Goal: Transaction & Acquisition: Purchase product/service

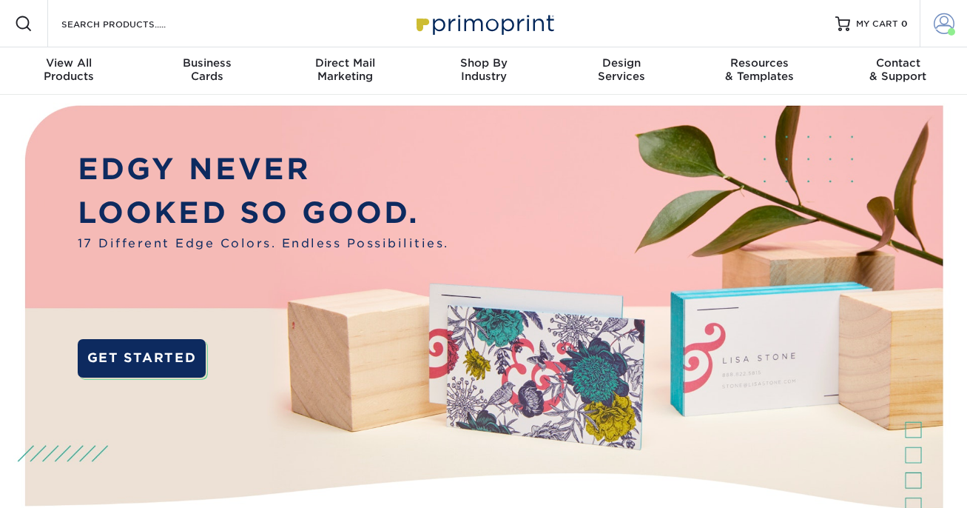
click at [937, 33] on span at bounding box center [944, 23] width 21 height 21
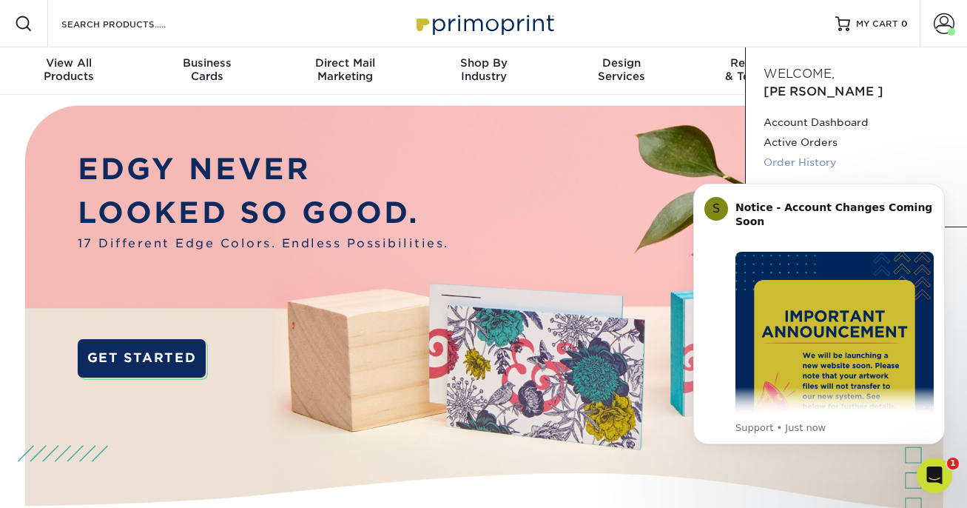
click at [788, 152] on link "Order History" at bounding box center [856, 162] width 186 height 20
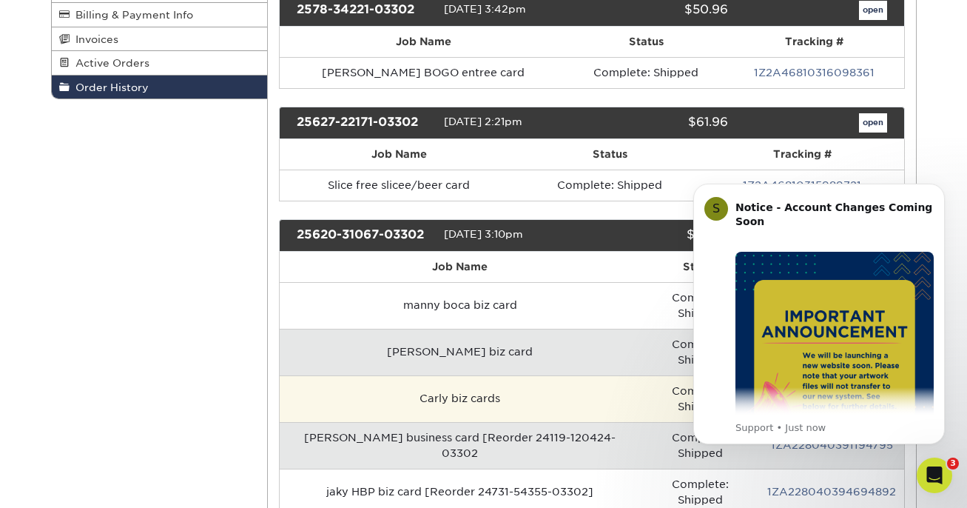
click at [573, 375] on td "Carly biz cards" at bounding box center [460, 398] width 361 height 47
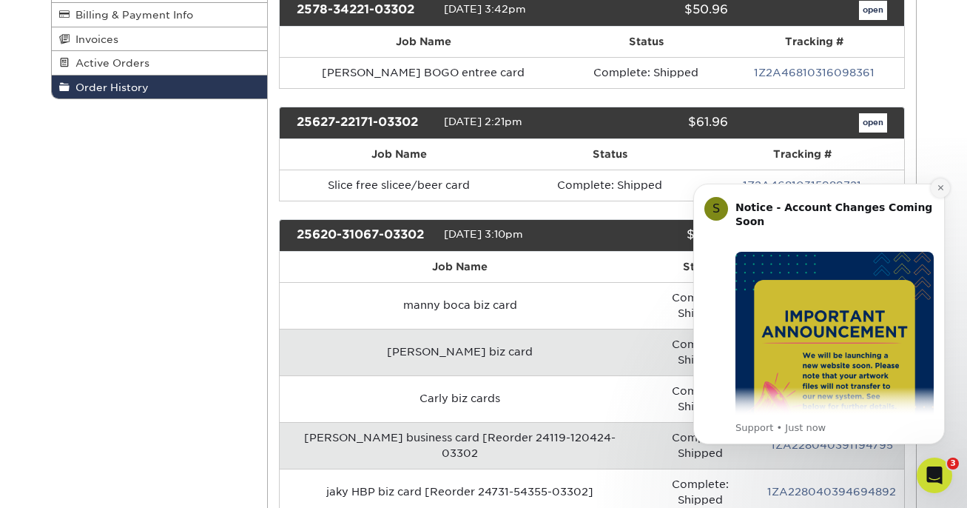
click at [932, 184] on button "Dismiss notification" at bounding box center [940, 187] width 19 height 19
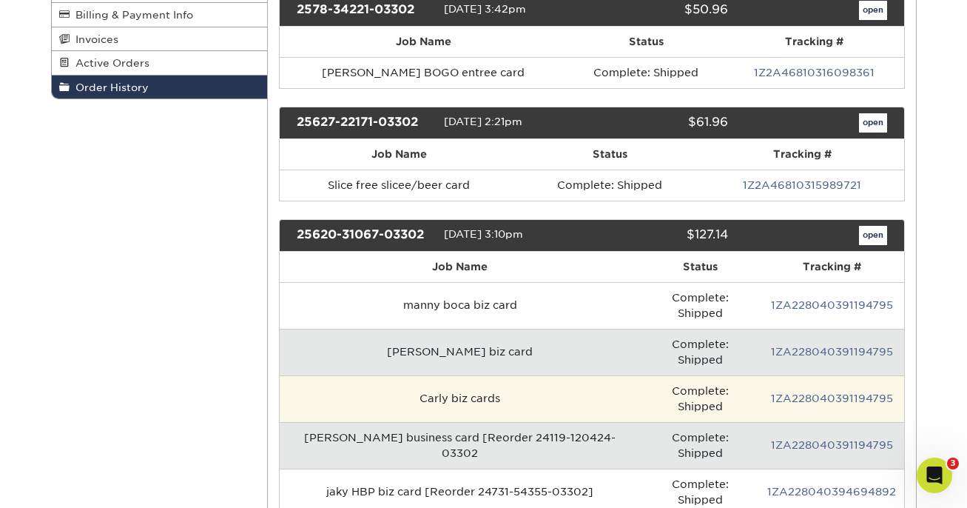
click at [608, 375] on td "Carly biz cards" at bounding box center [460, 398] width 361 height 47
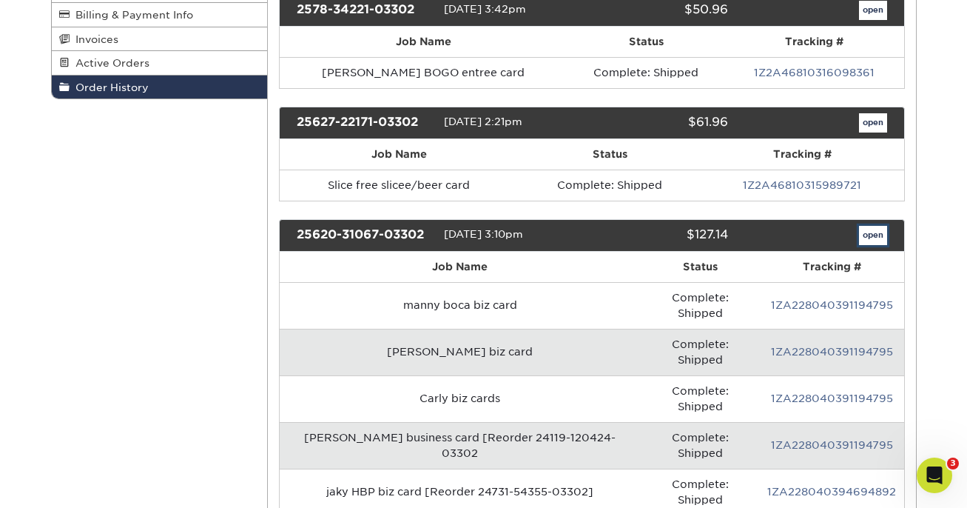
click at [867, 238] on link "open" at bounding box center [873, 235] width 28 height 19
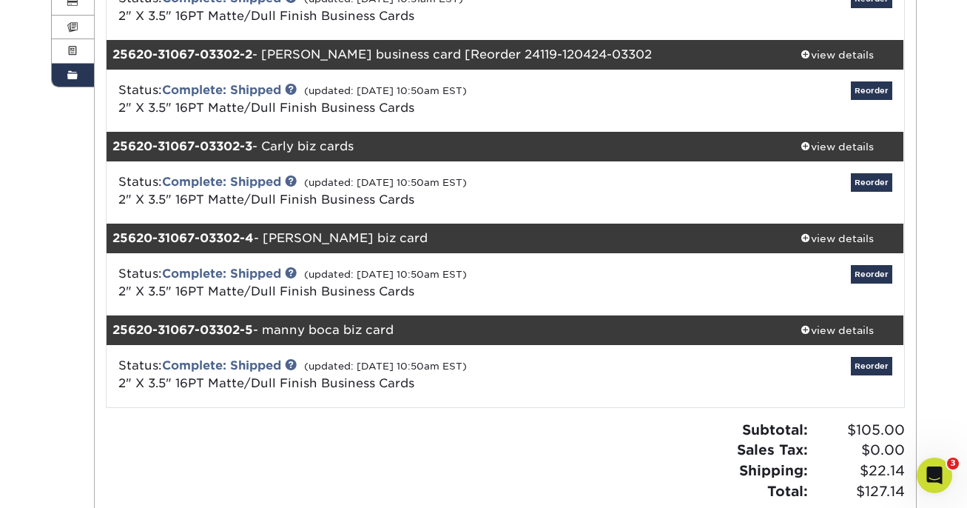
scroll to position [274, 0]
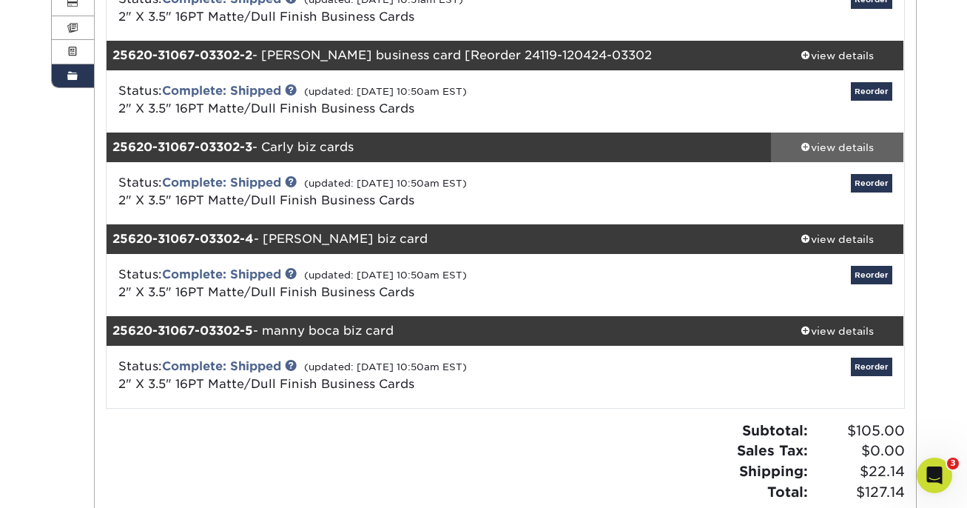
click at [852, 145] on div "view details" at bounding box center [837, 147] width 133 height 15
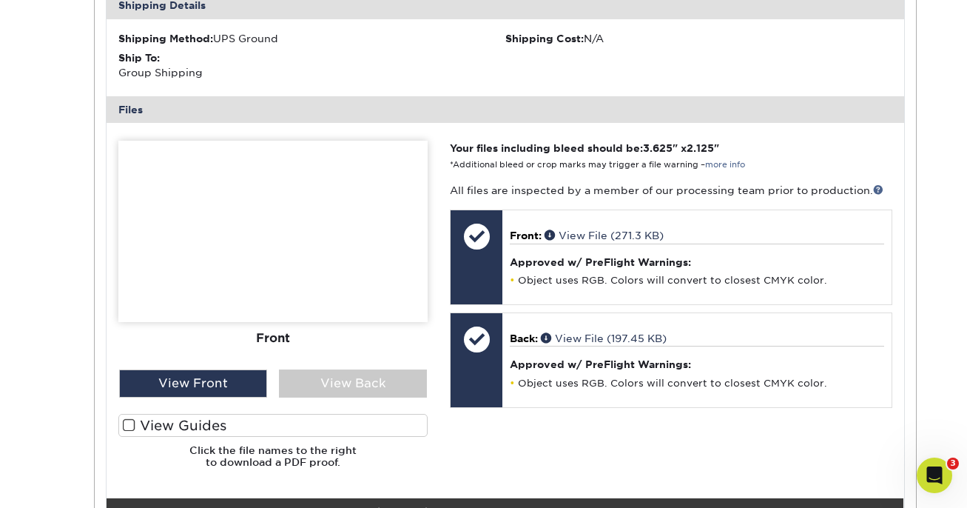
scroll to position [673, 0]
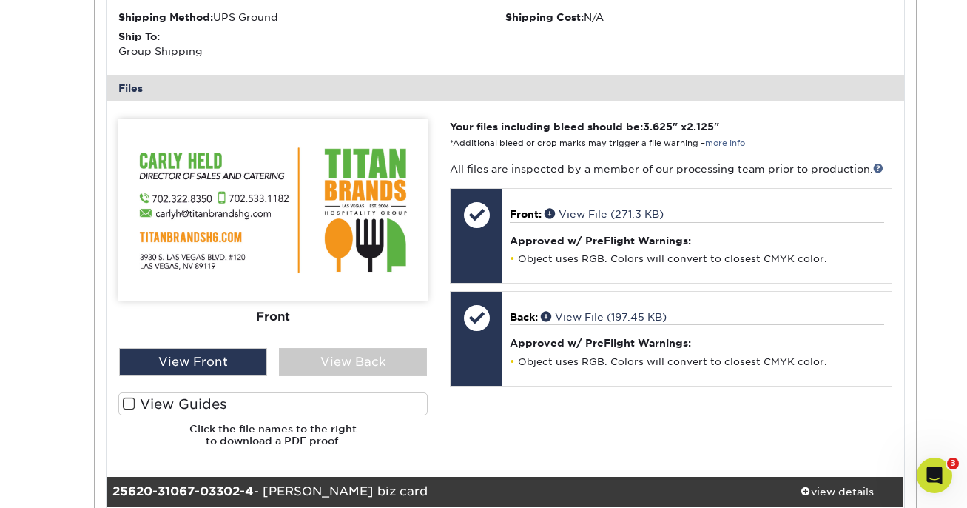
click at [350, 400] on label "View Guides" at bounding box center [272, 403] width 309 height 23
click at [0, 0] on input "View Guides" at bounding box center [0, 0] width 0 height 0
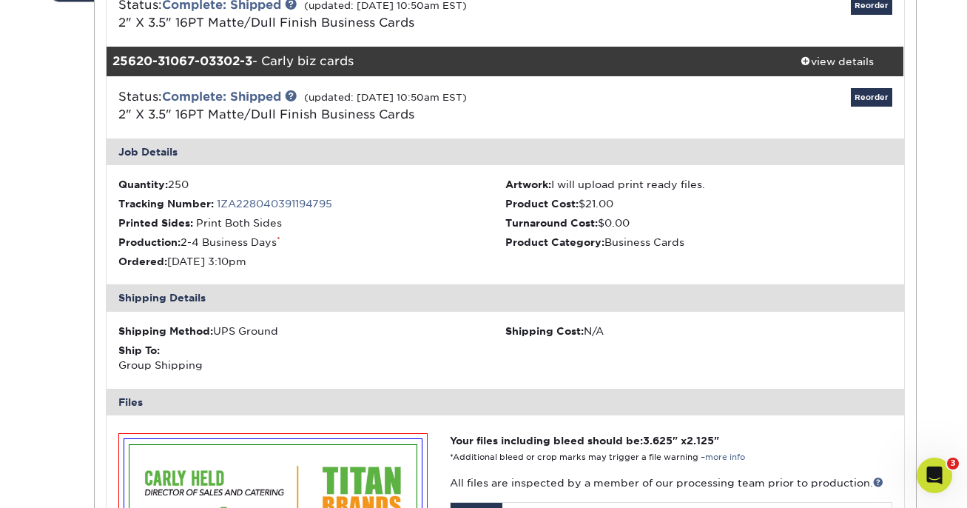
scroll to position [356, 0]
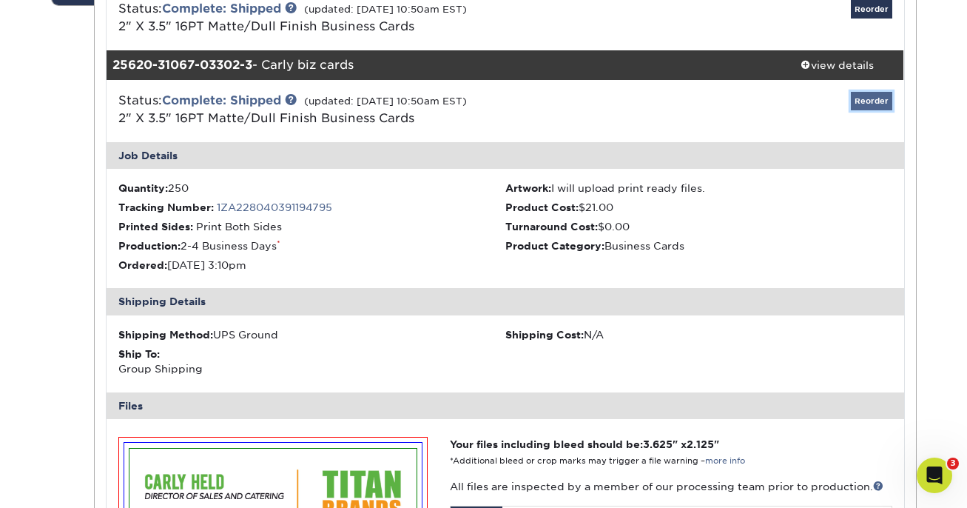
click at [864, 104] on link "Reorder" at bounding box center [871, 101] width 41 height 18
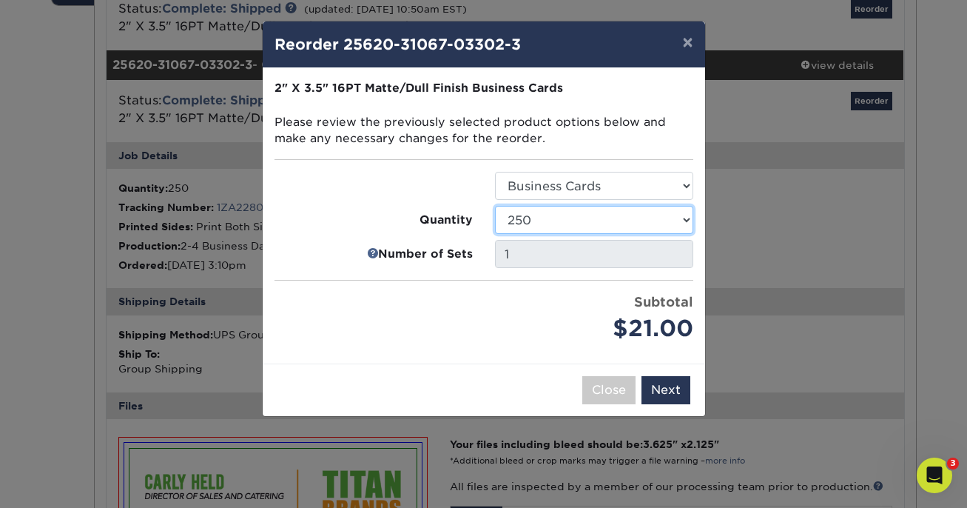
click at [681, 218] on select "100 250 500 1000 2500 5000 7500 10000 15000 20000 25000 30000 35000 40000 45000…" at bounding box center [594, 220] width 198 height 28
select select "f593fda3-2d5c-4b9e-9c2c-6197b899ae74"
click option "500" at bounding box center [0, 0] width 0 height 0
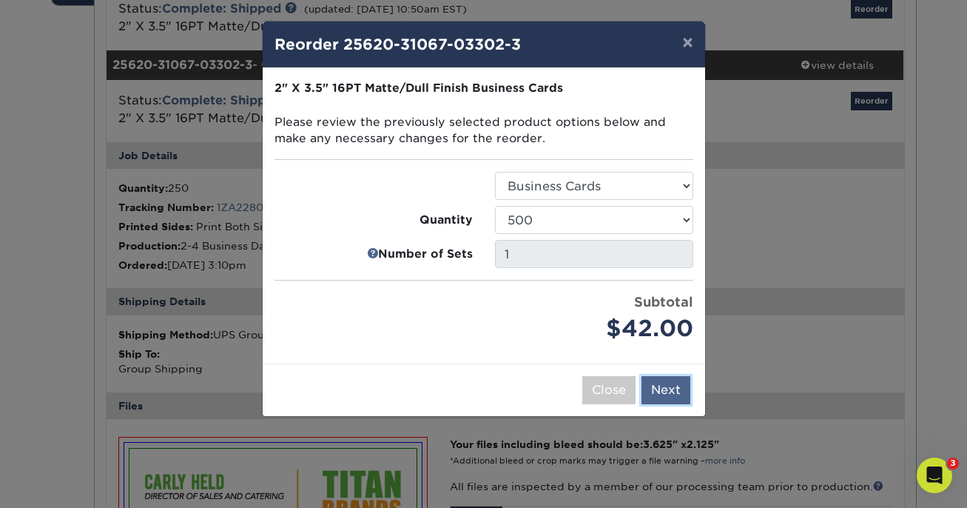
click at [653, 391] on button "Next" at bounding box center [665, 390] width 49 height 28
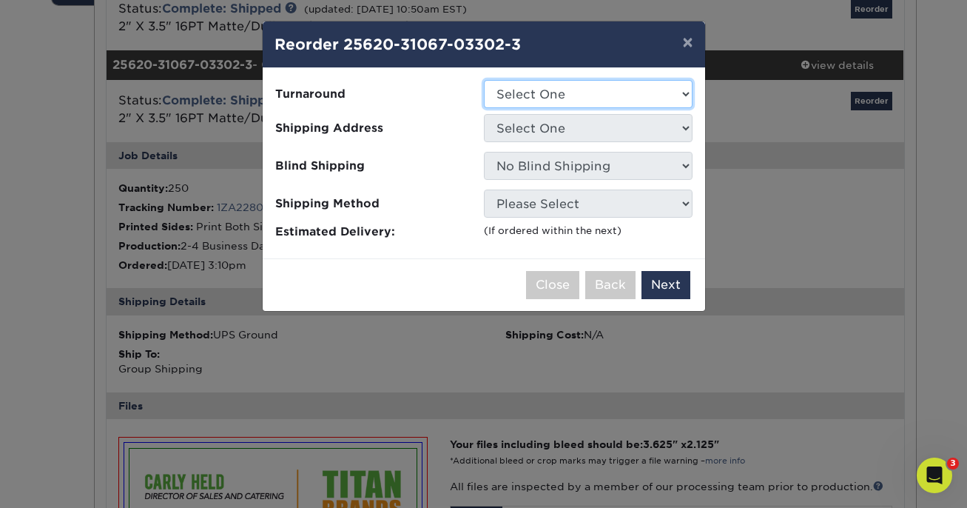
select select "b78ebb40-f3d8-446a-8df3-6de10c612245"
click option "2-4 Business Days" at bounding box center [0, 0] width 0 height 0
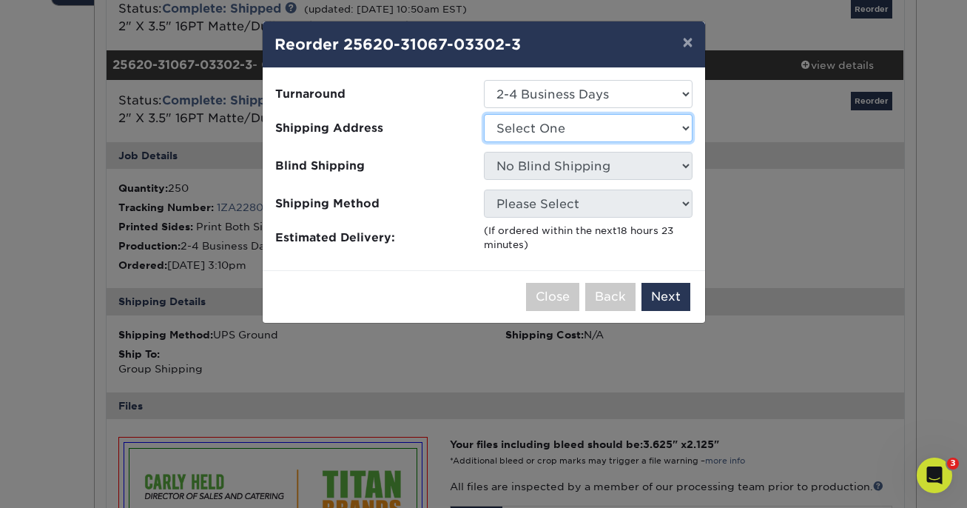
select select "41359"
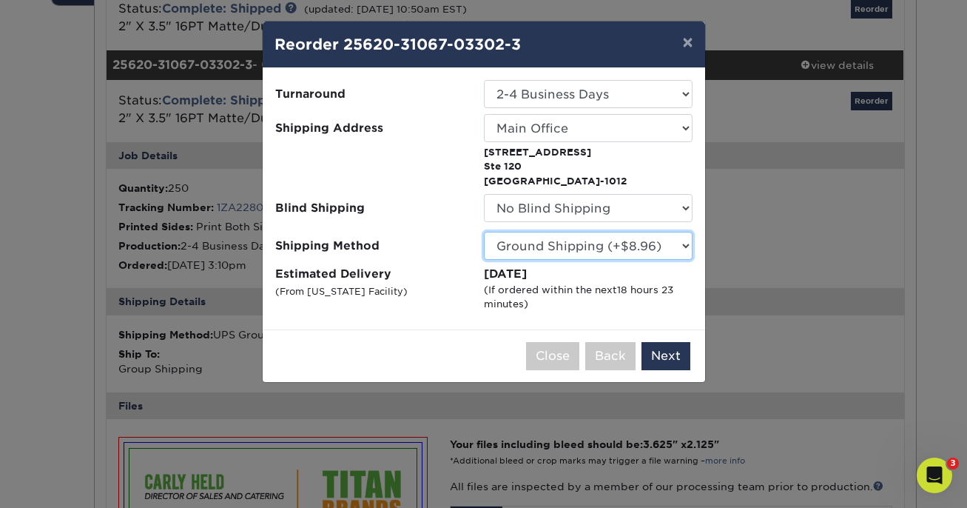
click option "Ground Shipping (+$8.96)" at bounding box center [0, 0] width 0 height 0
click at [658, 366] on button "Next" at bounding box center [665, 356] width 49 height 28
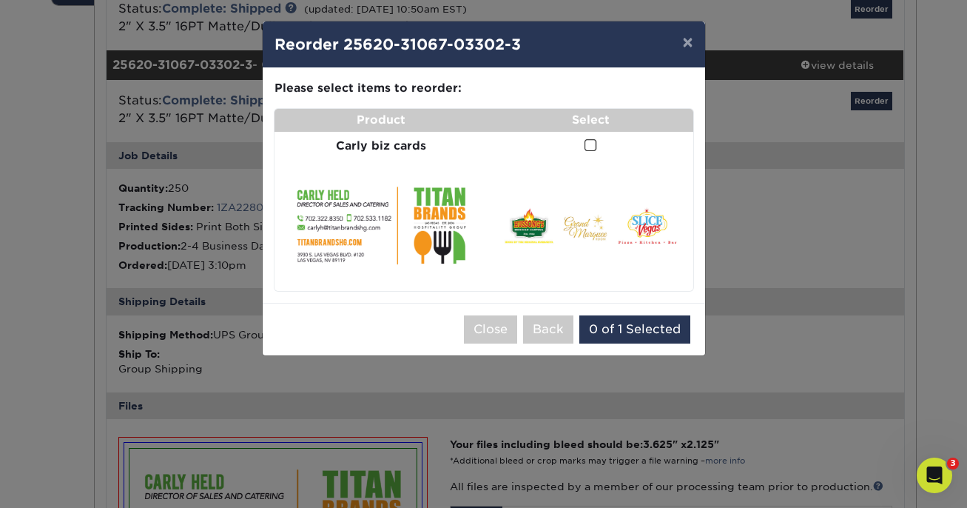
click at [590, 149] on span at bounding box center [590, 145] width 13 height 14
click at [0, 0] on input "checkbox" at bounding box center [0, 0] width 0 height 0
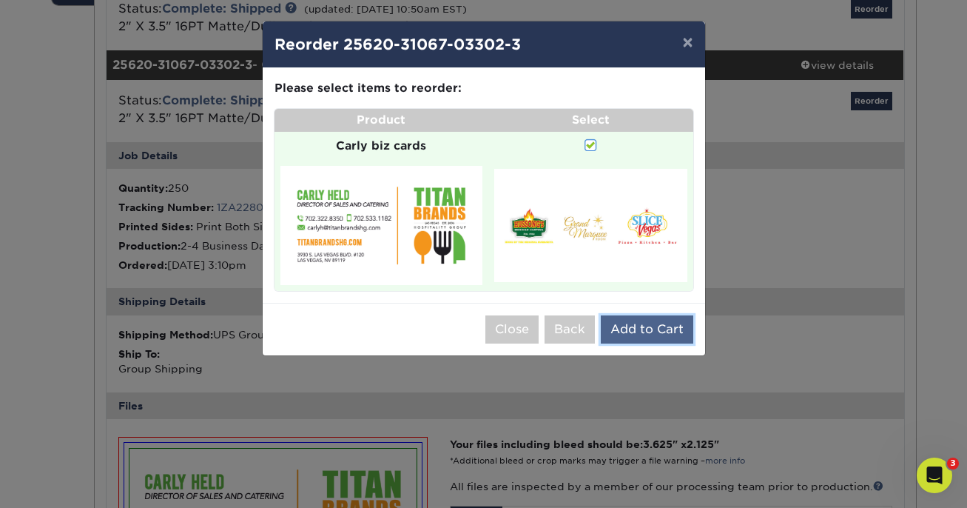
click at [613, 332] on button "Add to Cart" at bounding box center [647, 329] width 92 height 28
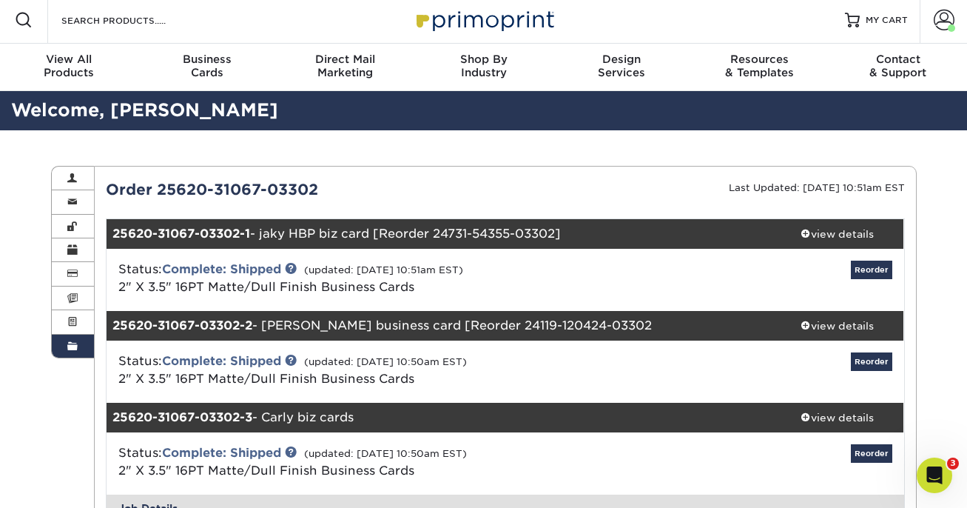
scroll to position [0, 0]
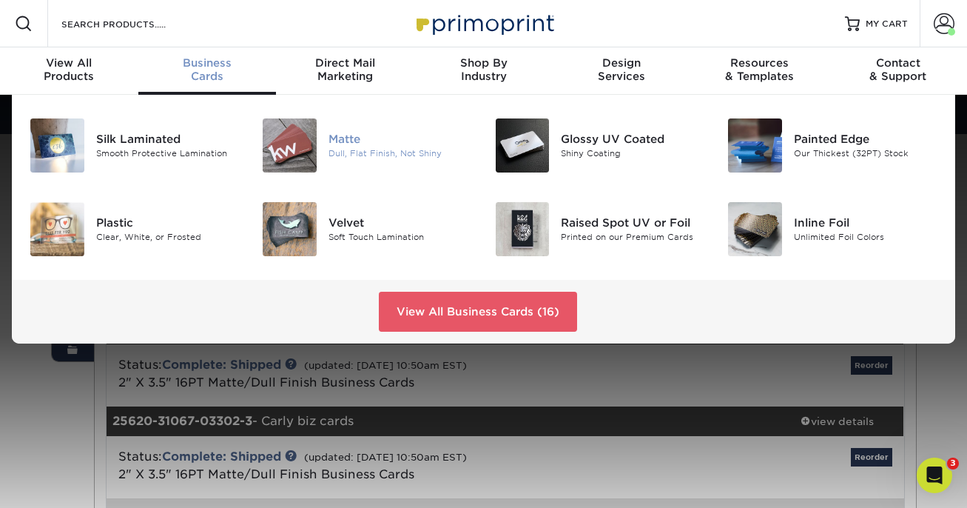
click at [302, 147] on img at bounding box center [290, 145] width 54 height 54
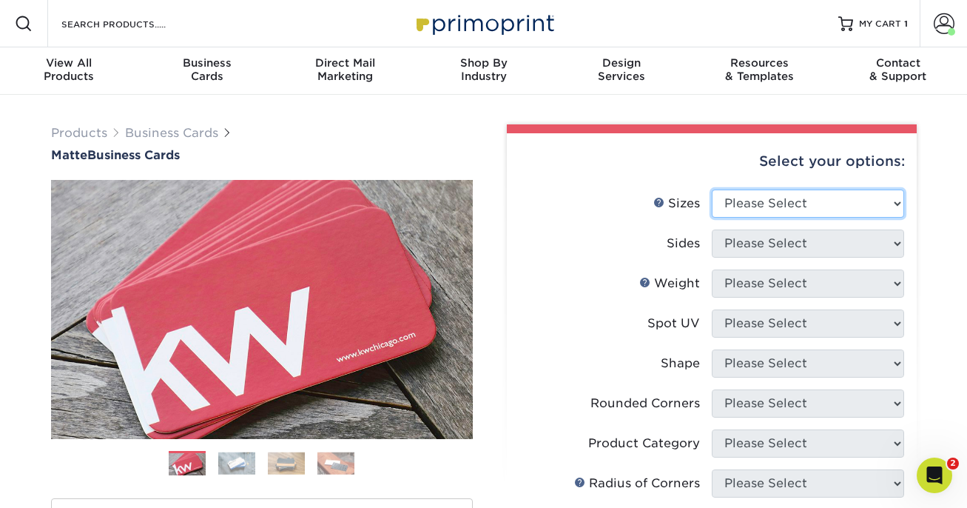
click at [758, 198] on select "Please Select 1.5" x 3.5" - Mini 1.75" x 3.5" - Mini 2" x 2" - Square 2" x 3" -…" at bounding box center [808, 203] width 192 height 28
select select "2.00x3.50"
click option "2" x 3.5" - Standard" at bounding box center [0, 0] width 0 height 0
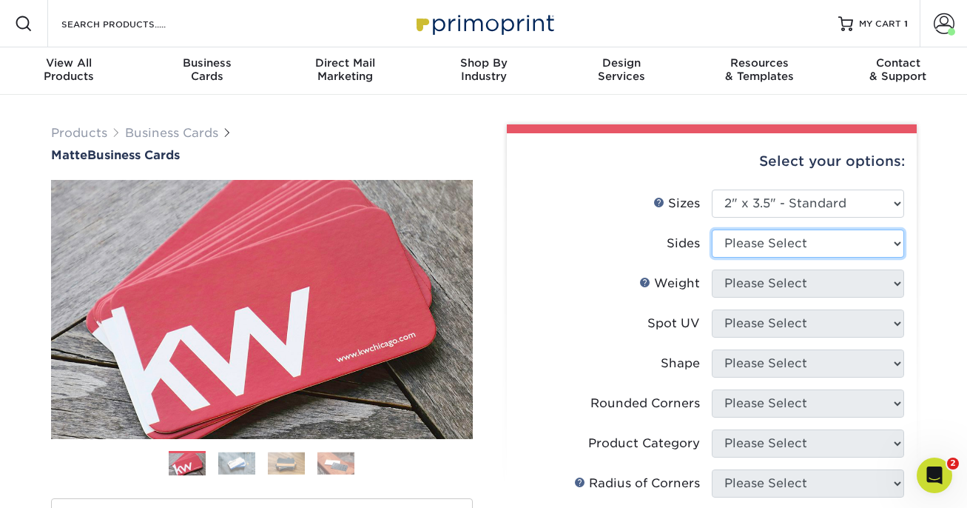
select select "13abbda7-1d64-4f25-8bb2-c179b224825d"
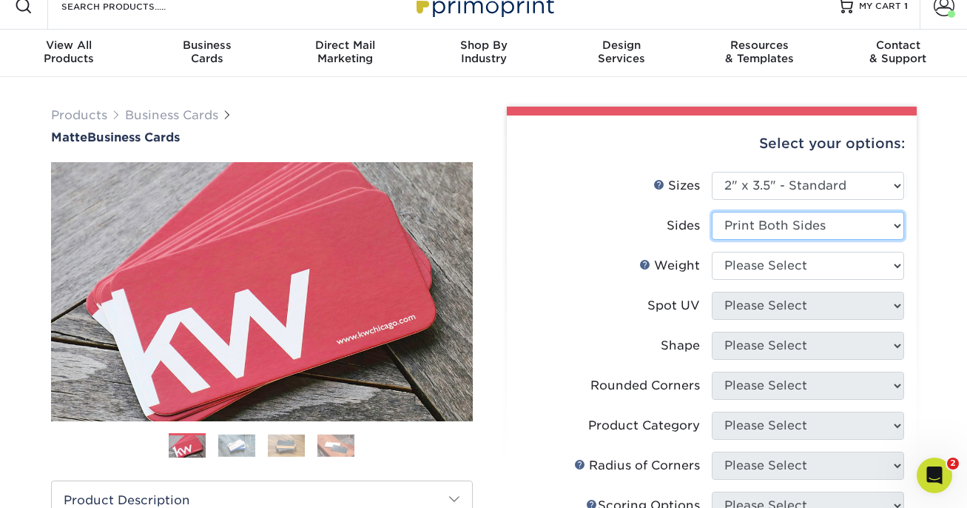
scroll to position [26, 0]
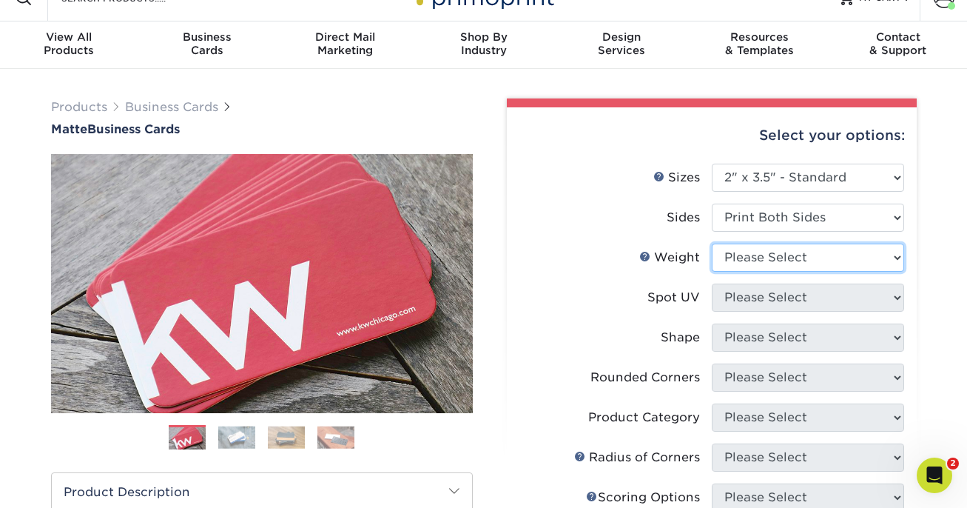
select select "16PT"
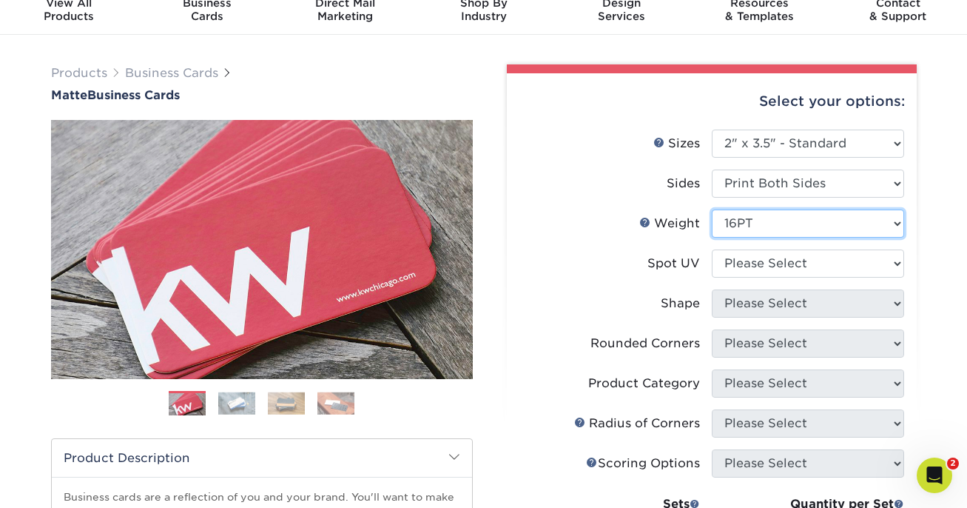
scroll to position [66, 0]
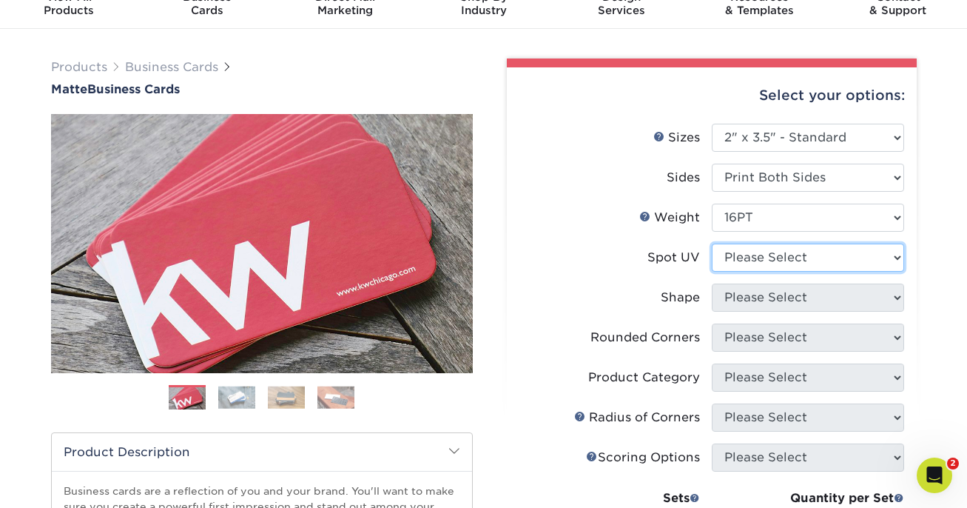
click at [768, 264] on select "Please Select No Spot UV Front and Back (Both Sides) Front Only Back Only" at bounding box center [808, 257] width 192 height 28
select select "3"
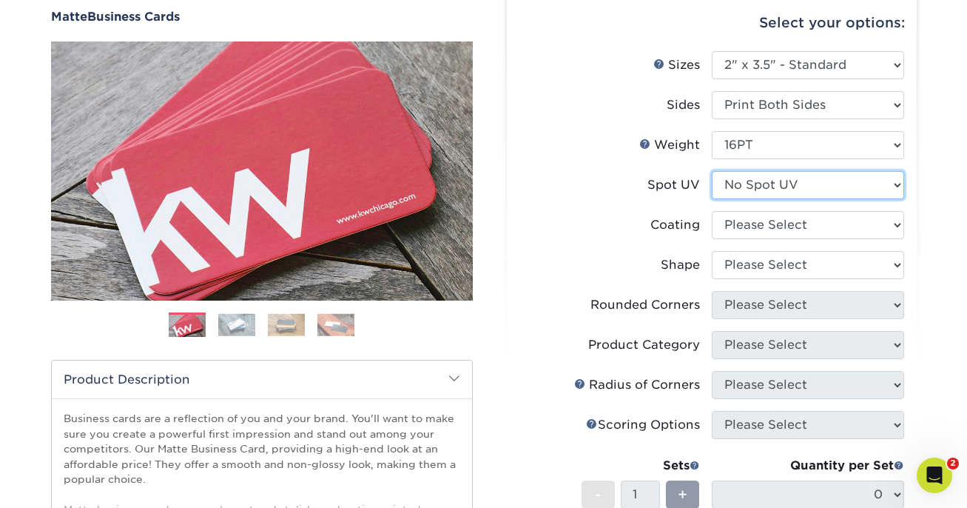
scroll to position [146, 0]
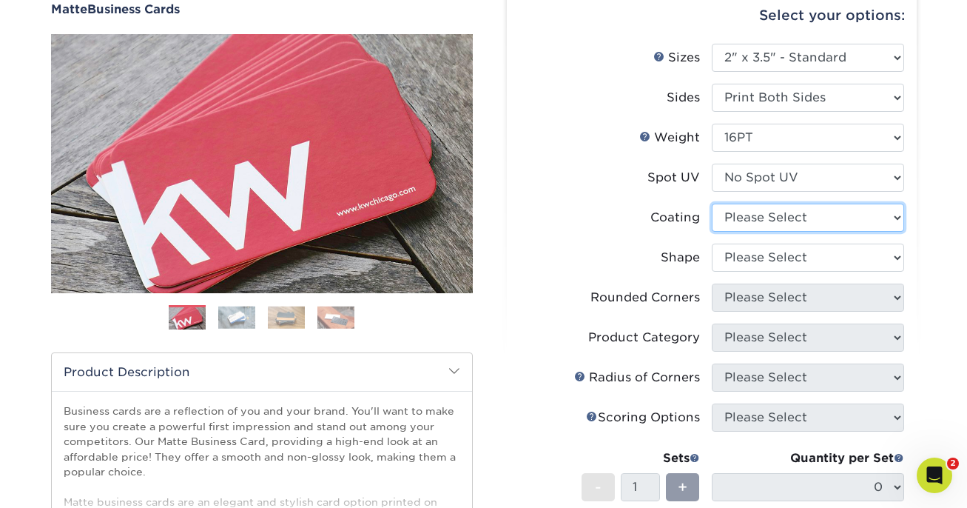
select select "121bb7b5-3b4d-429f-bd8d-bbf80e953313"
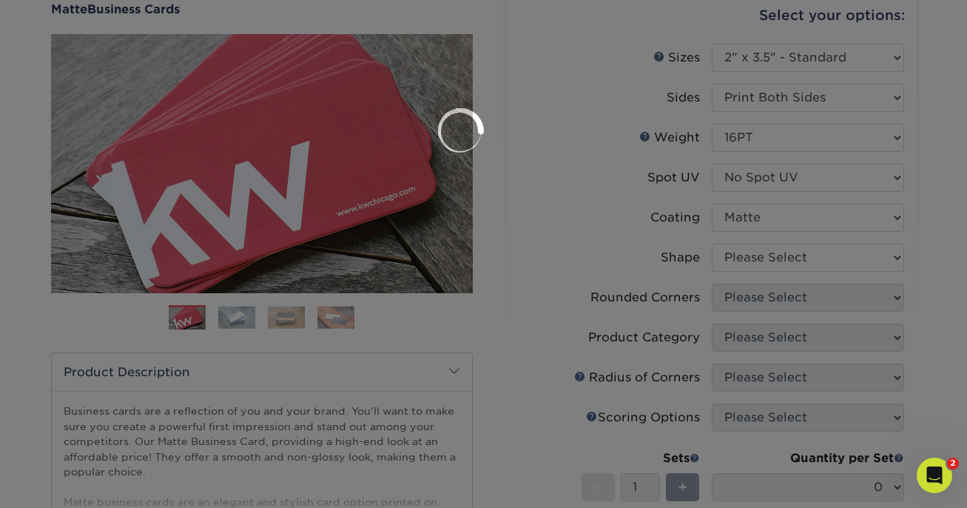
click at [766, 252] on div at bounding box center [483, 254] width 967 height 508
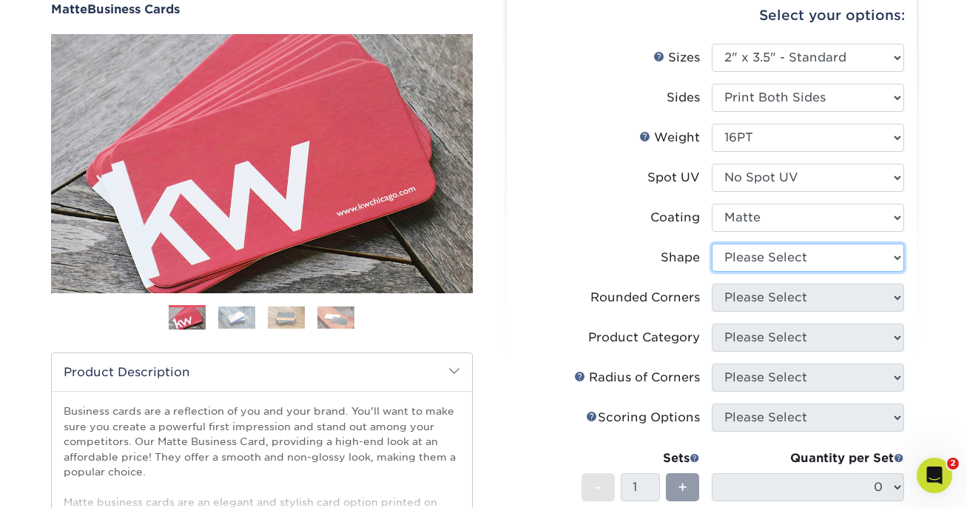
select select "standard"
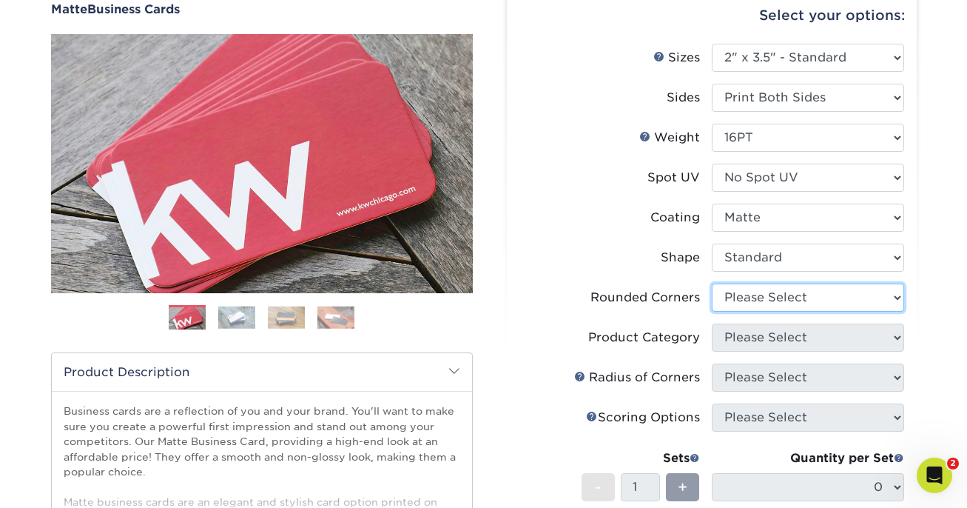
select select "0"
click option "No" at bounding box center [0, 0] width 0 height 0
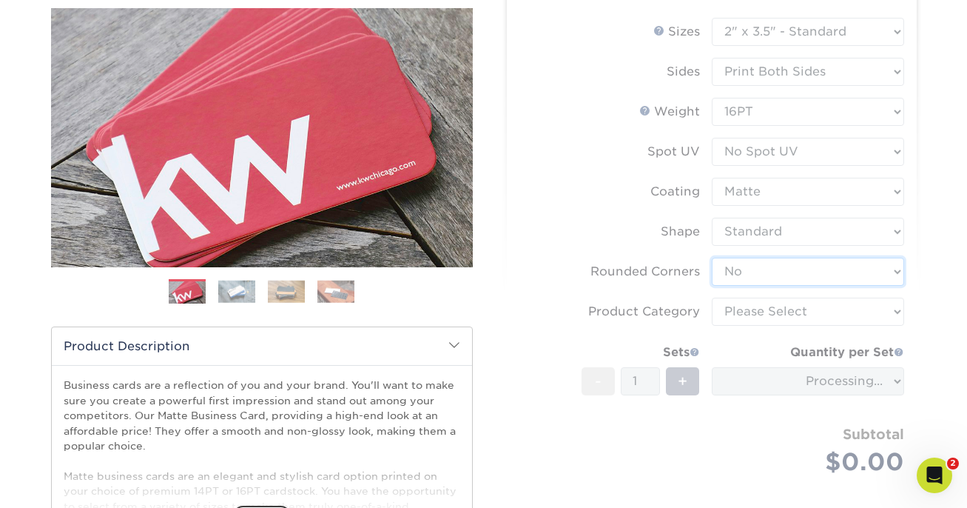
scroll to position [179, 0]
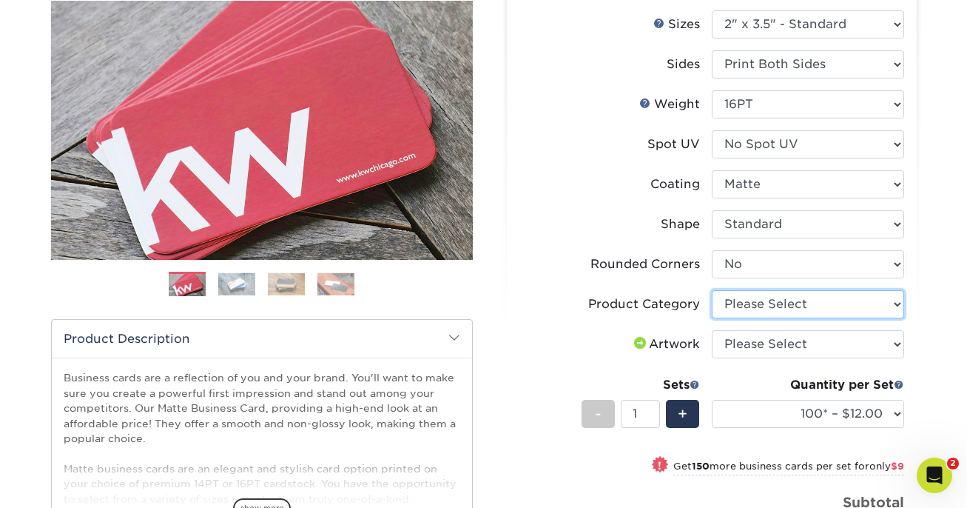
click at [748, 304] on select "Please Select Business Cards" at bounding box center [808, 304] width 192 height 28
select select "3b5148f1-0588-4f88-a218-97bcfdce65c1"
click option "Business Cards" at bounding box center [0, 0] width 0 height 0
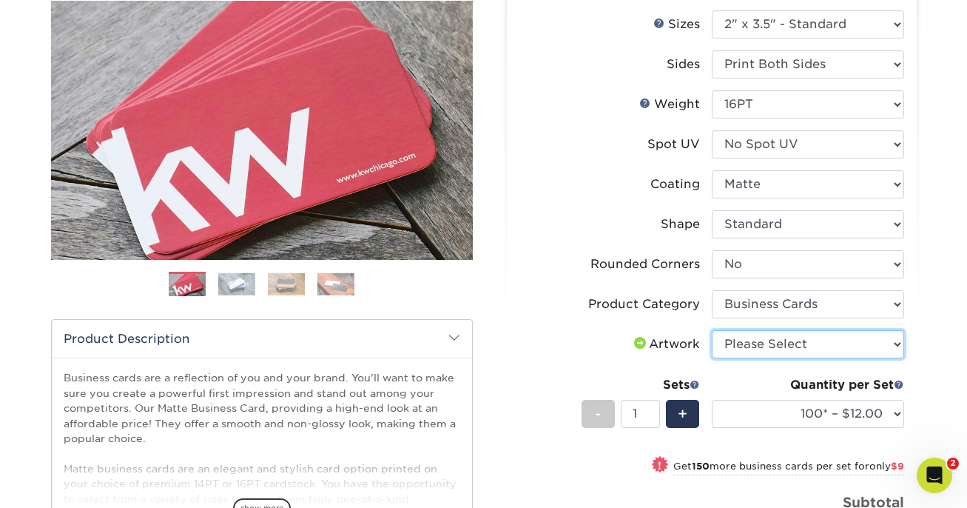
select select "upload"
click option "I will upload files" at bounding box center [0, 0] width 0 height 0
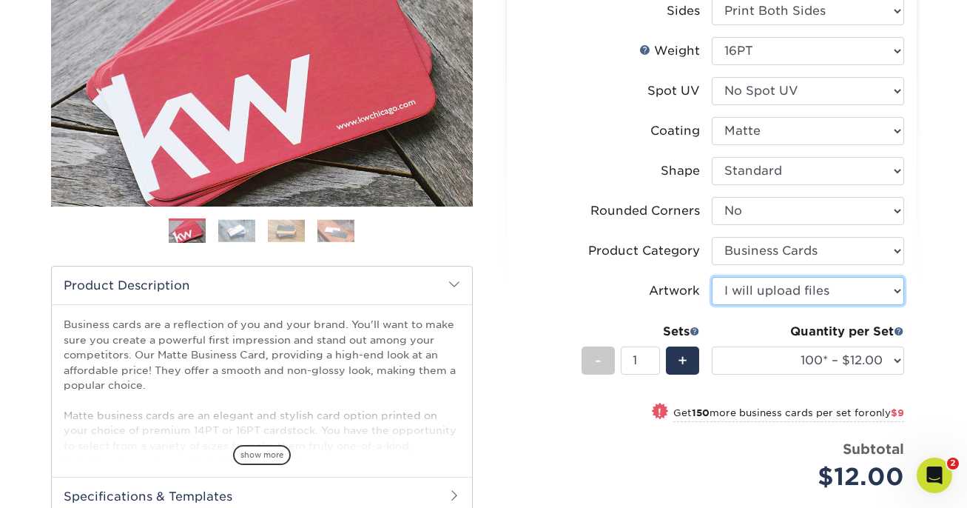
scroll to position [254, 0]
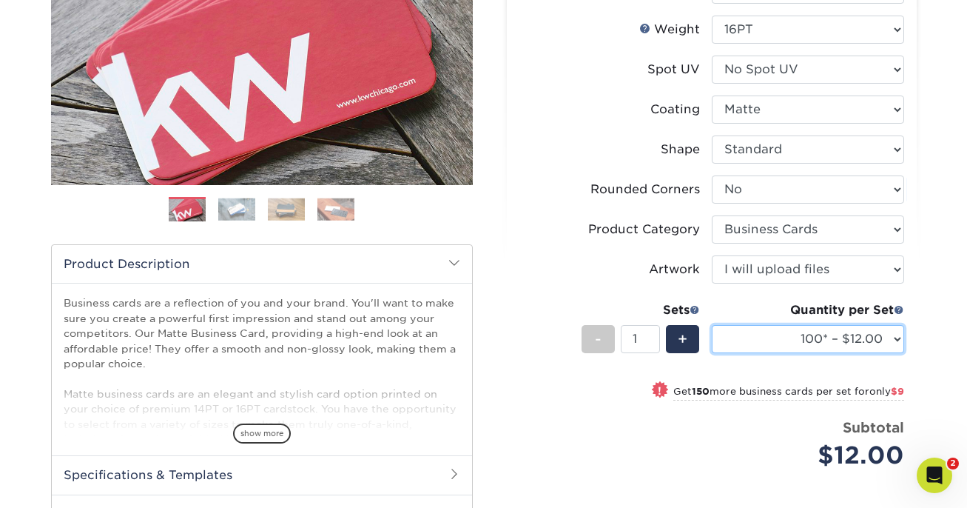
click at [783, 335] on select "100* – $12.00 250* – $21.00 500 – $42.00 1000 – $53.00 2500 – $95.00 5000 – $18…" at bounding box center [808, 339] width 192 height 28
select select "250* – $21.00"
click option "250* – $21.00" at bounding box center [0, 0] width 0 height 0
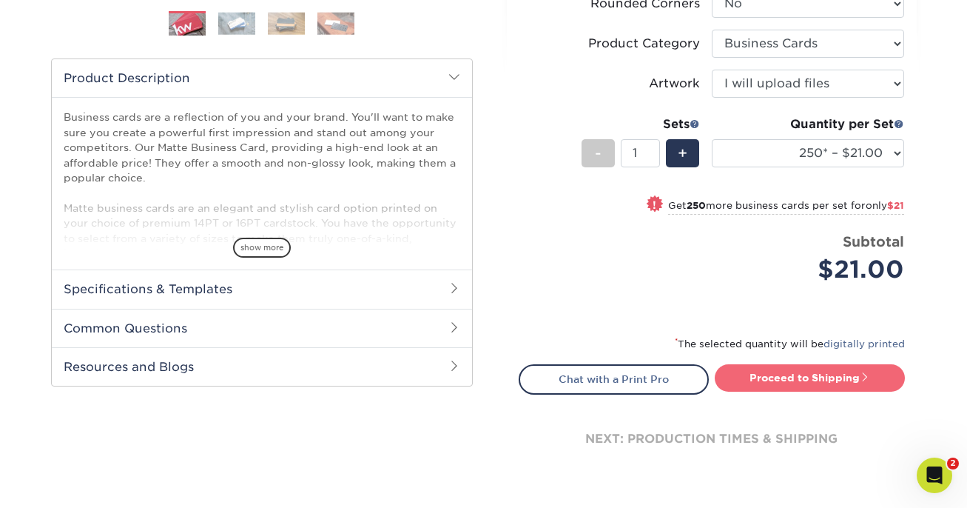
click at [779, 373] on link "Proceed to Shipping" at bounding box center [810, 377] width 190 height 27
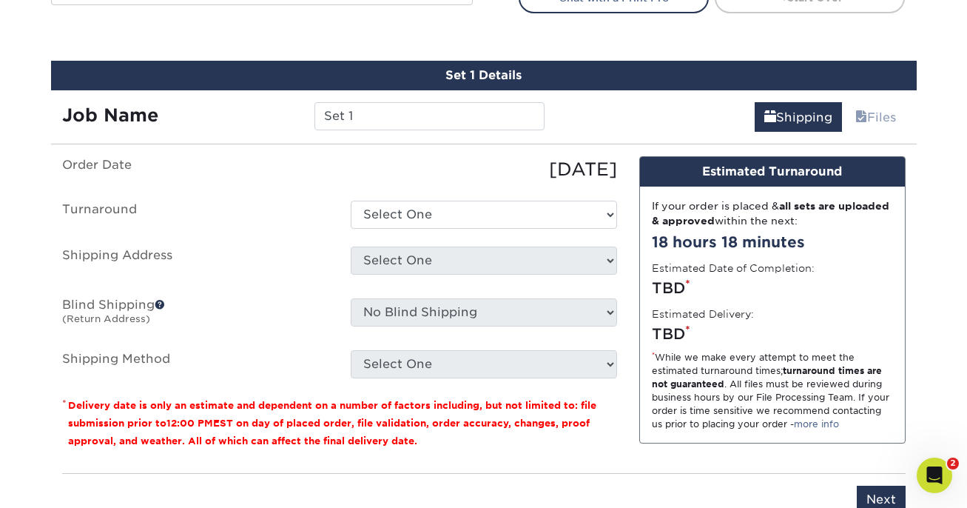
scroll to position [843, 0]
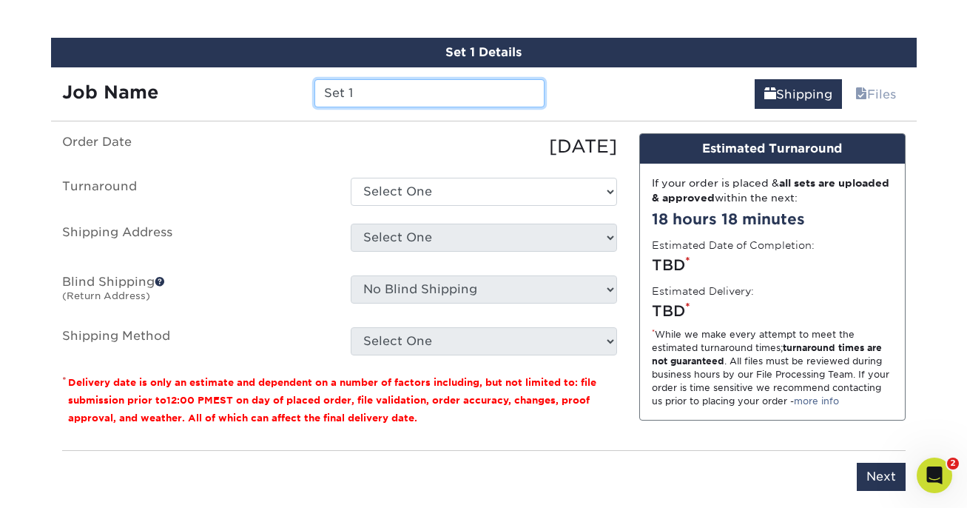
click at [471, 98] on input "Set 1" at bounding box center [429, 93] width 230 height 28
type input "S"
type input "Chef Roberto business card"
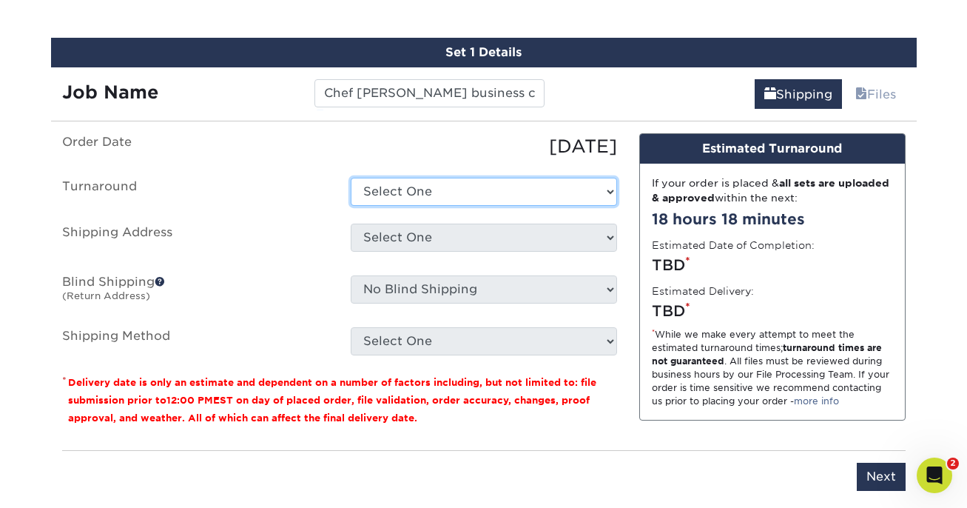
select select "23721297-b68b-4846-ba83-3171e6bd9d78"
click option "2-4 Business Days" at bounding box center [0, 0] width 0 height 0
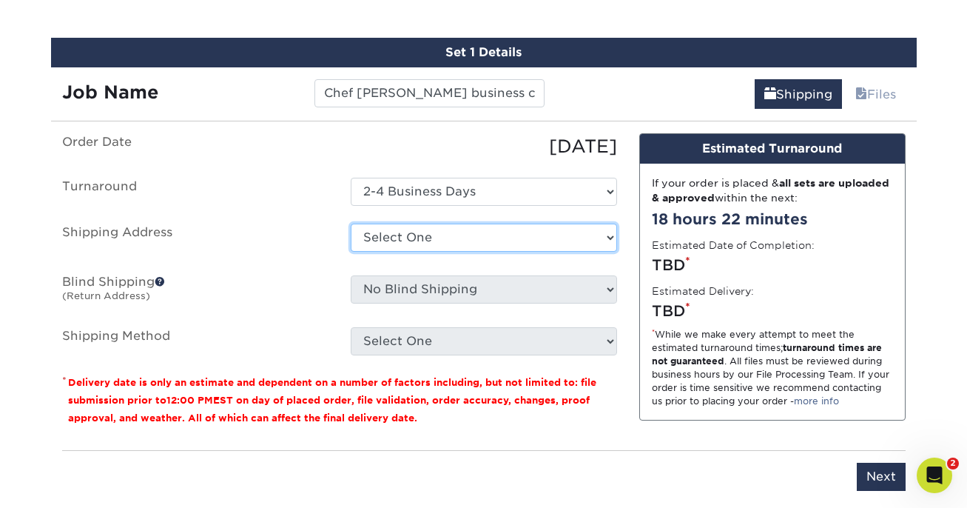
select select "41359"
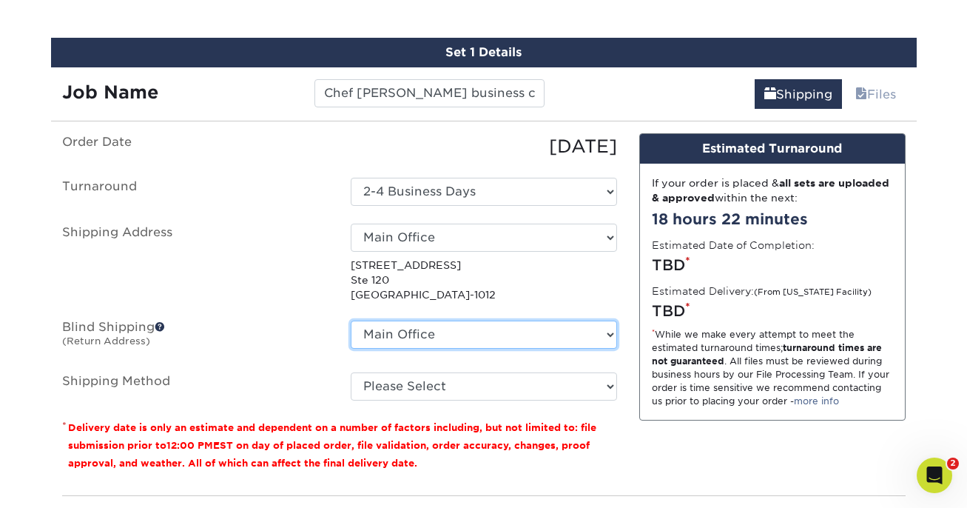
click option "Main Office" at bounding box center [0, 0] width 0 height 0
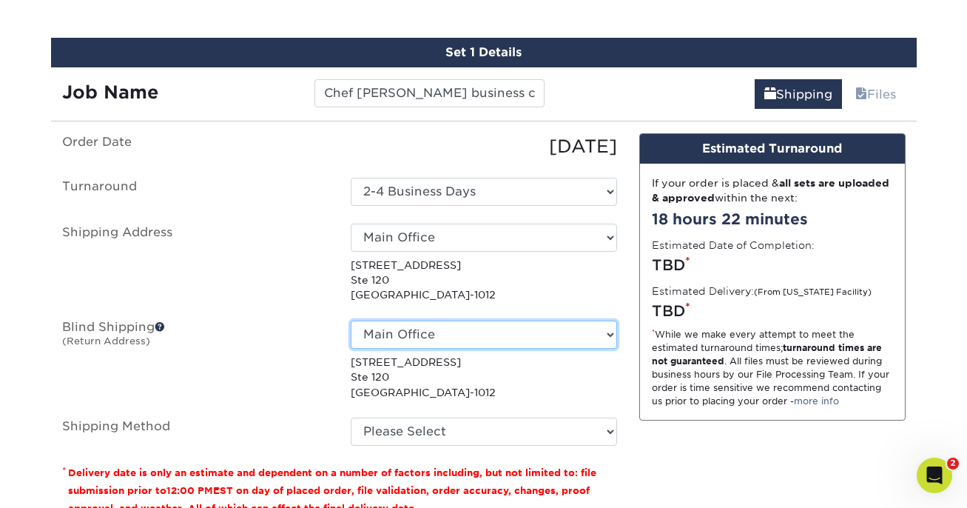
select select "-1"
click option "No Blind Shipping" at bounding box center [0, 0] width 0 height 0
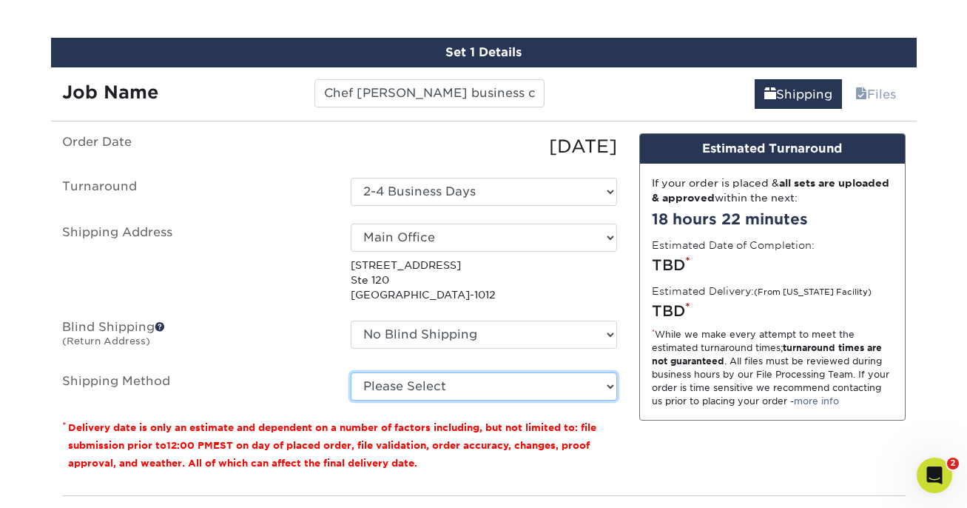
select select "03"
click option "Ground Shipping (+$7.84)" at bounding box center [0, 0] width 0 height 0
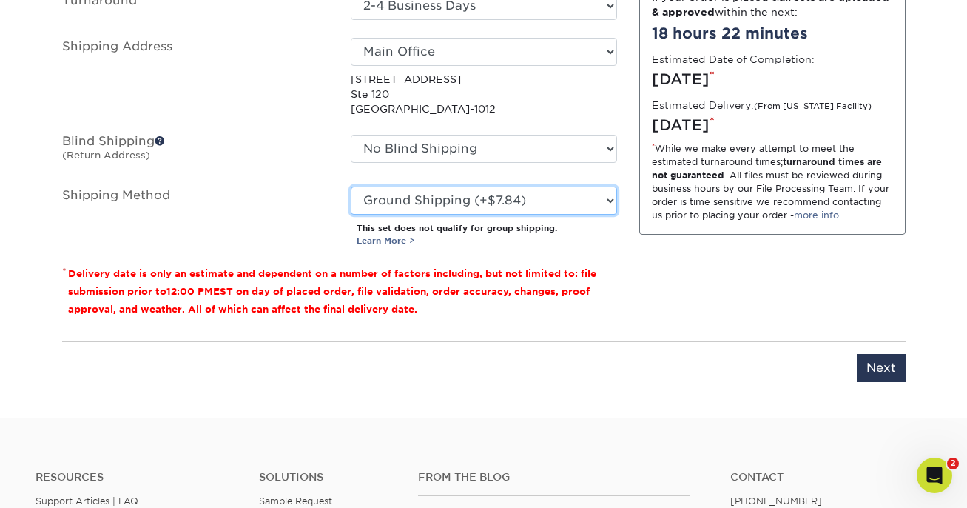
scroll to position [1050, 0]
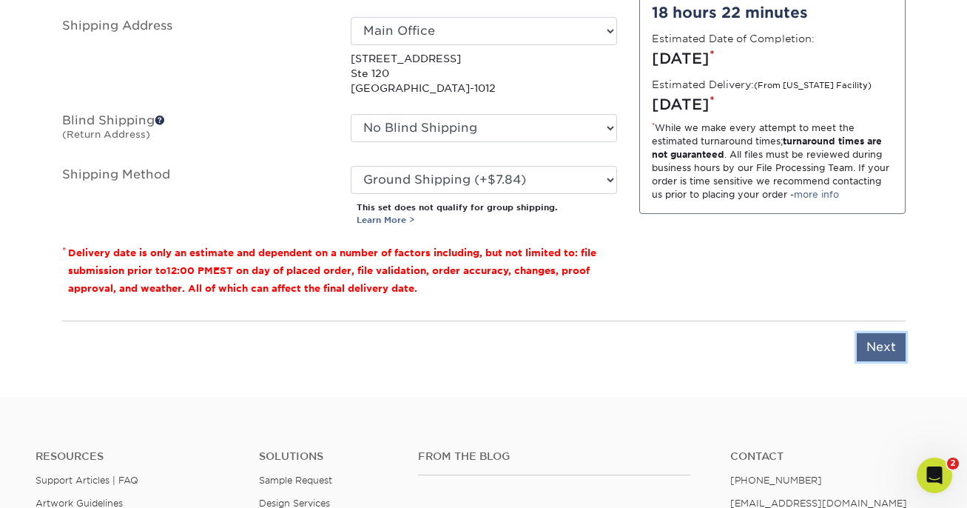
click at [880, 347] on input "Next" at bounding box center [881, 347] width 49 height 28
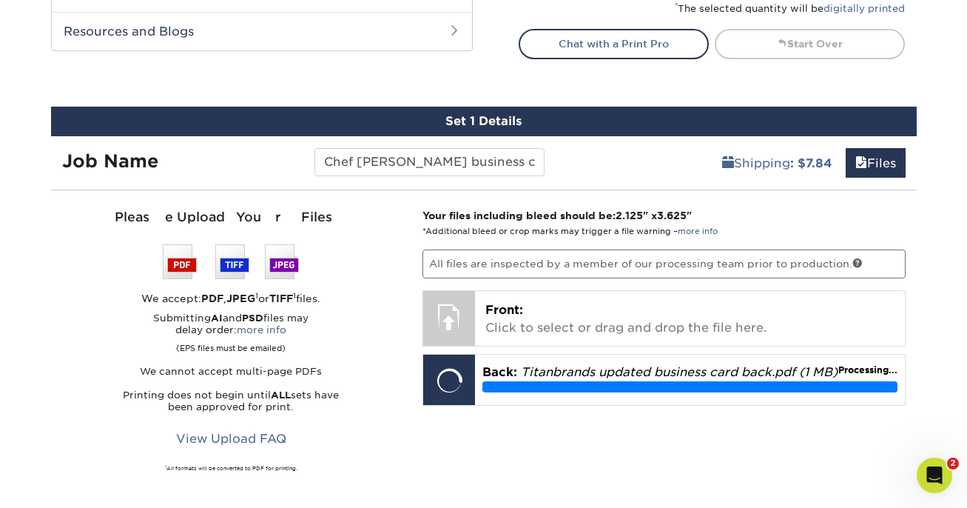
scroll to position [782, 0]
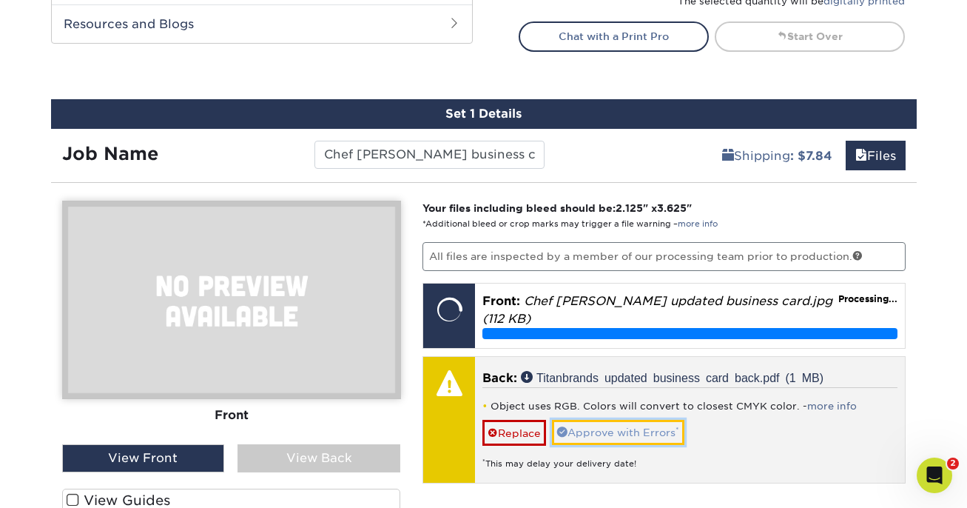
click at [596, 422] on link "Approve with Errors *" at bounding box center [618, 431] width 132 height 25
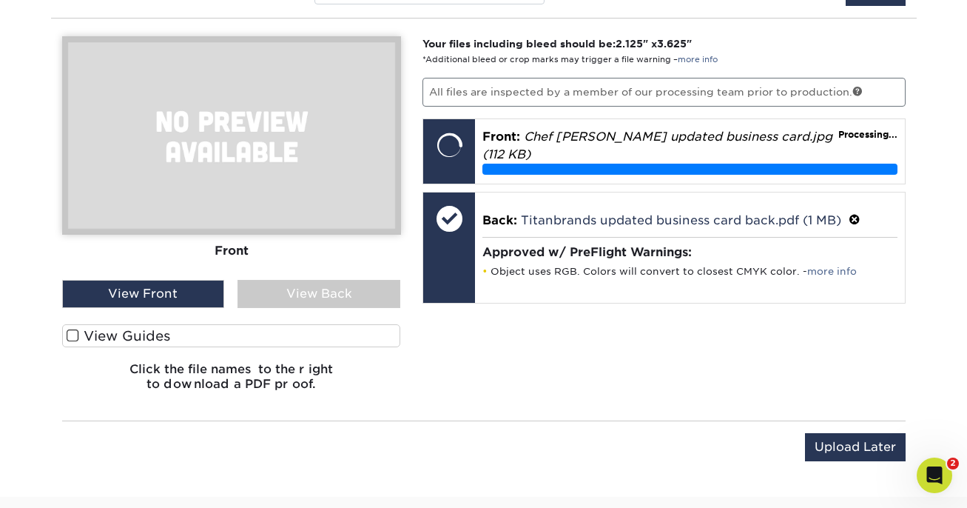
scroll to position [960, 0]
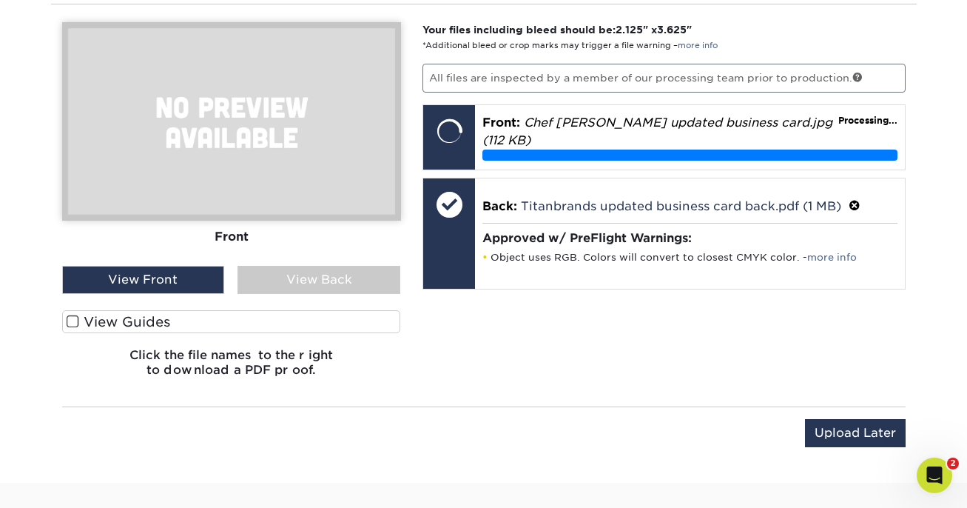
click at [357, 319] on label "View Guides" at bounding box center [231, 321] width 339 height 23
click at [0, 0] on input "View Guides" at bounding box center [0, 0] width 0 height 0
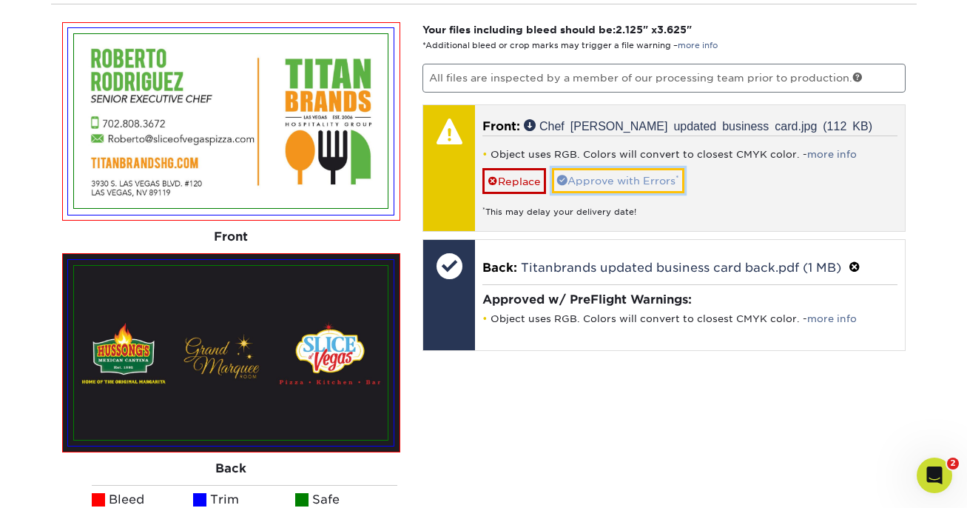
click at [589, 181] on link "Approve with Errors *" at bounding box center [618, 180] width 132 height 25
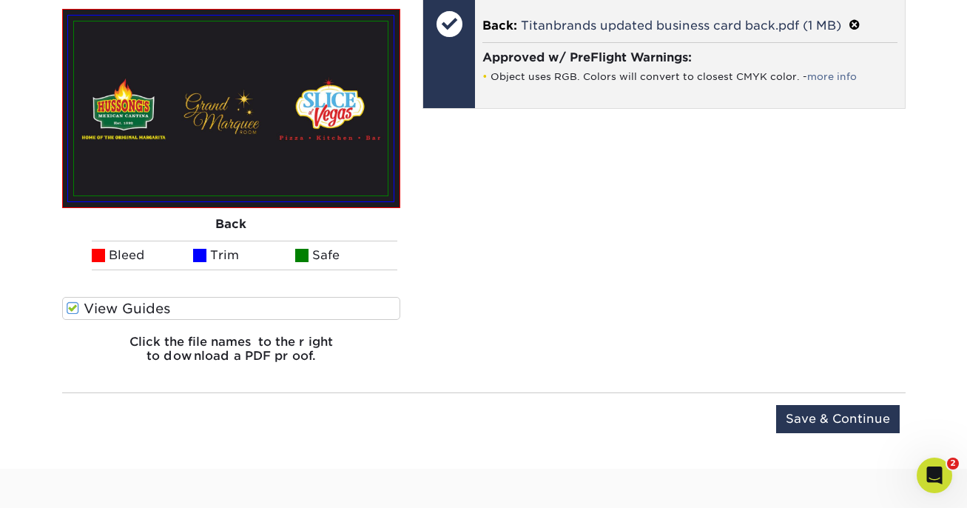
scroll to position [1218, 0]
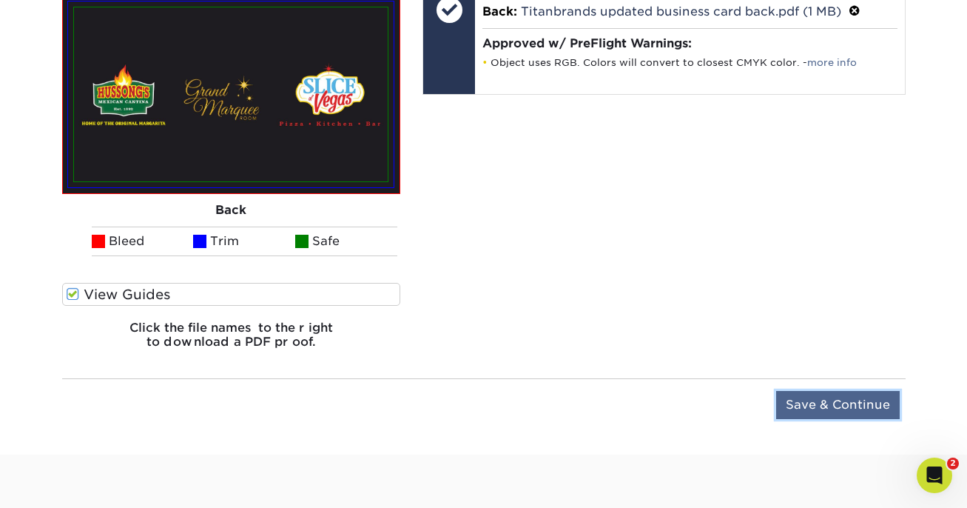
click at [828, 405] on input "Save & Continue" at bounding box center [838, 405] width 124 height 28
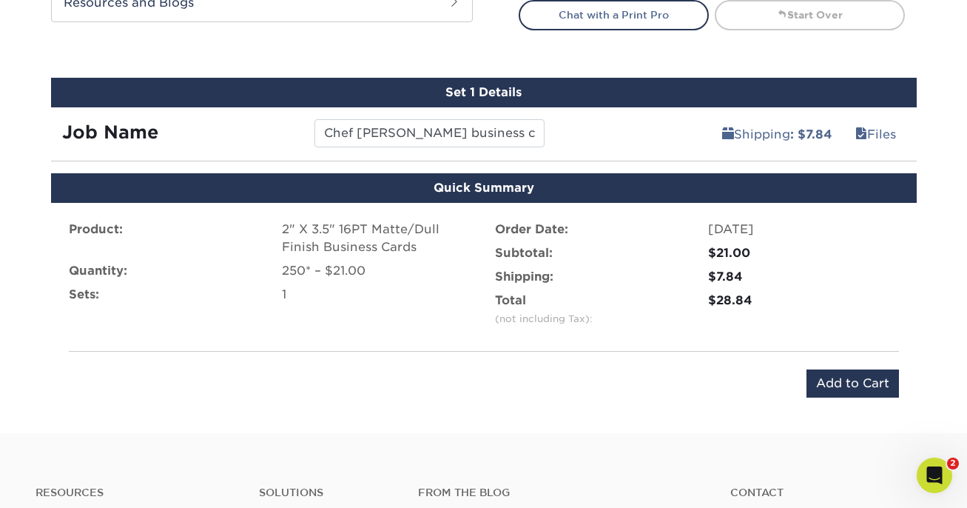
scroll to position [763, 0]
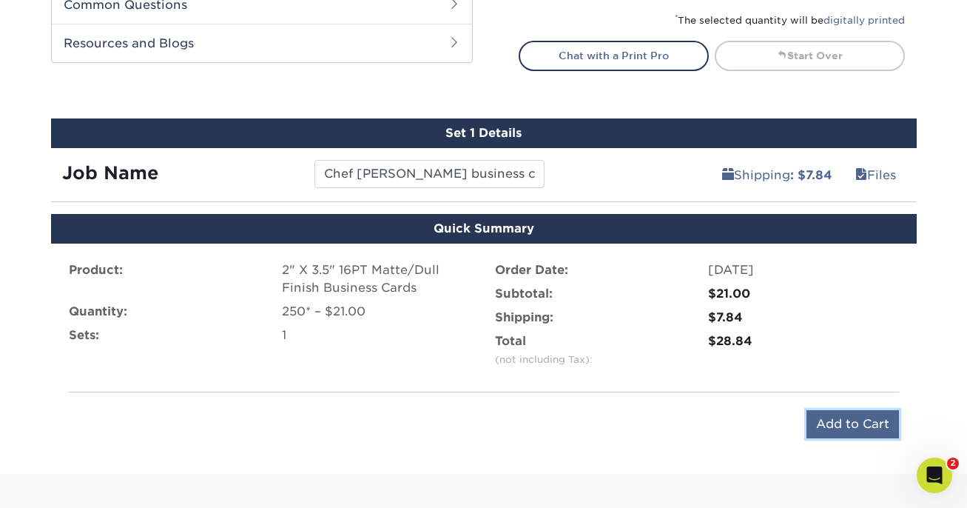
click at [815, 419] on input "Add to Cart" at bounding box center [852, 424] width 92 height 28
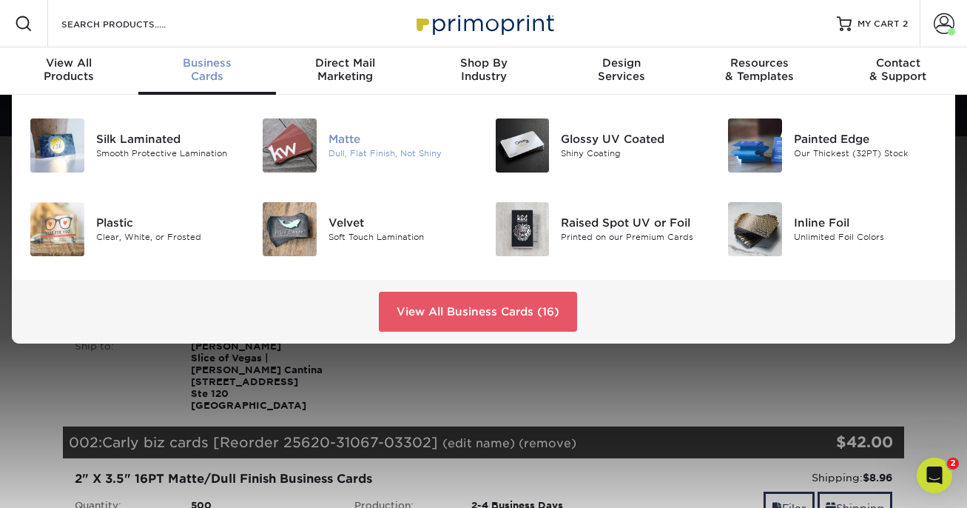
click at [288, 149] on img at bounding box center [290, 145] width 54 height 54
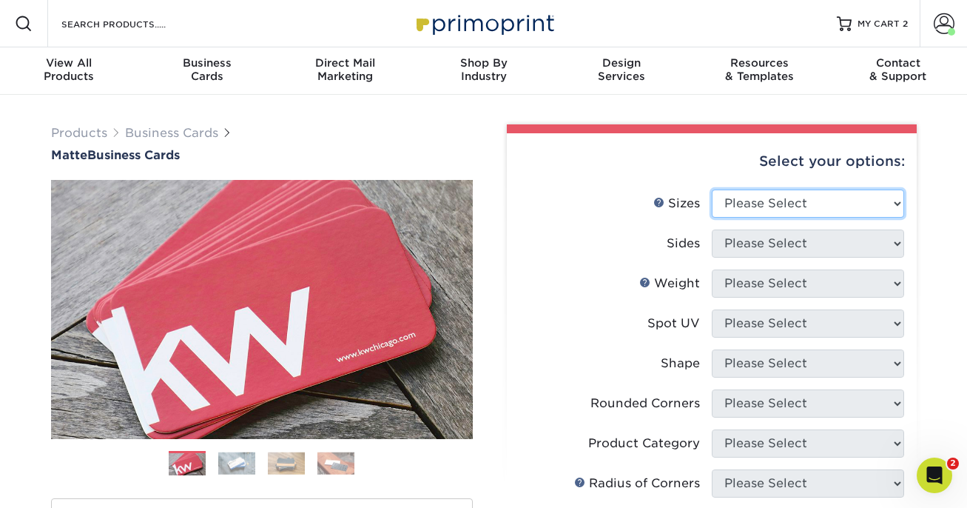
select select "2.00x3.50"
click option "2" x 3.5" - Standard" at bounding box center [0, 0] width 0 height 0
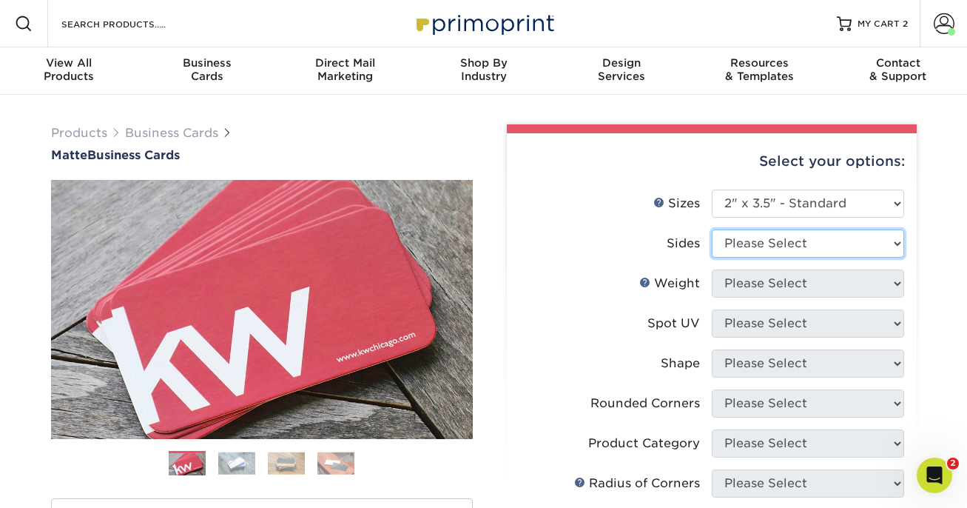
select select "13abbda7-1d64-4f25-8bb2-c179b224825d"
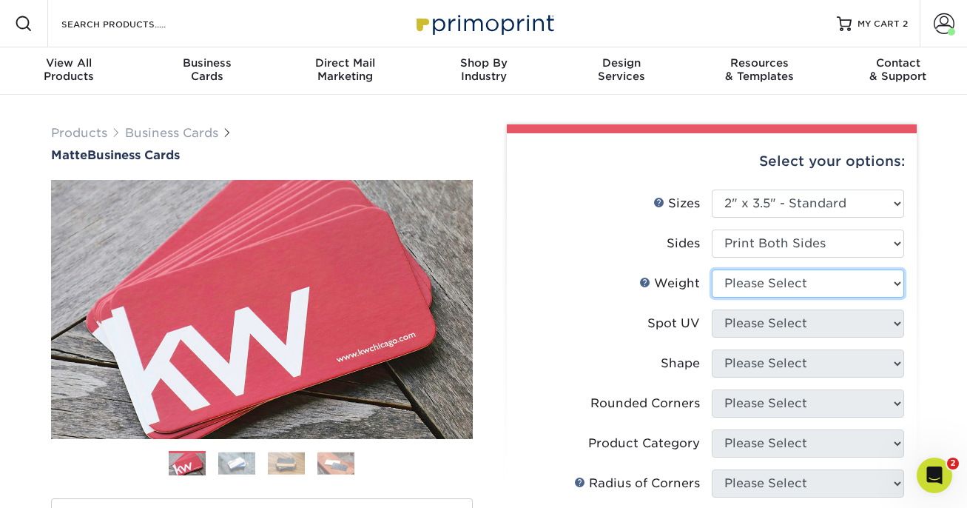
select select "16PT"
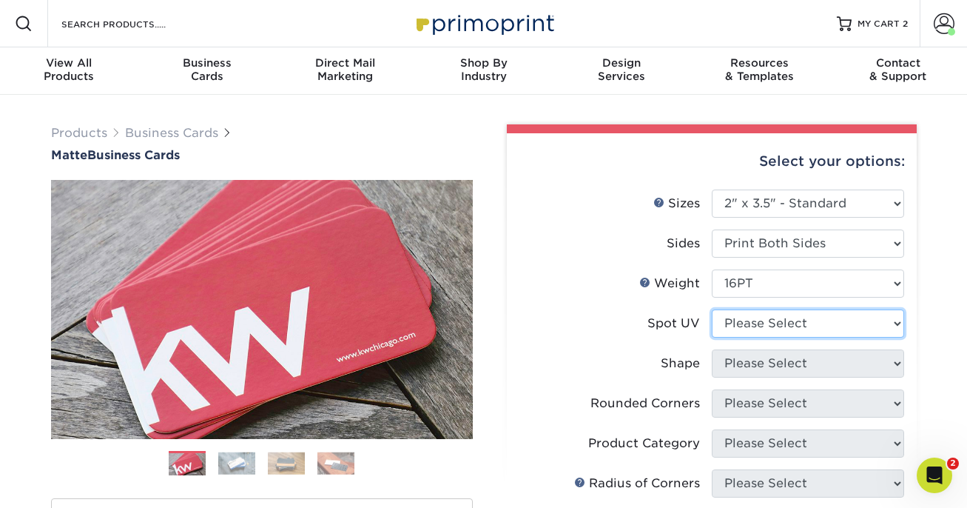
select select "3"
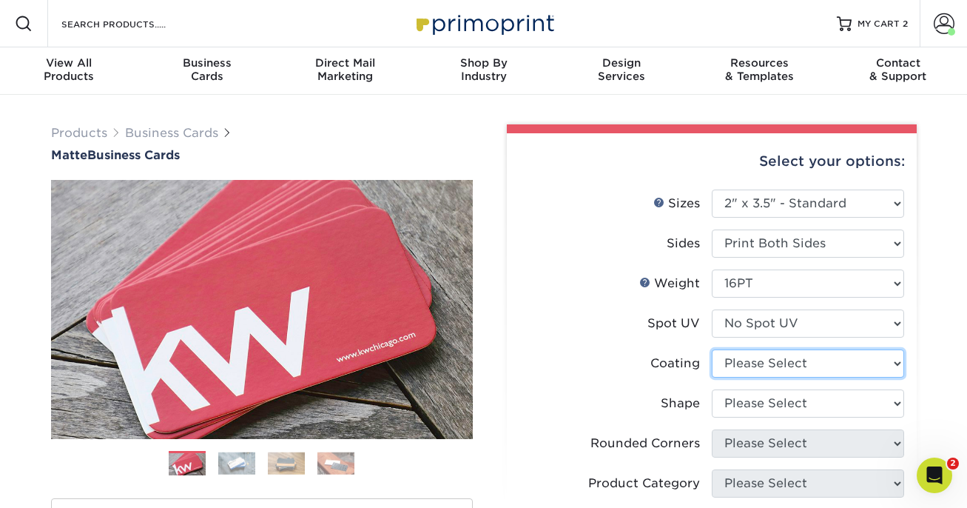
select select "121bb7b5-3b4d-429f-bd8d-bbf80e953313"
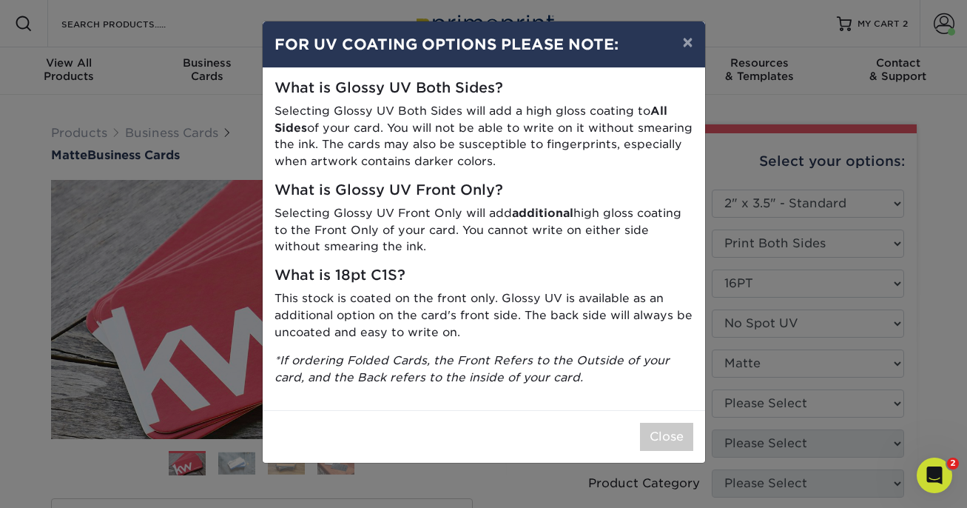
click at [761, 394] on div "× FOR UV COATING OPTIONS PLEASE NOTE: What is Glossy UV Both Sides? Selecting G…" at bounding box center [483, 254] width 967 height 508
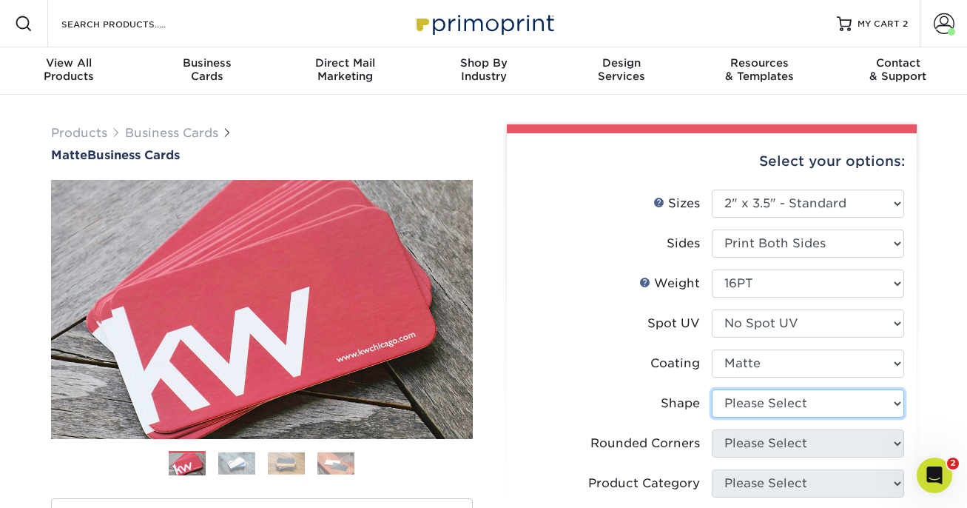
select select "standard"
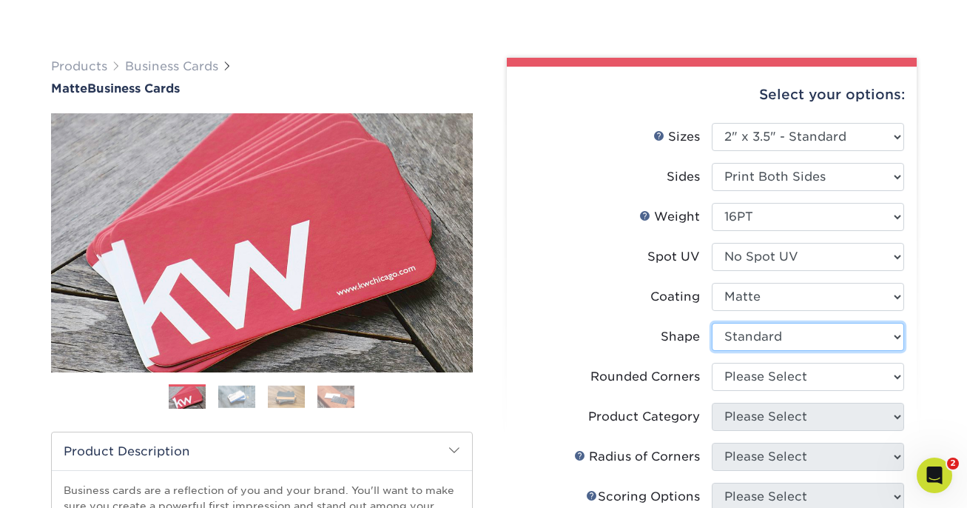
scroll to position [141, 0]
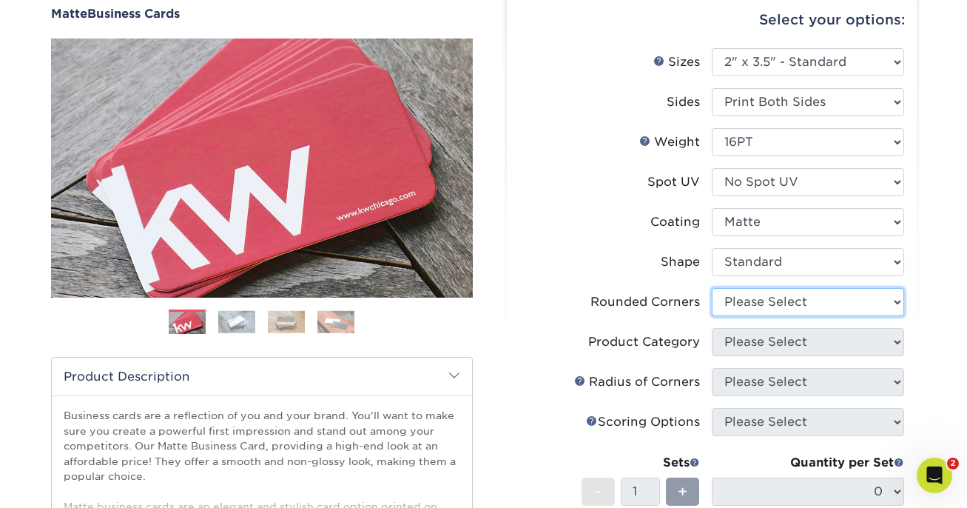
click at [817, 303] on select "Please Select Yes - Round 2 Corners Yes - Round 4 Corners No" at bounding box center [808, 302] width 192 height 28
select select "0"
click option "No" at bounding box center [0, 0] width 0 height 0
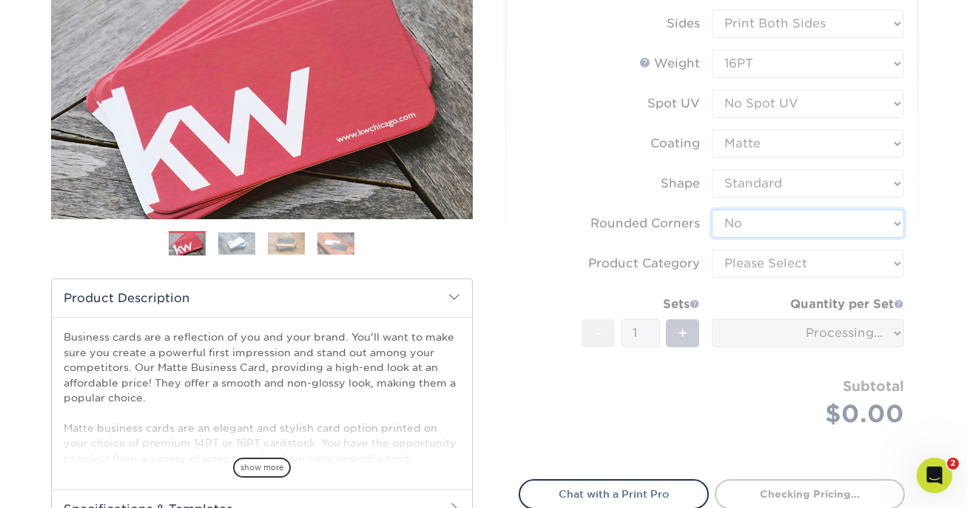
scroll to position [223, 0]
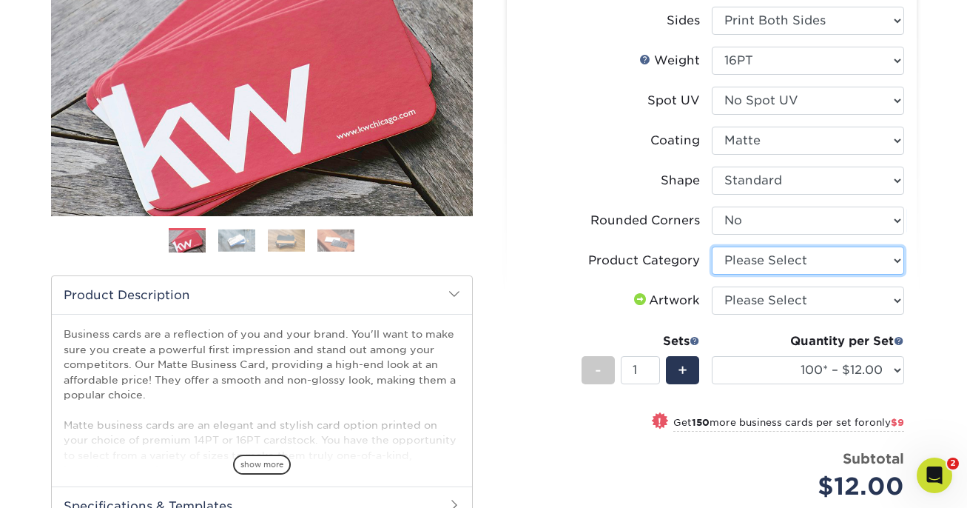
select select "3b5148f1-0588-4f88-a218-97bcfdce65c1"
click option "Business Cards" at bounding box center [0, 0] width 0 height 0
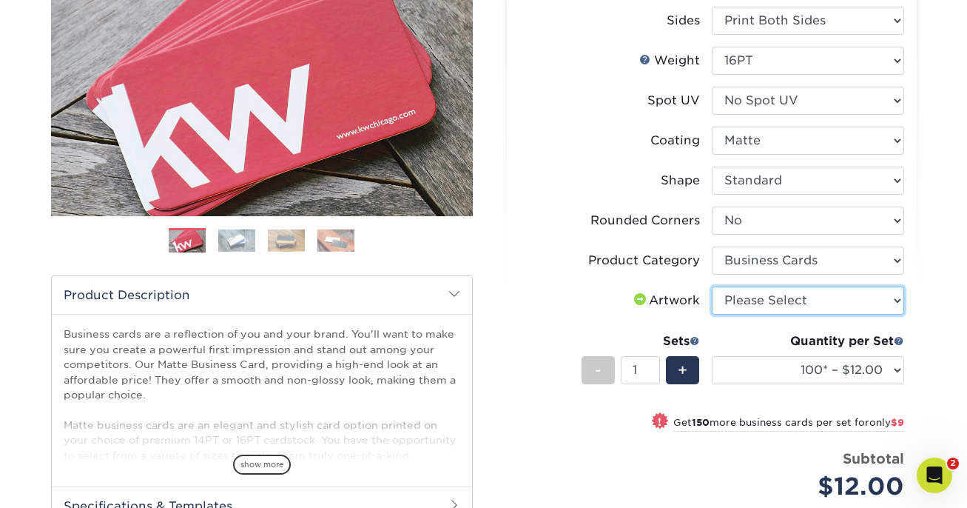
select select "upload"
click option "I will upload files" at bounding box center [0, 0] width 0 height 0
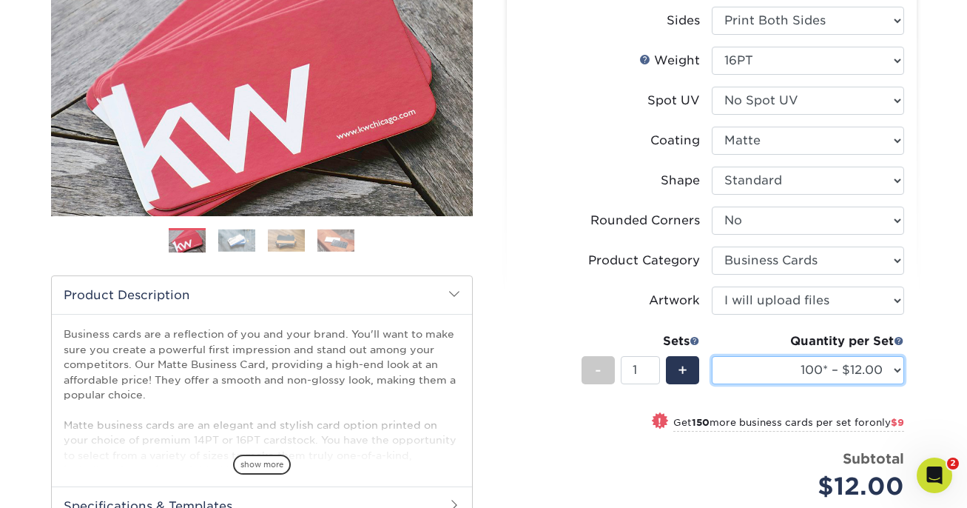
click at [712, 356] on select "100* – $12.00 250* – $21.00 500 – $42.00 1000 – $53.00 2500 – $95.00 5000 – $18…" at bounding box center [808, 370] width 192 height 28
select select "250* – $21.00"
click option "250* – $21.00" at bounding box center [0, 0] width 0 height 0
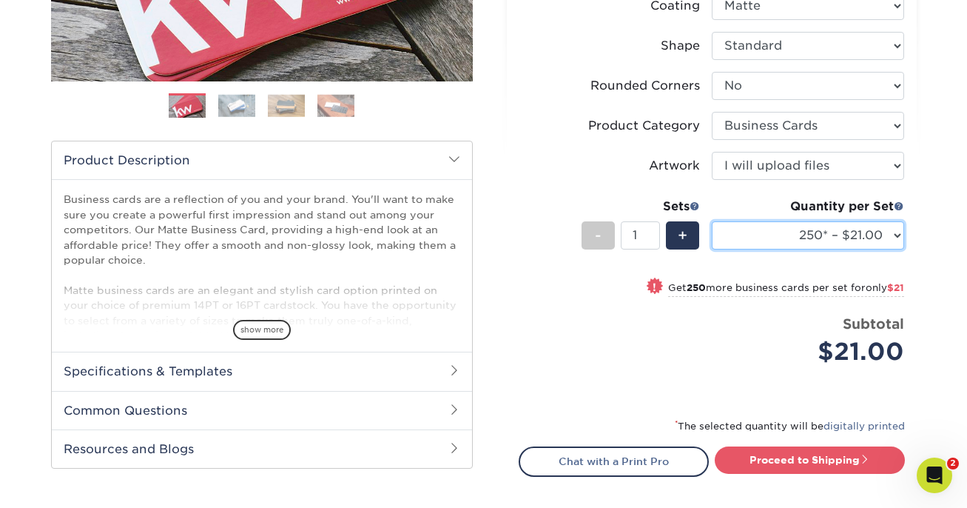
scroll to position [419, 0]
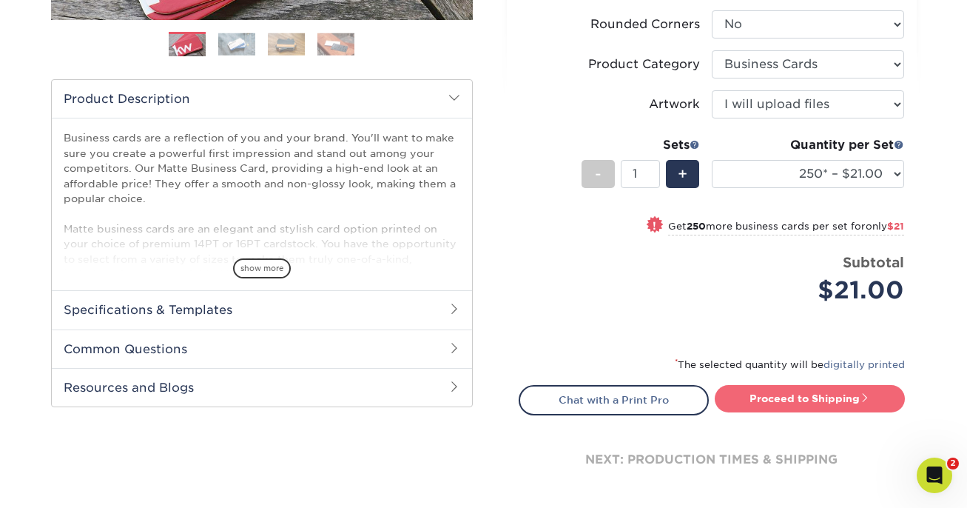
click at [846, 400] on link "Proceed to Shipping" at bounding box center [810, 398] width 190 height 27
type input "Set 1"
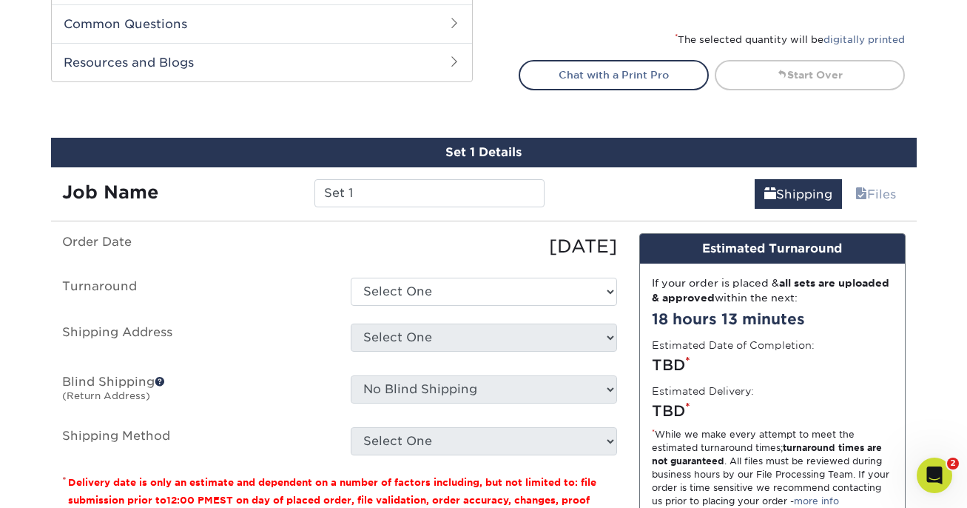
scroll to position [843, 0]
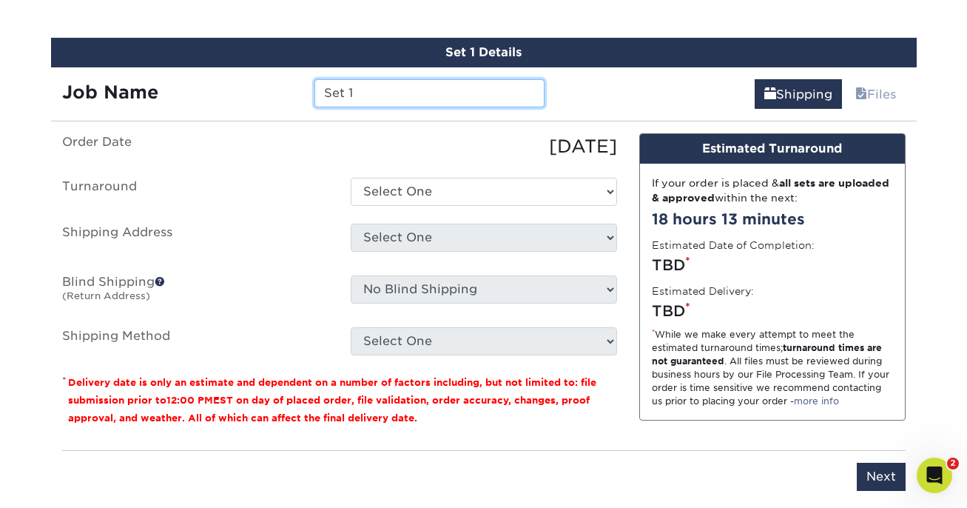
click at [517, 87] on input "Set 1" at bounding box center [429, 93] width 230 height 28
type input "Chef George business card"
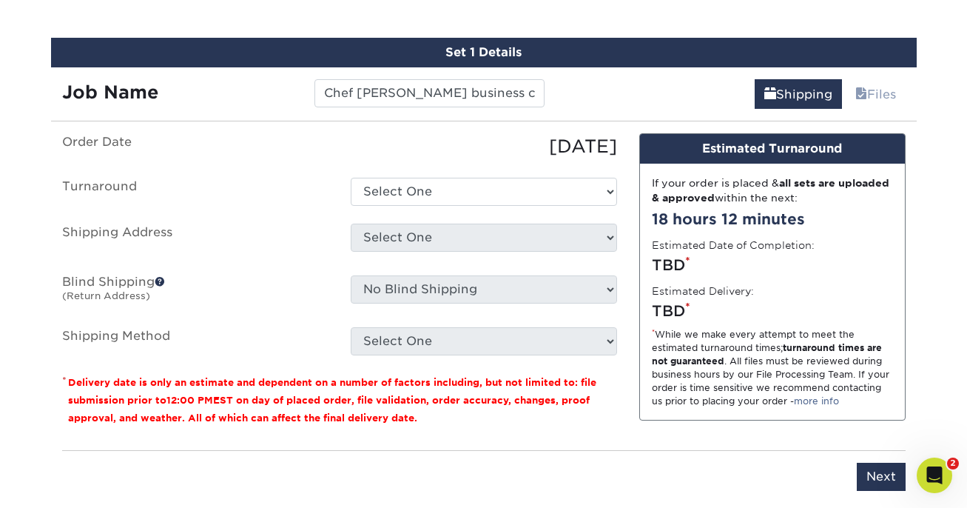
click at [504, 209] on ul "Order Date 08/20/2025 Turnaround Select One 2-4 Business Days 2 Day Next Busine…" at bounding box center [339, 244] width 555 height 222
click at [514, 199] on select "Select One 2-4 Business Days 2 Day Next Business Day" at bounding box center [484, 192] width 266 height 28
select select "23721297-b68b-4846-ba83-3171e6bd9d78"
click option "2-4 Business Days" at bounding box center [0, 0] width 0 height 0
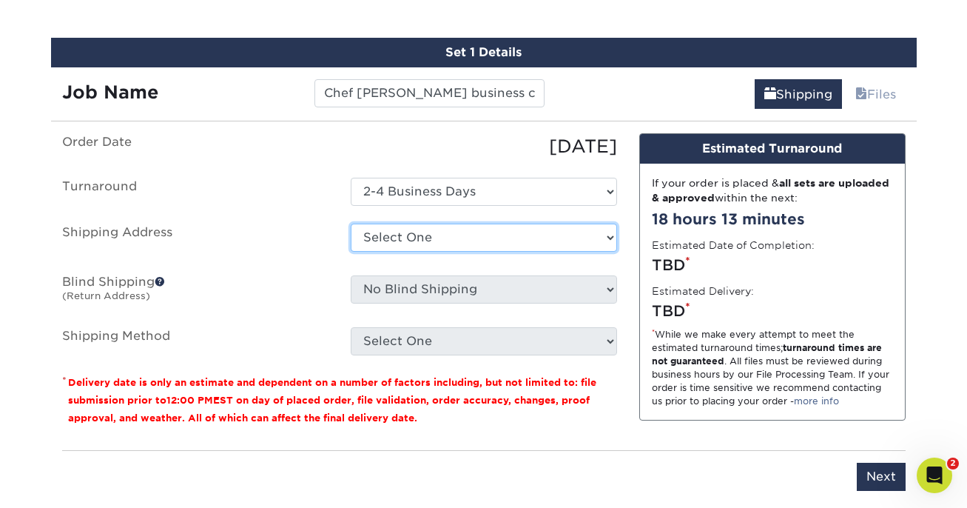
select select "41359"
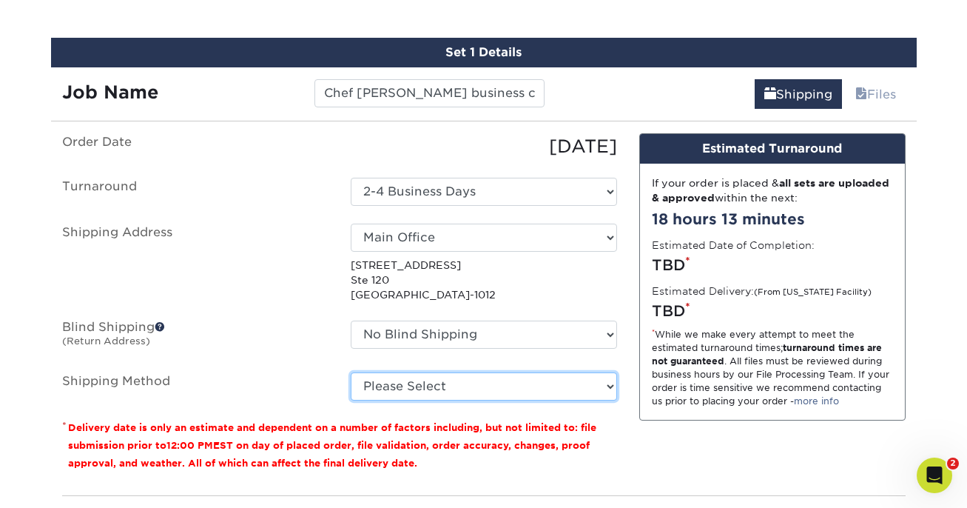
select select "03"
click option "Ground Shipping (+$7.84)" at bounding box center [0, 0] width 0 height 0
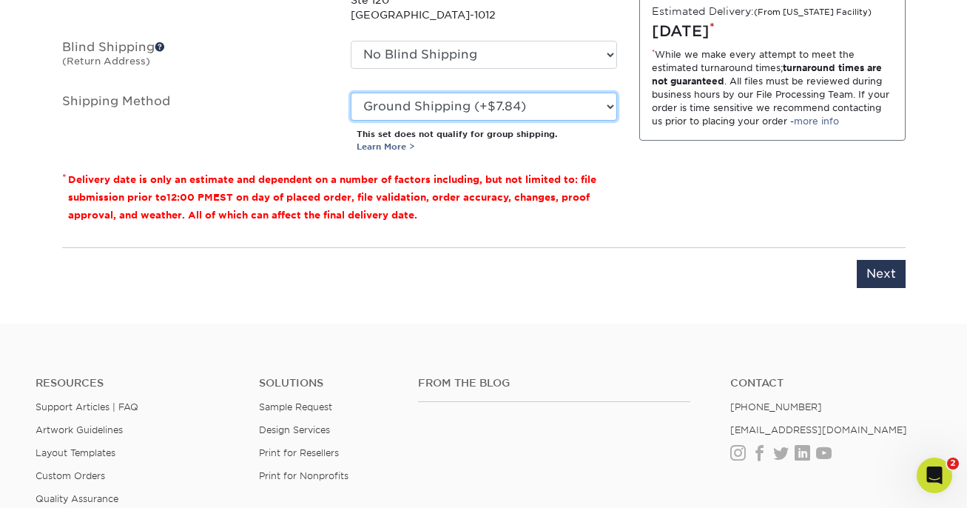
scroll to position [1244, 0]
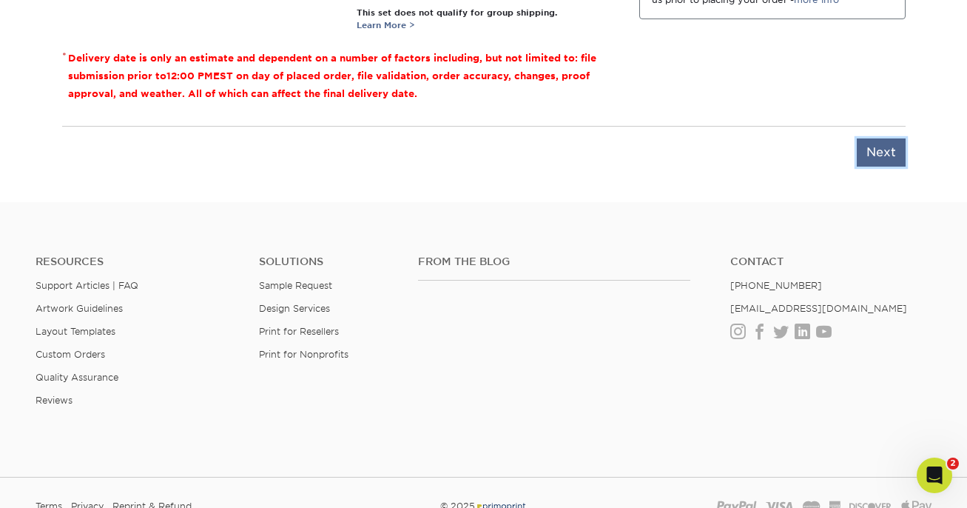
click at [886, 138] on input "Next" at bounding box center [881, 152] width 49 height 28
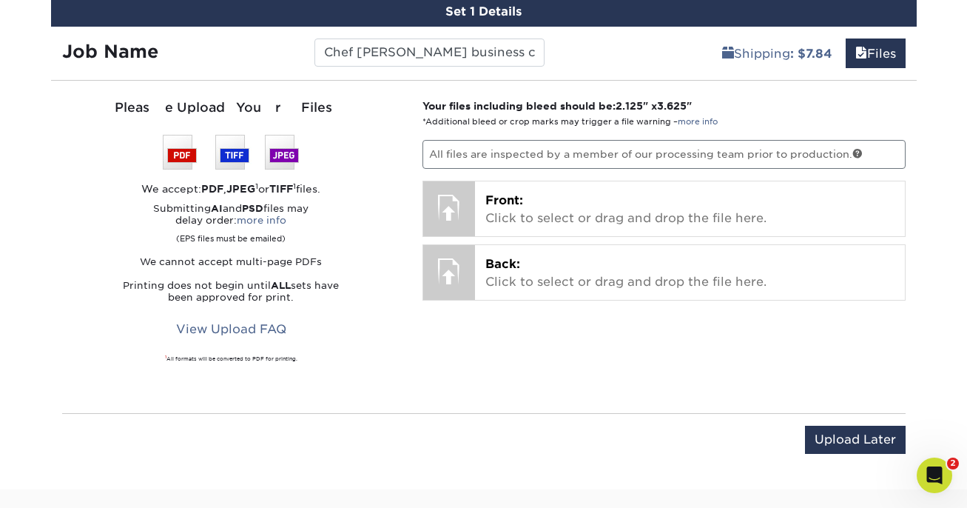
scroll to position [899, 0]
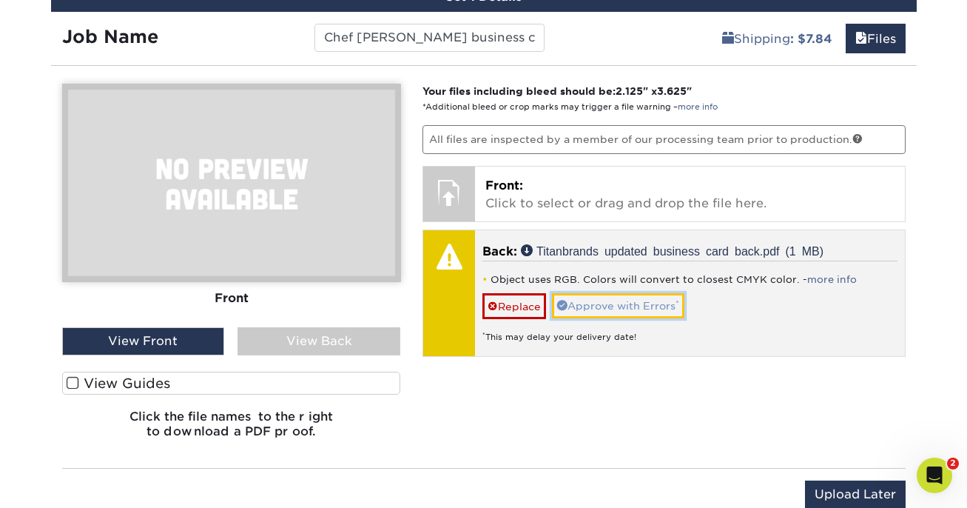
click at [563, 307] on span at bounding box center [562, 305] width 10 height 10
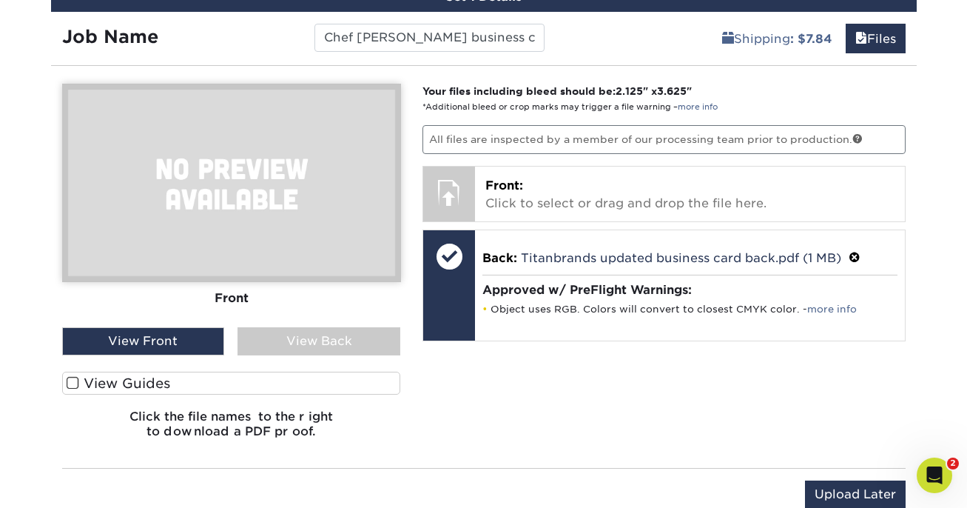
click at [302, 373] on label "View Guides" at bounding box center [231, 382] width 339 height 23
click at [0, 0] on input "View Guides" at bounding box center [0, 0] width 0 height 0
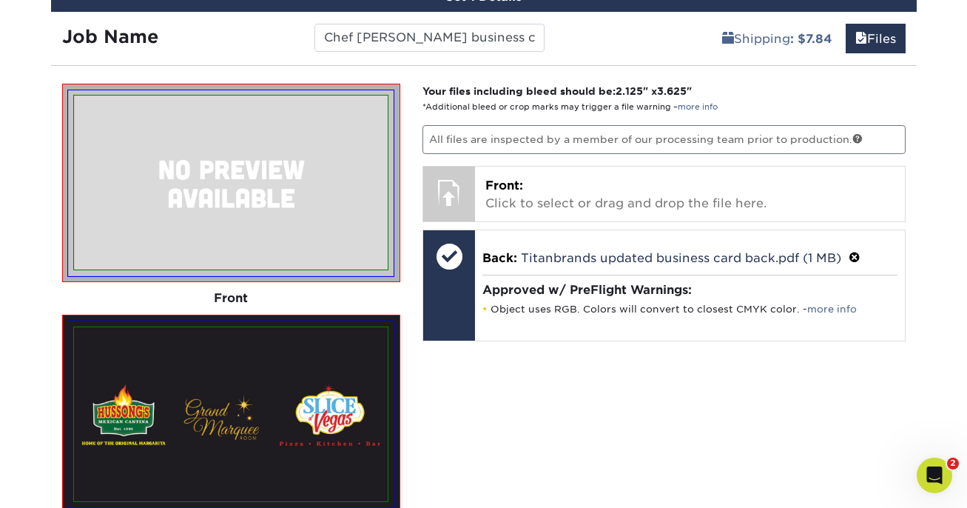
scroll to position [906, 0]
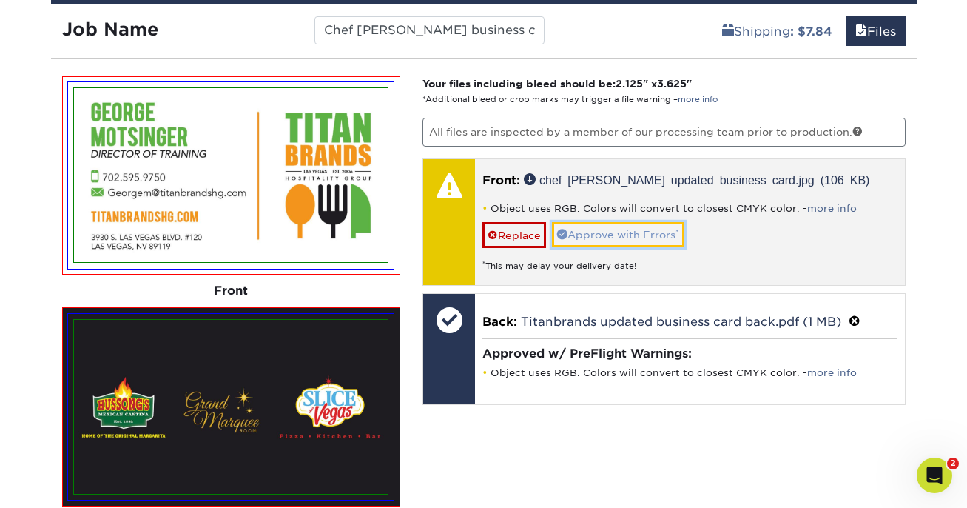
click at [654, 235] on link "Approve with Errors *" at bounding box center [618, 234] width 132 height 25
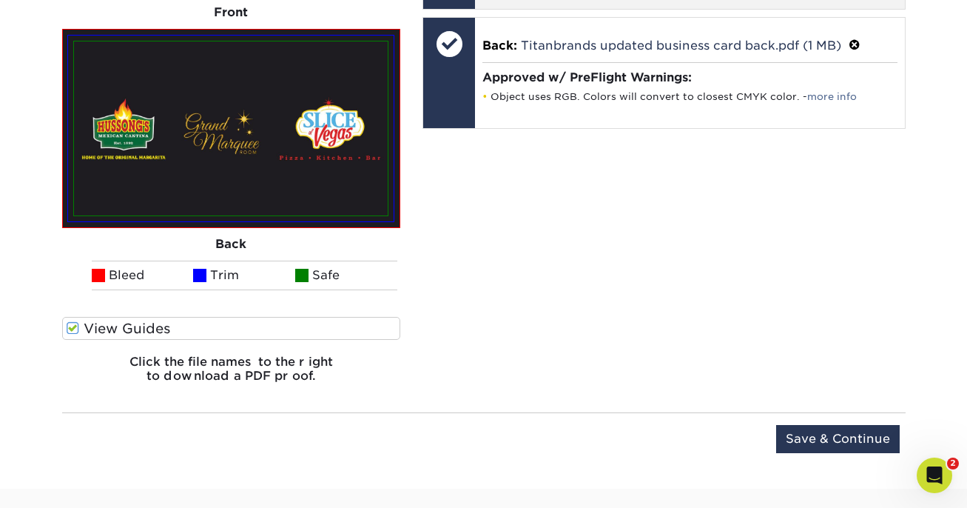
scroll to position [1218, 0]
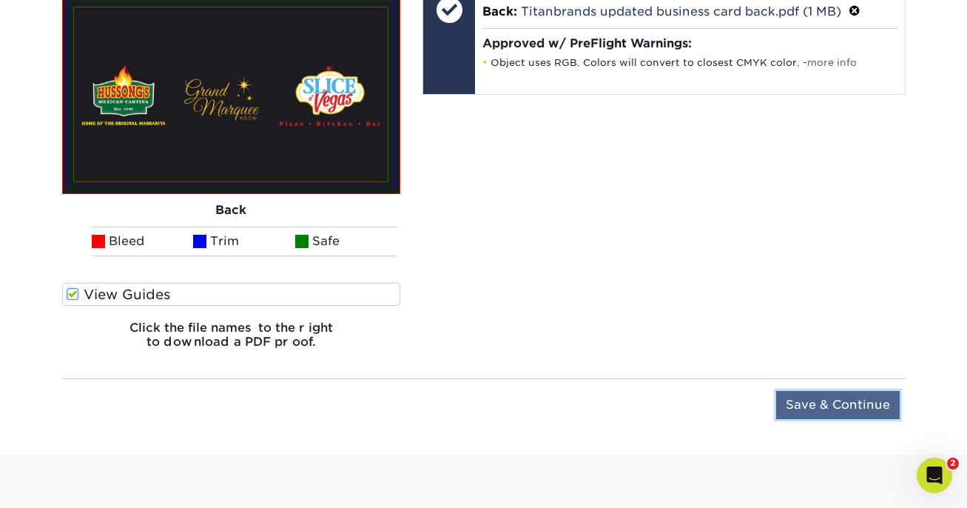
click at [807, 403] on input "Save & Continue" at bounding box center [838, 405] width 124 height 28
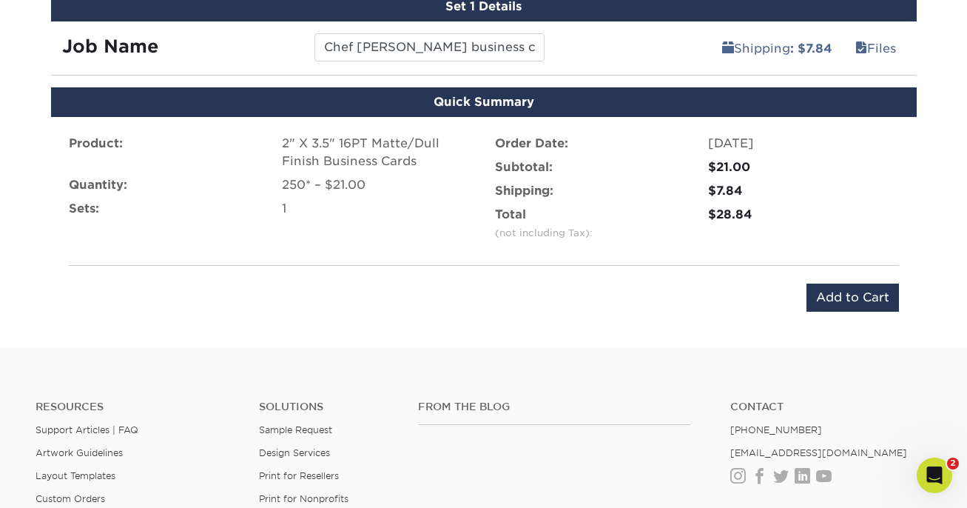
scroll to position [880, 0]
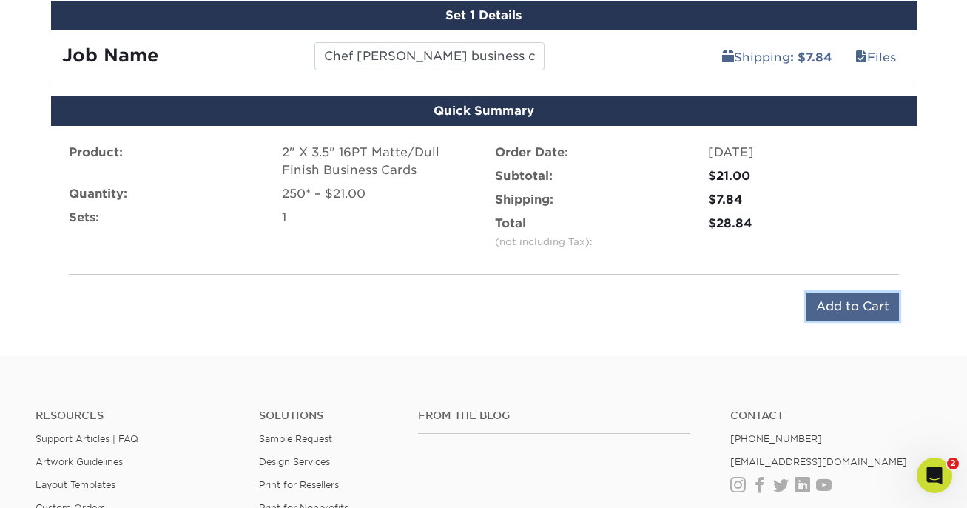
click at [828, 304] on input "Add to Cart" at bounding box center [852, 306] width 92 height 28
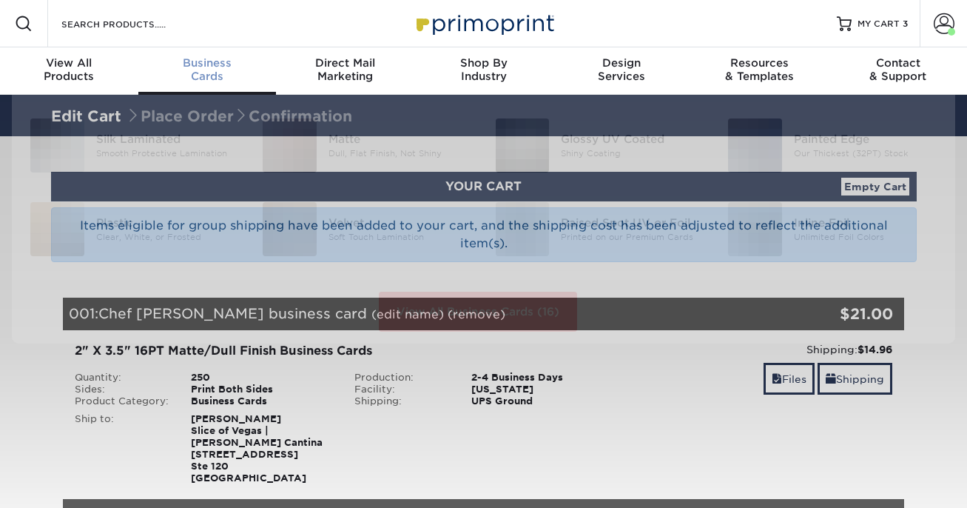
click at [212, 72] on div "Business Cards" at bounding box center [207, 69] width 138 height 27
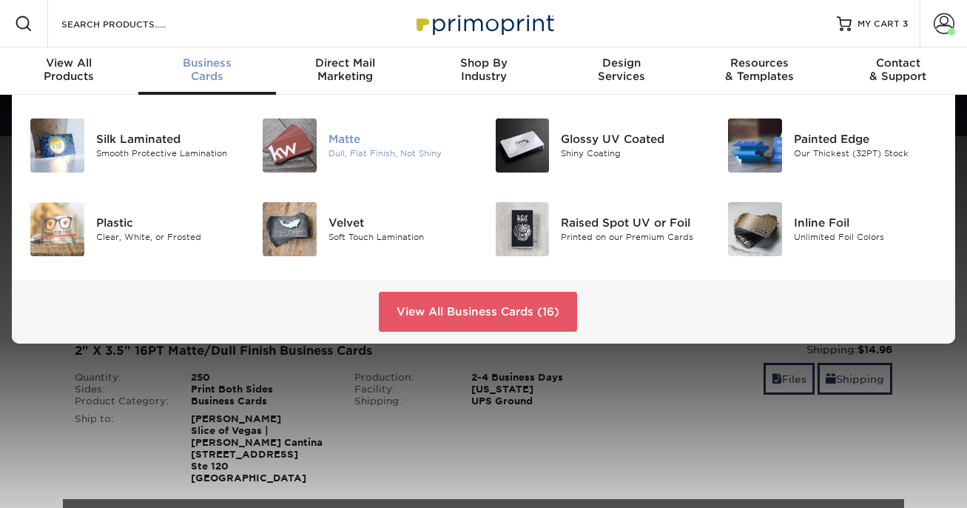
click at [283, 144] on img at bounding box center [290, 145] width 54 height 54
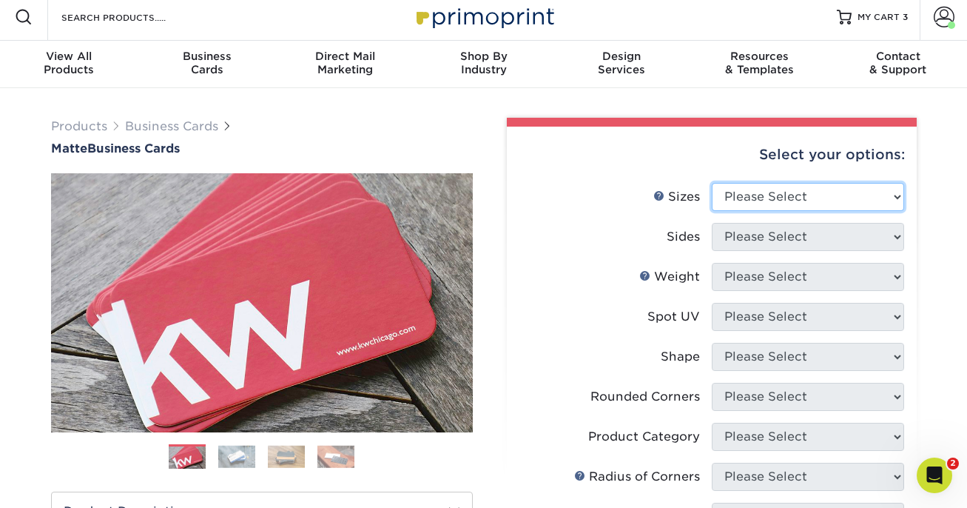
select select "2.00x3.50"
click option "2" x 3.5" - Standard" at bounding box center [0, 0] width 0 height 0
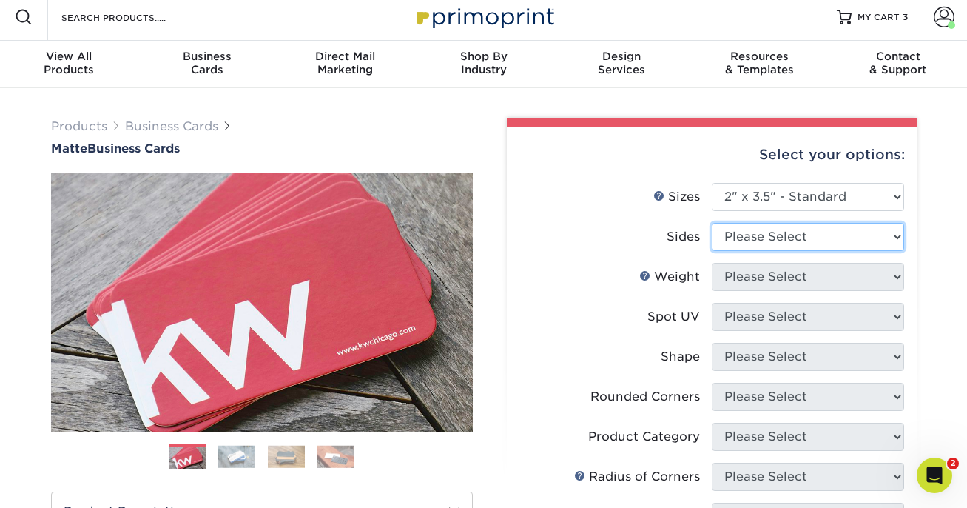
click at [772, 233] on select "Please Select Print Both Sides Print Front Only" at bounding box center [808, 237] width 192 height 28
select select "13abbda7-1d64-4f25-8bb2-c179b224825d"
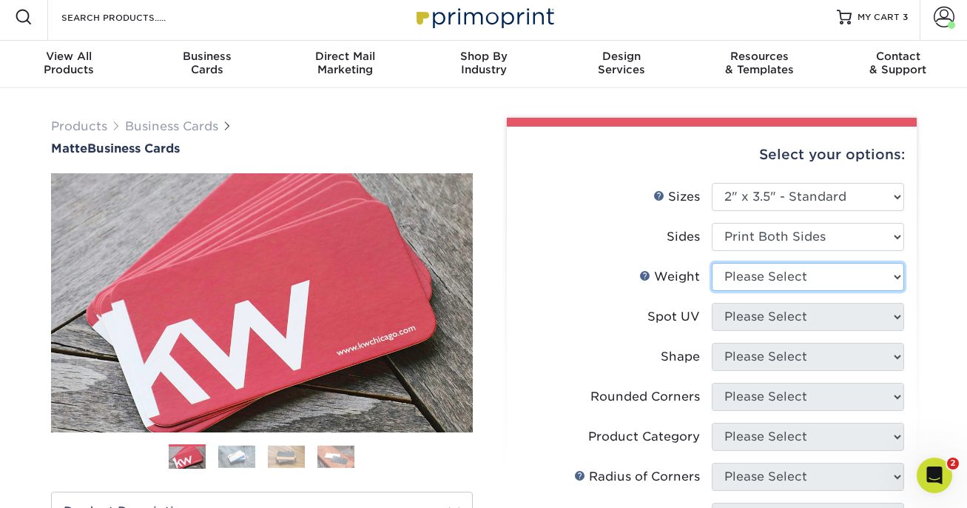
click at [757, 277] on select "Please Select 16PT 14PT" at bounding box center [808, 277] width 192 height 28
select select "16PT"
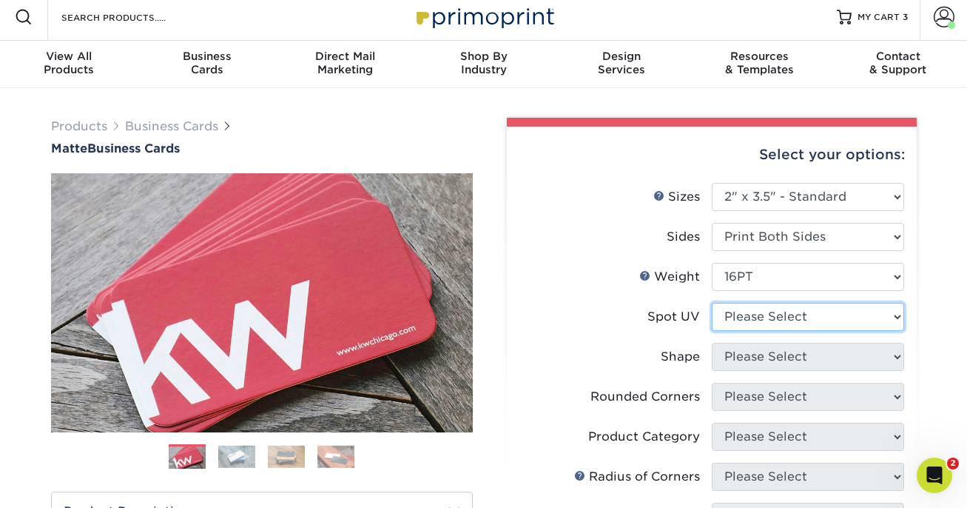
select select "3"
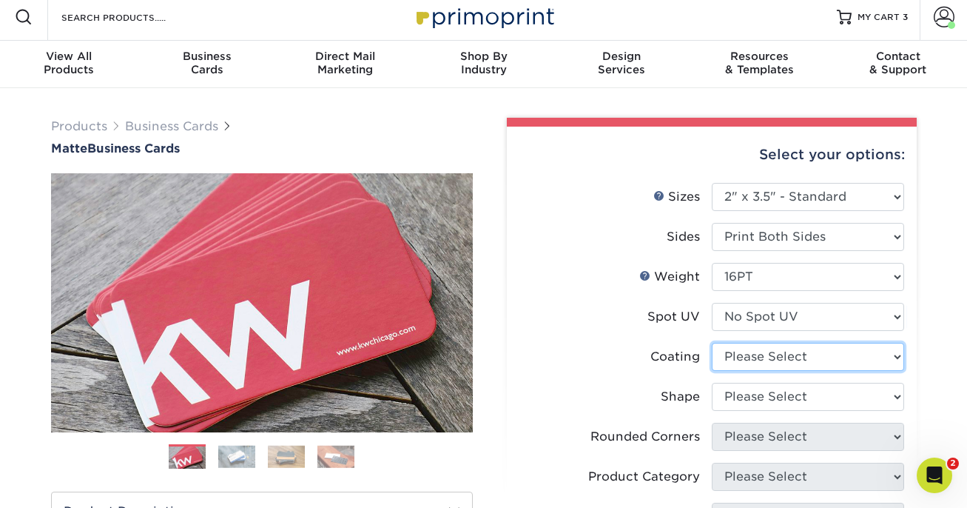
select select "121bb7b5-3b4d-429f-bd8d-bbf80e953313"
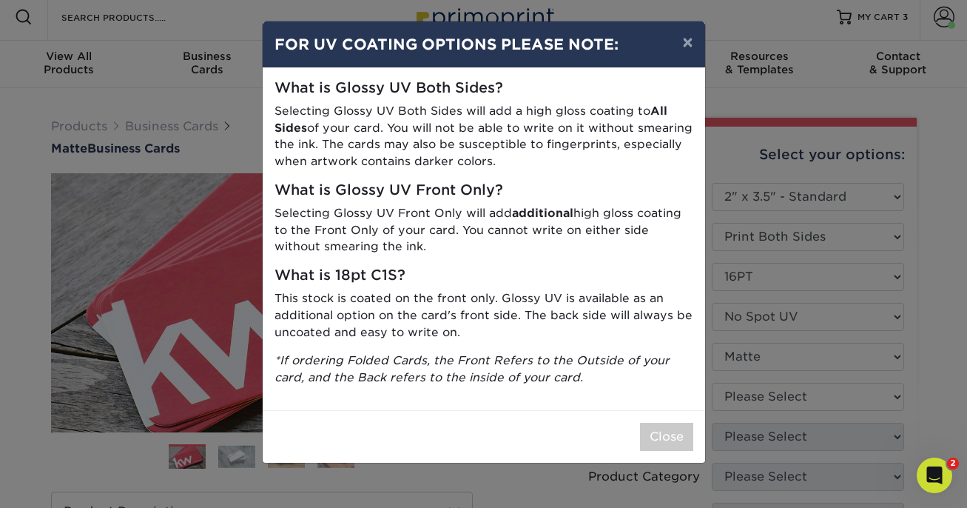
click at [745, 389] on div "× FOR UV COATING OPTIONS PLEASE NOTE: What is Glossy UV Both Sides? Selecting G…" at bounding box center [483, 254] width 967 height 508
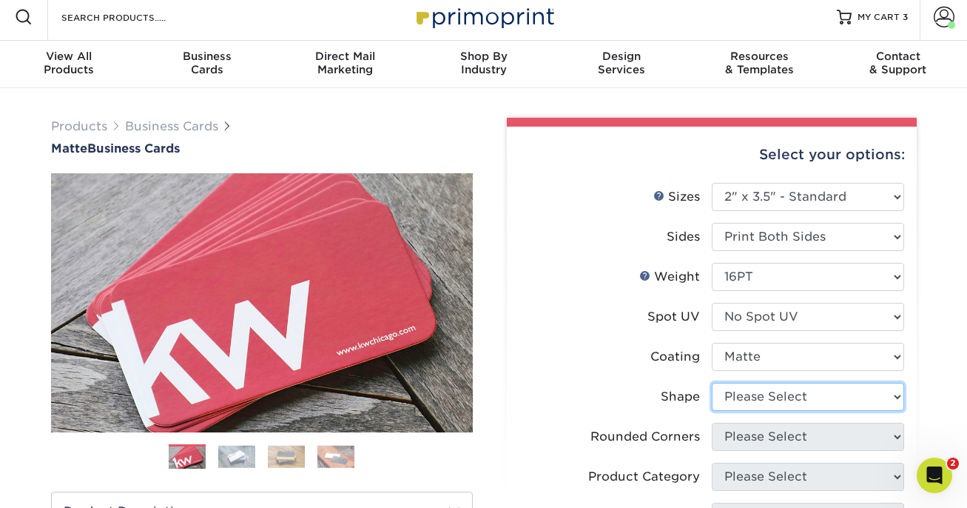
select select "standard"
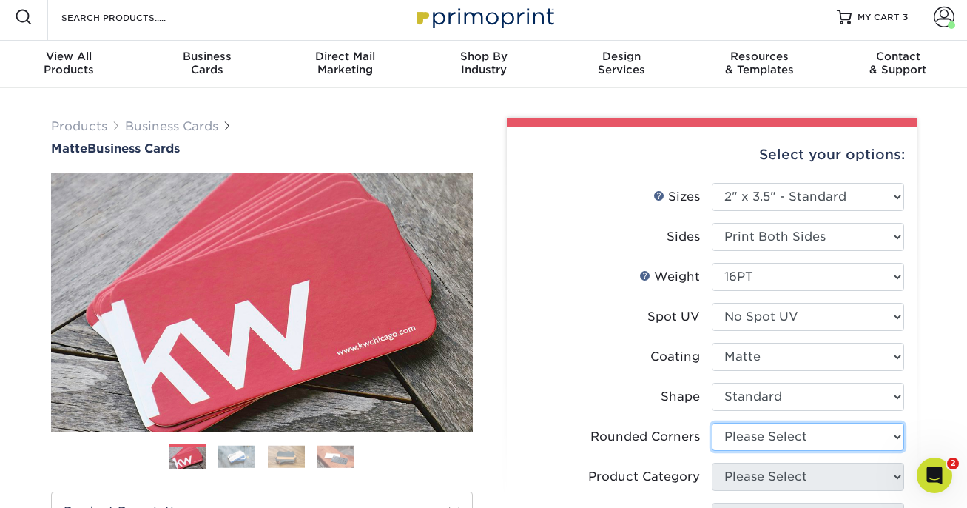
select select "0"
click option "No" at bounding box center [0, 0] width 0 height 0
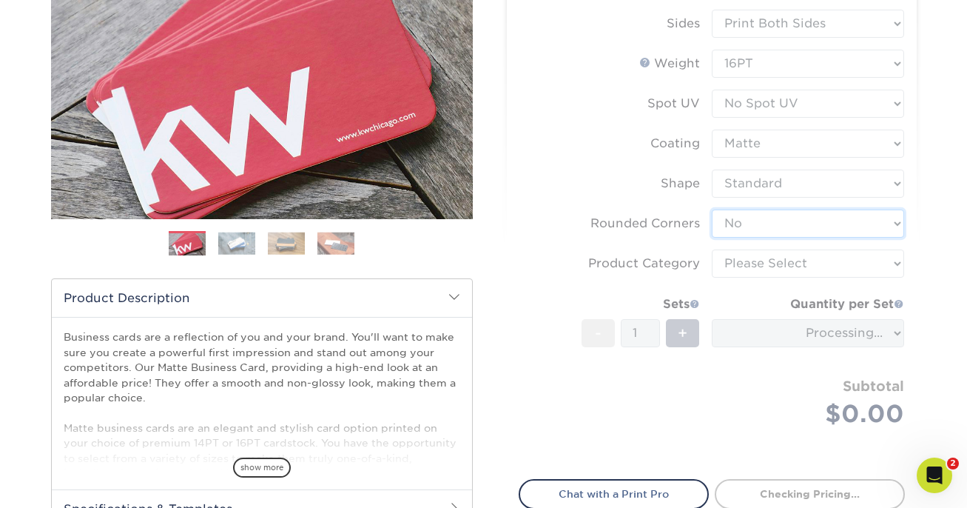
scroll to position [224, 0]
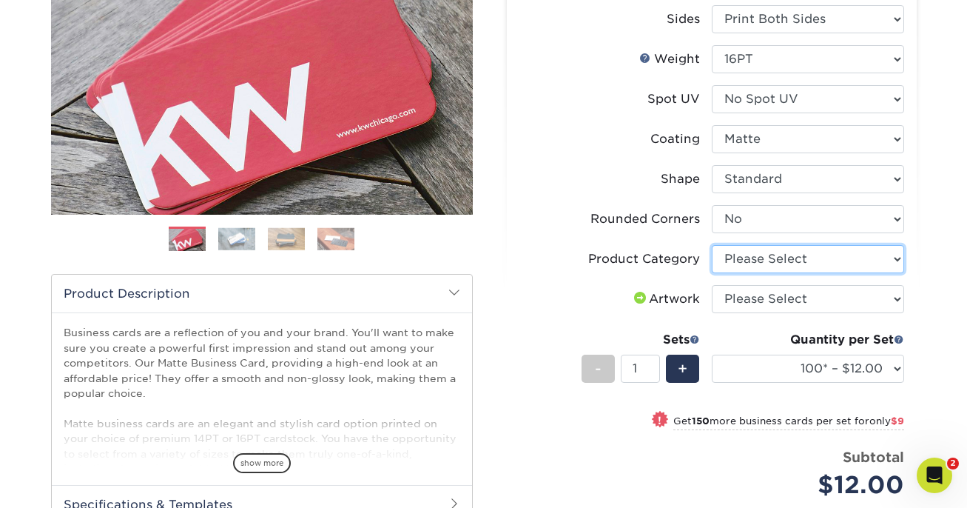
select select "3b5148f1-0588-4f88-a218-97bcfdce65c1"
click option "Business Cards" at bounding box center [0, 0] width 0 height 0
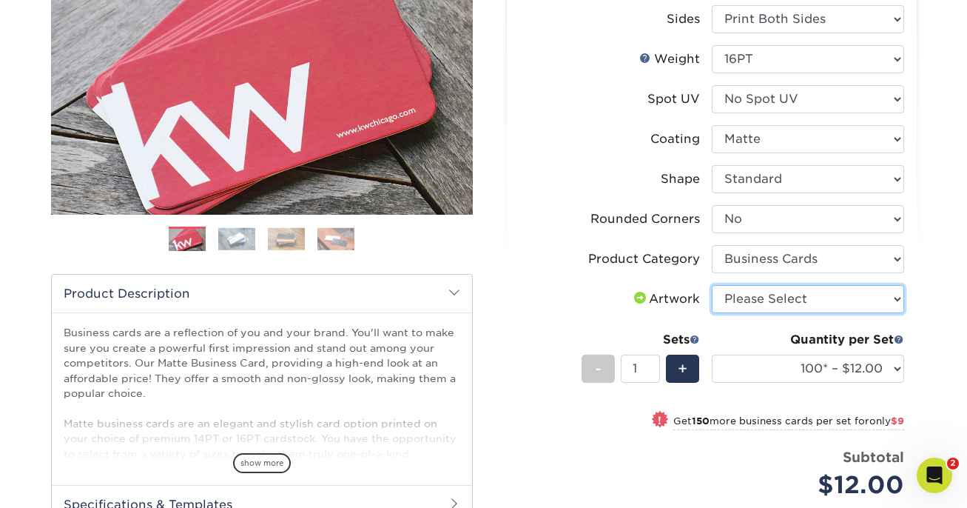
select select "upload"
click option "I will upload files" at bounding box center [0, 0] width 0 height 0
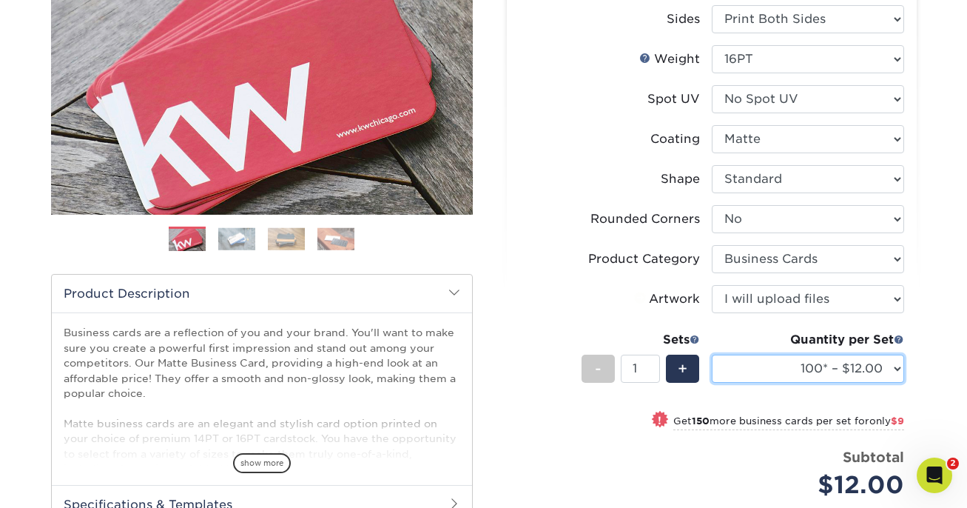
click at [712, 354] on select "100* – $12.00 250* – $21.00 500 – $42.00 1000 – $53.00 2500 – $95.00 5000 – $18…" at bounding box center [808, 368] width 192 height 28
select select "250* – $21.00"
click option "250* – $21.00" at bounding box center [0, 0] width 0 height 0
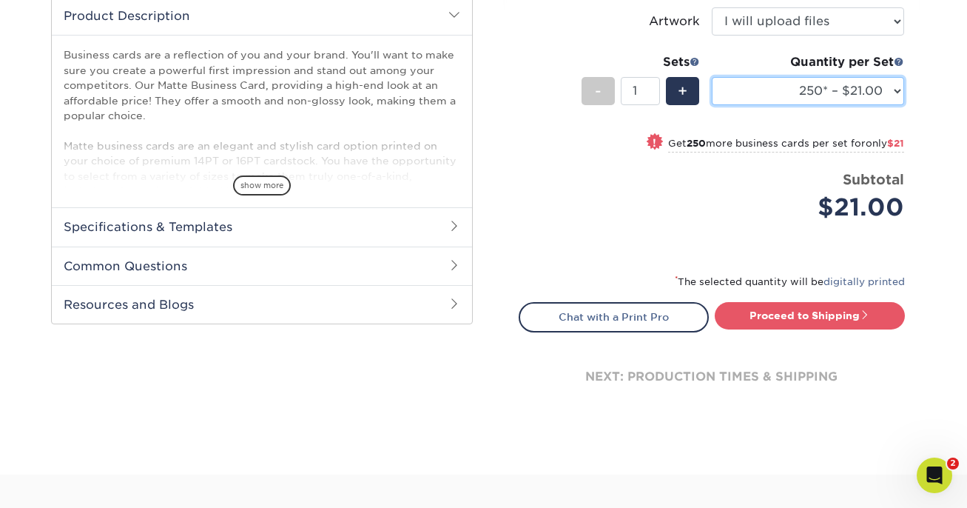
scroll to position [511, 0]
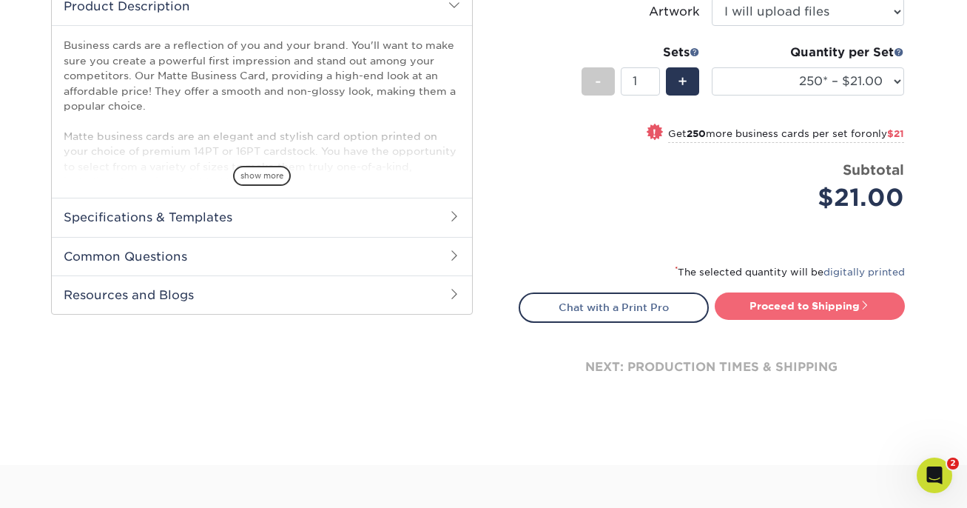
click at [780, 302] on link "Proceed to Shipping" at bounding box center [810, 305] width 190 height 27
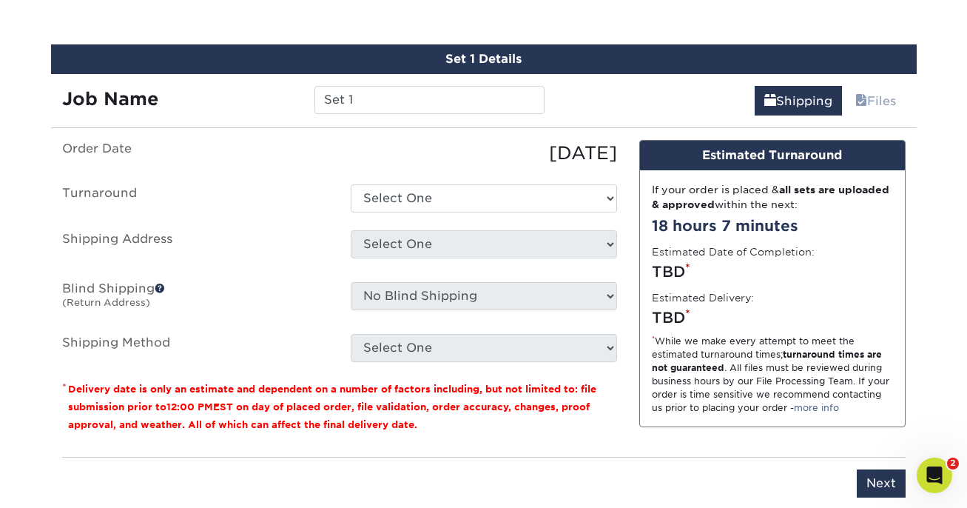
scroll to position [843, 0]
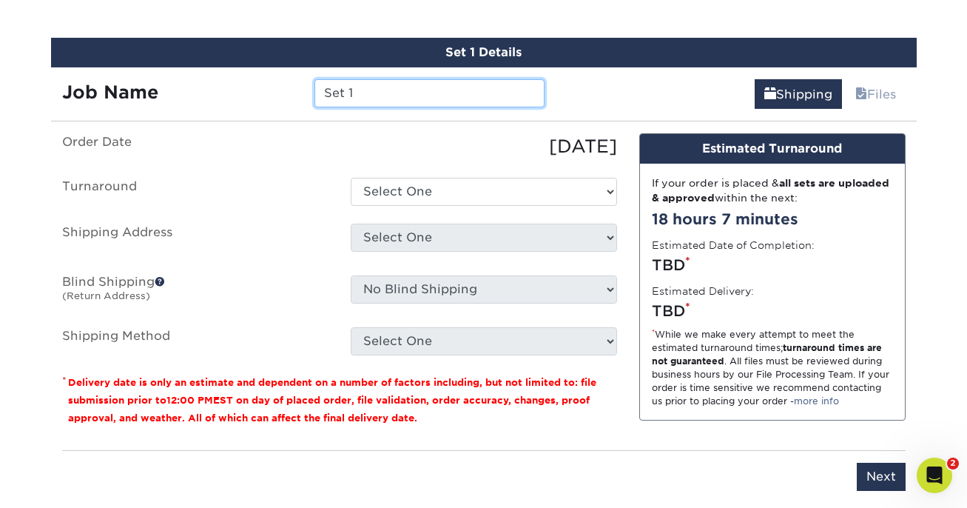
click at [428, 98] on input "Set 1" at bounding box center [429, 93] width 230 height 28
paste input "Rachele Anderson"
type input "Rachele Anderson HLV cards"
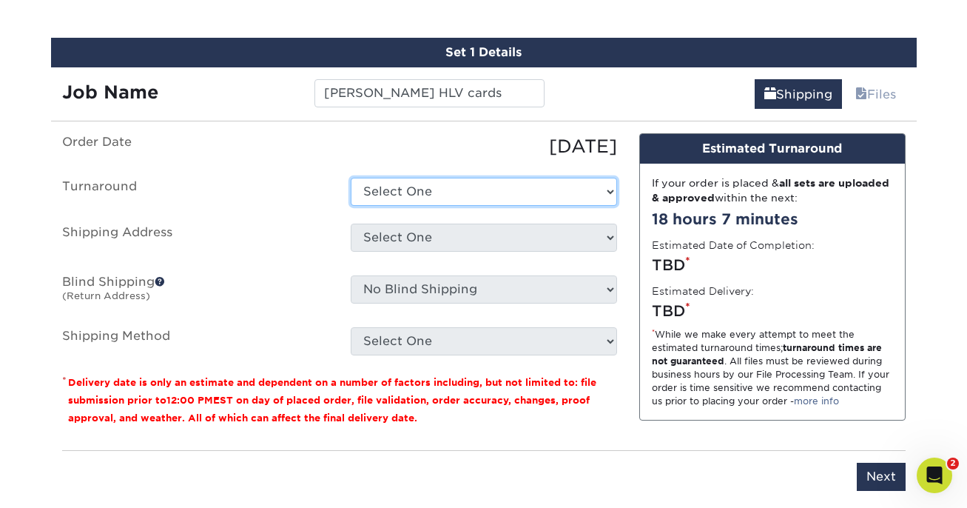
select select "23721297-b68b-4846-ba83-3171e6bd9d78"
click option "2-4 Business Days" at bounding box center [0, 0] width 0 height 0
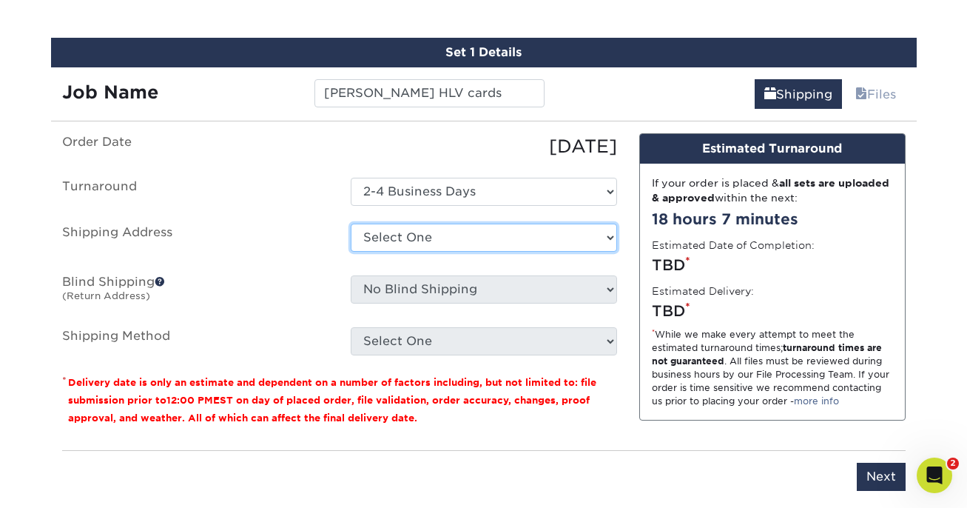
select select "41359"
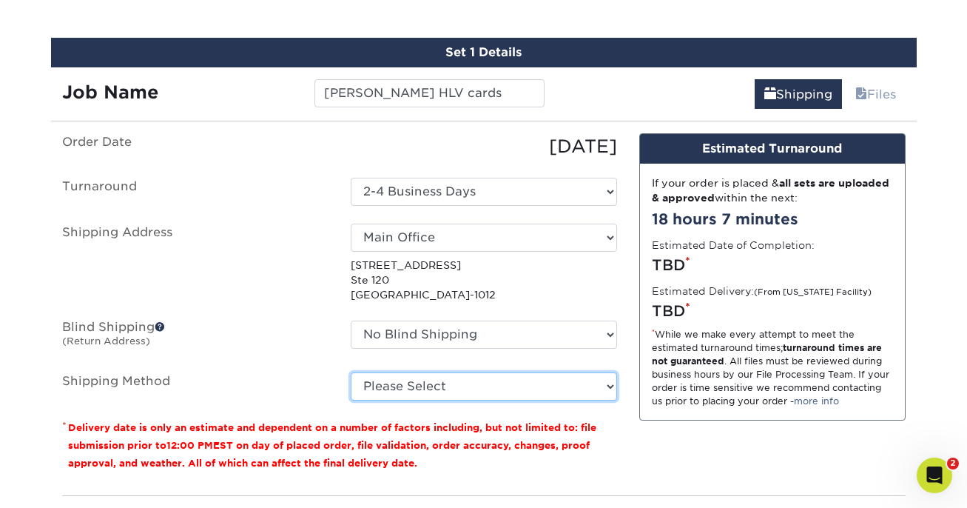
select select "03"
click option "Ground Shipping (+$7.84)" at bounding box center [0, 0] width 0 height 0
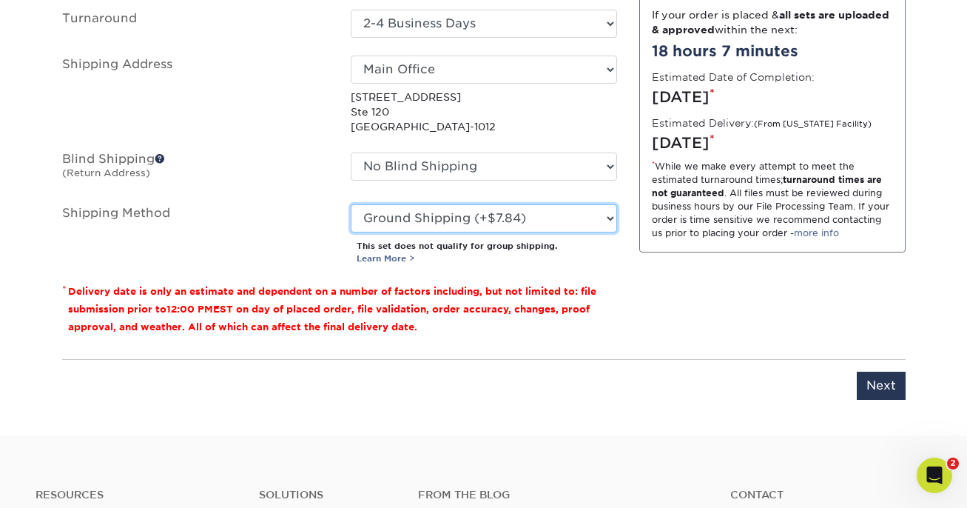
scroll to position [1099, 0]
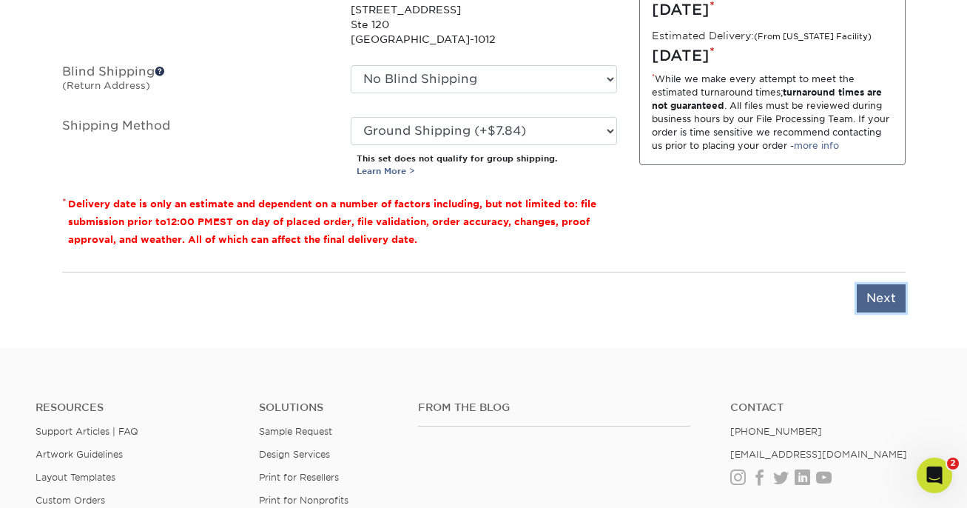
click at [879, 296] on input "Next" at bounding box center [881, 298] width 49 height 28
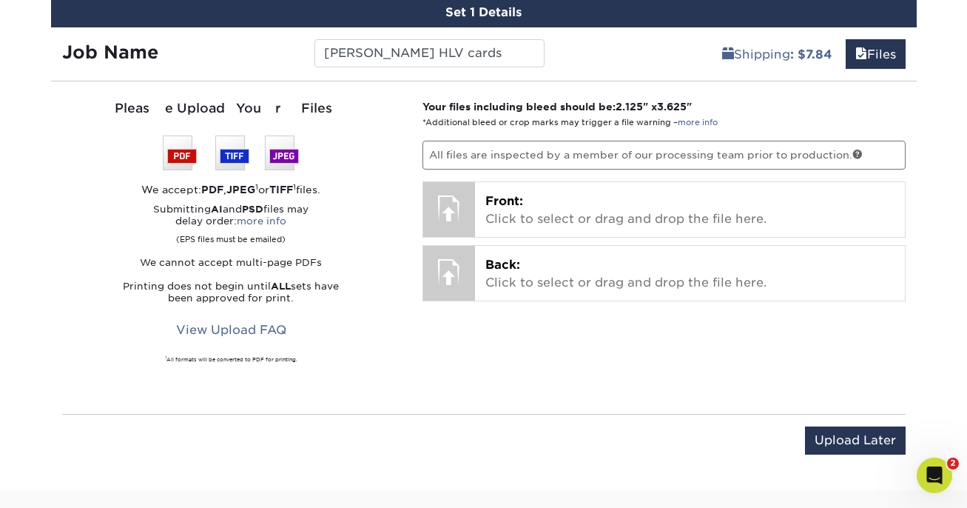
scroll to position [898, 0]
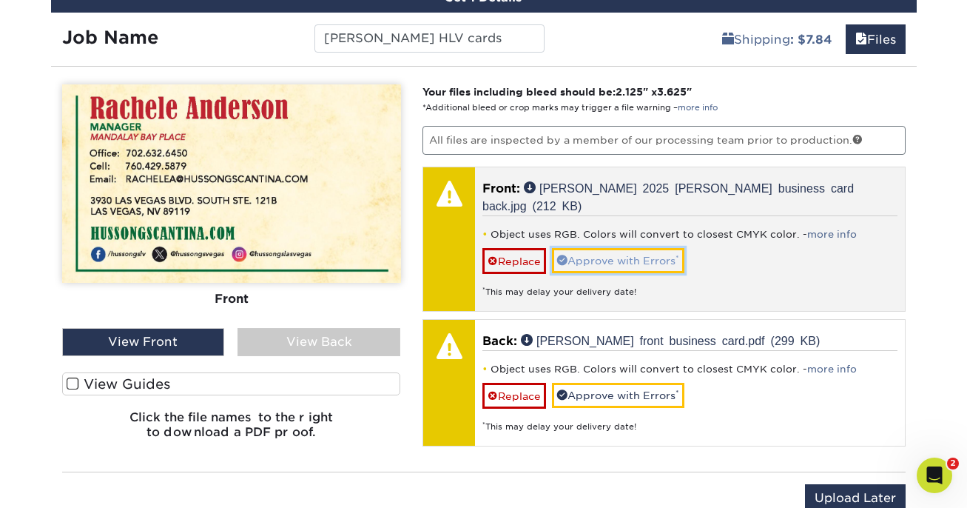
click at [612, 254] on link "Approve with Errors *" at bounding box center [618, 260] width 132 height 25
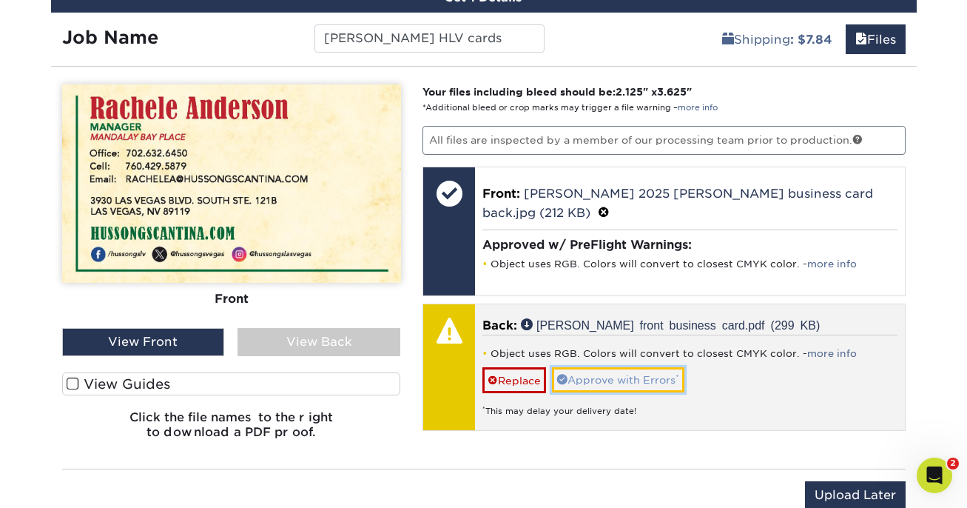
click at [607, 380] on link "Approve with Errors *" at bounding box center [618, 379] width 132 height 25
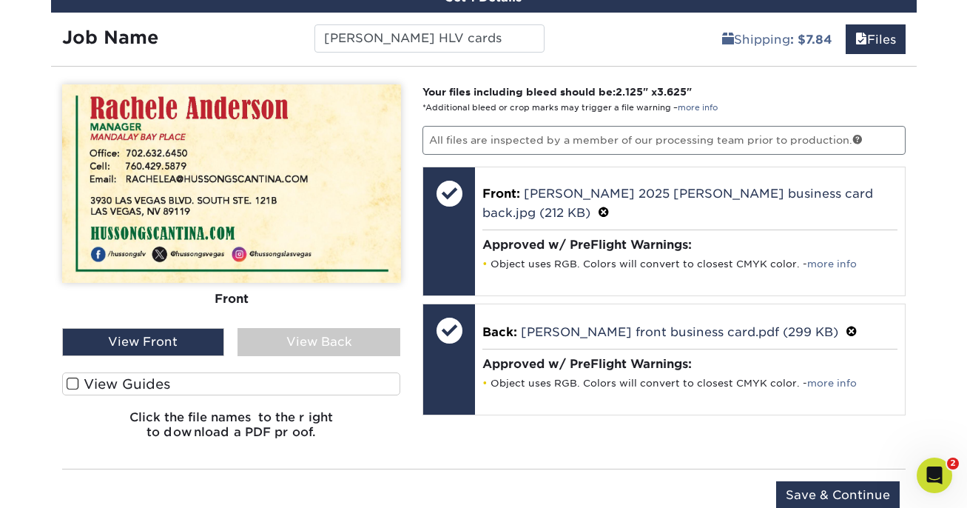
click at [297, 378] on label "View Guides" at bounding box center [231, 383] width 339 height 23
click at [0, 0] on input "View Guides" at bounding box center [0, 0] width 0 height 0
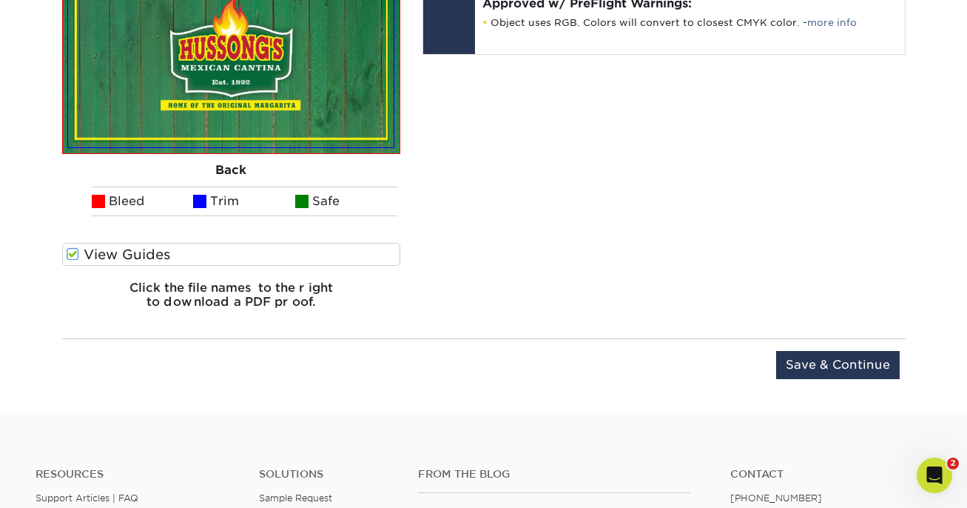
scroll to position [1263, 0]
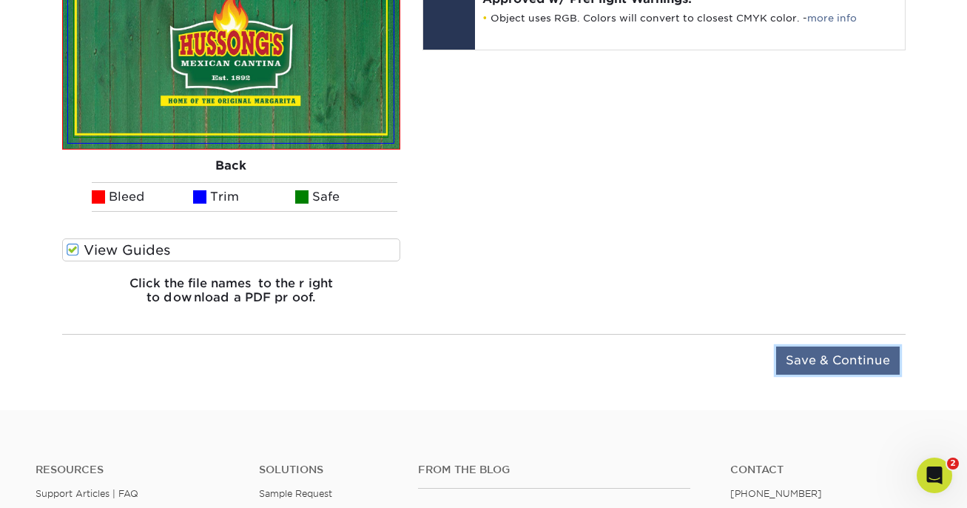
click at [815, 359] on input "Save & Continue" at bounding box center [838, 360] width 124 height 28
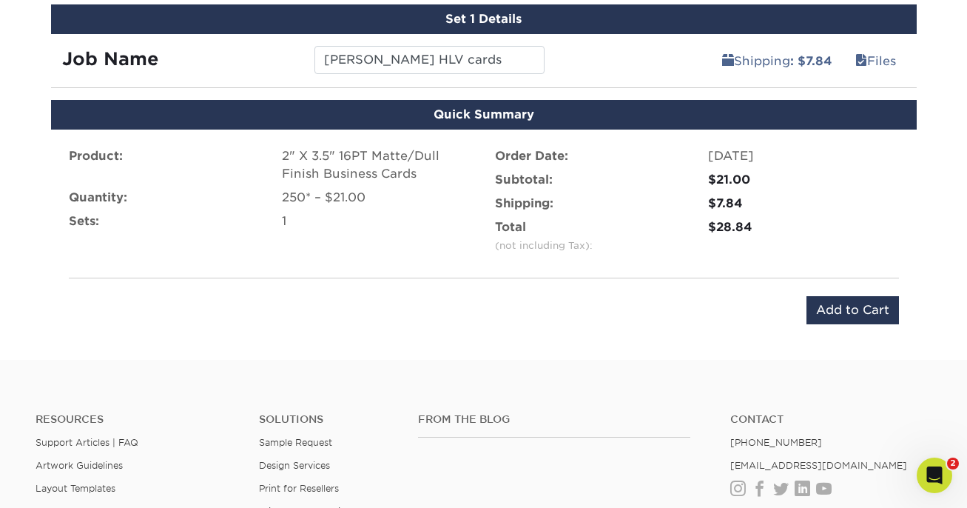
scroll to position [879, 0]
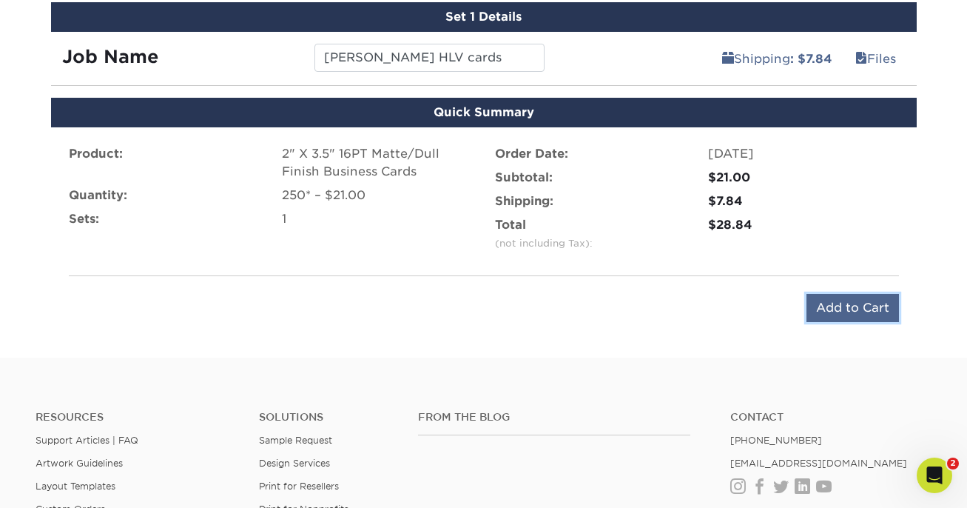
click at [833, 308] on input "Add to Cart" at bounding box center [852, 308] width 92 height 28
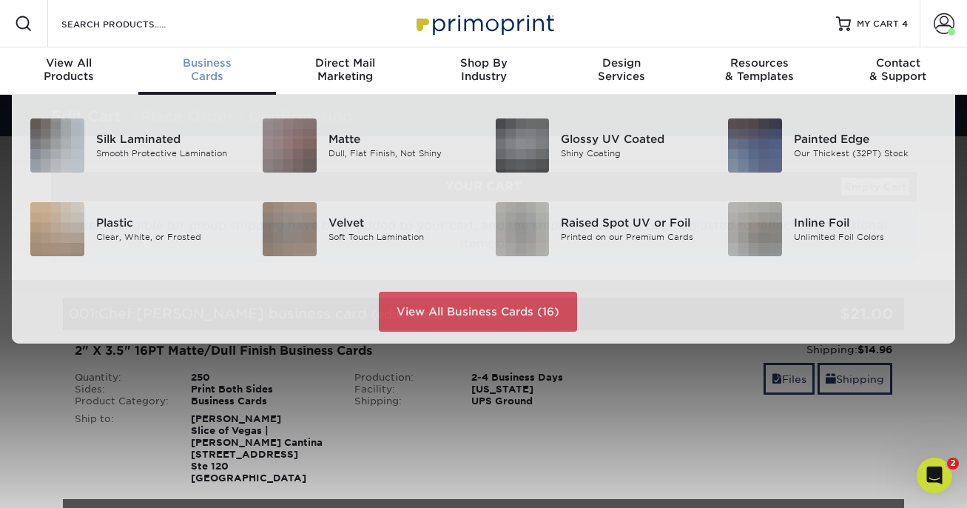
click at [198, 81] on div "Business Cards" at bounding box center [207, 69] width 138 height 27
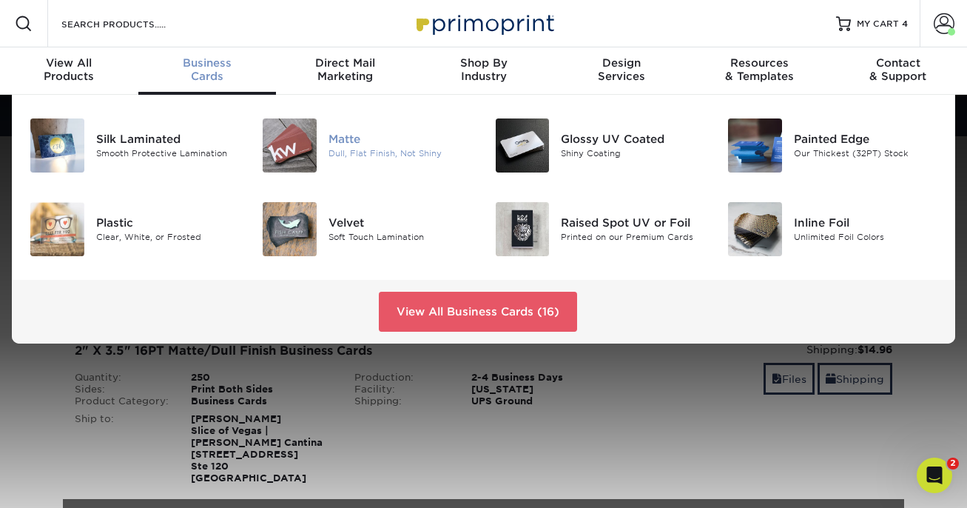
click at [292, 157] on img at bounding box center [290, 145] width 54 height 54
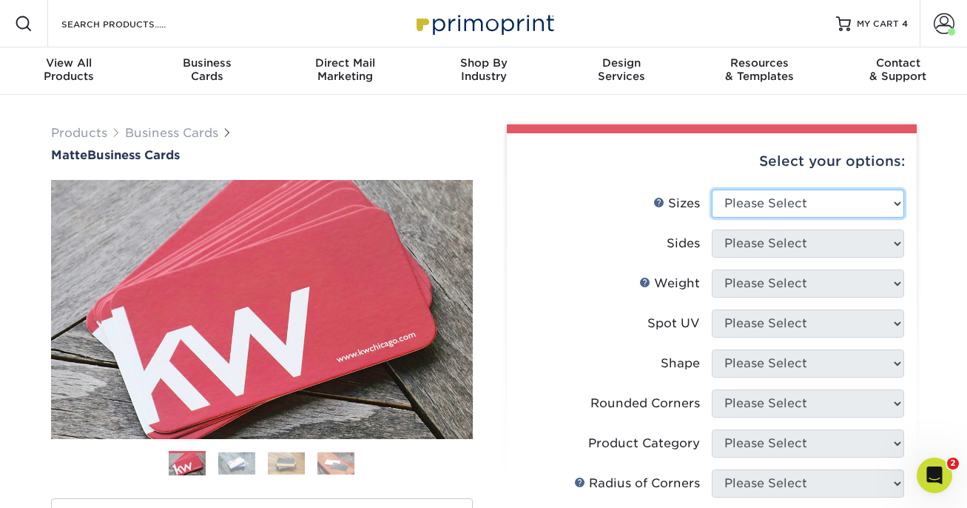
select select "2.00x3.50"
click option "2" x 3.5" - Standard" at bounding box center [0, 0] width 0 height 0
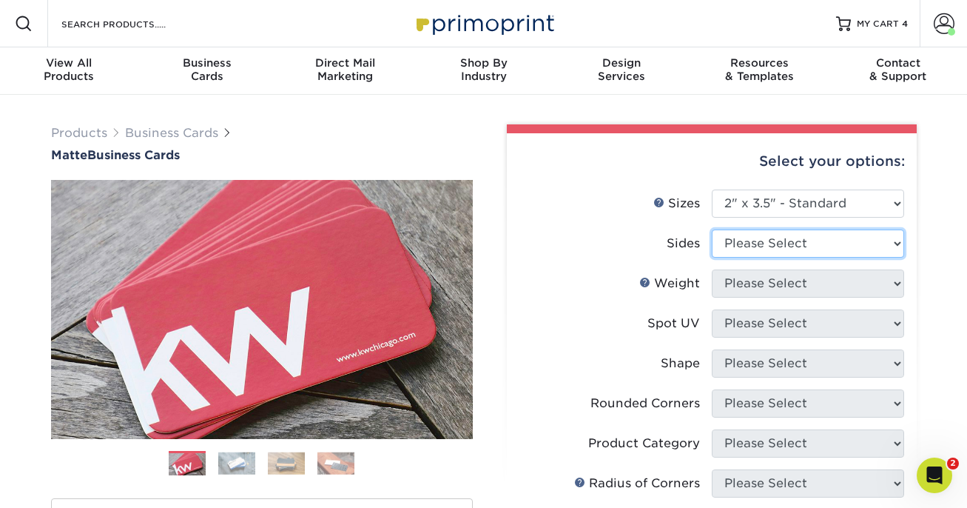
select select "13abbda7-1d64-4f25-8bb2-c179b224825d"
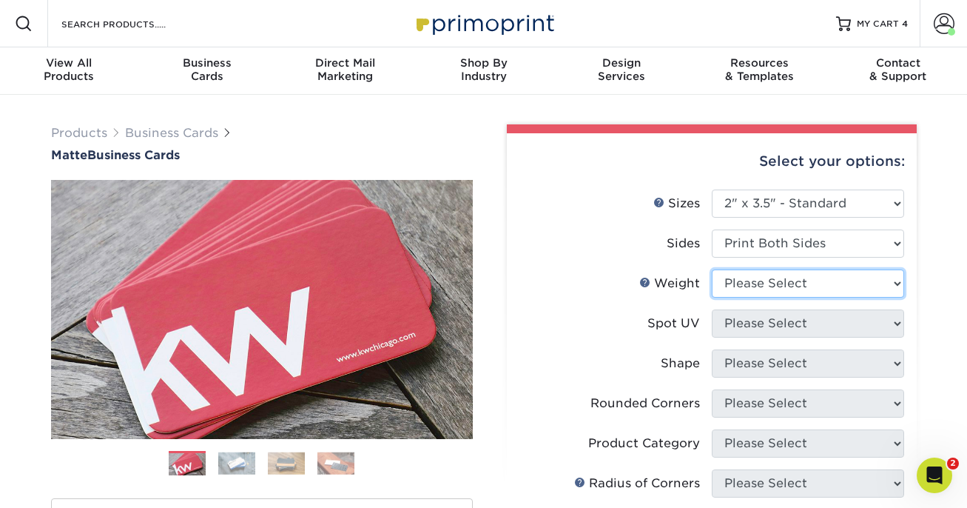
select select "16PT"
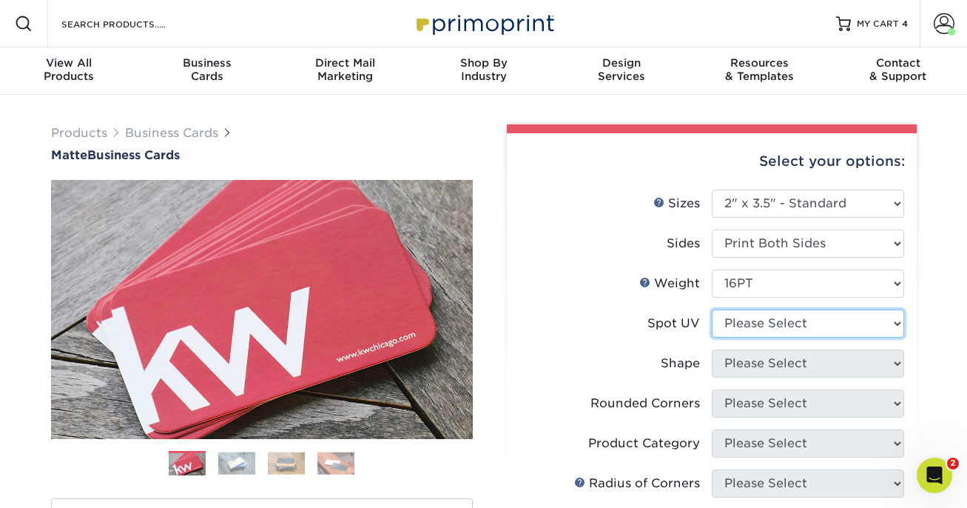
click at [740, 325] on select "Please Select No Spot UV Front and Back (Both Sides) Front Only Back Only" at bounding box center [808, 323] width 192 height 28
select select "3"
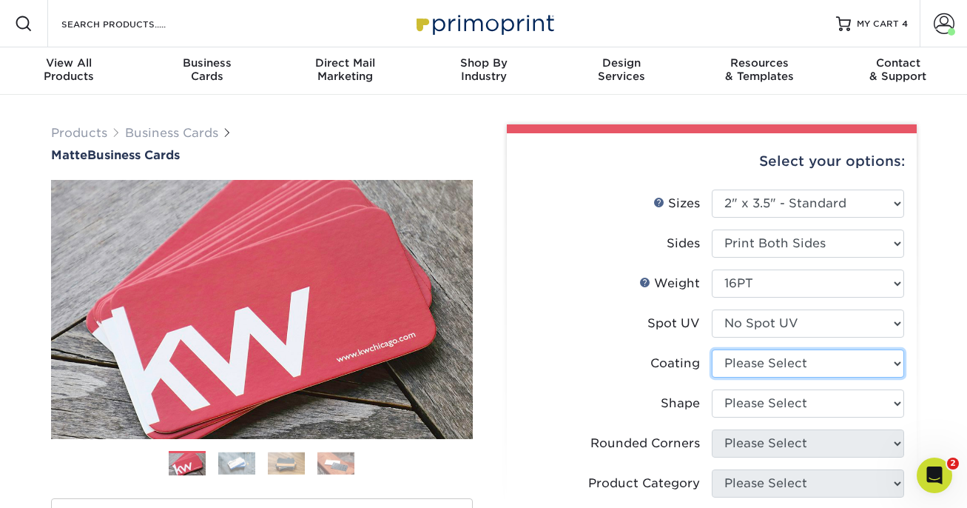
click at [738, 362] on select at bounding box center [808, 363] width 192 height 28
select select "121bb7b5-3b4d-429f-bd8d-bbf80e953313"
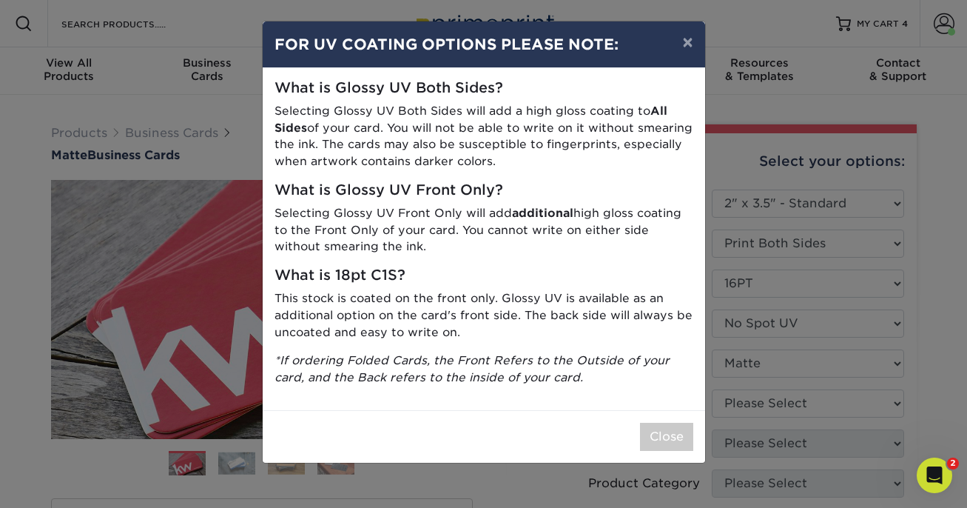
click at [736, 401] on div "× FOR UV COATING OPTIONS PLEASE NOTE: What is Glossy UV Both Sides? Selecting G…" at bounding box center [483, 254] width 967 height 508
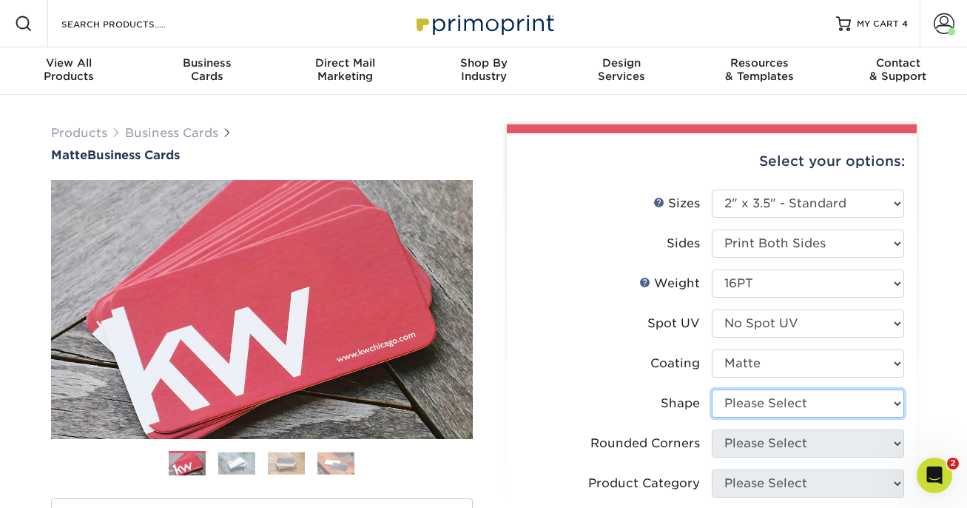
select select "standard"
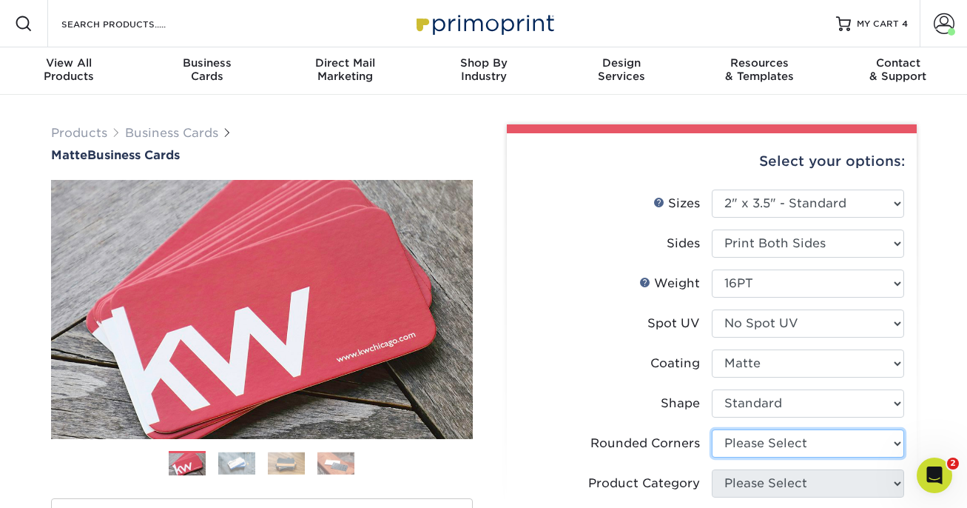
select select "0"
click option "No" at bounding box center [0, 0] width 0 height 0
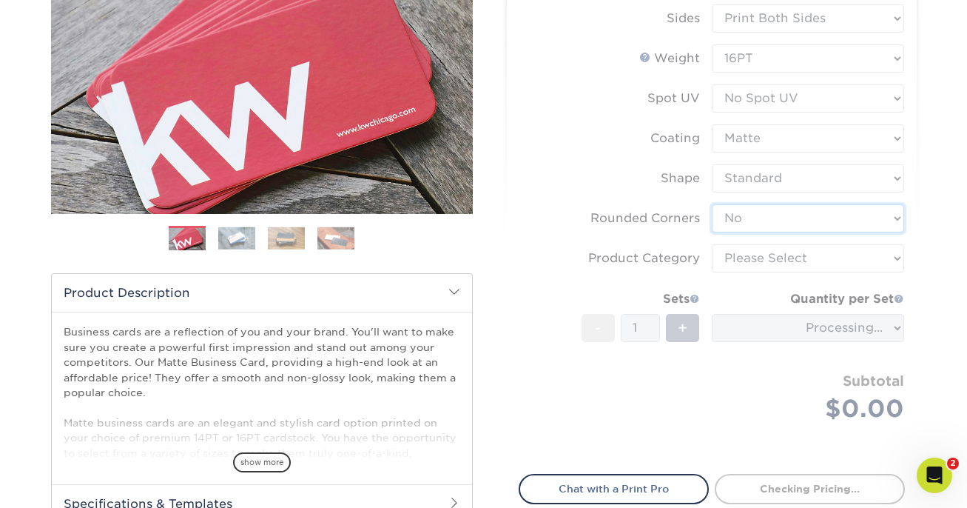
scroll to position [227, 0]
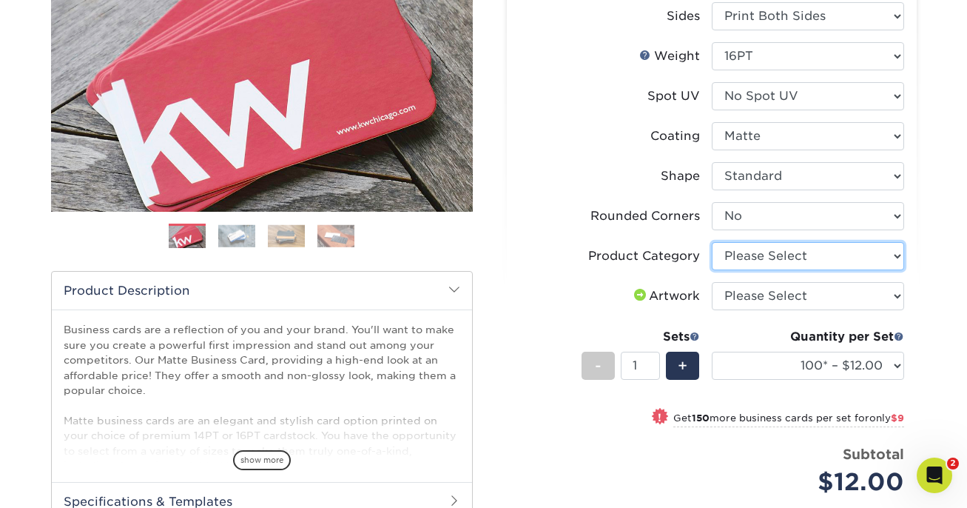
select select "3b5148f1-0588-4f88-a218-97bcfdce65c1"
click option "Business Cards" at bounding box center [0, 0] width 0 height 0
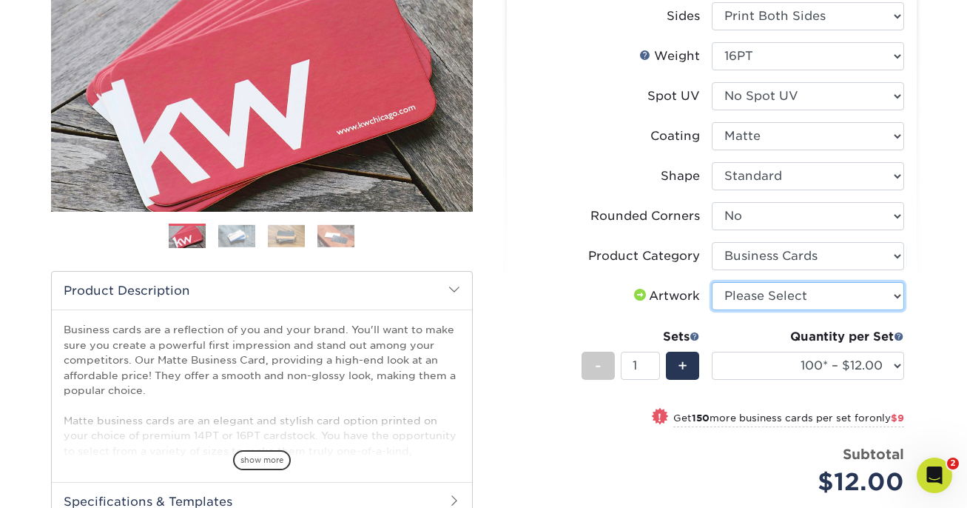
select select "upload"
click option "I will upload files" at bounding box center [0, 0] width 0 height 0
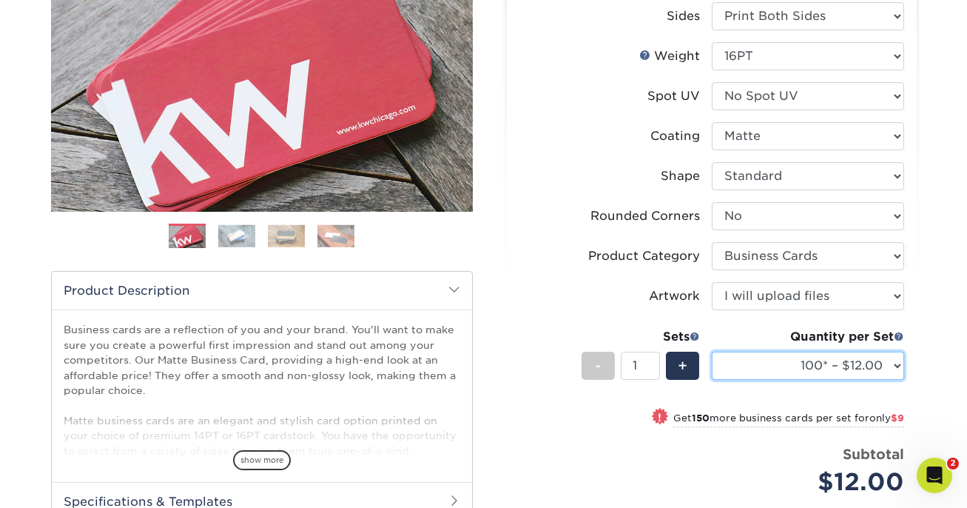
click at [712, 351] on select "100* – $12.00 250* – $21.00 500 – $42.00 1000 – $53.00 2500 – $95.00 5000 – $18…" at bounding box center [808, 365] width 192 height 28
select select "250* – $21.00"
click option "250* – $21.00" at bounding box center [0, 0] width 0 height 0
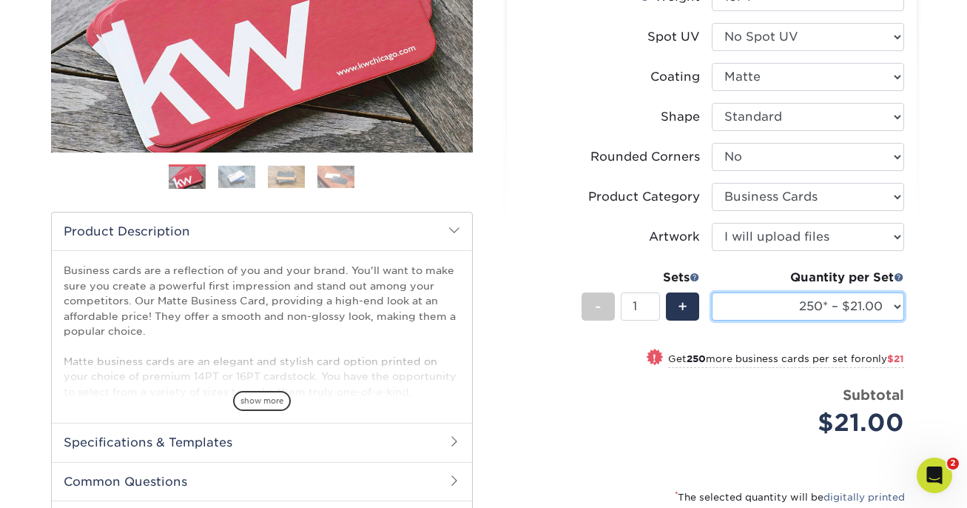
scroll to position [459, 0]
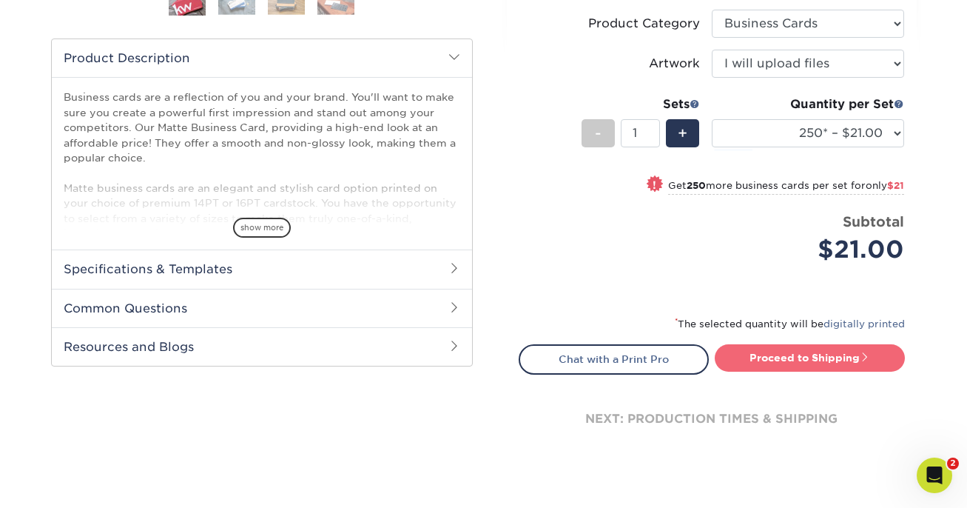
click at [772, 356] on link "Proceed to Shipping" at bounding box center [810, 357] width 190 height 27
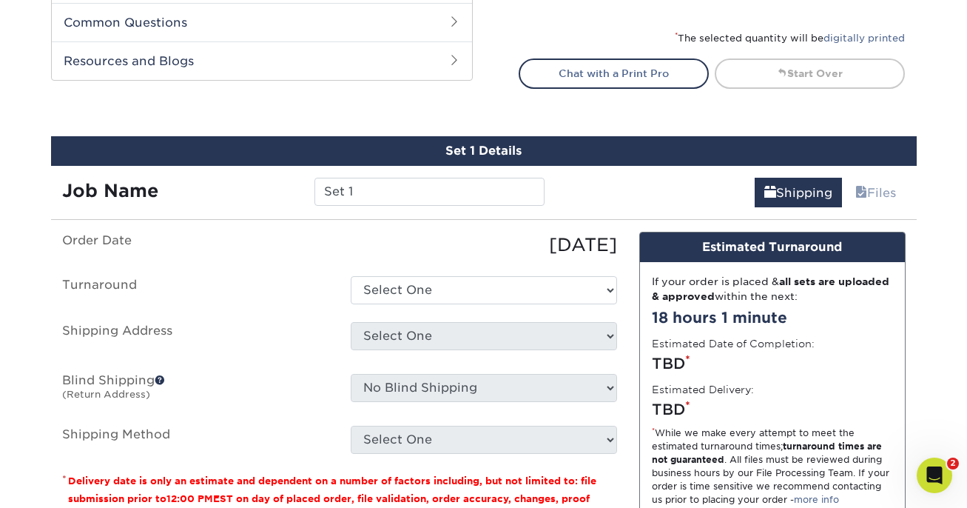
scroll to position [843, 0]
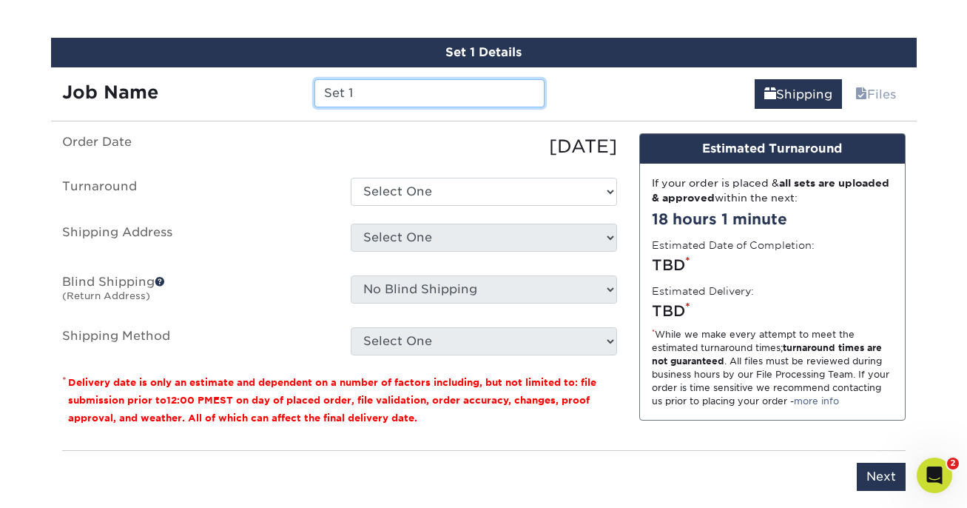
click at [401, 92] on input "Set 1" at bounding box center [429, 93] width 230 height 28
paste input "Jose Barrera"
type input "Jose Barrera HLV cards"
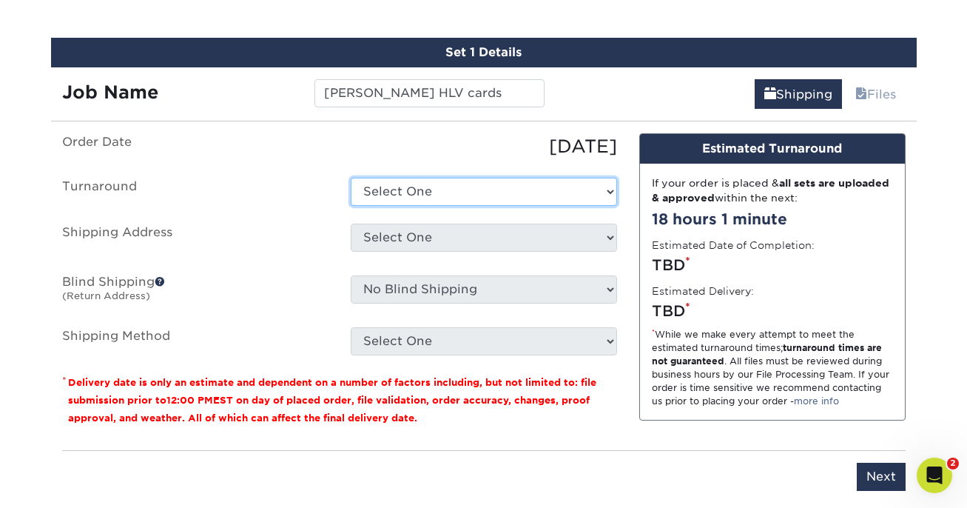
select select "23721297-b68b-4846-ba83-3171e6bd9d78"
click option "2-4 Business Days" at bounding box center [0, 0] width 0 height 0
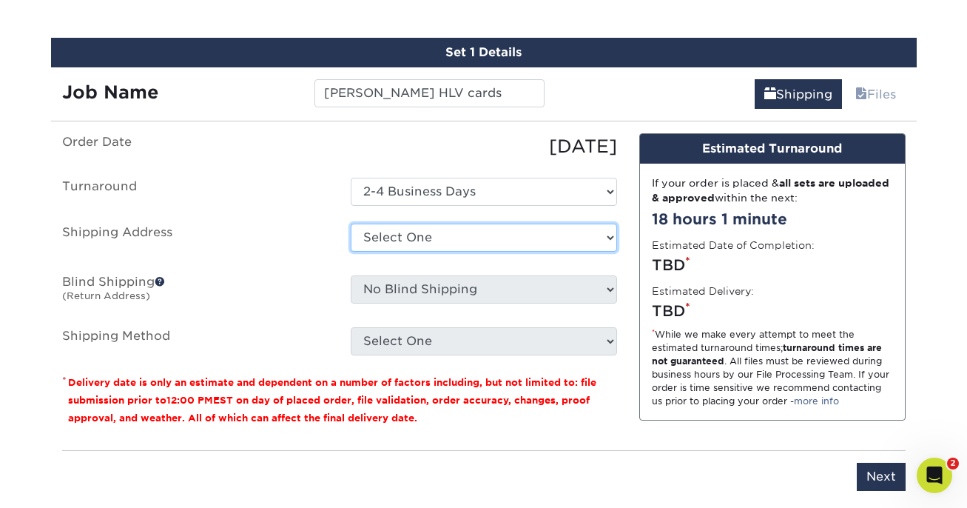
select select "41359"
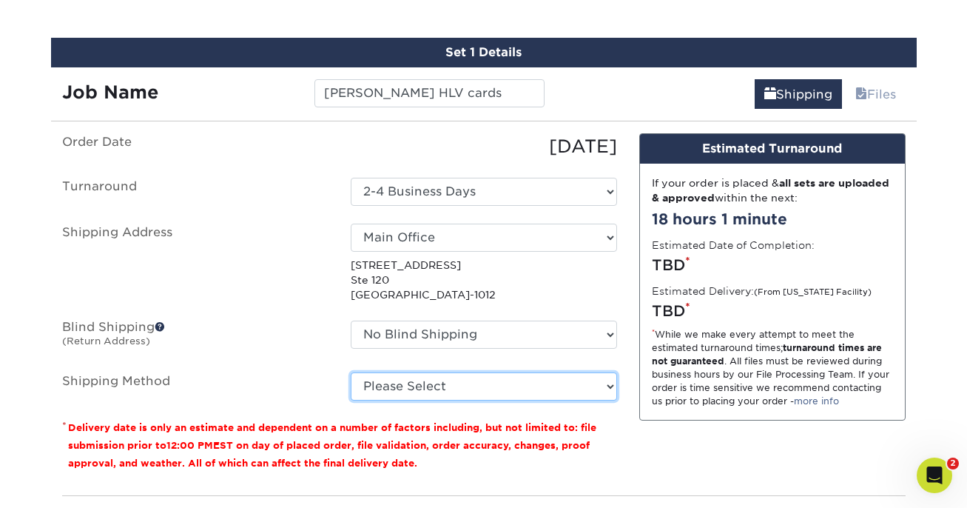
click at [468, 390] on select "Please Select Ground Shipping (+$7.84) 3 Day Shipping Service (+$15.33) 2 Day A…" at bounding box center [484, 386] width 266 height 28
select select "03"
click option "Ground Shipping (+$7.84)" at bounding box center [0, 0] width 0 height 0
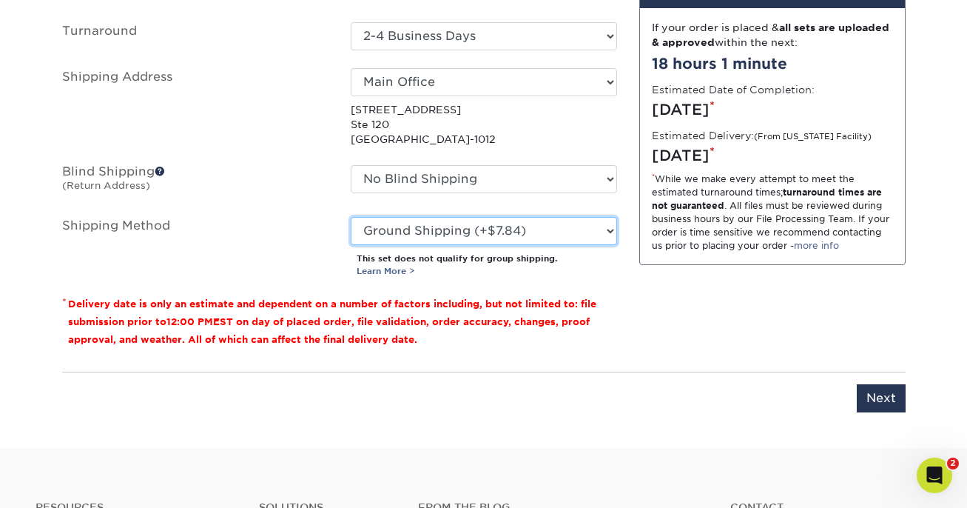
scroll to position [1038, 0]
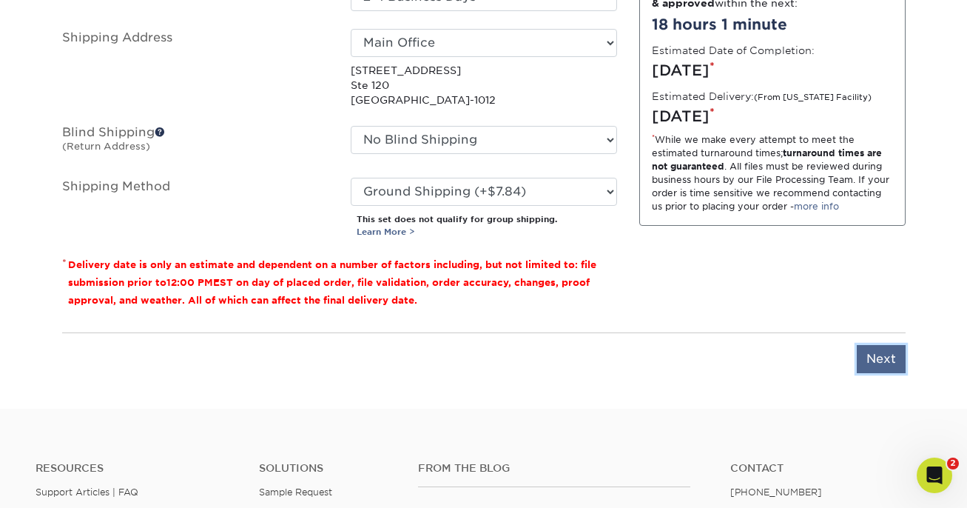
click at [871, 364] on input "Next" at bounding box center [881, 359] width 49 height 28
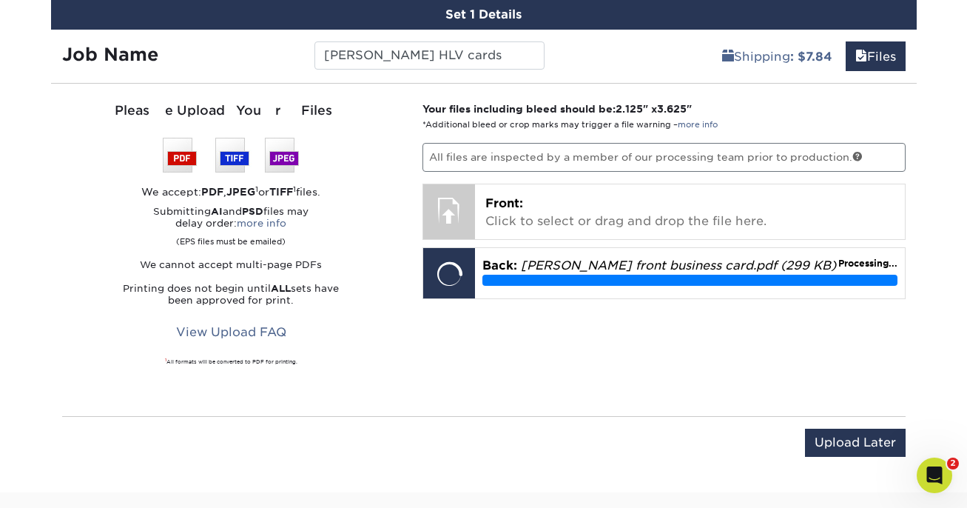
scroll to position [880, 0]
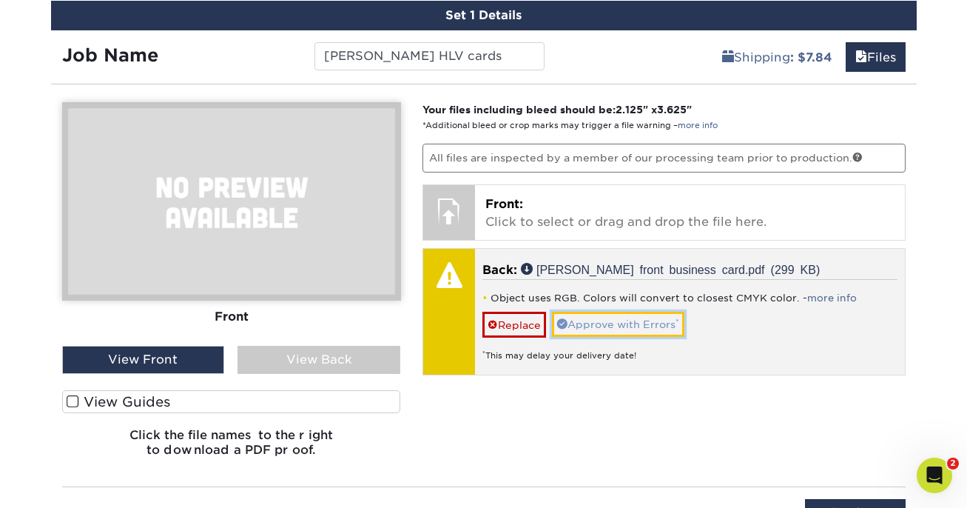
click at [613, 313] on link "Approve with Errors *" at bounding box center [618, 323] width 132 height 25
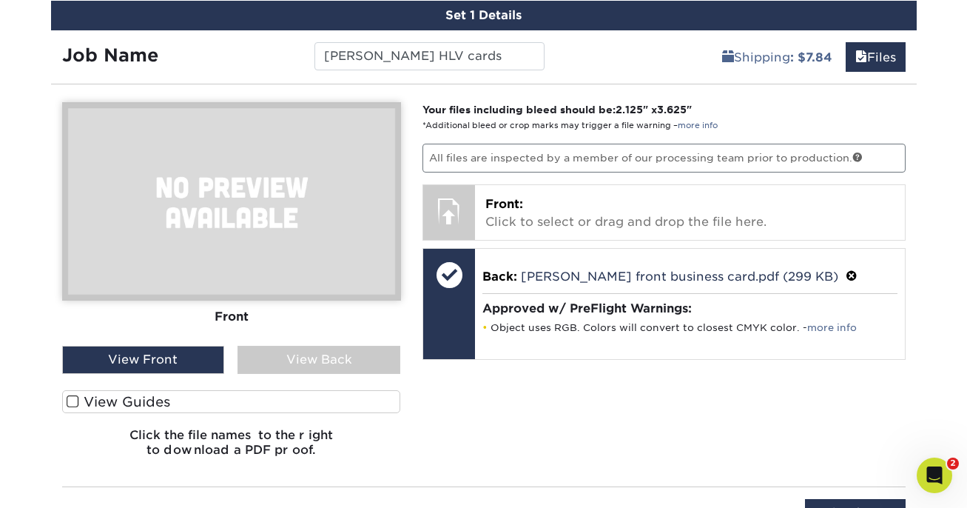
click at [360, 403] on label "View Guides" at bounding box center [231, 401] width 339 height 23
click at [0, 0] on input "View Guides" at bounding box center [0, 0] width 0 height 0
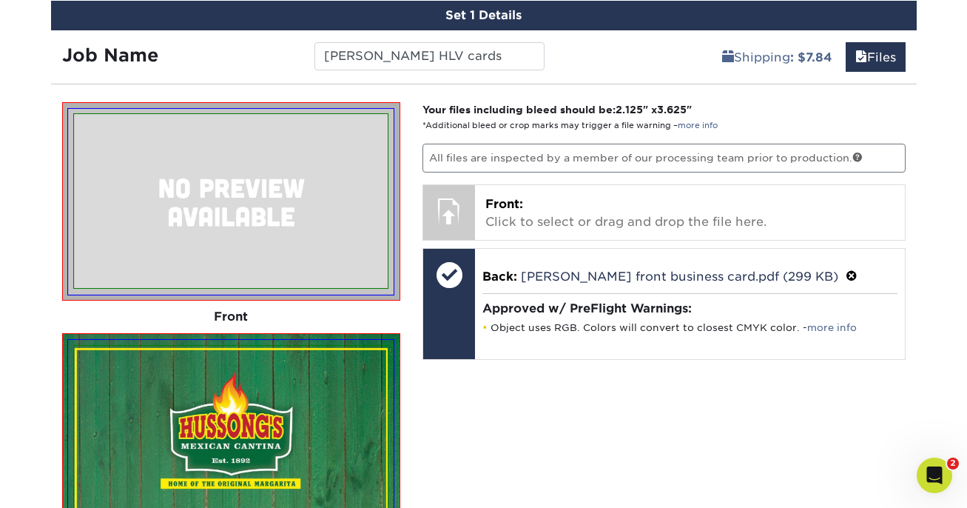
scroll to position [888, 0]
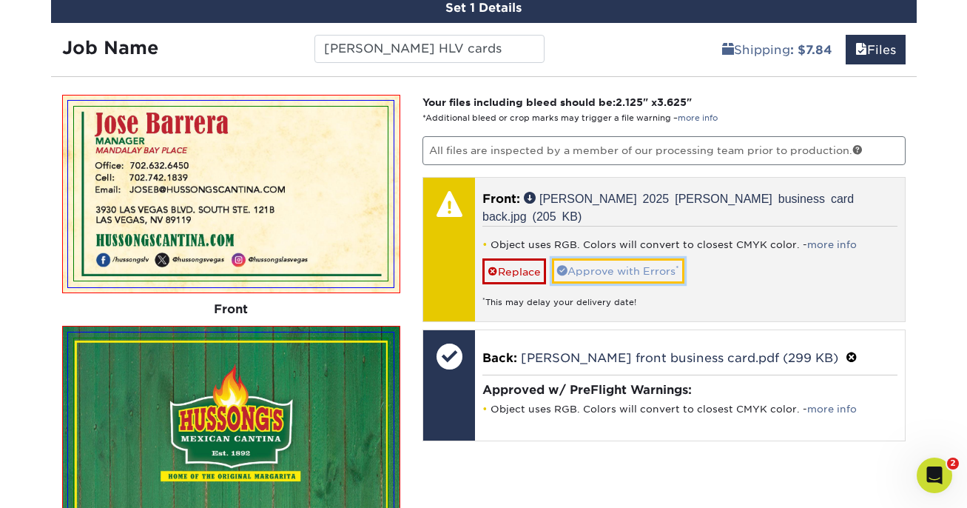
click at [641, 260] on link "Approve with Errors *" at bounding box center [618, 270] width 132 height 25
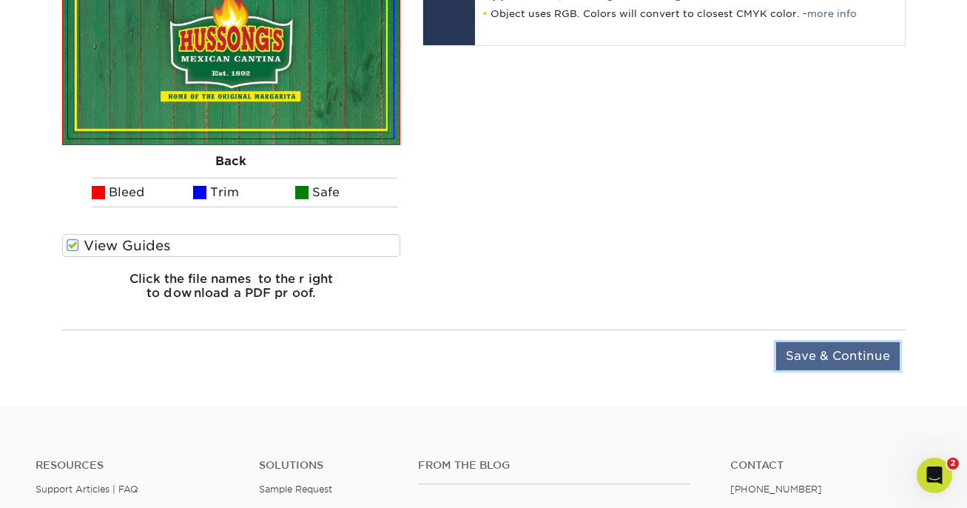
click at [809, 345] on input "Save & Continue" at bounding box center [838, 356] width 124 height 28
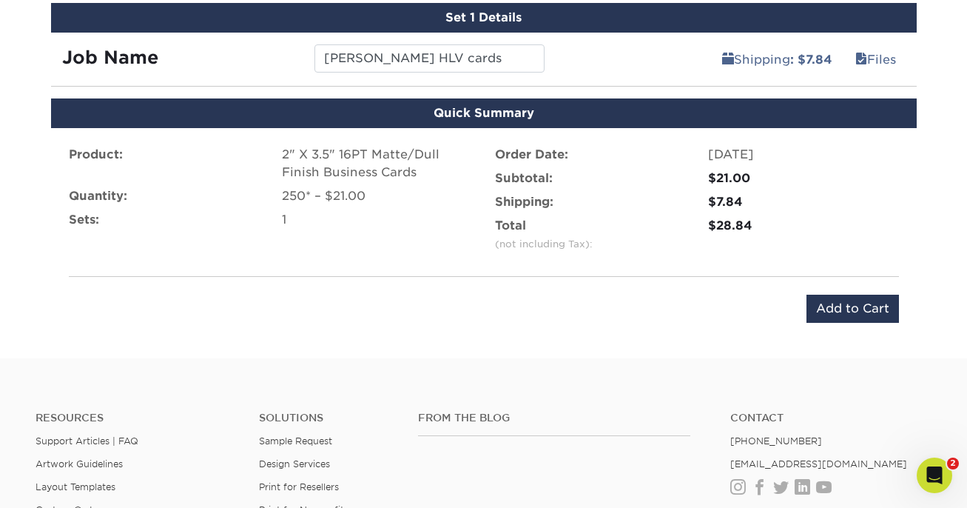
scroll to position [754, 0]
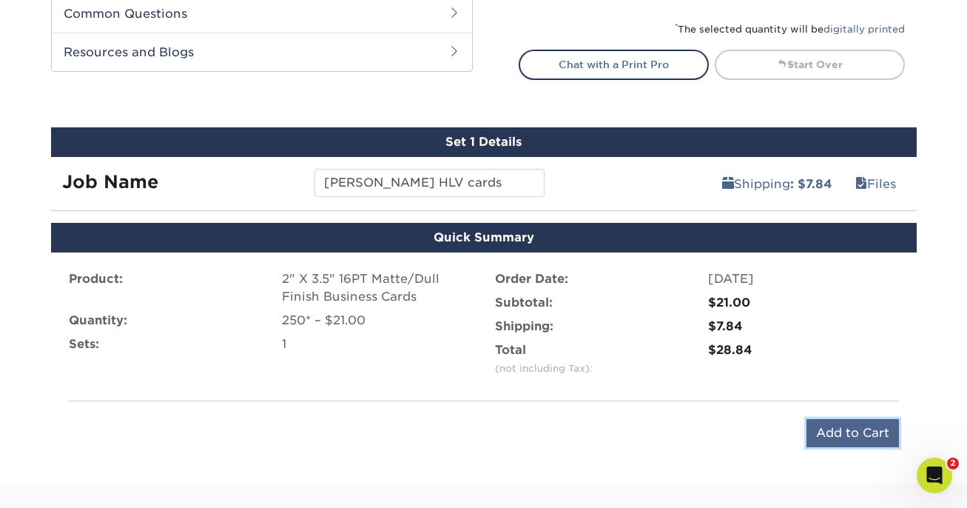
click at [827, 431] on input "Add to Cart" at bounding box center [852, 433] width 92 height 28
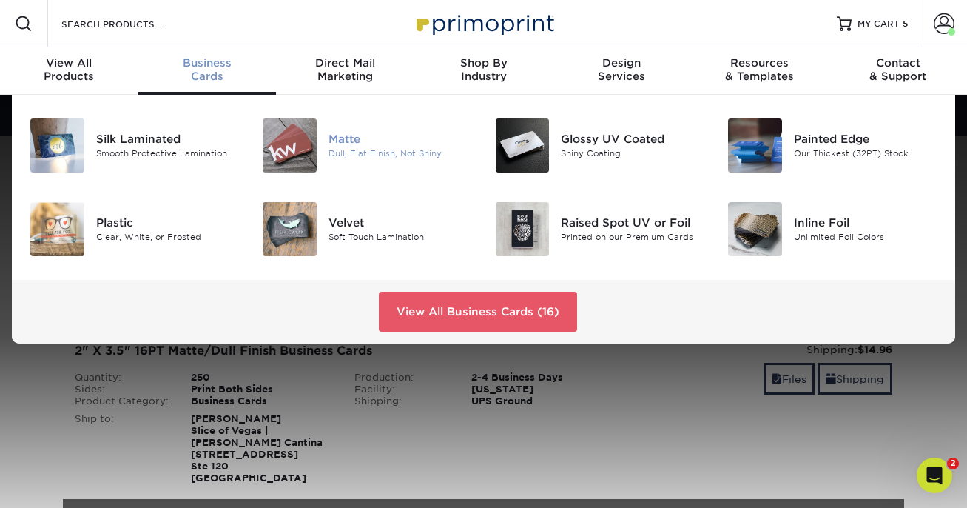
click at [311, 138] on img at bounding box center [290, 145] width 54 height 54
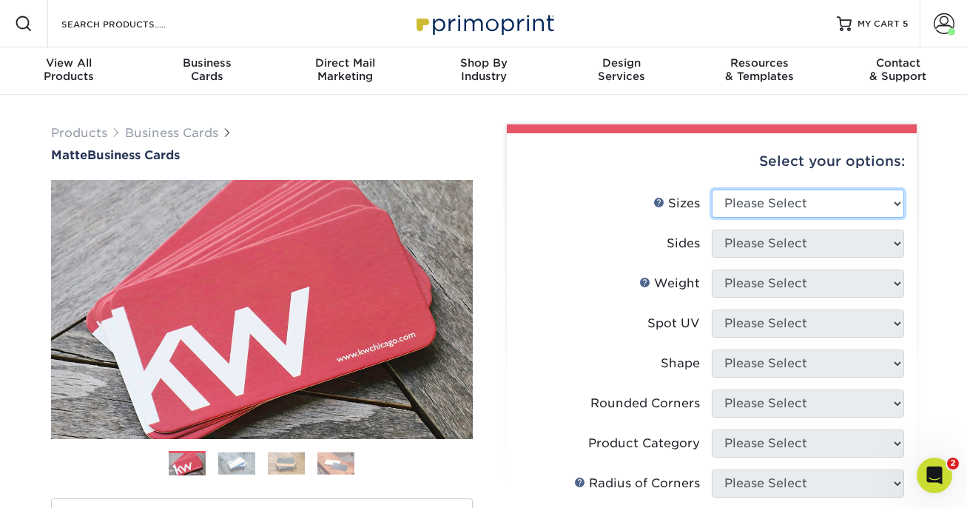
select select "2.00x3.50"
click option "2" x 3.5" - Standard" at bounding box center [0, 0] width 0 height 0
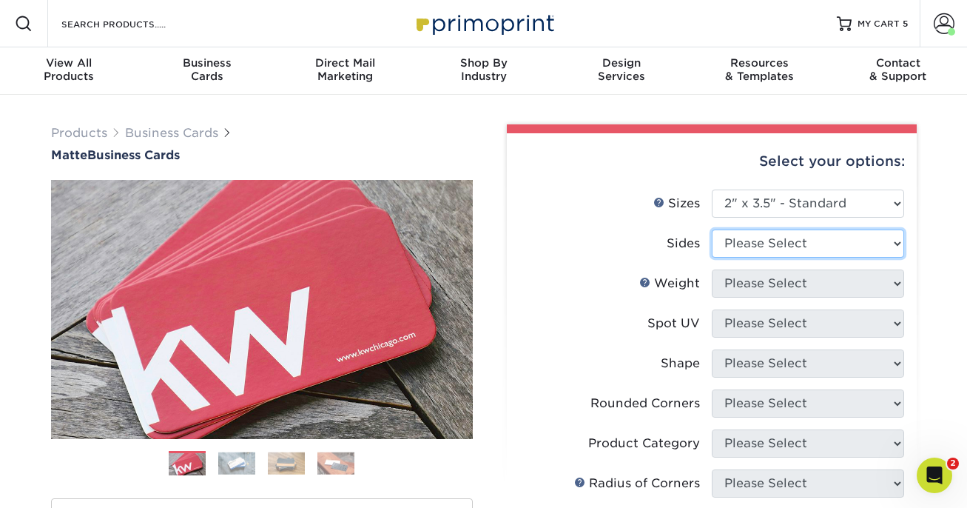
select select "13abbda7-1d64-4f25-8bb2-c179b224825d"
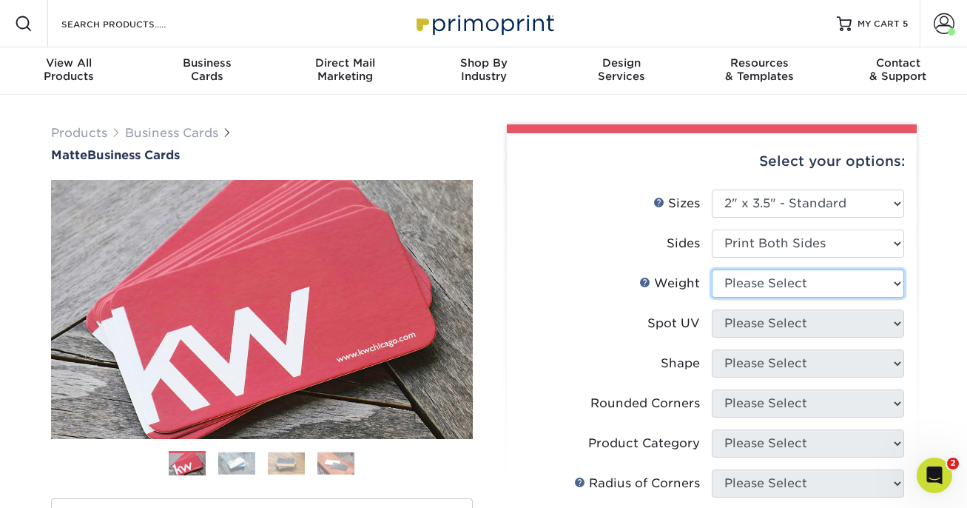
select select "16PT"
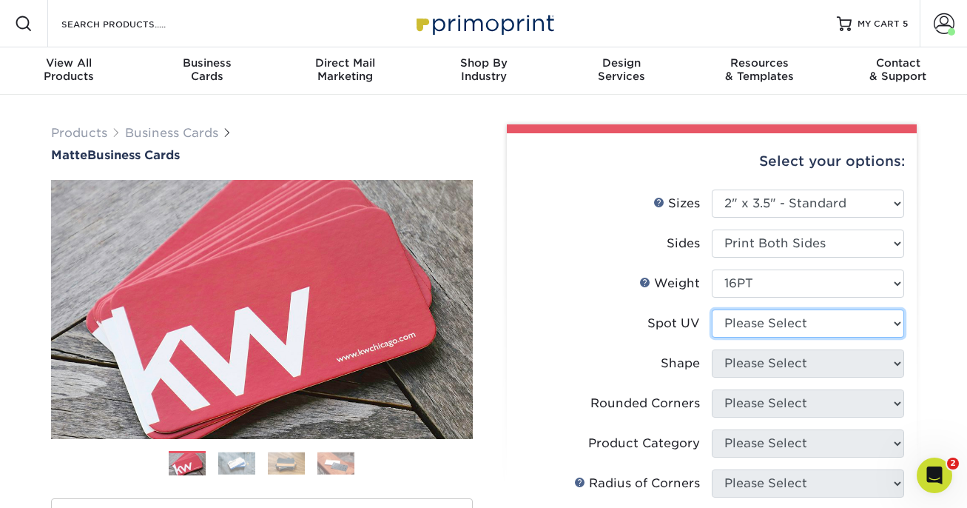
select select "3"
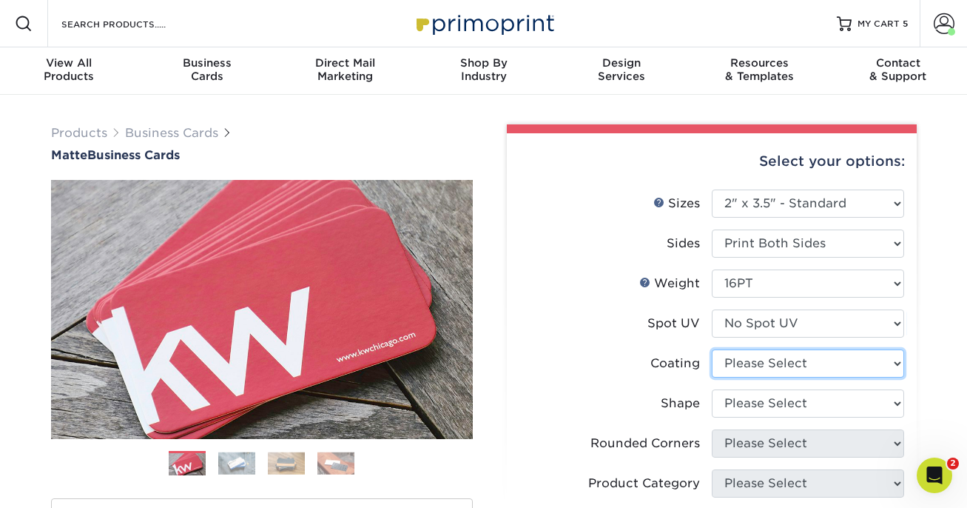
select select "121bb7b5-3b4d-429f-bd8d-bbf80e953313"
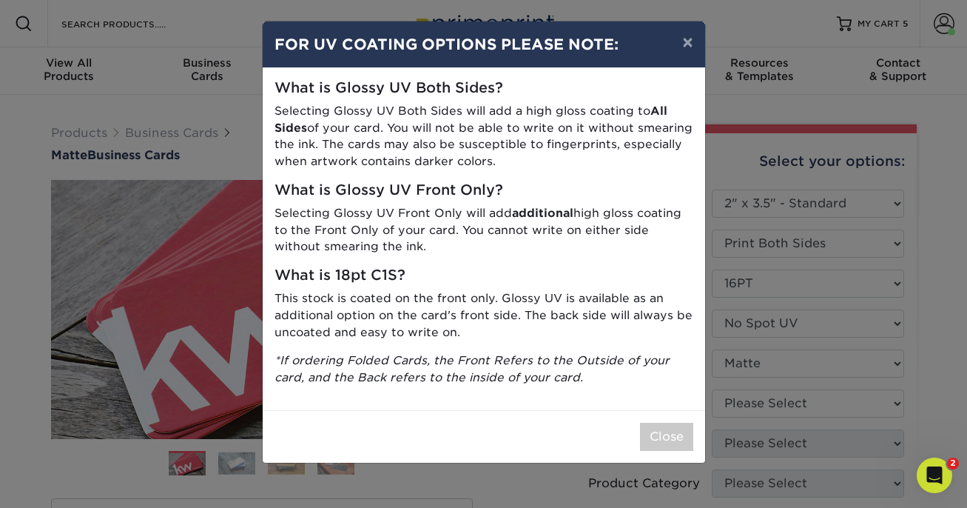
click at [734, 402] on div "× FOR UV COATING OPTIONS PLEASE NOTE: What is Glossy UV Both Sides? Selecting G…" at bounding box center [483, 254] width 967 height 508
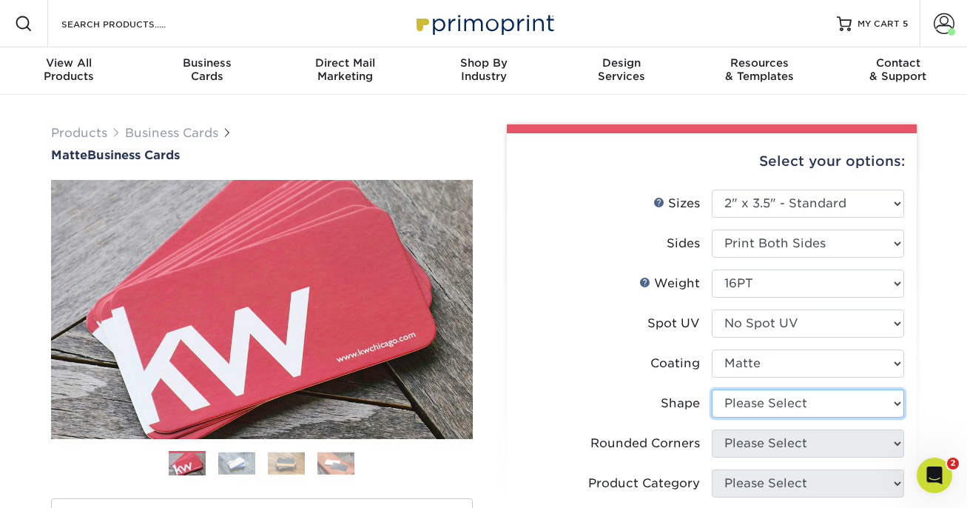
select select "standard"
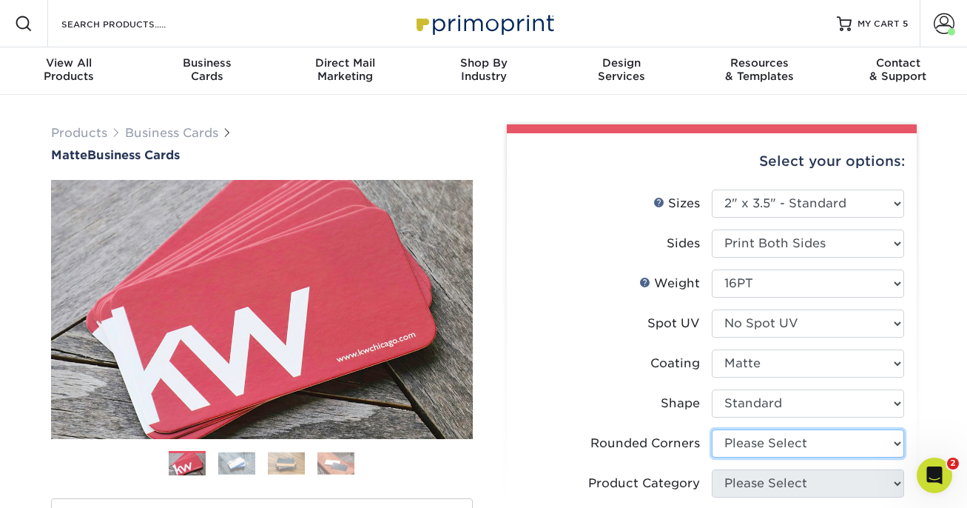
select select "0"
click option "No" at bounding box center [0, 0] width 0 height 0
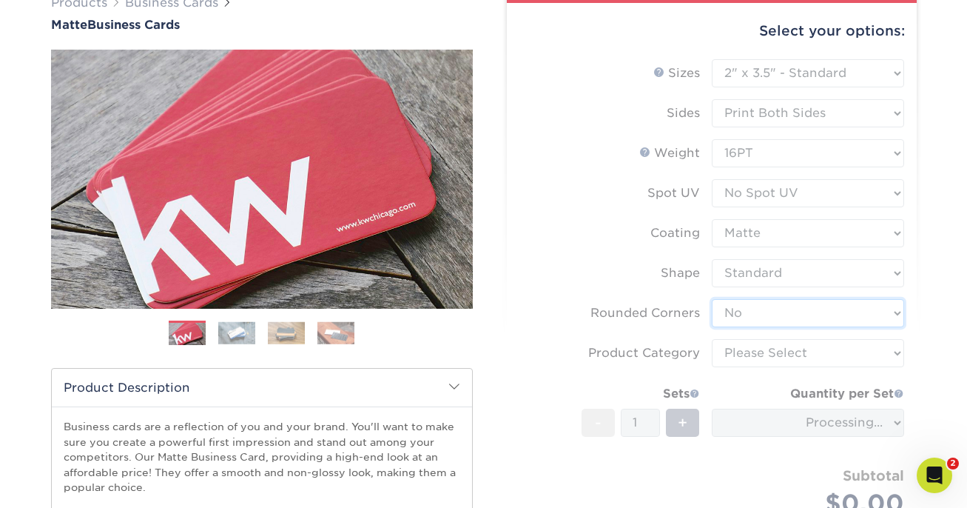
scroll to position [223, 0]
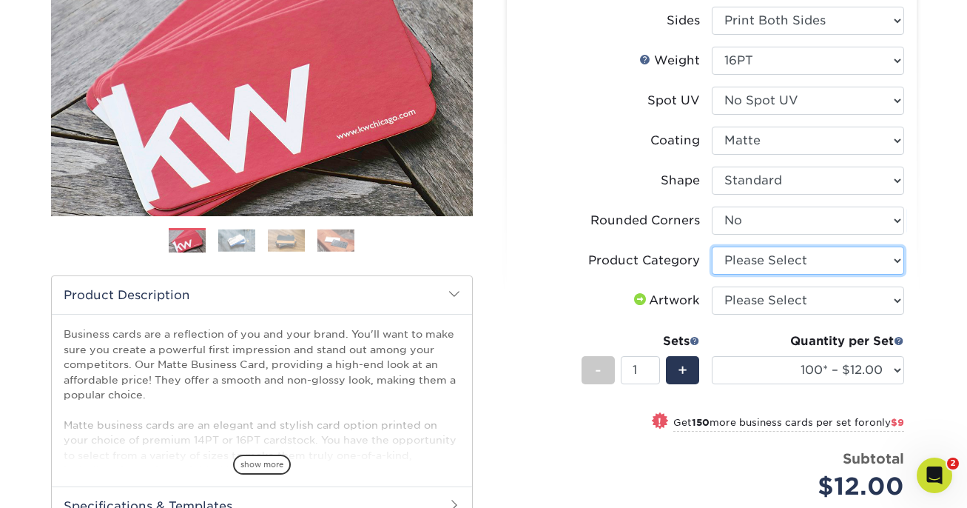
select select "3b5148f1-0588-4f88-a218-97bcfdce65c1"
click option "Business Cards" at bounding box center [0, 0] width 0 height 0
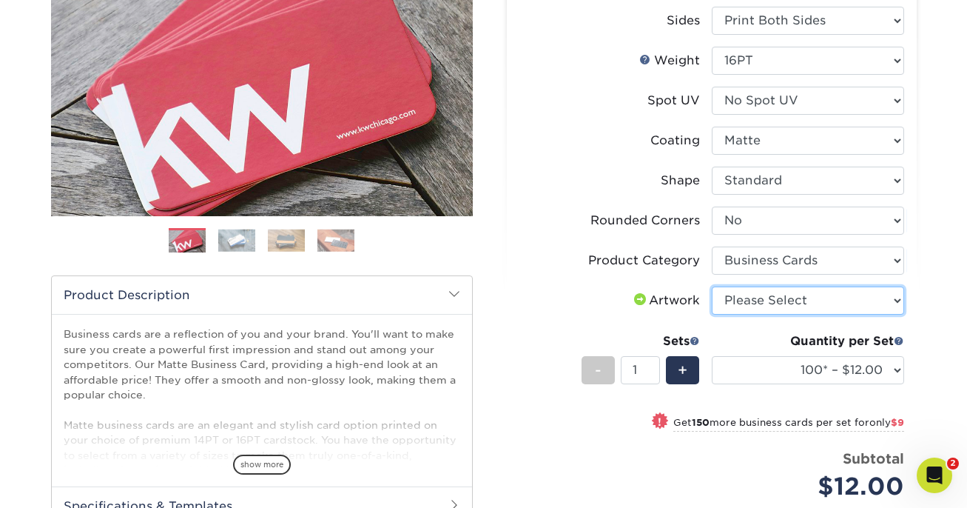
select select "upload"
click option "I will upload files" at bounding box center [0, 0] width 0 height 0
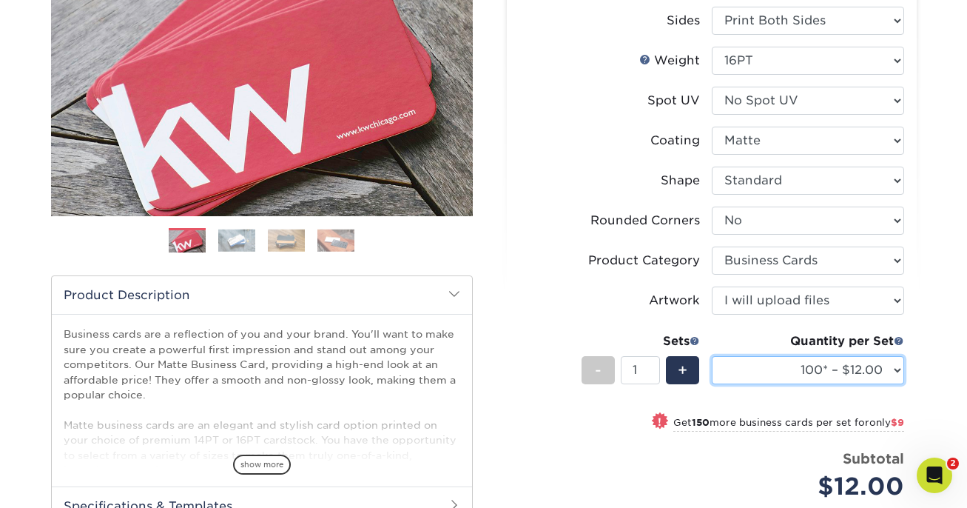
select select "250* – $21.00"
click option "250* – $21.00" at bounding box center [0, 0] width 0 height 0
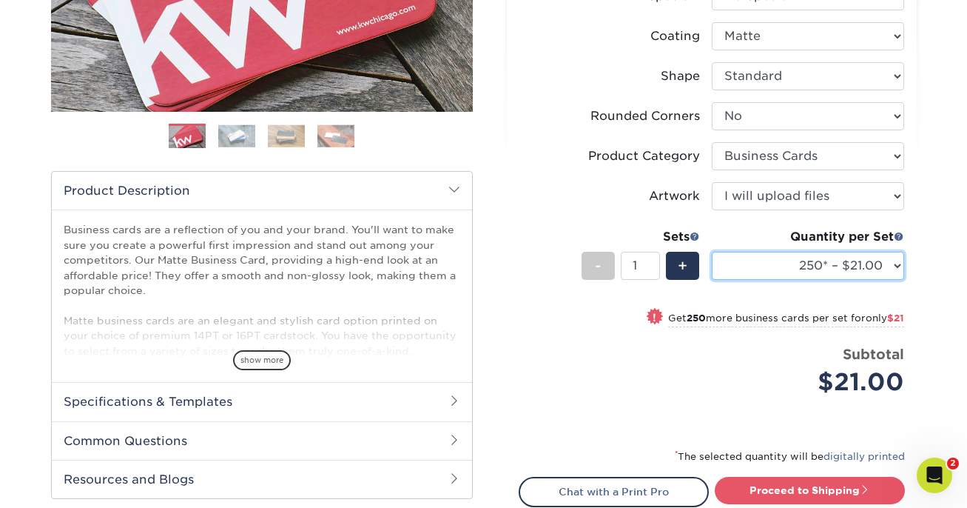
scroll to position [388, 0]
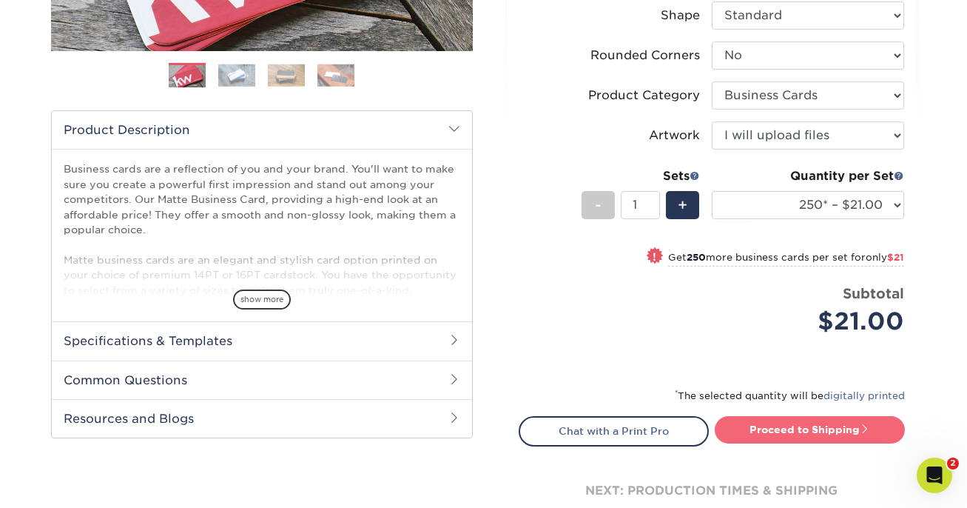
click at [787, 438] on link "Proceed to Shipping" at bounding box center [810, 429] width 190 height 27
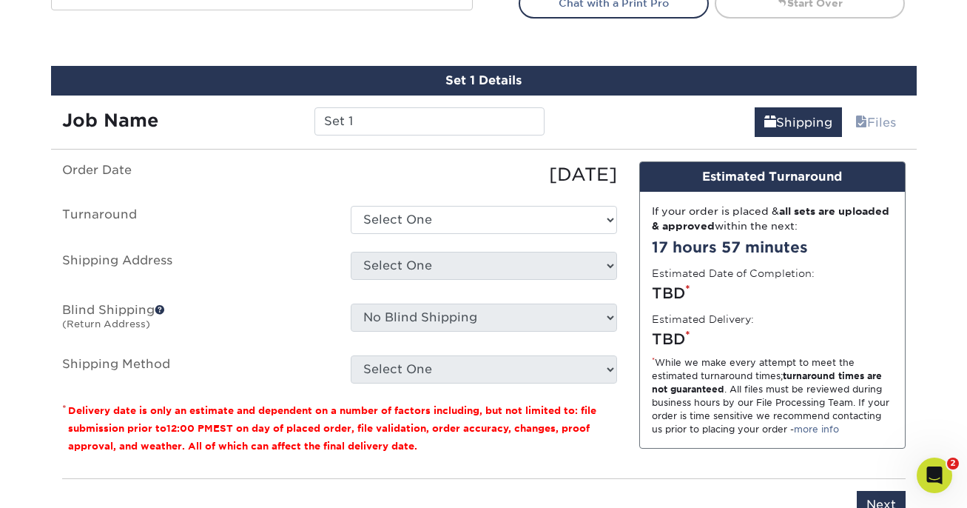
scroll to position [843, 0]
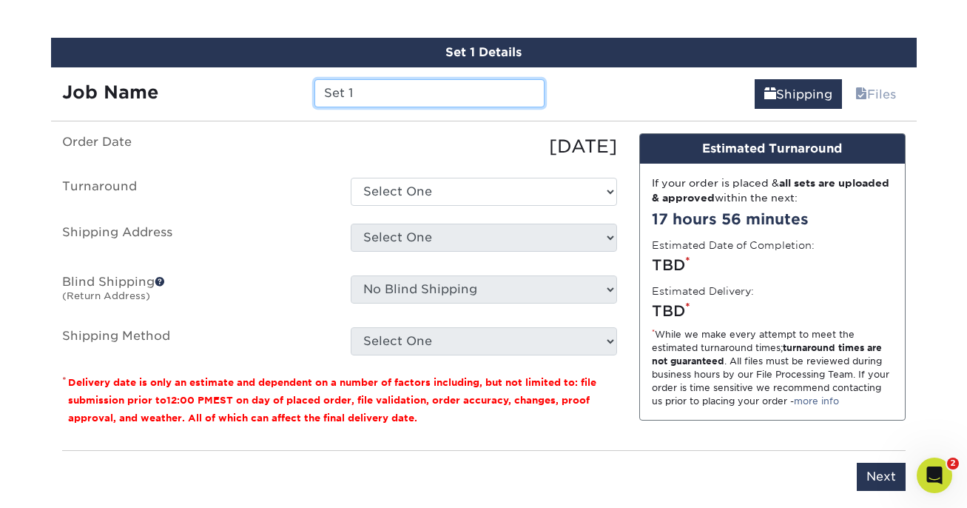
click at [422, 99] on input "Set 1" at bounding box center [429, 93] width 230 height 28
paste input "April Rader"
type input "April Rader business card"
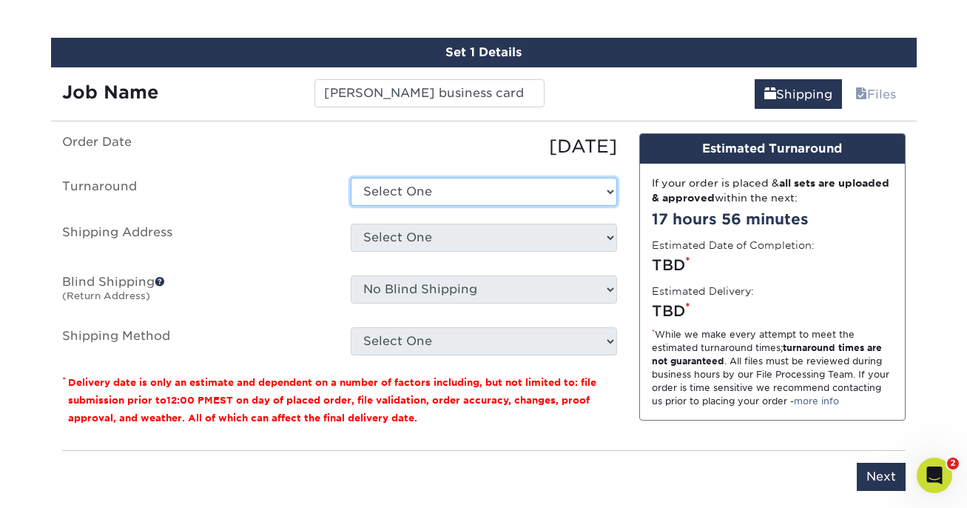
select select "23721297-b68b-4846-ba83-3171e6bd9d78"
click option "2-4 Business Days" at bounding box center [0, 0] width 0 height 0
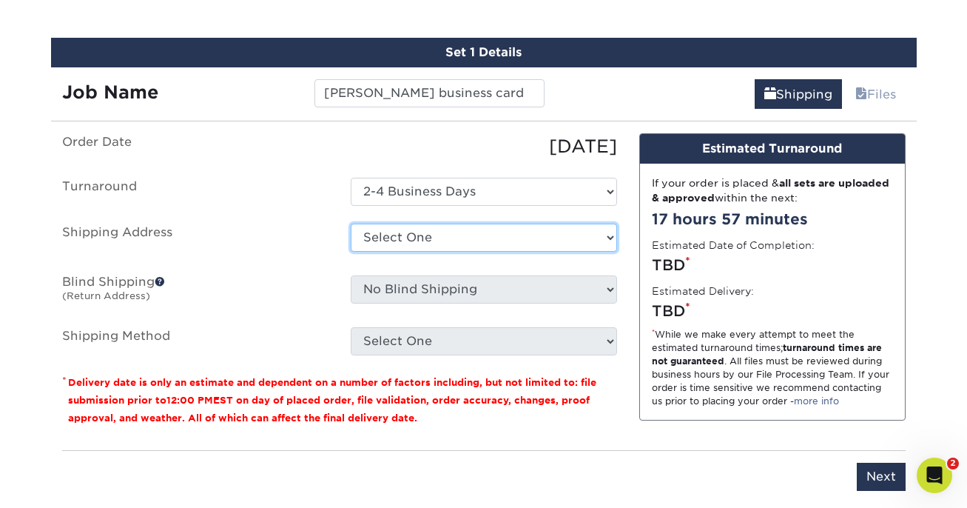
select select "41359"
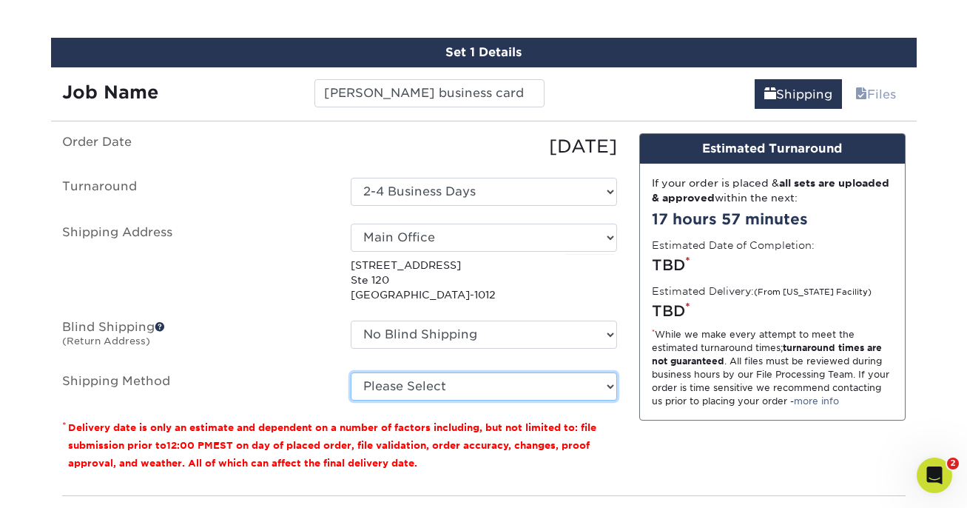
select select "03"
click option "Ground Shipping (+$7.84)" at bounding box center [0, 0] width 0 height 0
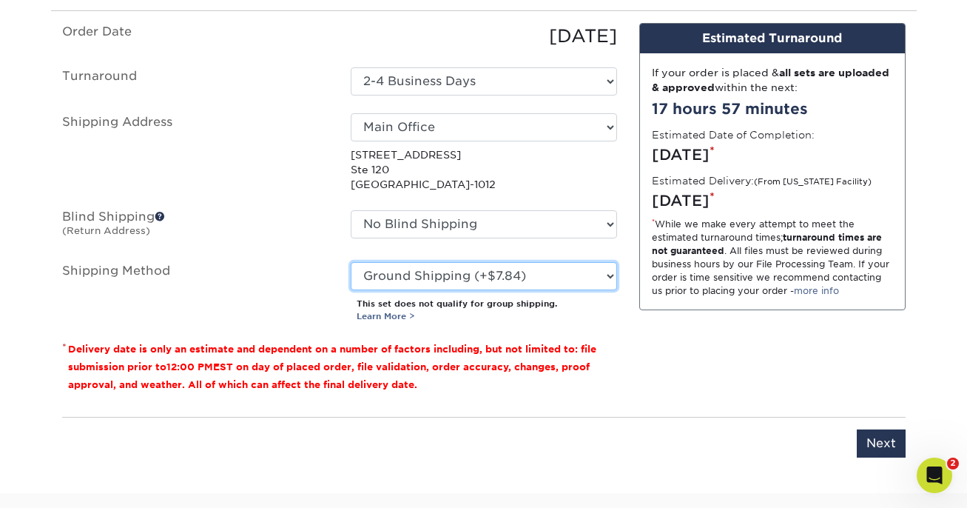
scroll to position [1010, 0]
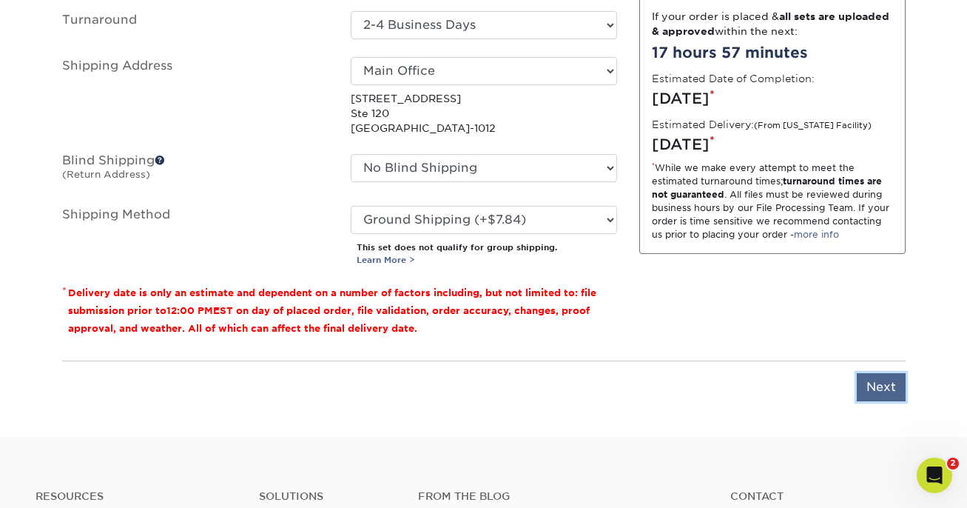
click at [874, 376] on input "Next" at bounding box center [881, 387] width 49 height 28
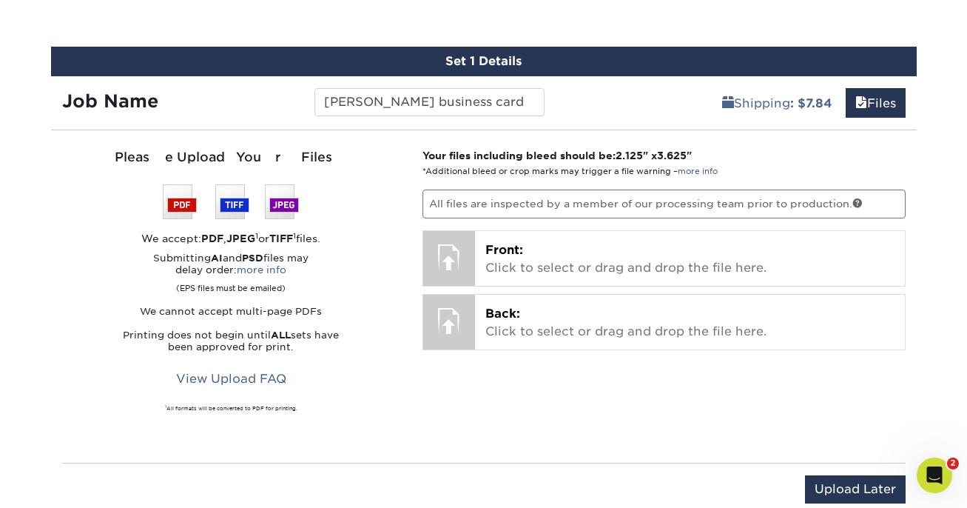
scroll to position [849, 0]
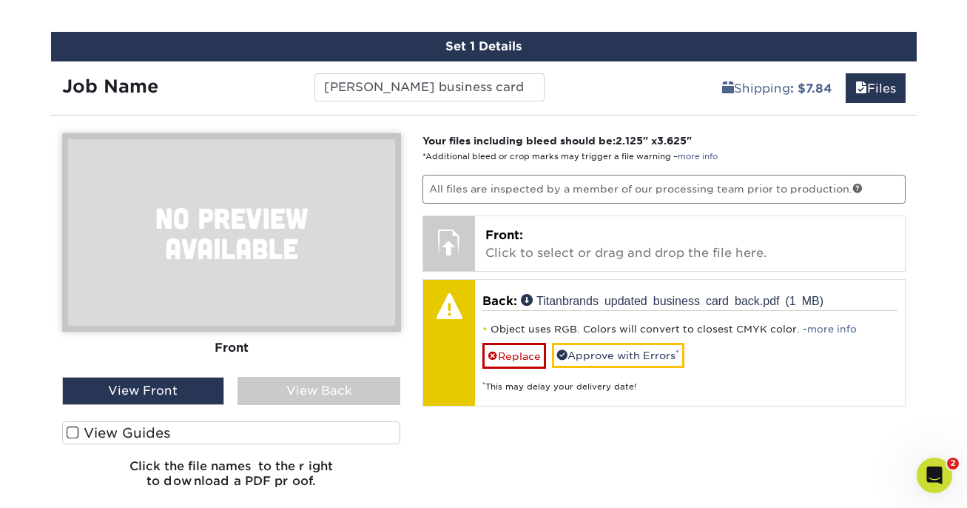
click at [340, 428] on label "View Guides" at bounding box center [231, 432] width 339 height 23
click at [0, 0] on input "View Guides" at bounding box center [0, 0] width 0 height 0
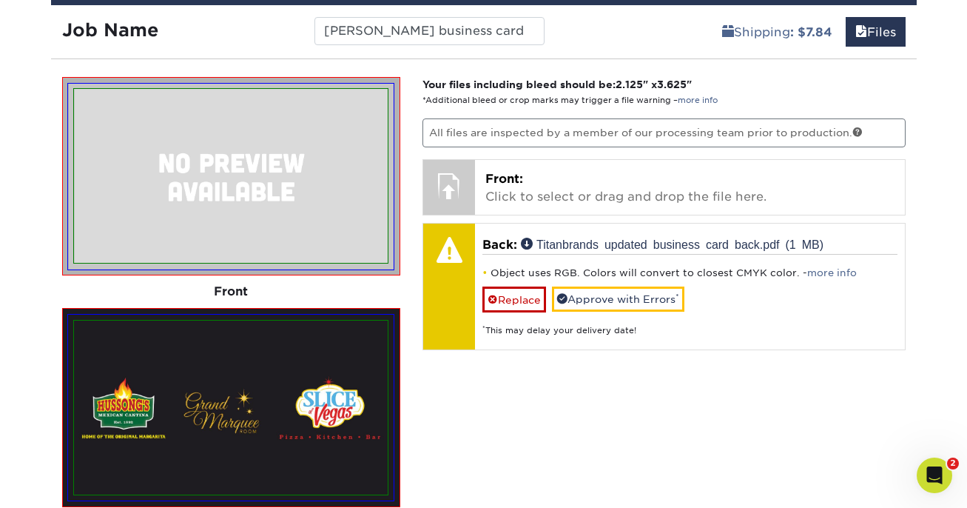
scroll to position [913, 0]
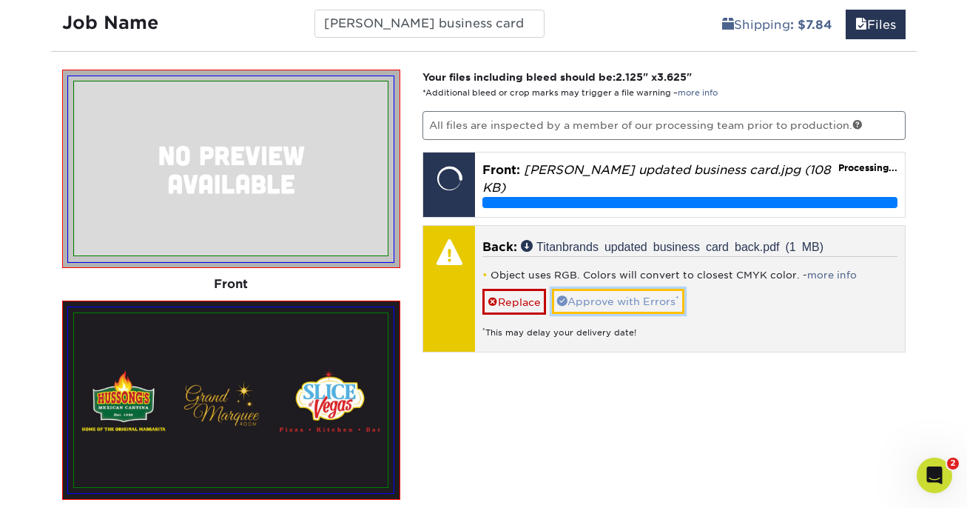
click at [624, 309] on link "Approve with Errors *" at bounding box center [618, 301] width 132 height 25
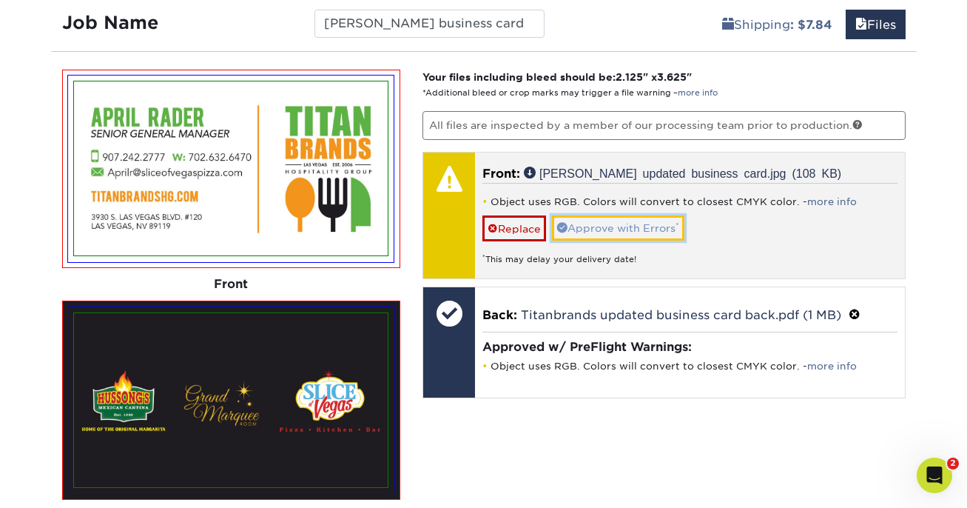
click at [607, 233] on link "Approve with Errors *" at bounding box center [618, 227] width 132 height 25
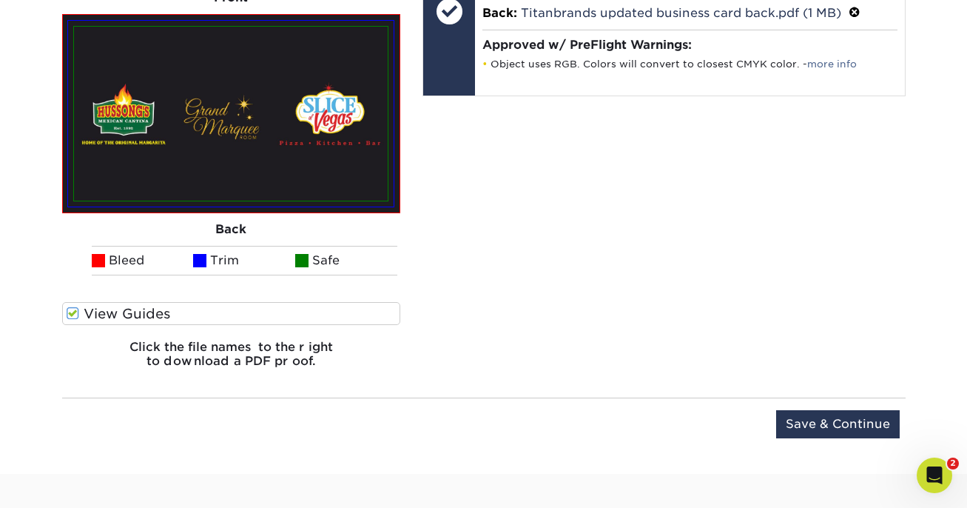
scroll to position [1295, 0]
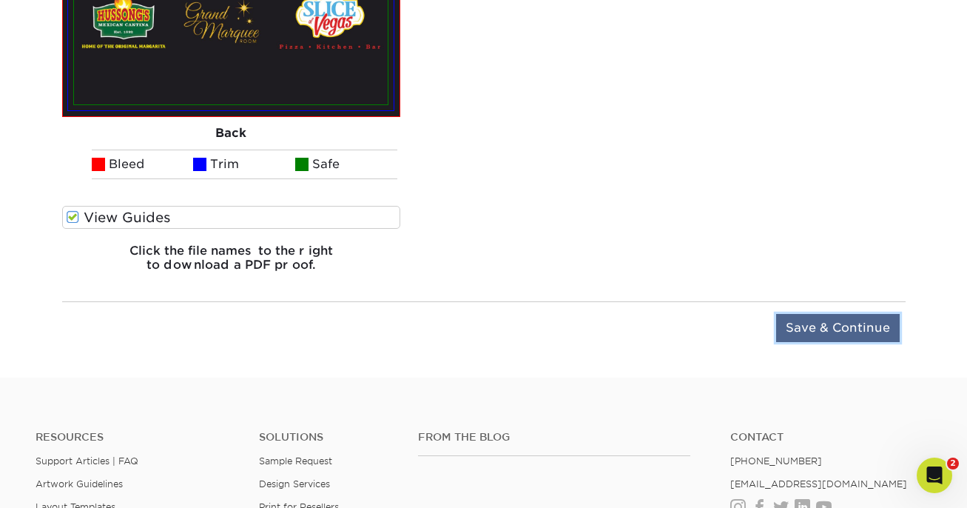
click at [852, 329] on input "Save & Continue" at bounding box center [838, 328] width 124 height 28
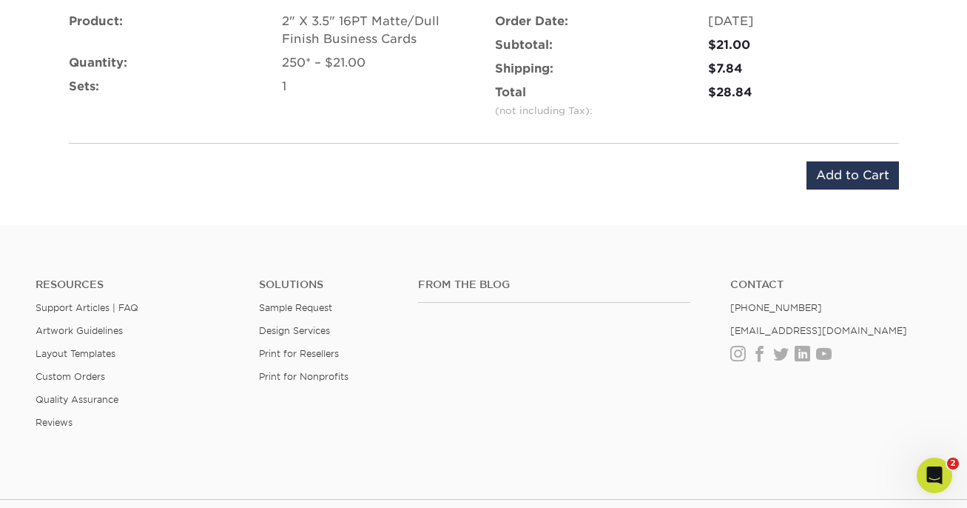
scroll to position [932, 0]
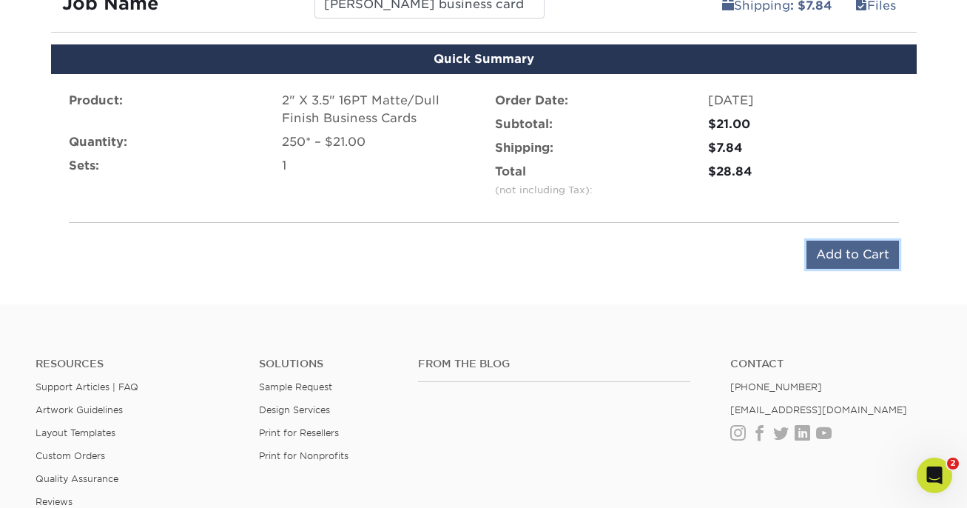
click at [822, 253] on input "Add to Cart" at bounding box center [852, 254] width 92 height 28
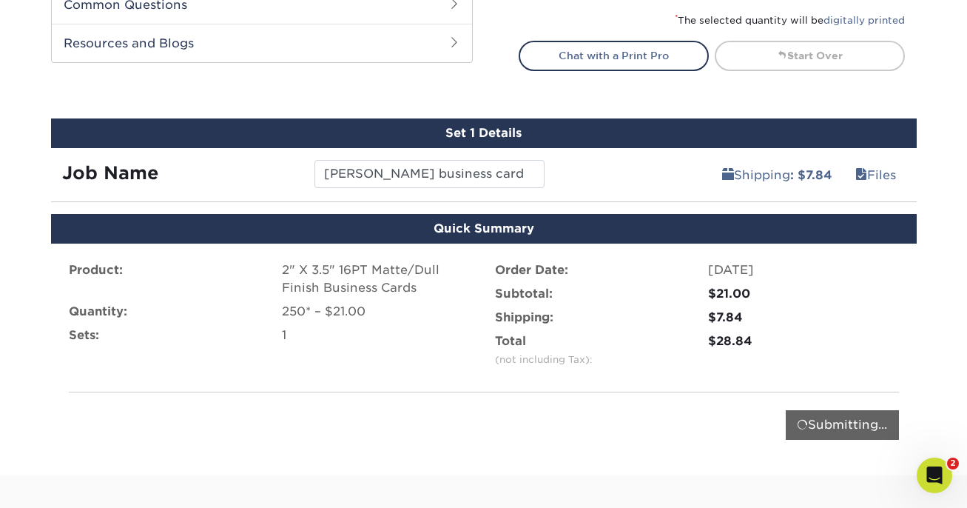
scroll to position [761, 0]
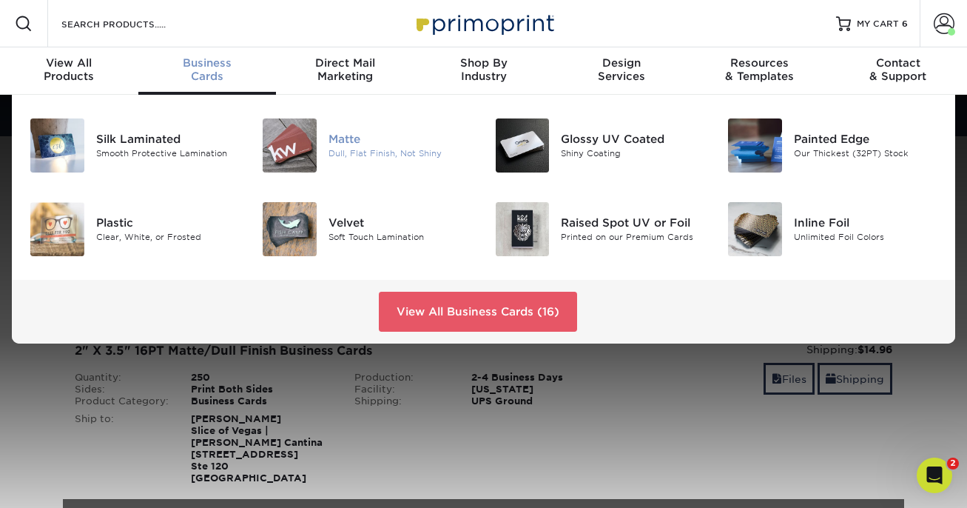
click at [317, 145] on div at bounding box center [290, 145] width 78 height 54
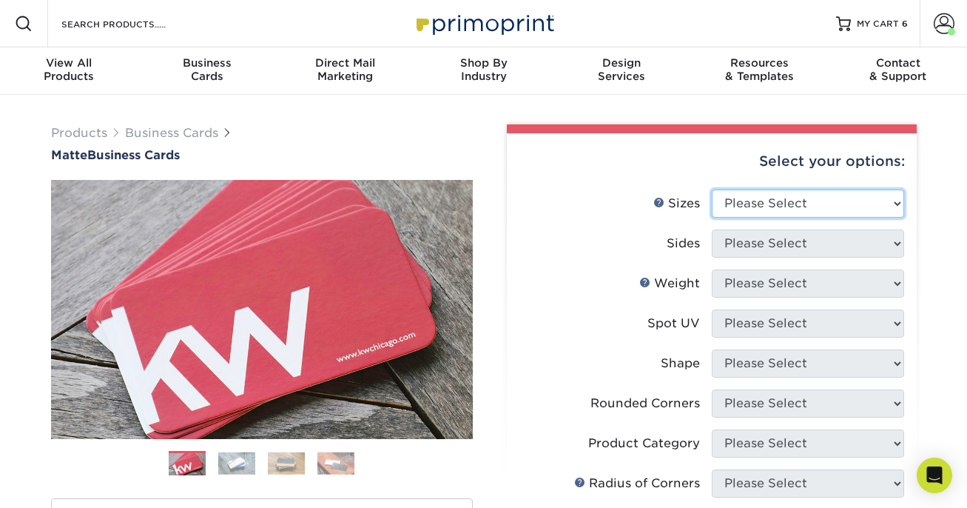
click at [772, 207] on select "Please Select 1.5" x 3.5" - Mini 1.75" x 3.5" - Mini 2" x 2" - Square 2" x 3" -…" at bounding box center [808, 203] width 192 height 28
select select "2.00x3.50"
click option "2" x 3.5" - Standard" at bounding box center [0, 0] width 0 height 0
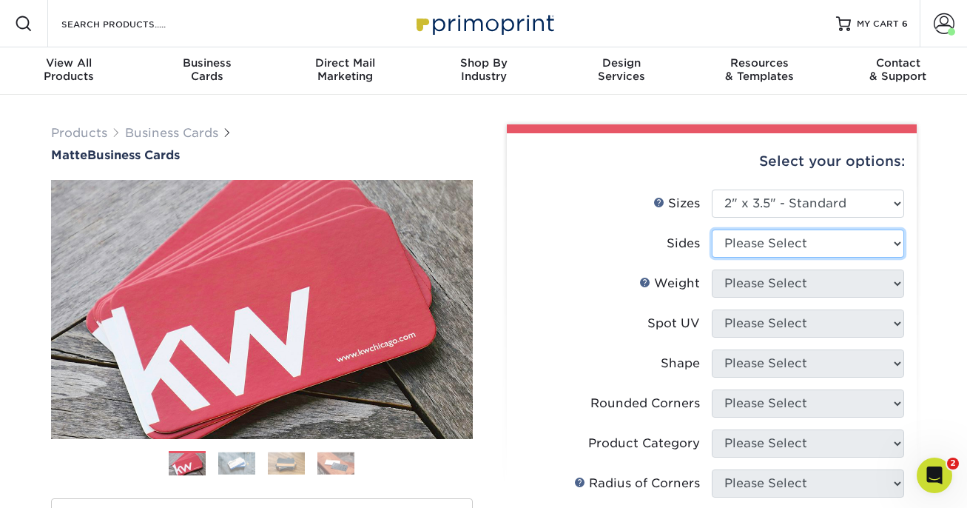
select select "13abbda7-1d64-4f25-8bb2-c179b224825d"
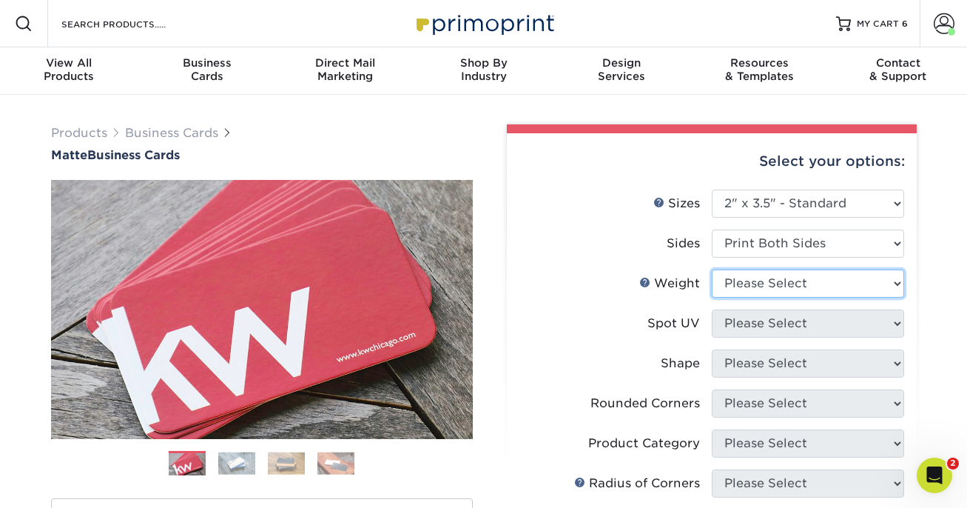
select select "16PT"
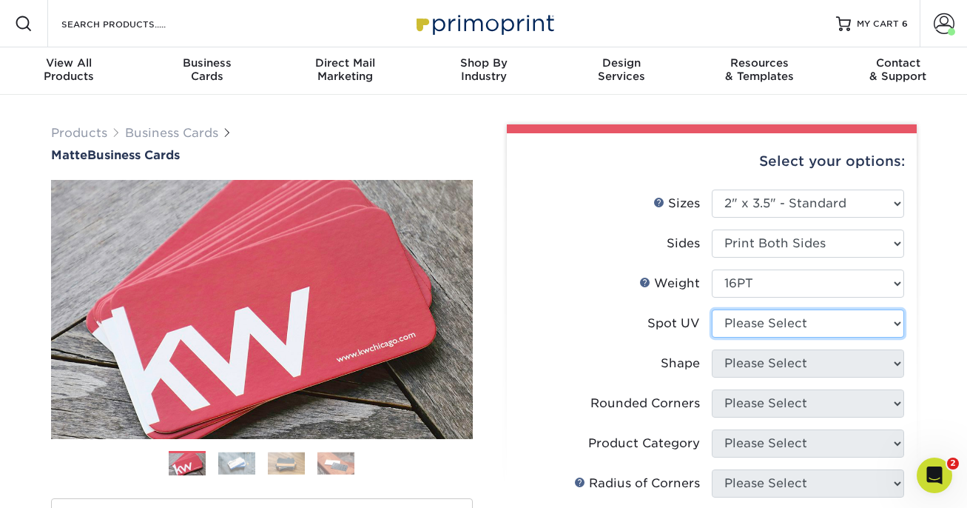
select select "3"
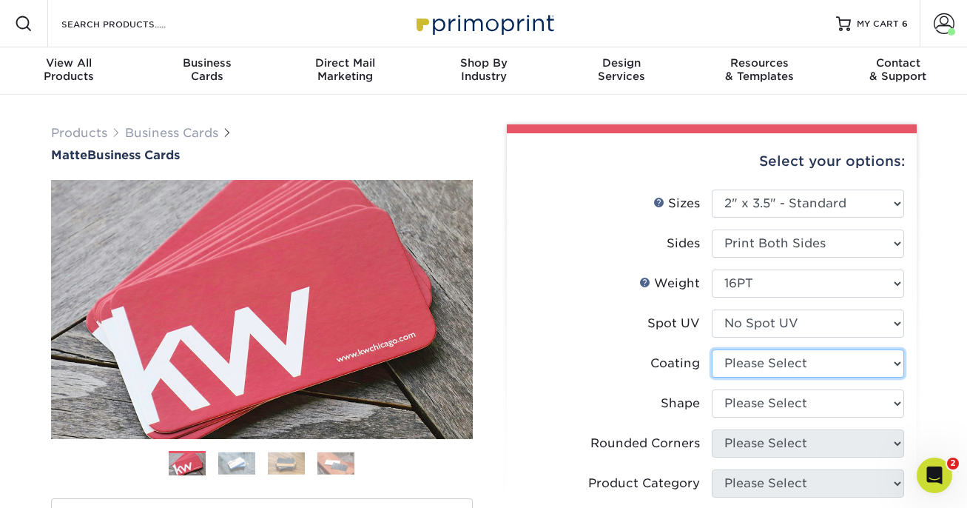
select select "121bb7b5-3b4d-429f-bd8d-bbf80e953313"
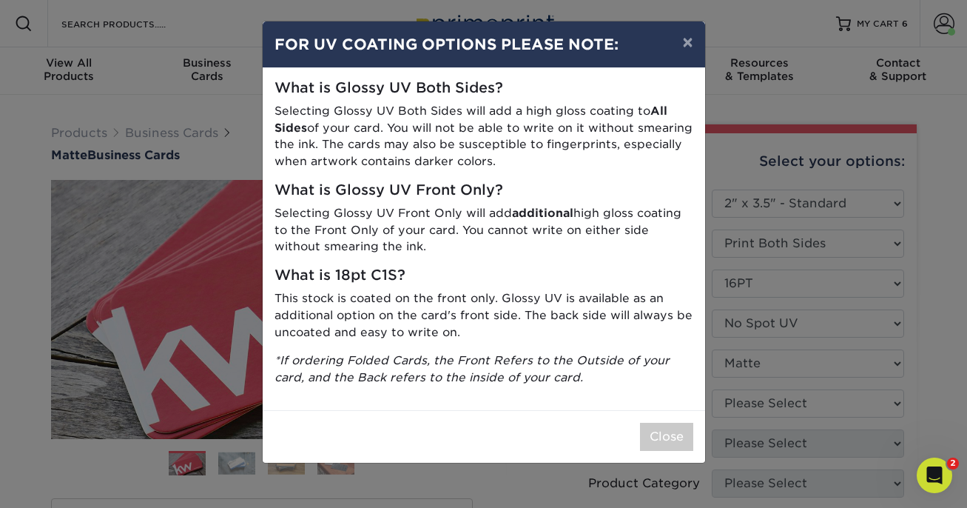
click at [736, 397] on div "× FOR UV COATING OPTIONS PLEASE NOTE: What is Glossy UV Both Sides? Selecting G…" at bounding box center [483, 254] width 967 height 508
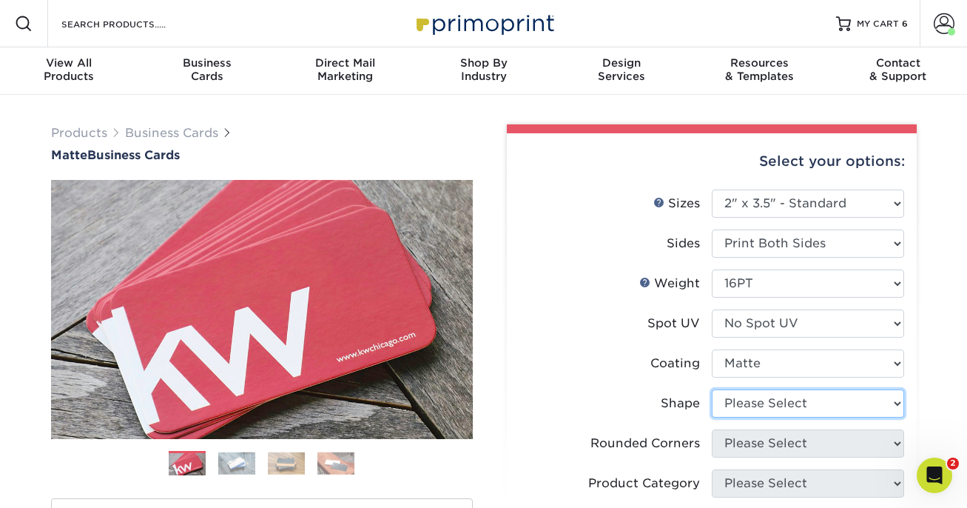
select select "standard"
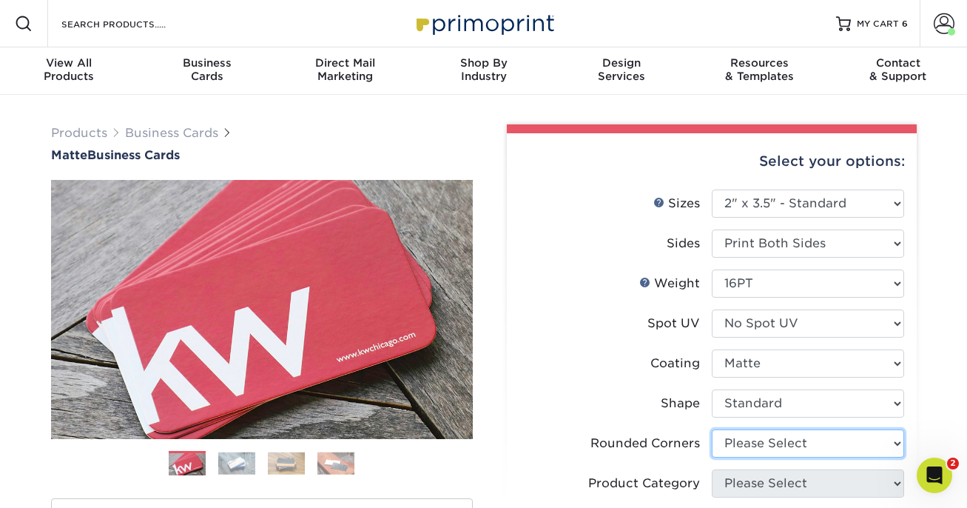
select select "0"
click option "No" at bounding box center [0, 0] width 0 height 0
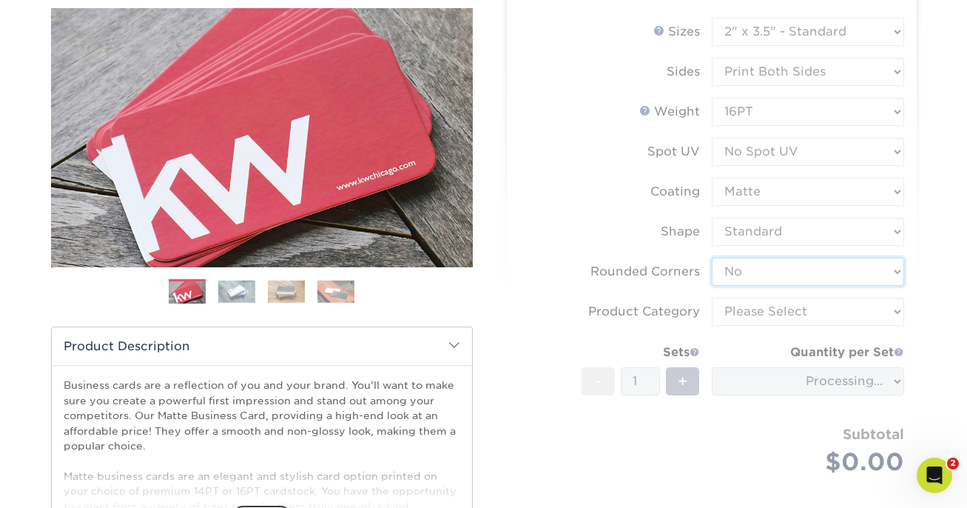
scroll to position [174, 0]
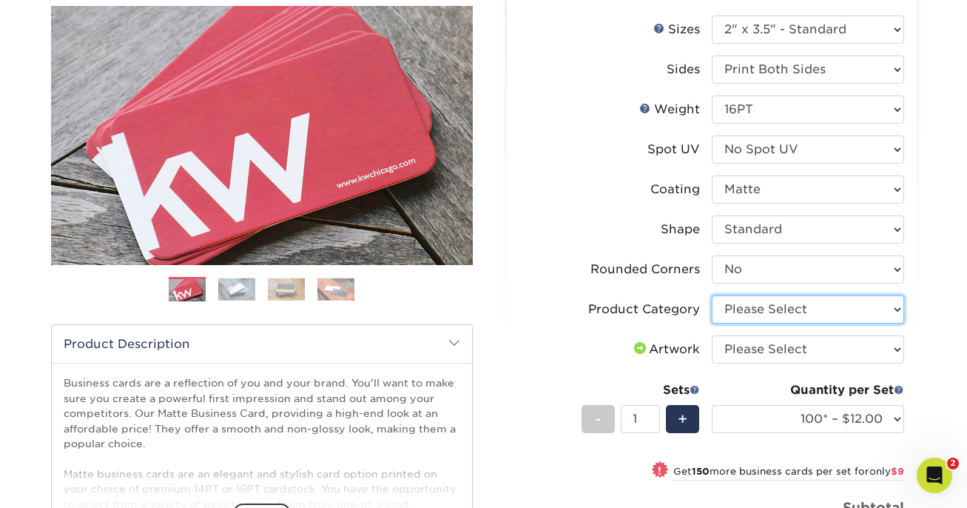
select select "3b5148f1-0588-4f88-a218-97bcfdce65c1"
click option "Business Cards" at bounding box center [0, 0] width 0 height 0
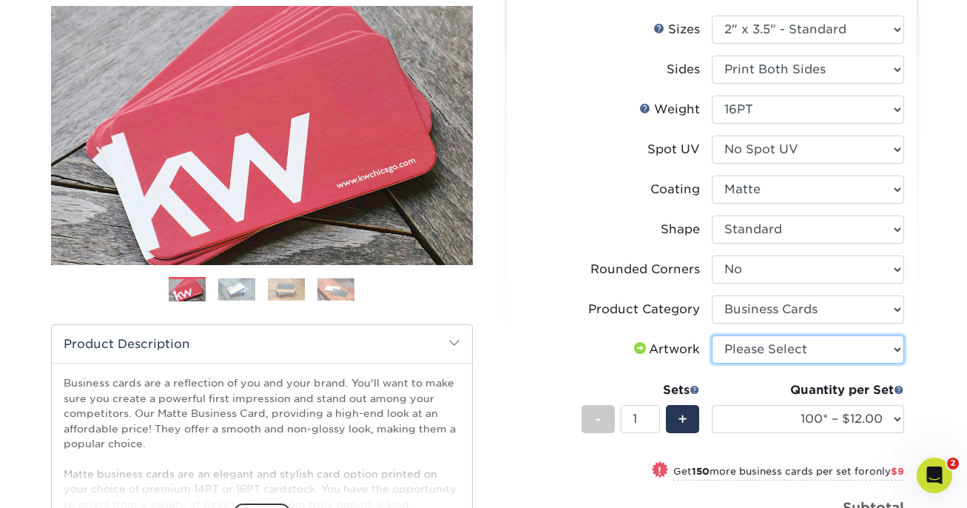
click at [753, 348] on select "Please Select I will upload files I need a design - $100" at bounding box center [808, 349] width 192 height 28
select select "upload"
click option "I will upload files" at bounding box center [0, 0] width 0 height 0
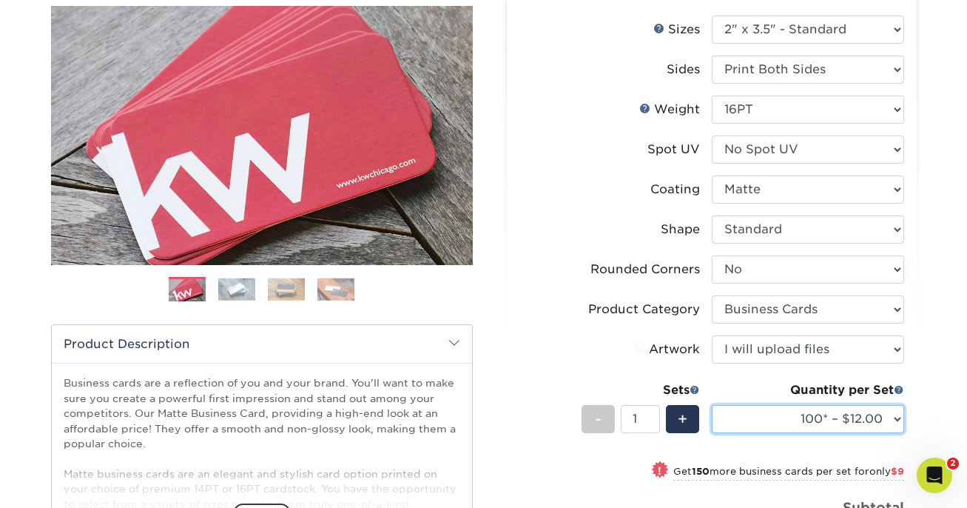
click at [762, 413] on select "100* – $12.00 250* – $21.00 500 – $42.00 1000 – $53.00 2500 – $95.00 5000 – $18…" at bounding box center [808, 419] width 192 height 28
select select "250* – $21.00"
click option "250* – $21.00" at bounding box center [0, 0] width 0 height 0
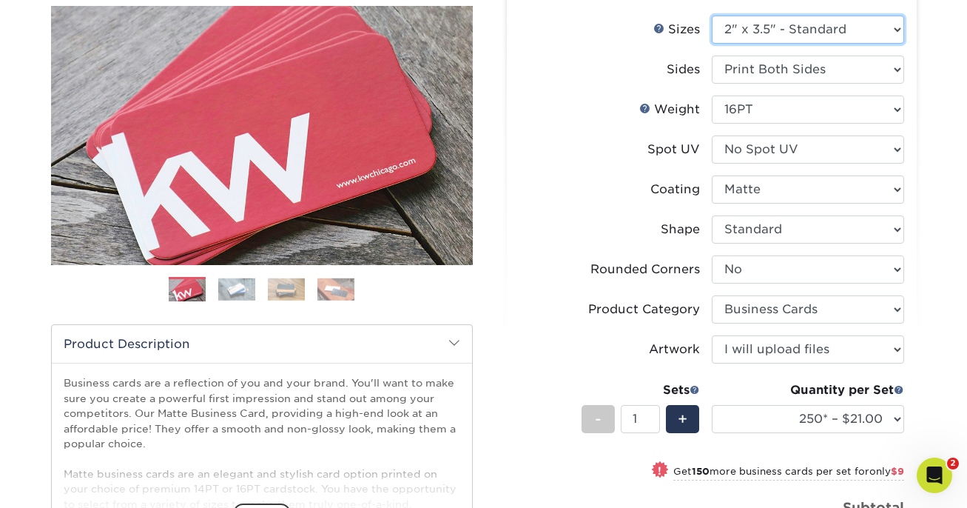
click at [712, 16] on select "Please Select 1.5" x 3.5" - Mini 1.75" x 3.5" - Mini 2" x 2" - Square 2" x 3" -…" at bounding box center [808, 30] width 192 height 28
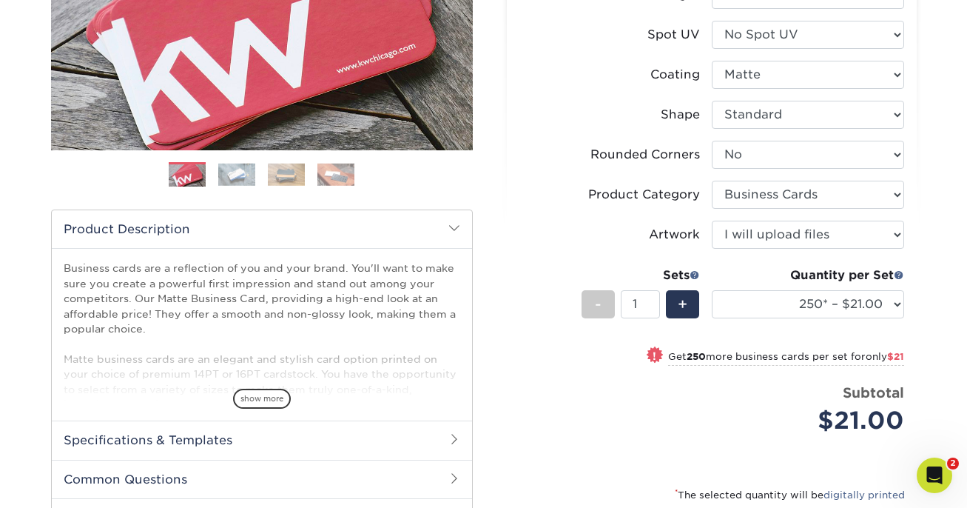
scroll to position [411, 0]
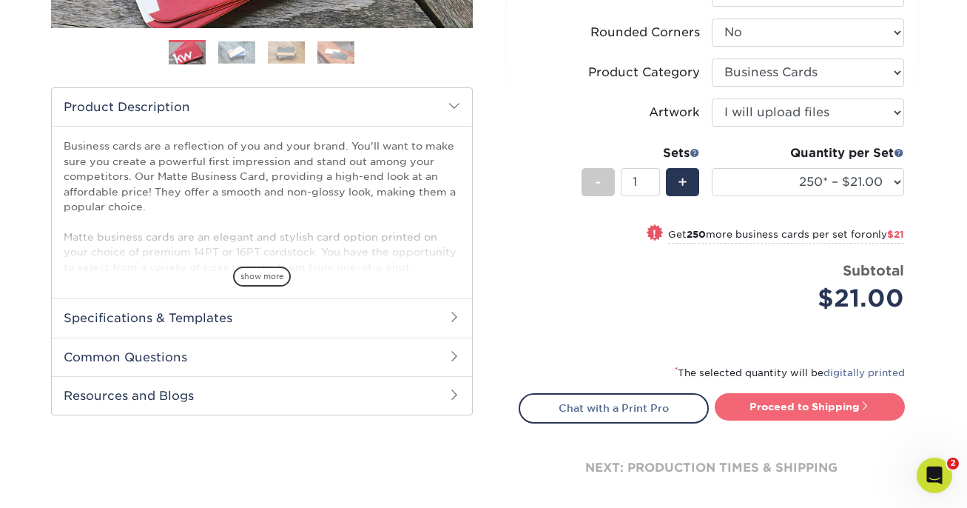
click at [795, 413] on link "Proceed to Shipping" at bounding box center [810, 406] width 190 height 27
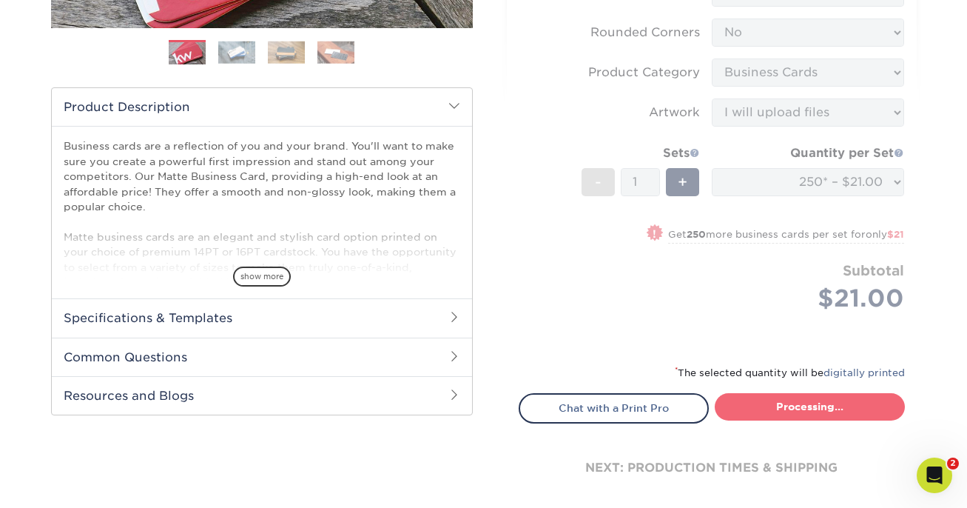
type input "Set 1"
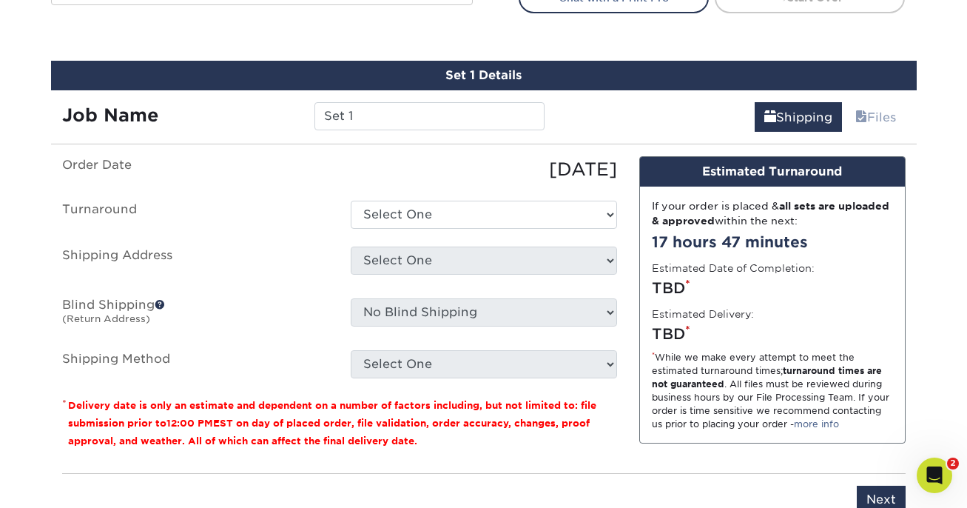
scroll to position [843, 0]
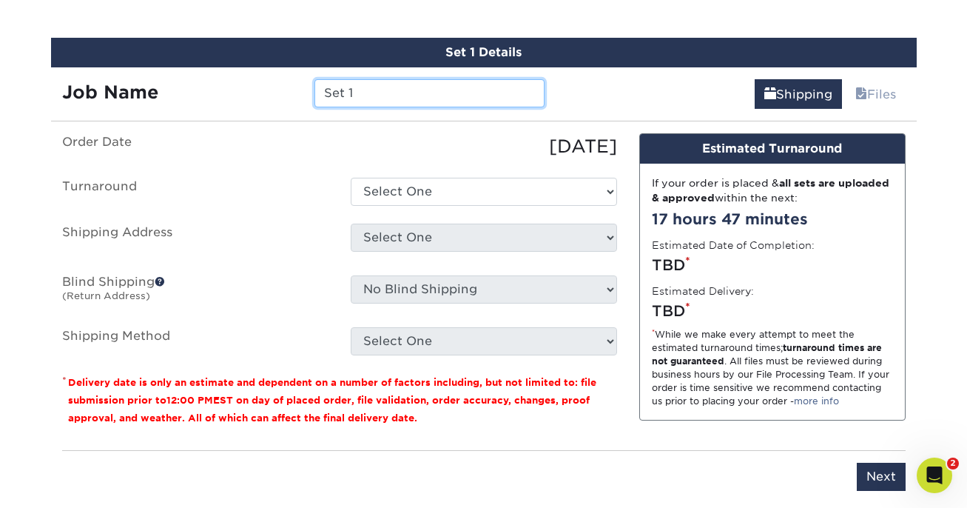
click at [432, 104] on input "Set 1" at bounding box center [429, 93] width 230 height 28
paste input "Caroline Brown"
type input "Caroline Brown slice card"
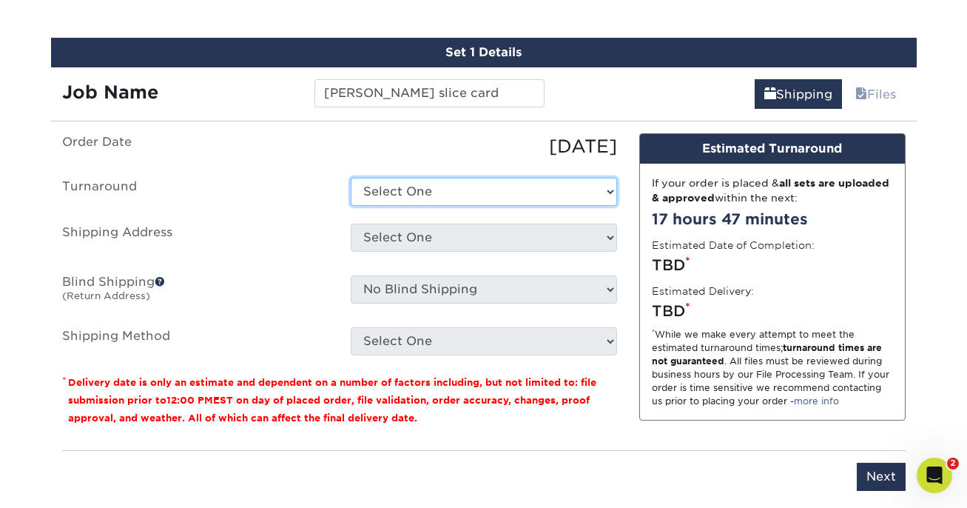
select select "23721297-b68b-4846-ba83-3171e6bd9d78"
click option "2-4 Business Days" at bounding box center [0, 0] width 0 height 0
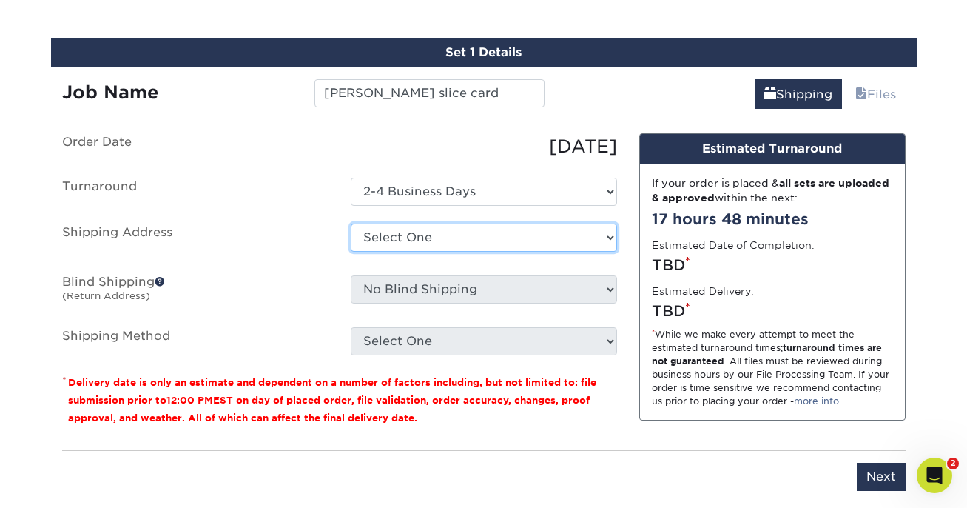
select select "41359"
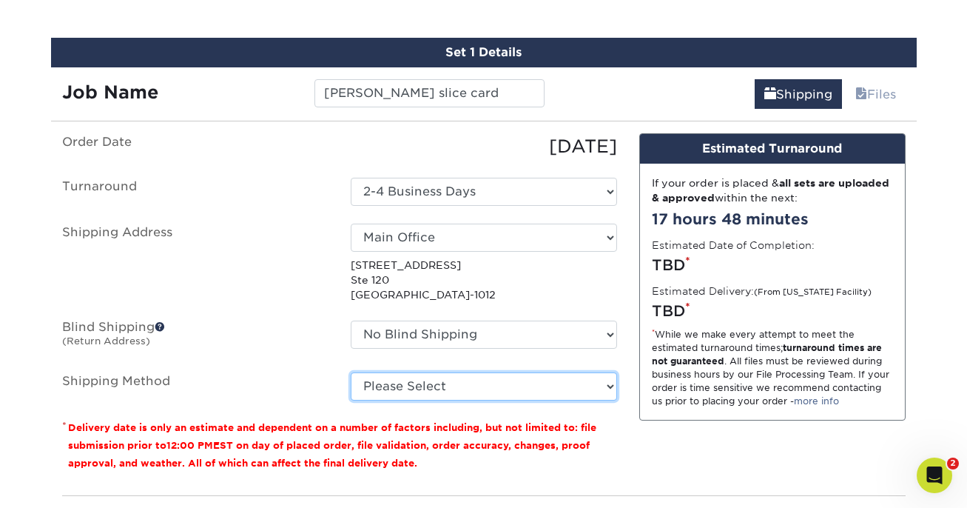
select select "03"
click option "Ground Shipping (+$7.84)" at bounding box center [0, 0] width 0 height 0
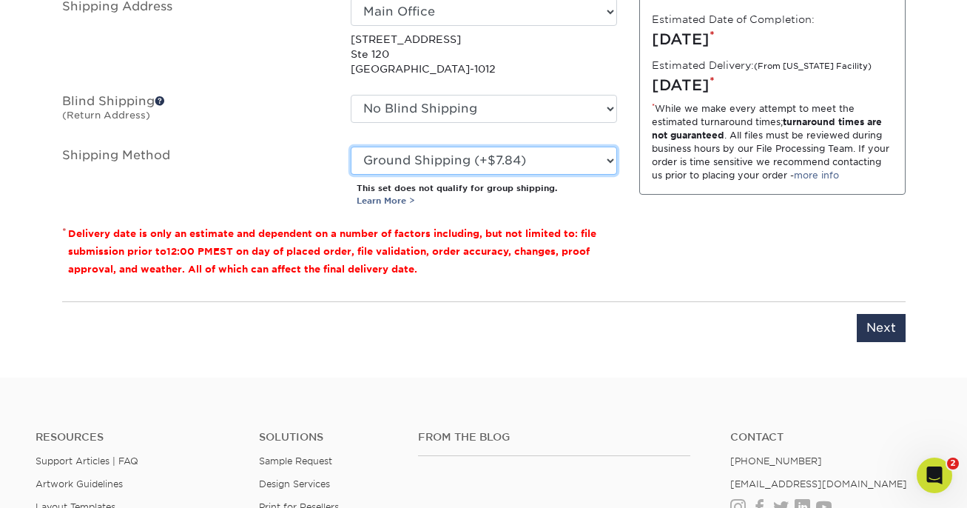
scroll to position [1090, 0]
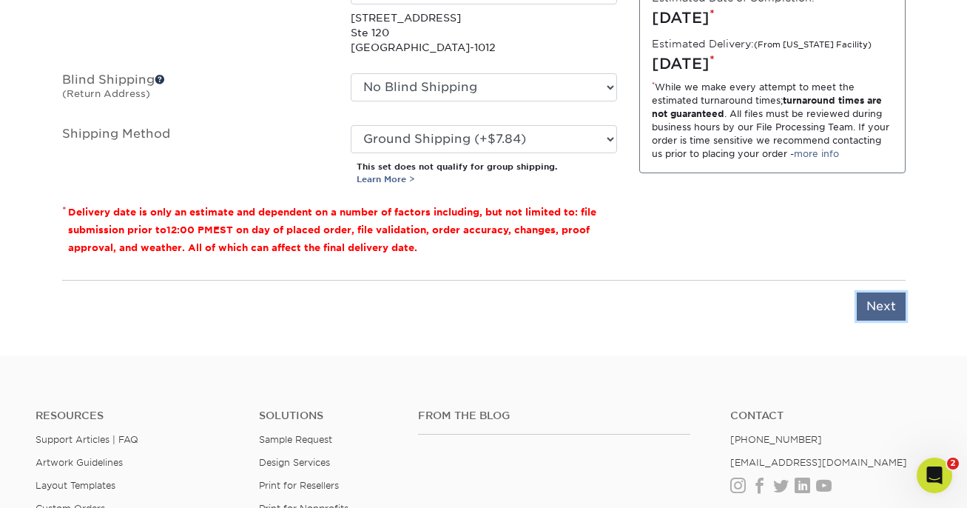
click at [883, 315] on input "Next" at bounding box center [881, 306] width 49 height 28
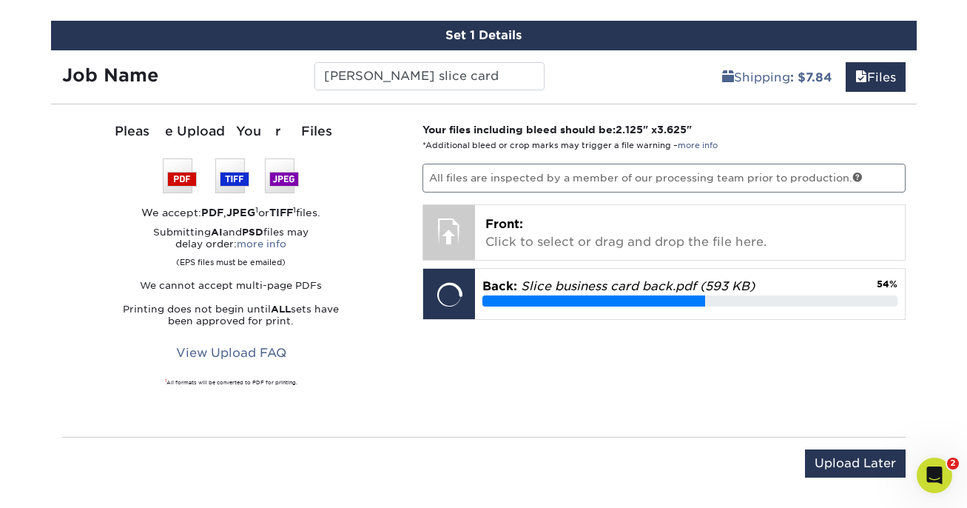
scroll to position [868, 0]
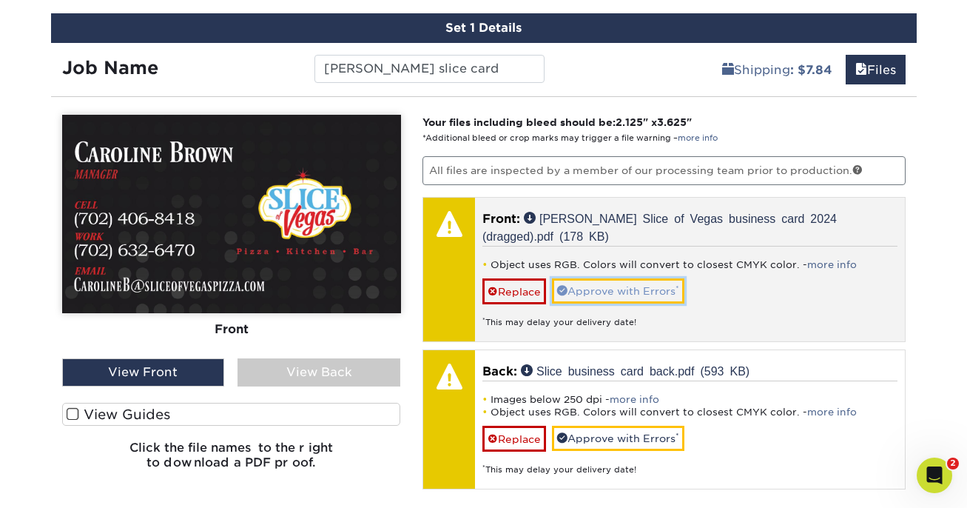
click at [610, 298] on link "Approve with Errors *" at bounding box center [618, 290] width 132 height 25
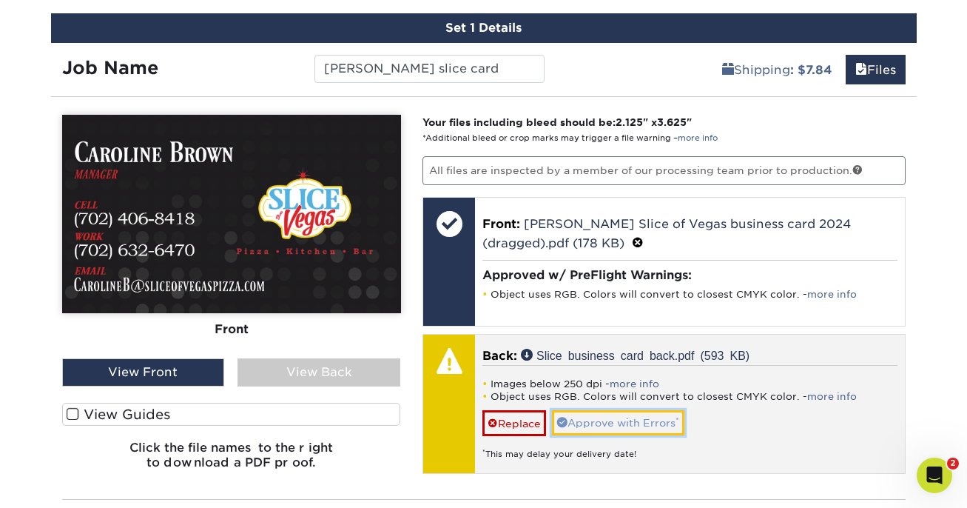
click at [590, 426] on link "Approve with Errors *" at bounding box center [618, 422] width 132 height 25
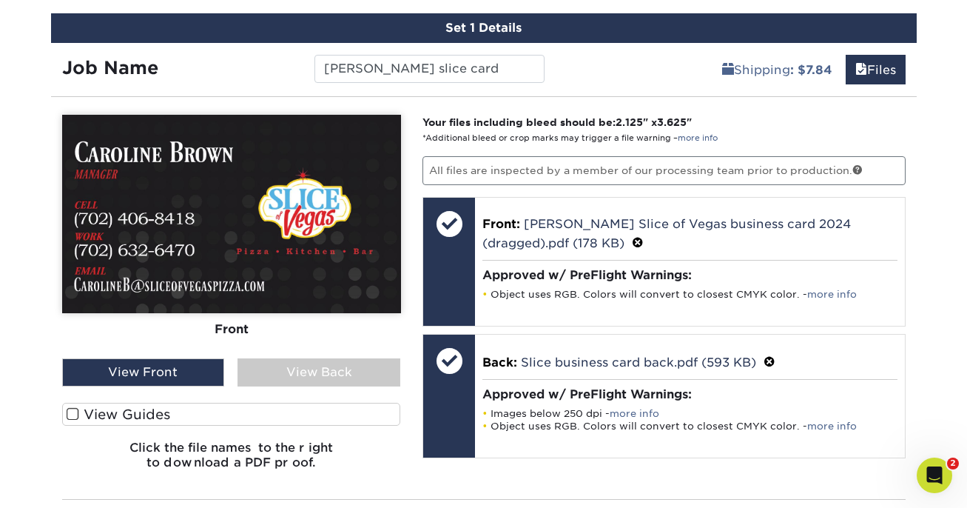
click at [318, 408] on label "View Guides" at bounding box center [231, 413] width 339 height 23
click at [0, 0] on input "View Guides" at bounding box center [0, 0] width 0 height 0
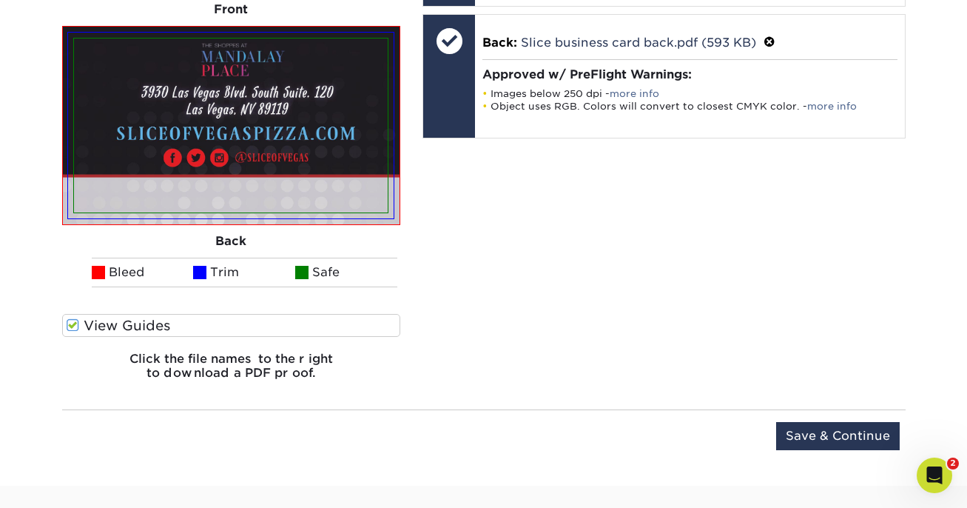
scroll to position [1198, 0]
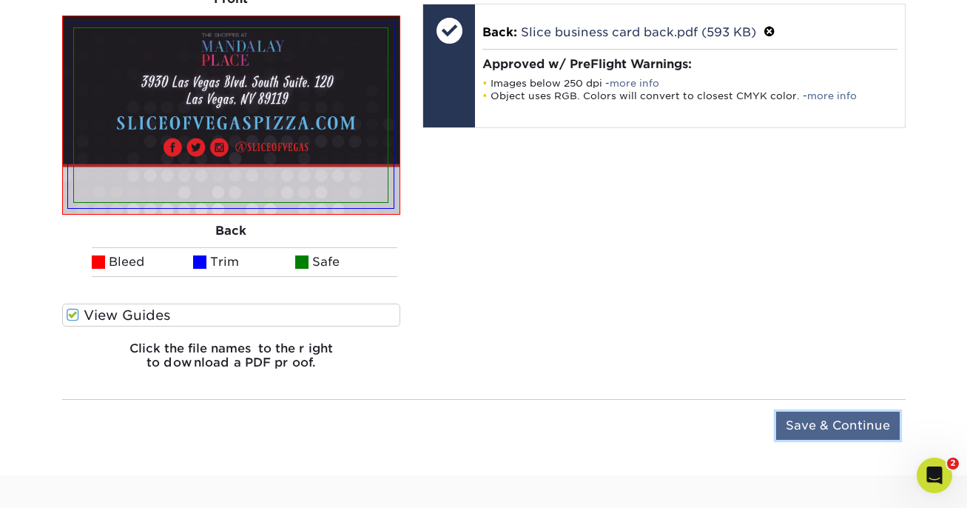
click at [806, 432] on input "Save & Continue" at bounding box center [838, 425] width 124 height 28
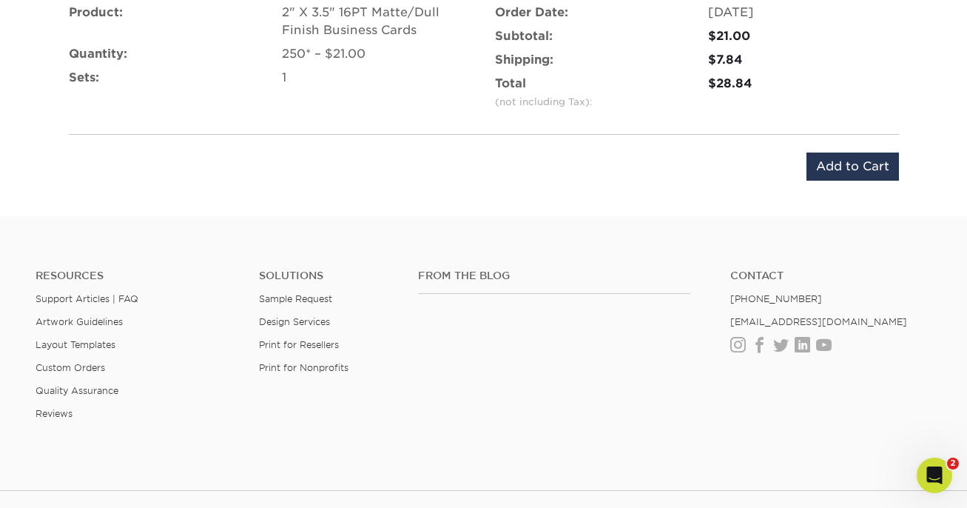
scroll to position [976, 0]
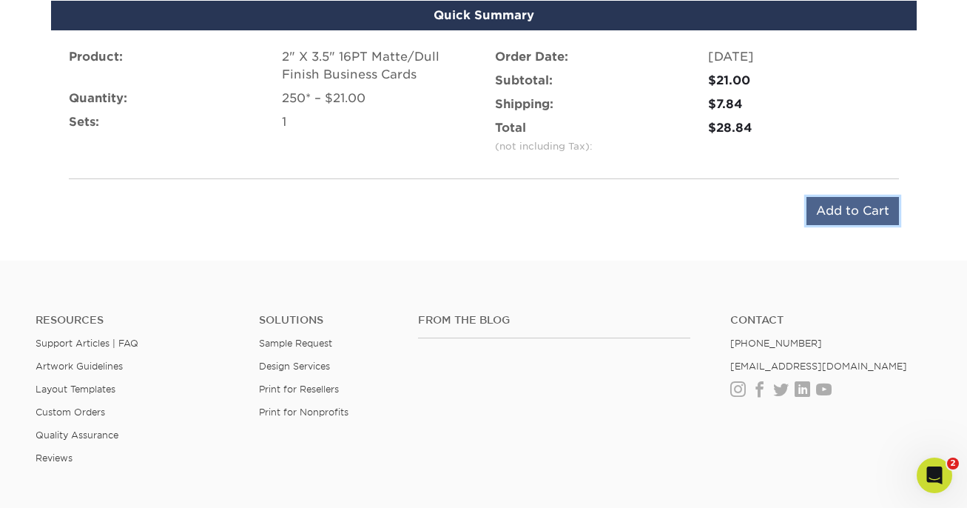
click at [886, 205] on input "Add to Cart" at bounding box center [852, 211] width 92 height 28
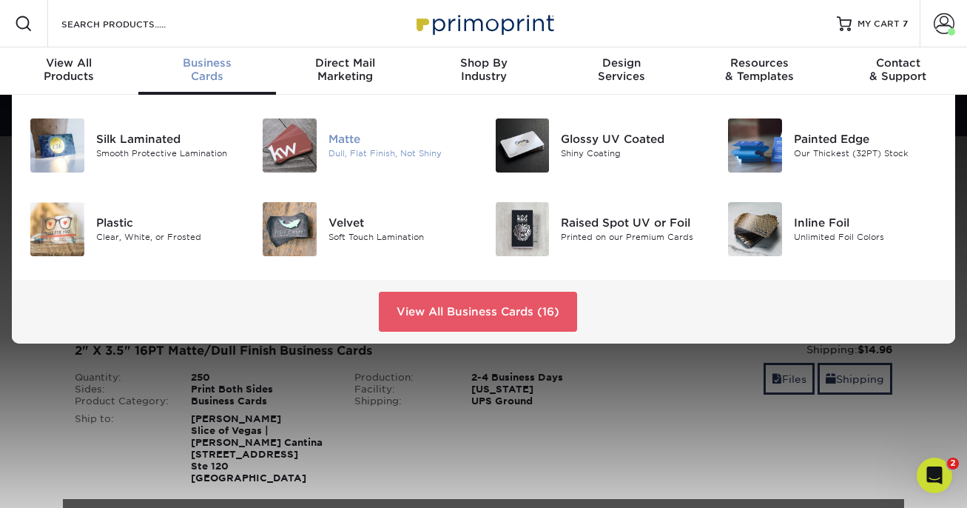
click at [308, 149] on img at bounding box center [290, 145] width 54 height 54
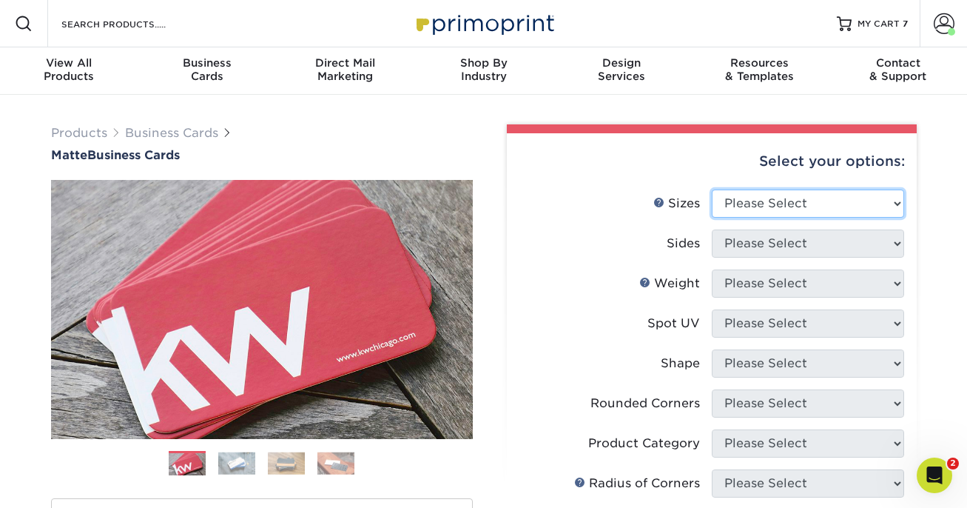
select select "2.00x3.50"
click option "2" x 3.5" - Standard" at bounding box center [0, 0] width 0 height 0
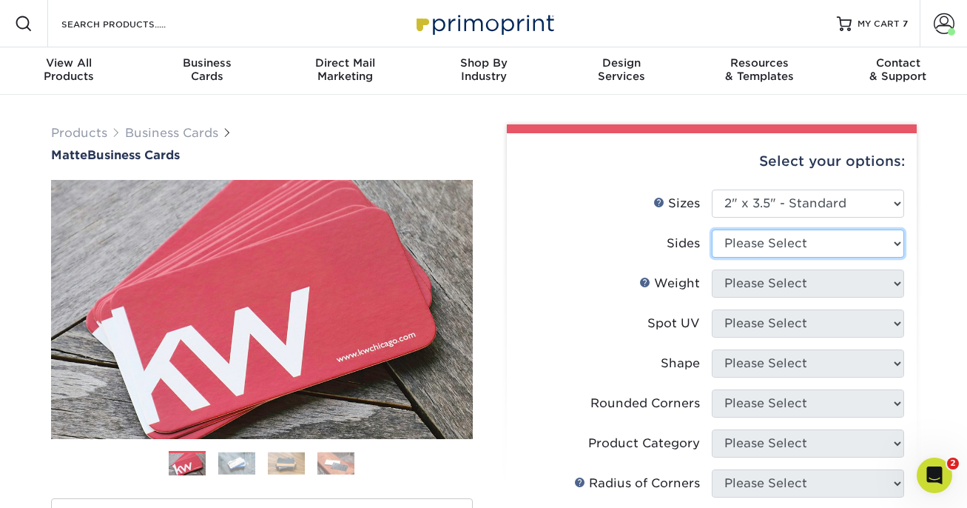
select select "13abbda7-1d64-4f25-8bb2-c179b224825d"
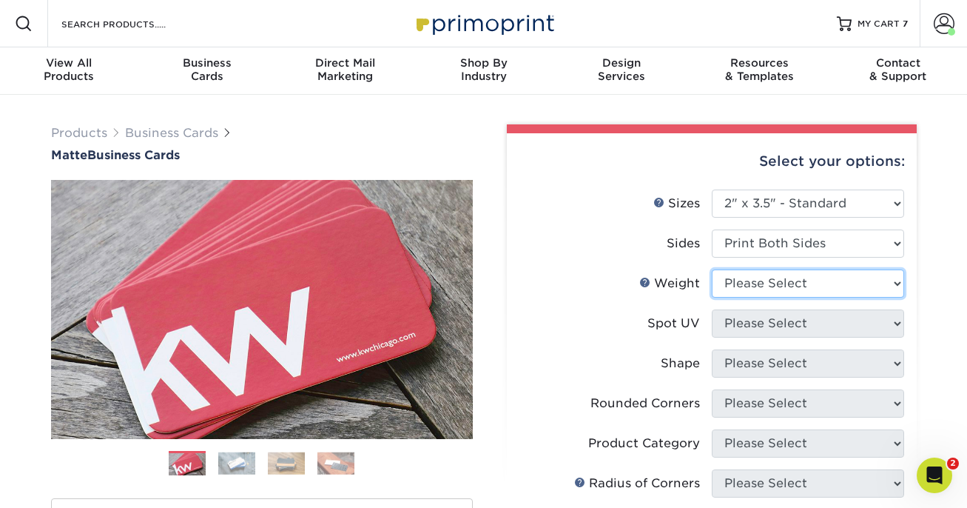
select select "16PT"
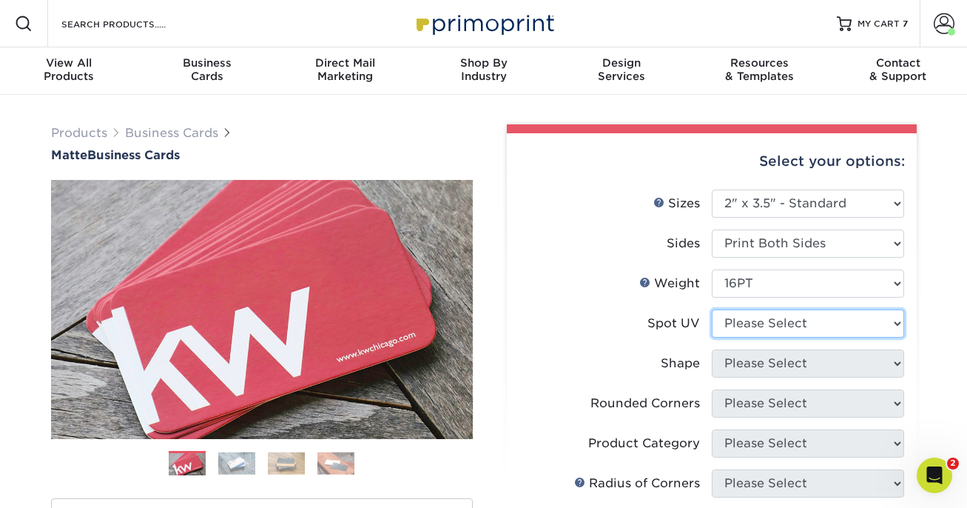
select select "3"
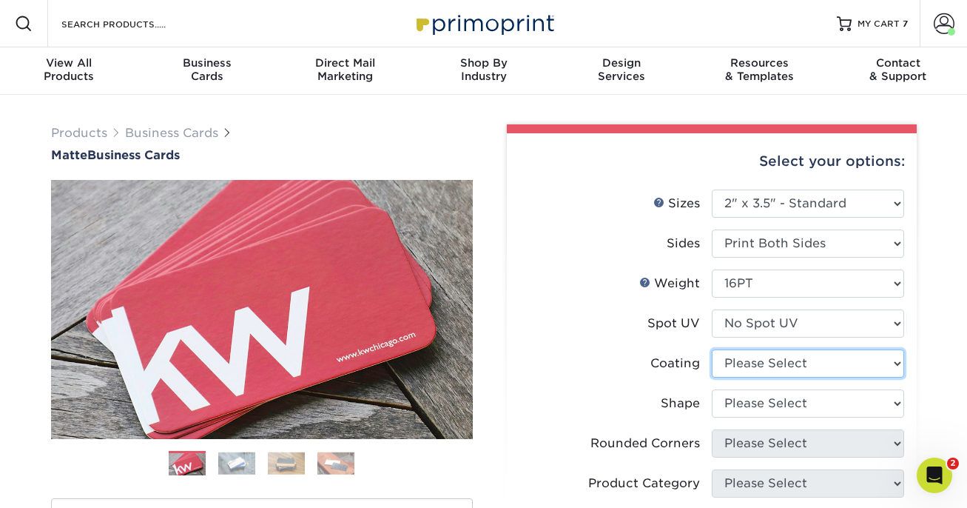
select select "121bb7b5-3b4d-429f-bd8d-bbf80e953313"
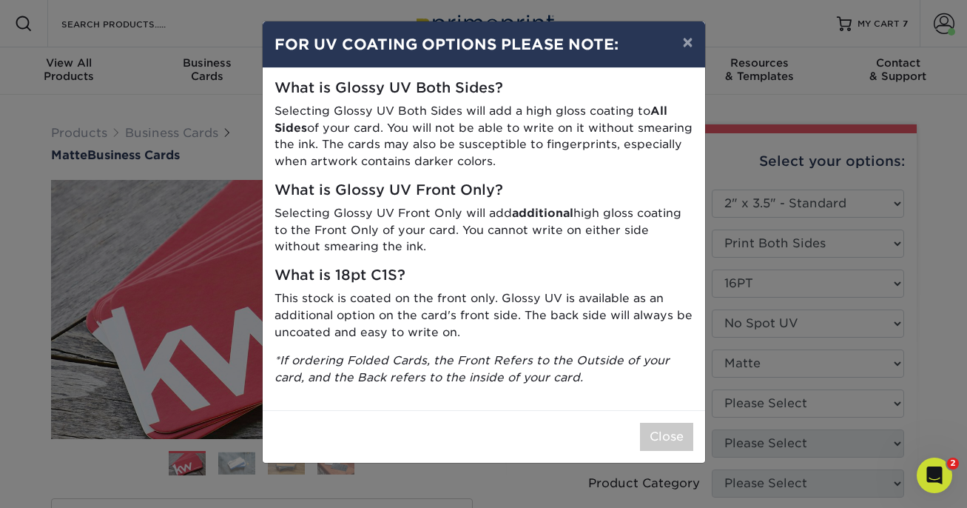
click at [755, 401] on div "× FOR UV COATING OPTIONS PLEASE NOTE: What is Glossy UV Both Sides? Selecting G…" at bounding box center [483, 254] width 967 height 508
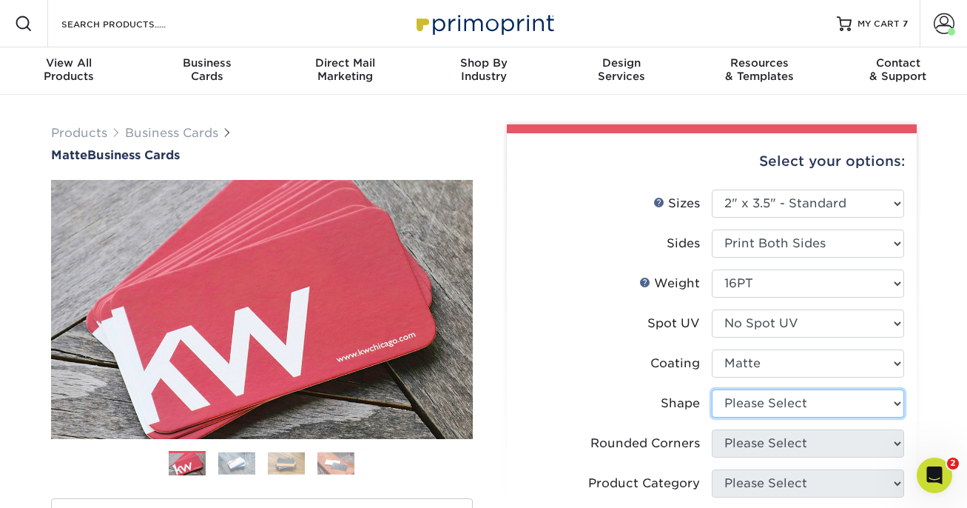
select select "standard"
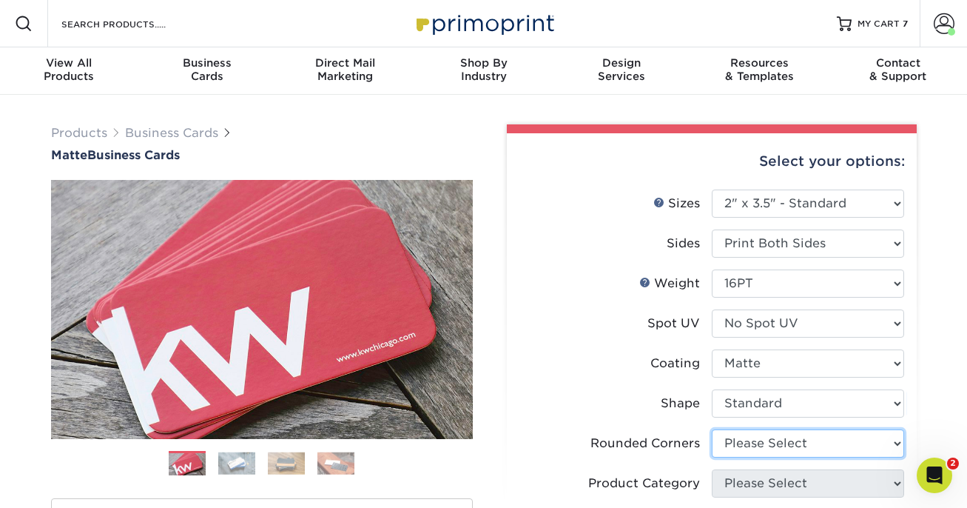
click at [749, 443] on select "Please Select Yes - Round 2 Corners Yes - Round 4 Corners No" at bounding box center [808, 443] width 192 height 28
select select "0"
click option "No" at bounding box center [0, 0] width 0 height 0
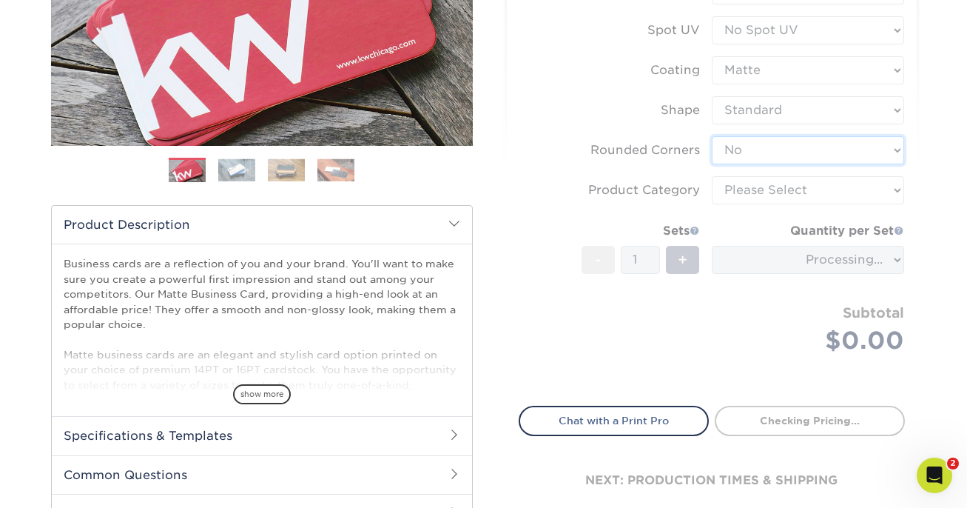
scroll to position [289, 0]
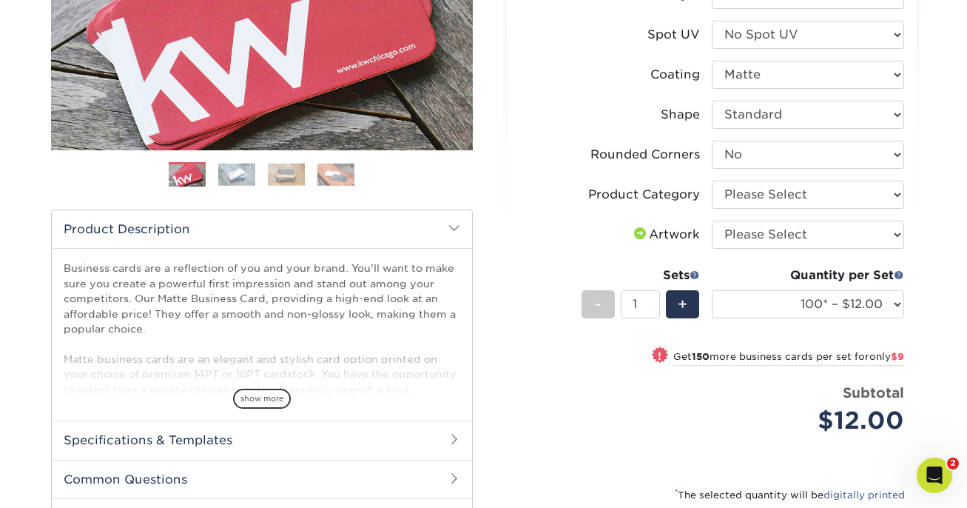
click at [847, 209] on li "Product Category Please Select Business Cards" at bounding box center [711, 201] width 385 height 40
select select "3b5148f1-0588-4f88-a218-97bcfdce65c1"
click option "Business Cards" at bounding box center [0, 0] width 0 height 0
select select "upload"
click option "I will upload files" at bounding box center [0, 0] width 0 height 0
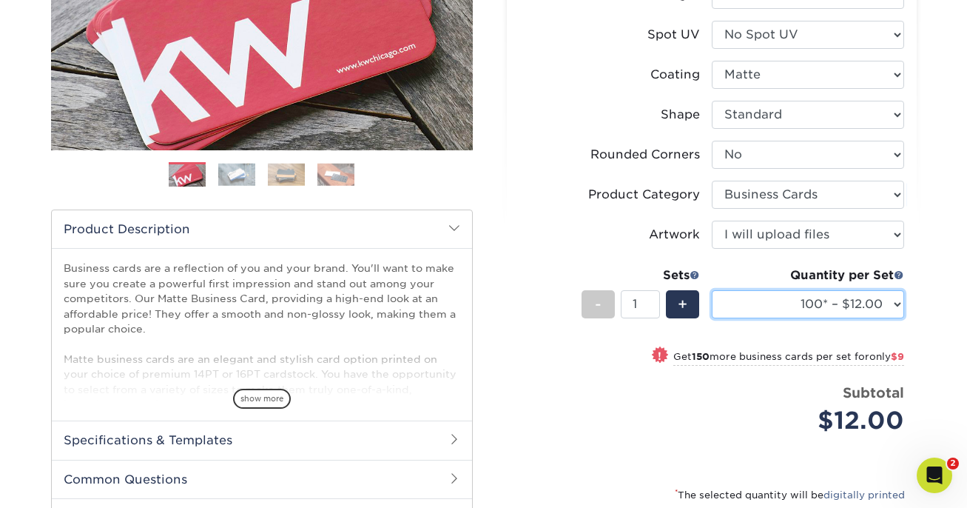
click at [819, 306] on select "100* – $12.00 250* – $21.00 500 – $42.00 1000 – $53.00 2500 – $95.00 5000 – $18…" at bounding box center [808, 304] width 192 height 28
select select "250* – $21.00"
click option "250* – $21.00" at bounding box center [0, 0] width 0 height 0
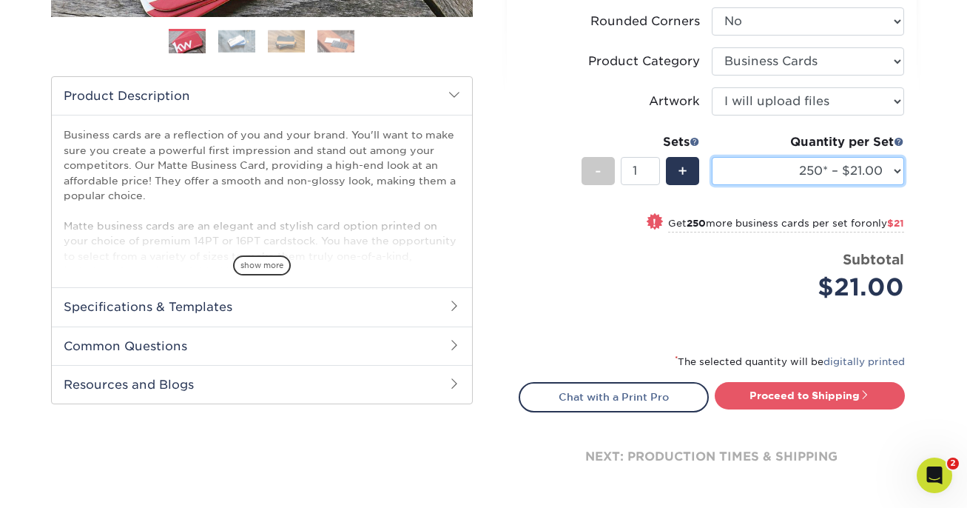
scroll to position [485, 0]
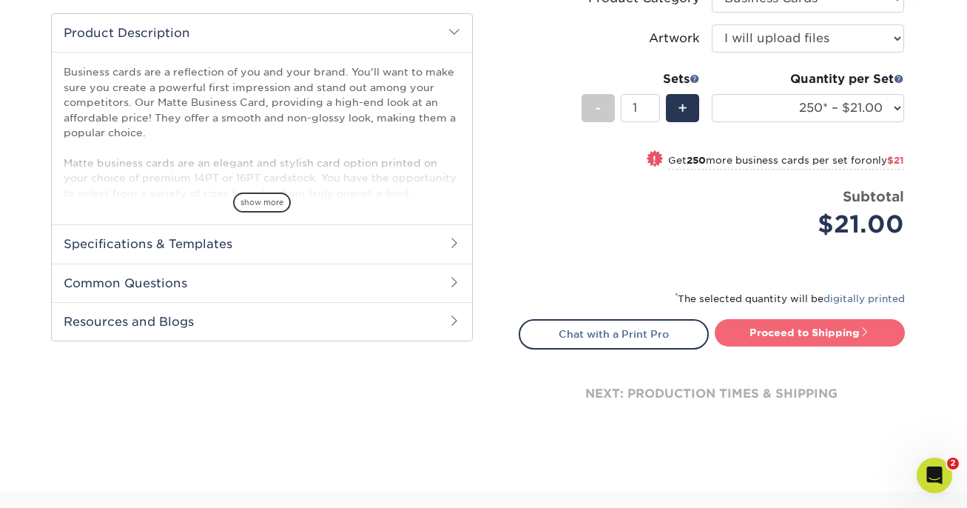
click at [789, 337] on link "Proceed to Shipping" at bounding box center [810, 332] width 190 height 27
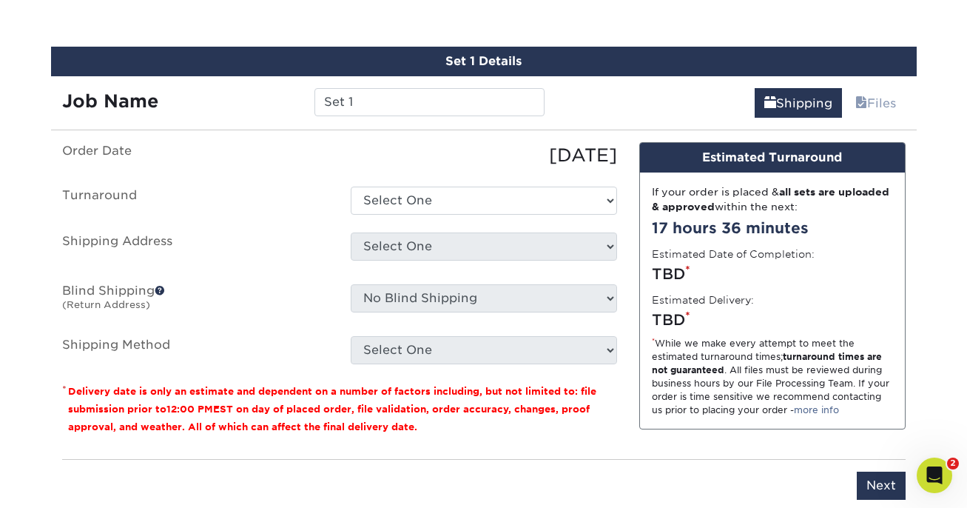
scroll to position [843, 0]
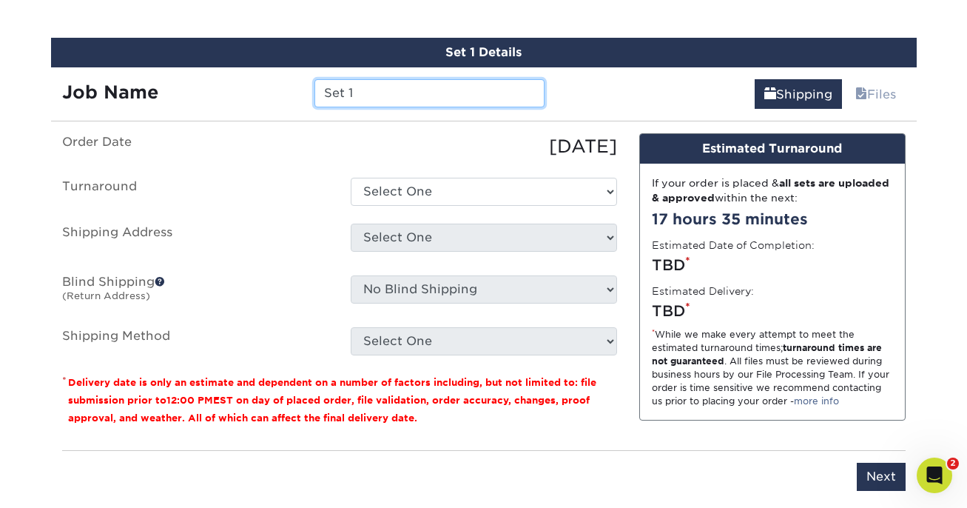
click at [425, 91] on input "Set 1" at bounding box center [429, 93] width 230 height 28
paste input "Emmanuell"
type input "Emmanuell BOCA card"
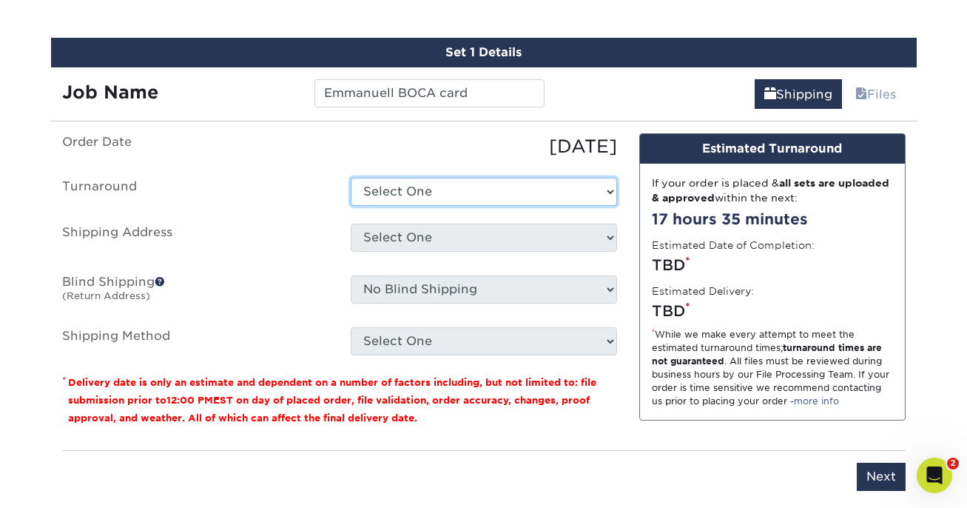
select select "23721297-b68b-4846-ba83-3171e6bd9d78"
click option "2-4 Business Days" at bounding box center [0, 0] width 0 height 0
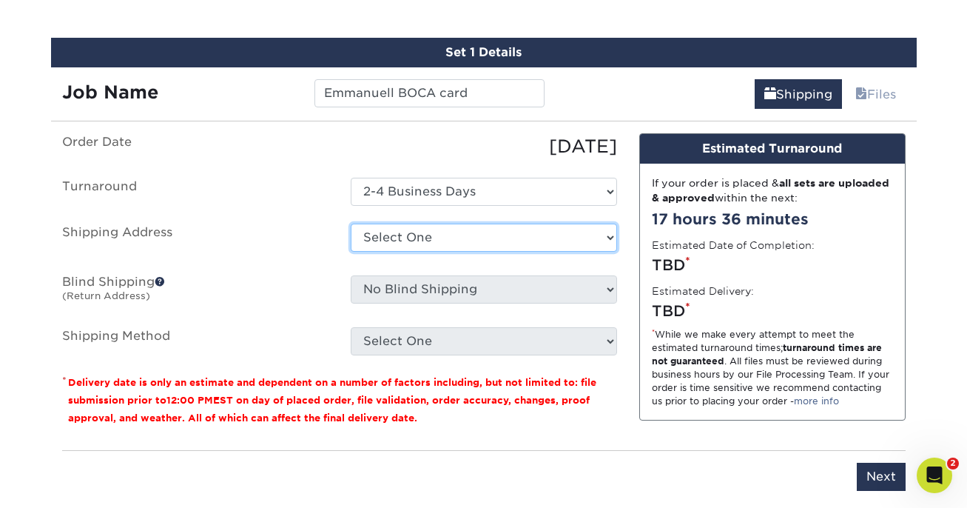
select select "41359"
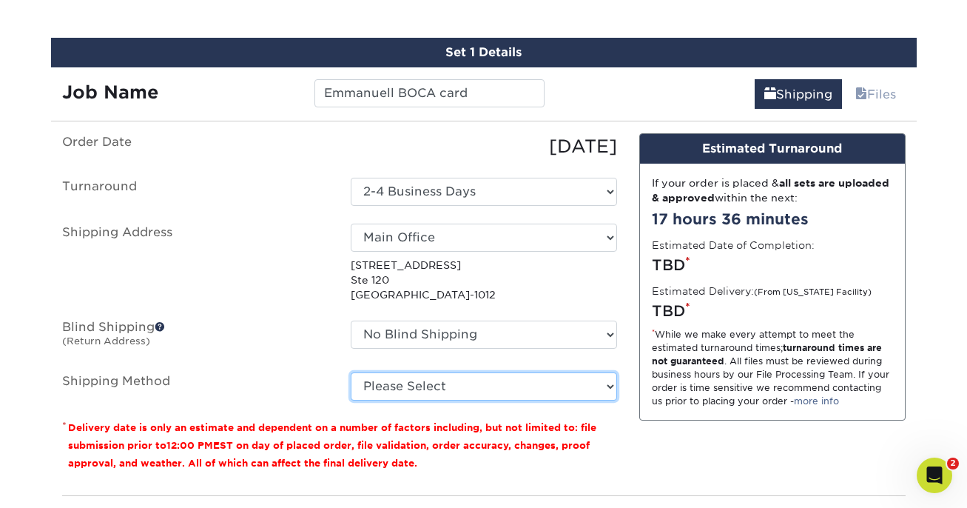
select select "03"
click option "Ground Shipping (+$7.84)" at bounding box center [0, 0] width 0 height 0
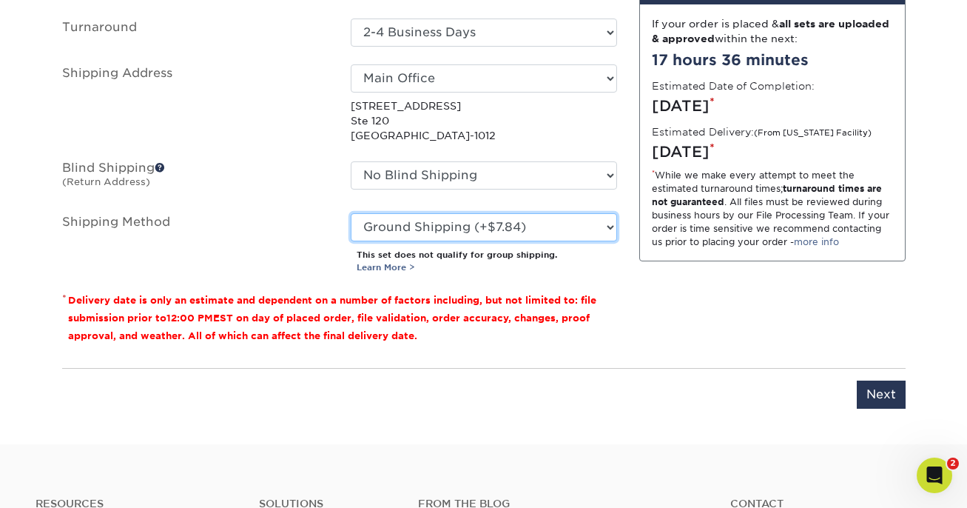
scroll to position [1129, 0]
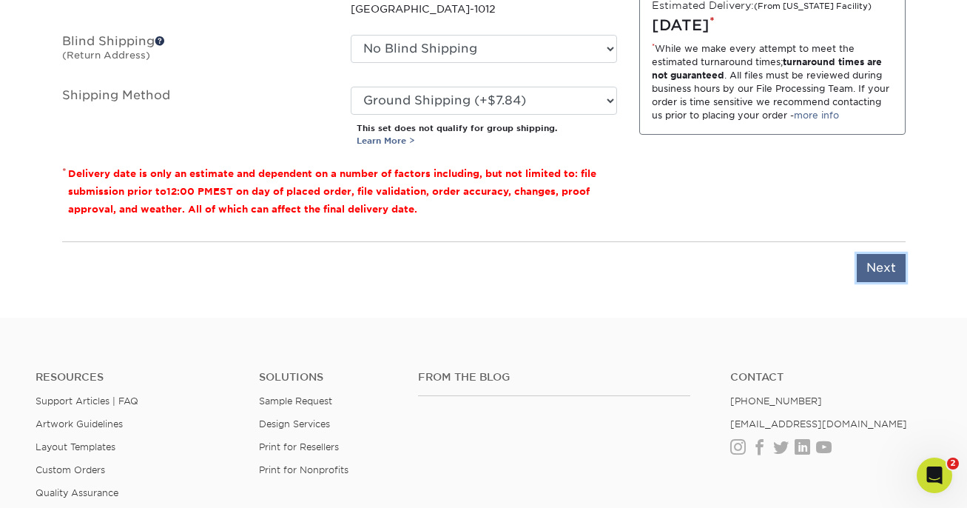
click at [867, 268] on input "Next" at bounding box center [881, 268] width 49 height 28
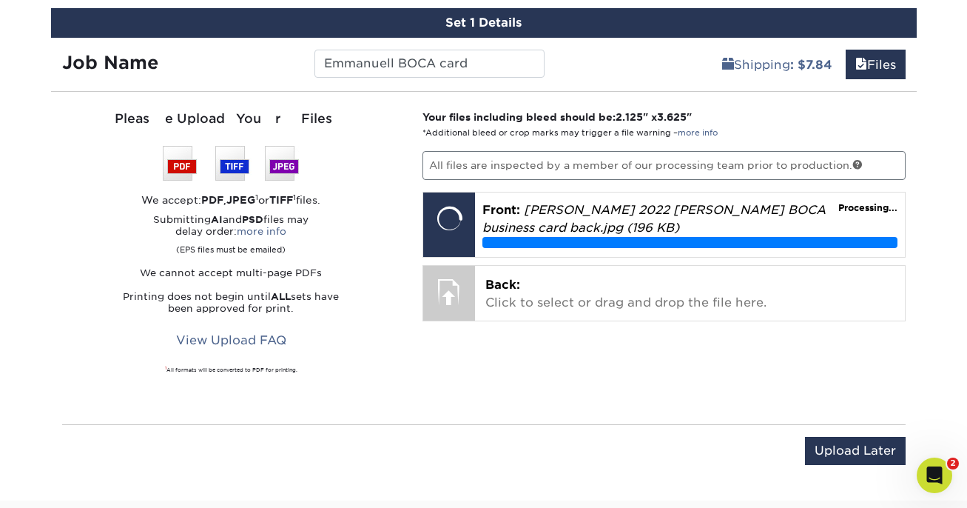
scroll to position [888, 0]
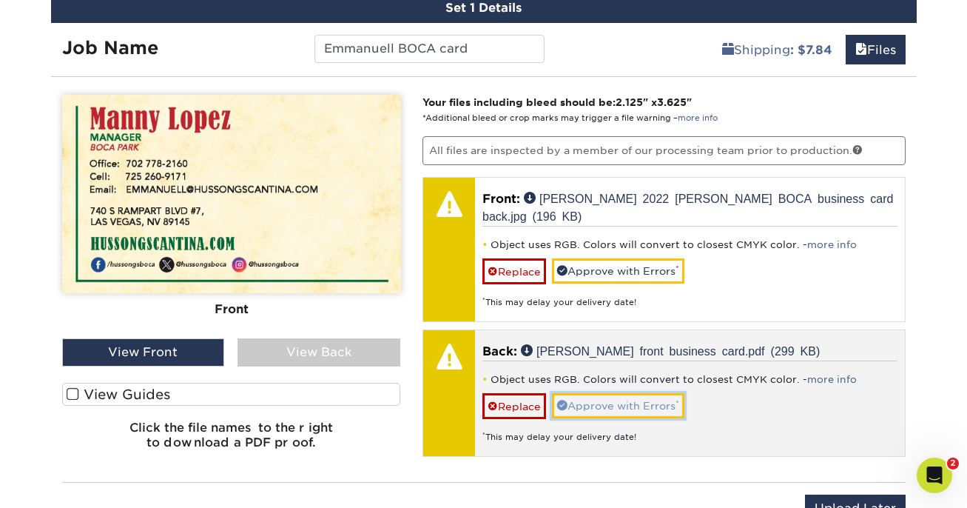
click at [587, 398] on link "Approve with Errors *" at bounding box center [618, 405] width 132 height 25
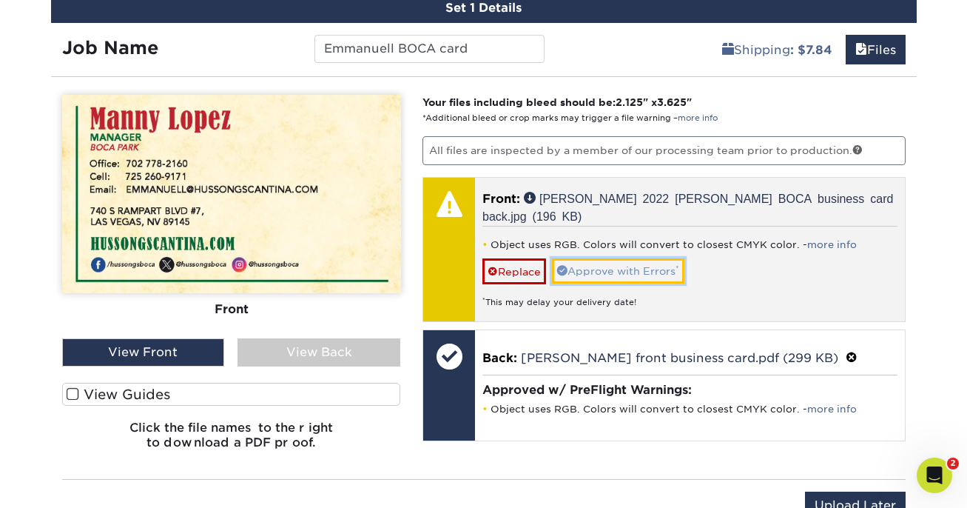
click at [609, 260] on link "Approve with Errors *" at bounding box center [618, 270] width 132 height 25
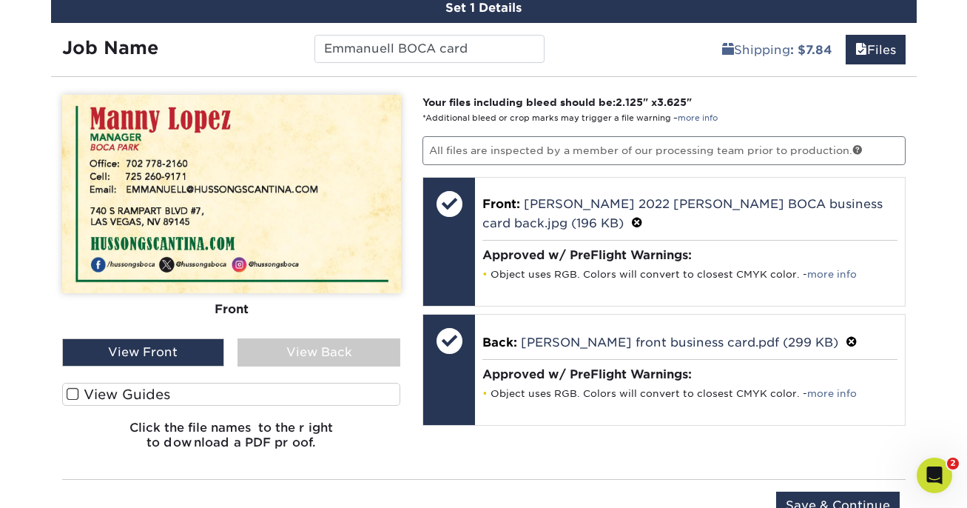
click at [286, 388] on label "View Guides" at bounding box center [231, 393] width 339 height 23
click at [0, 0] on input "View Guides" at bounding box center [0, 0] width 0 height 0
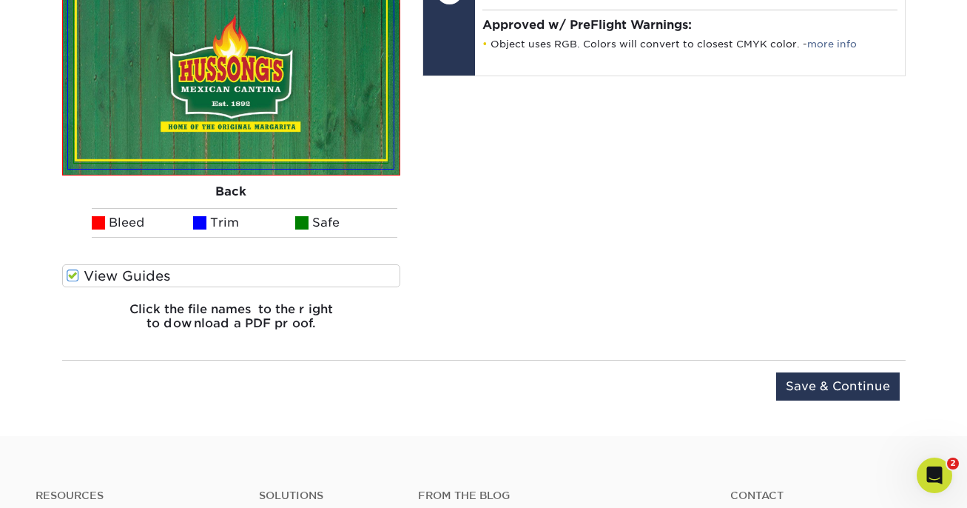
scroll to position [1246, 0]
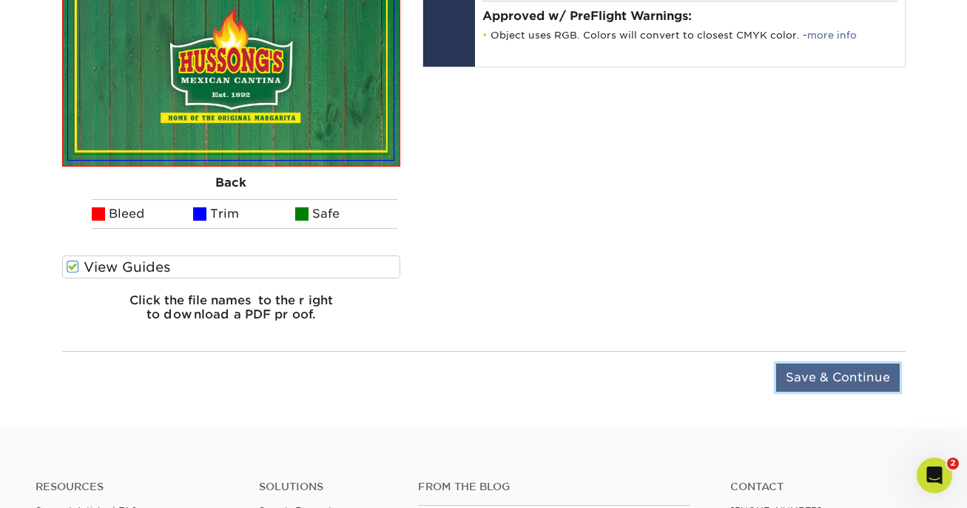
click at [818, 377] on input "Save & Continue" at bounding box center [838, 377] width 124 height 28
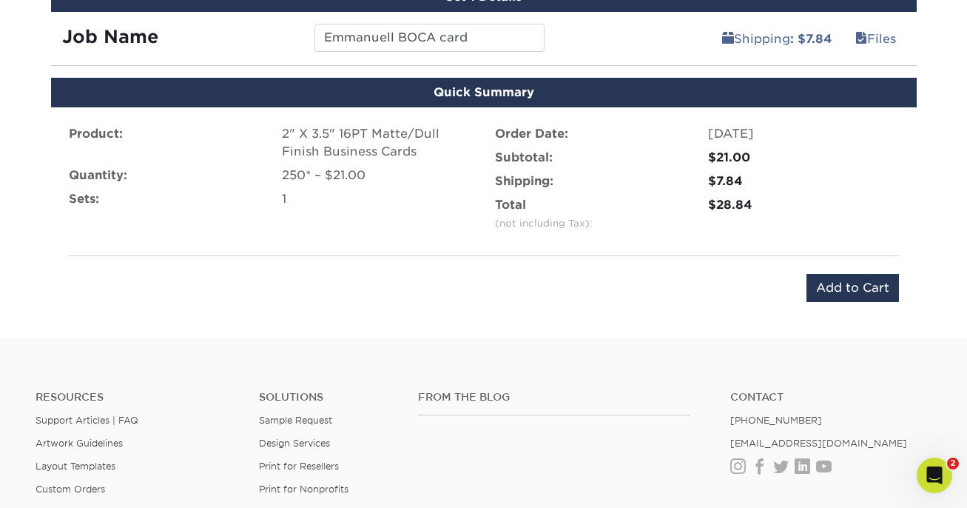
scroll to position [902, 0]
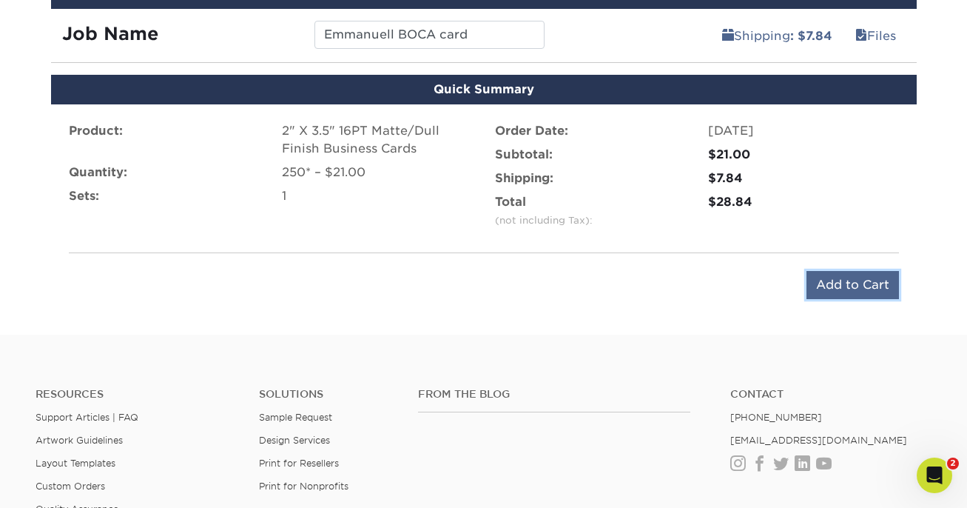
click at [832, 284] on input "Add to Cart" at bounding box center [852, 285] width 92 height 28
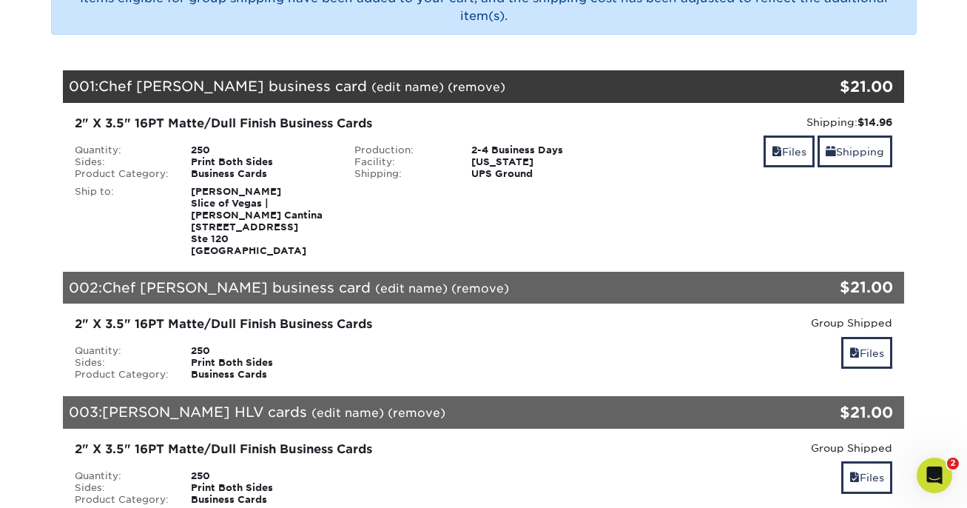
scroll to position [220, 0]
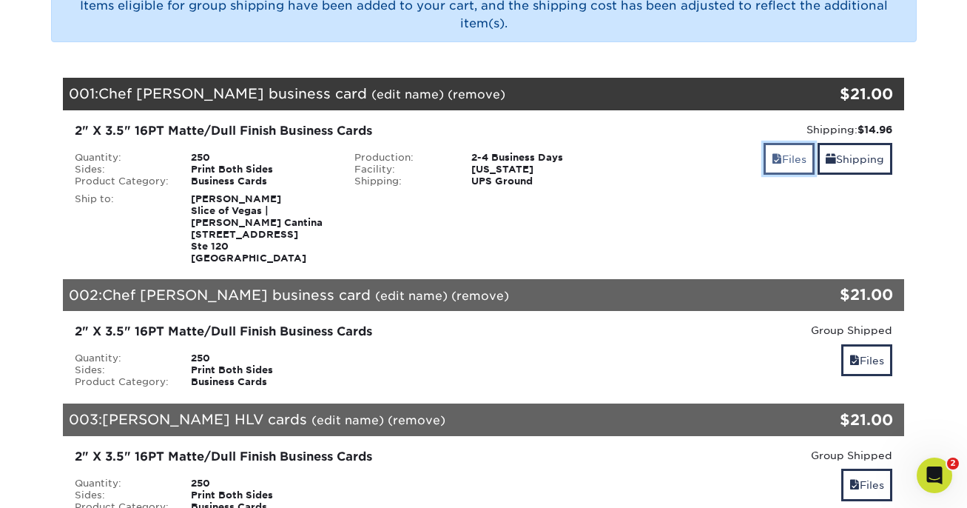
click at [789, 161] on link "Files" at bounding box center [788, 159] width 51 height 32
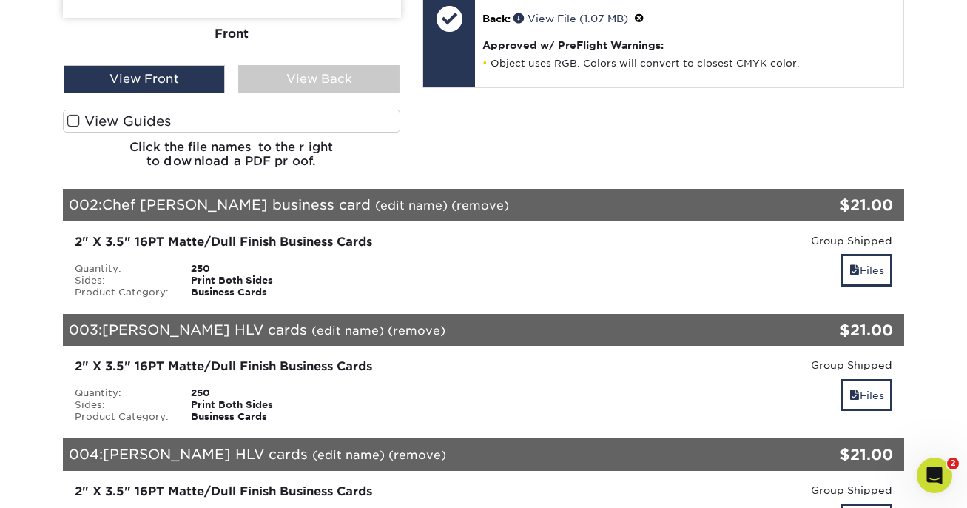
scroll to position [738, 0]
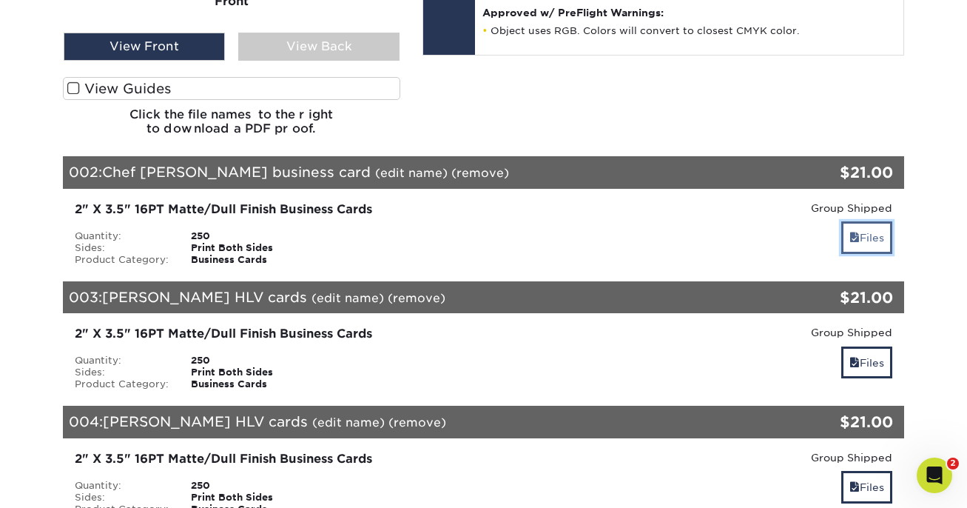
click at [849, 237] on span at bounding box center [854, 238] width 10 height 12
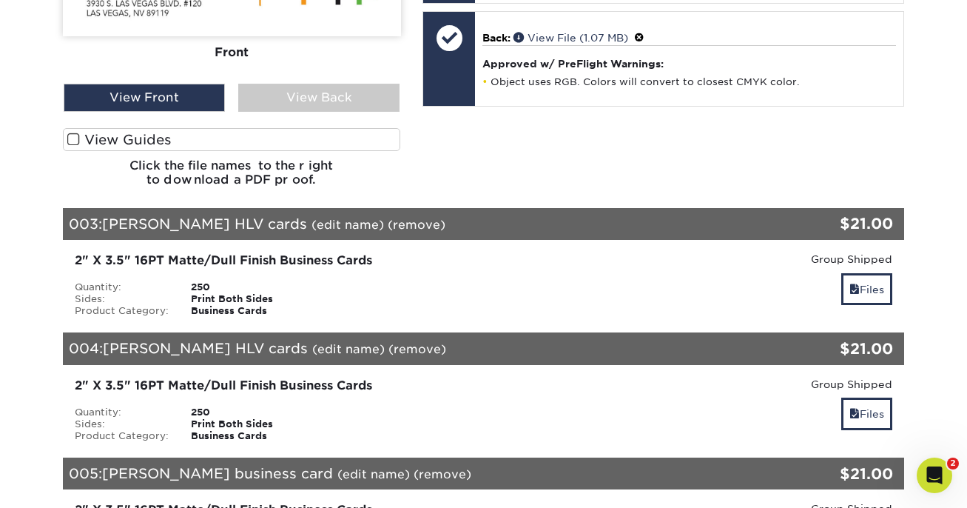
scroll to position [1217, 0]
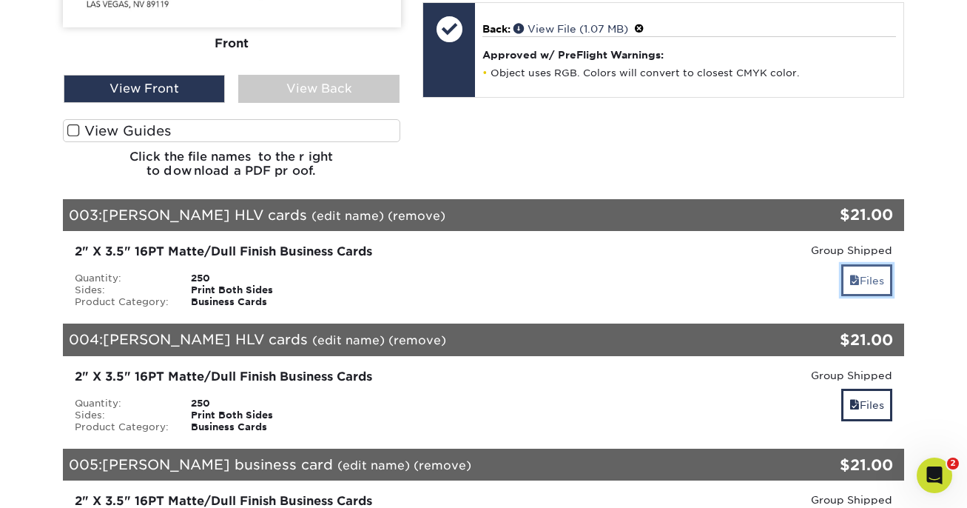
click at [843, 274] on link "Files" at bounding box center [866, 280] width 51 height 32
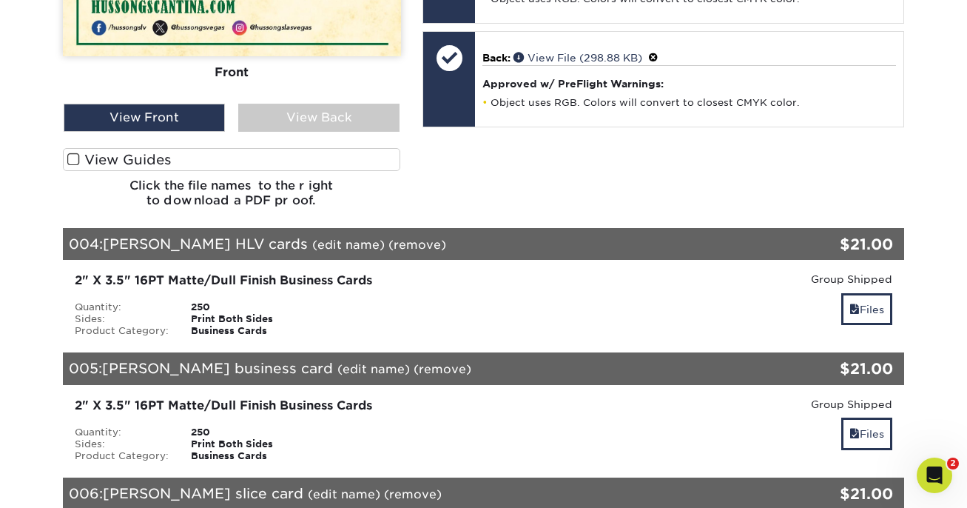
scroll to position [1717, 0]
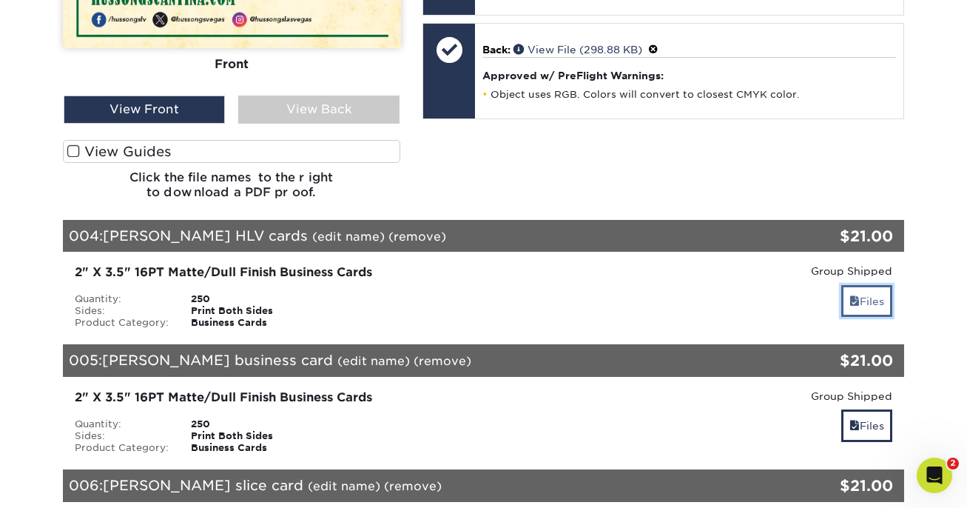
click at [854, 290] on link "Files" at bounding box center [866, 301] width 51 height 32
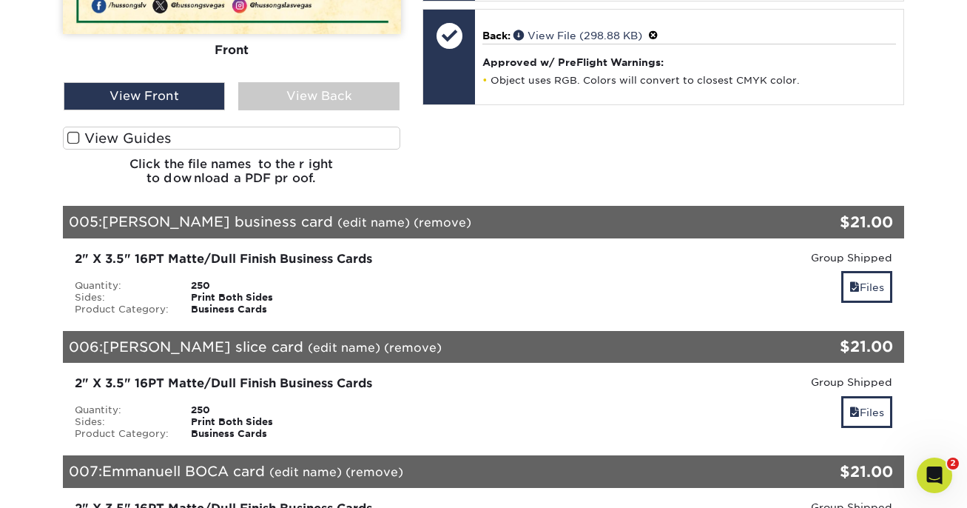
scroll to position [2256, 0]
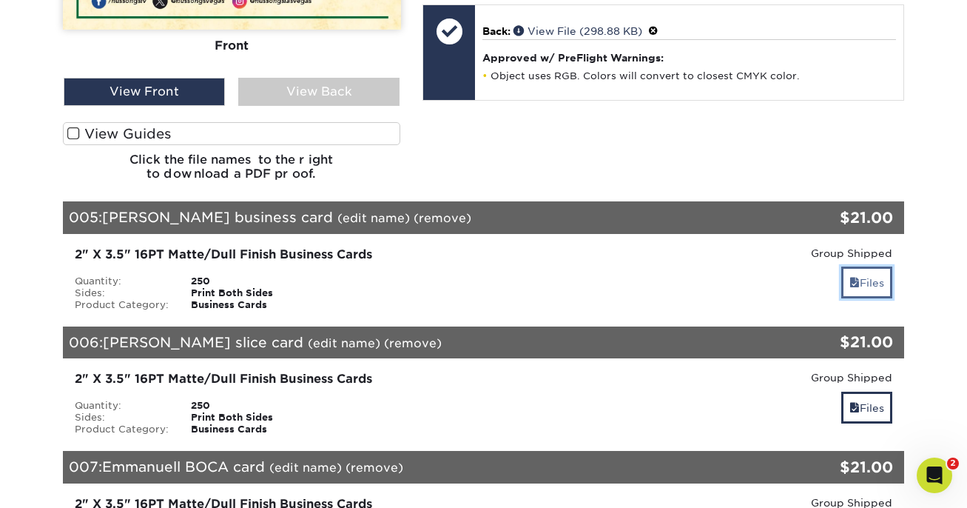
click at [861, 267] on link "Files" at bounding box center [866, 282] width 51 height 32
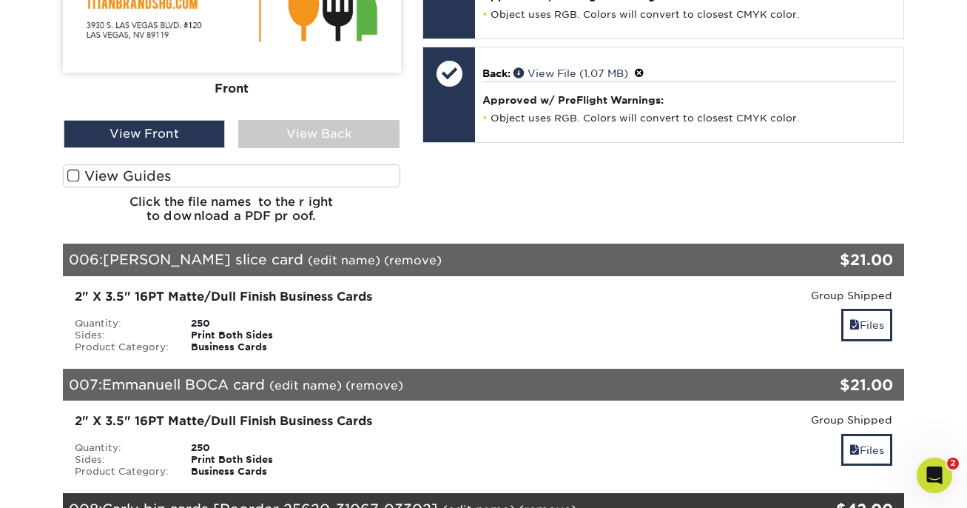
scroll to position [2755, 0]
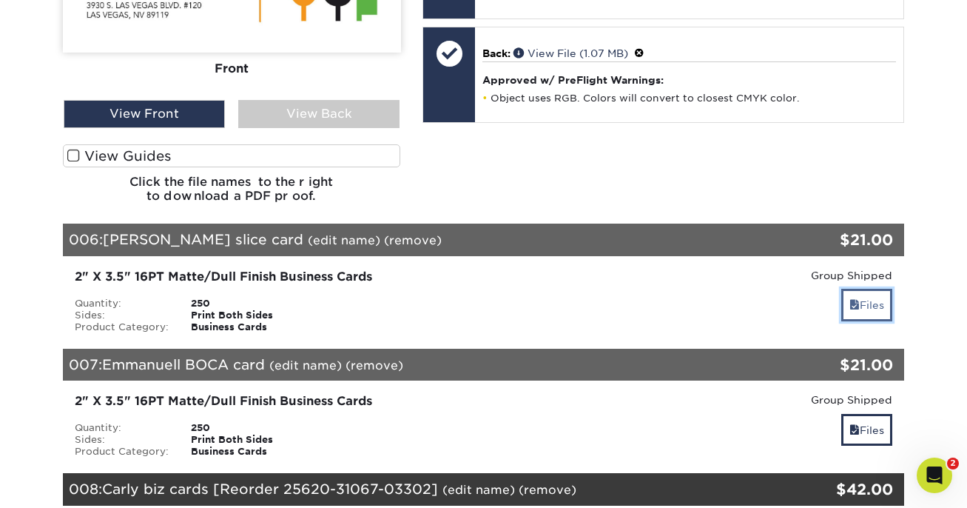
click at [850, 296] on link "Files" at bounding box center [866, 305] width 51 height 32
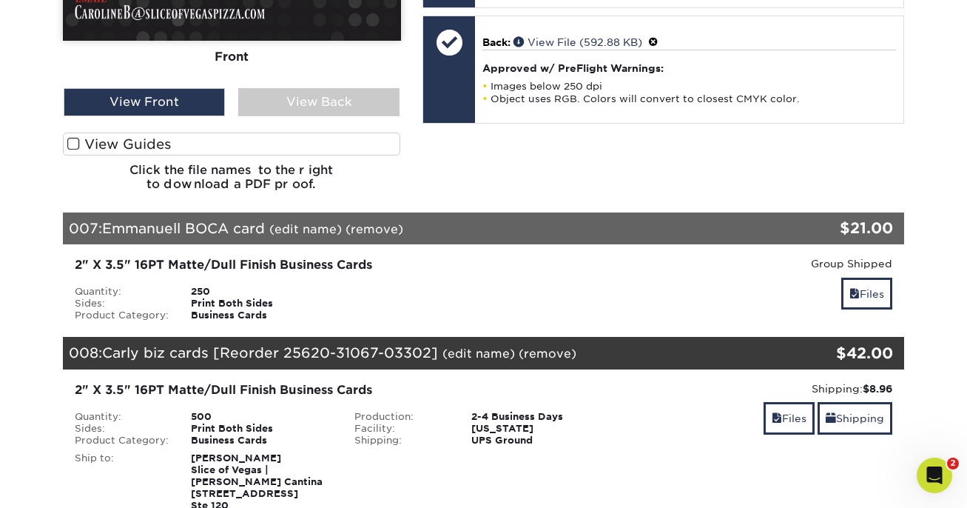
scroll to position [3291, 0]
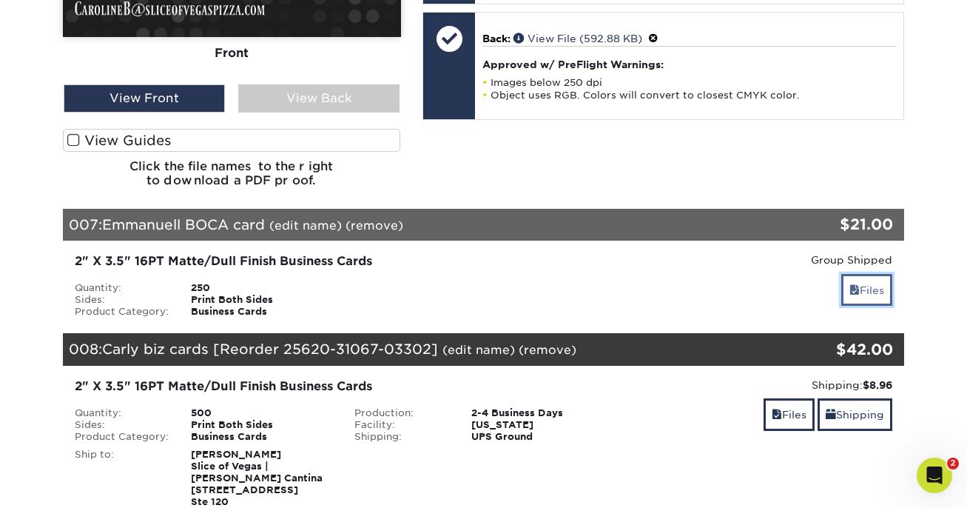
click at [852, 293] on span at bounding box center [854, 290] width 10 height 12
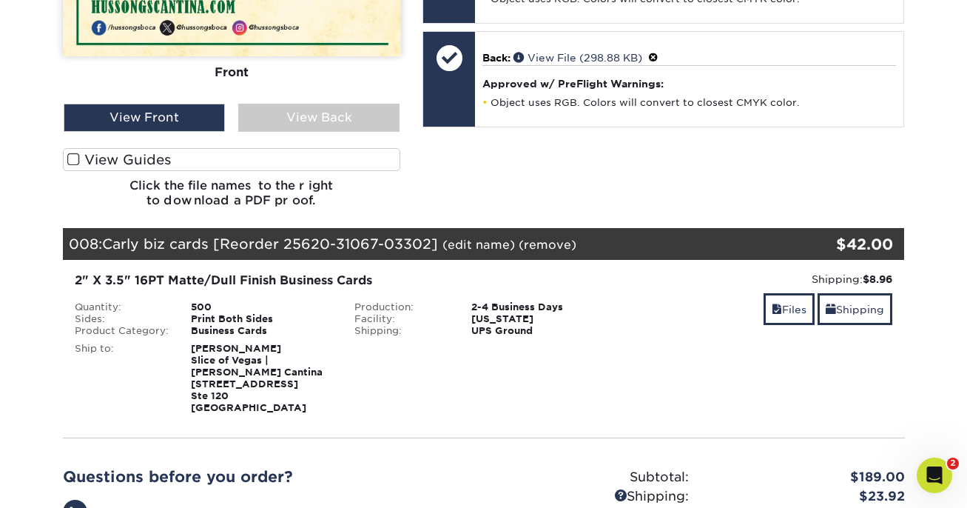
scroll to position [3800, 0]
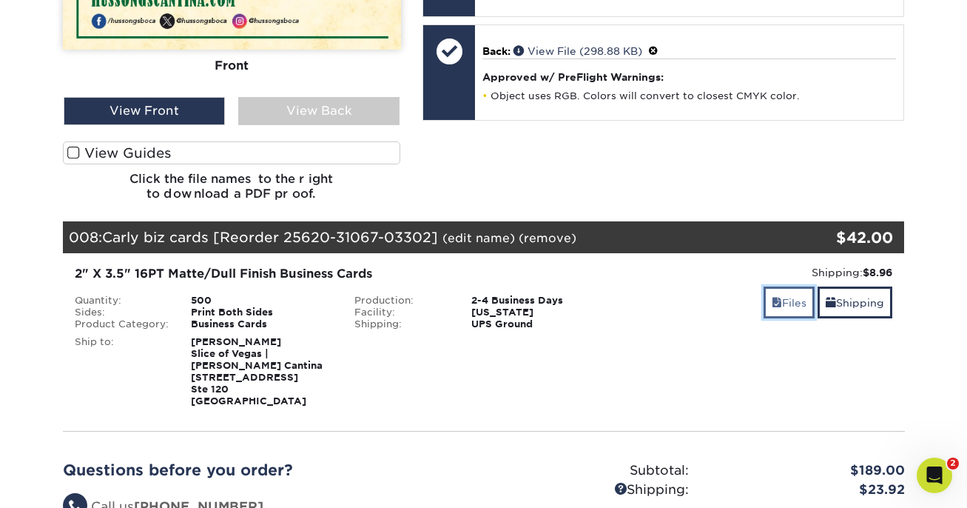
click at [788, 298] on link "Files" at bounding box center [788, 302] width 51 height 32
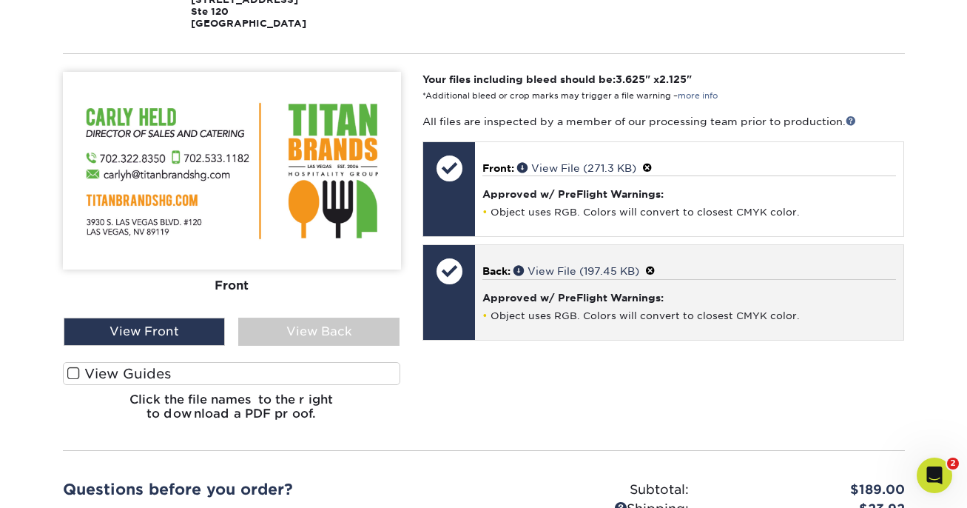
scroll to position [4181, 0]
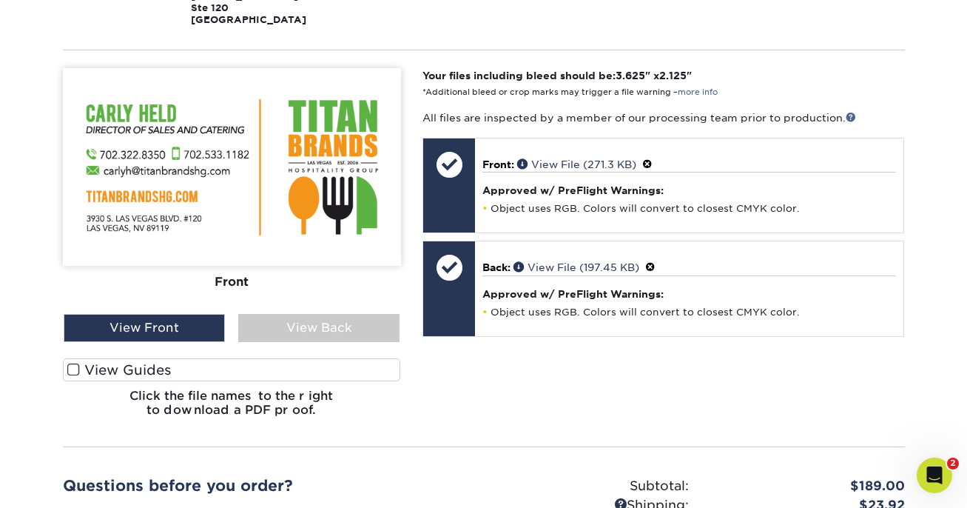
click at [385, 376] on label "View Guides" at bounding box center [232, 369] width 338 height 23
click at [0, 0] on input "View Guides" at bounding box center [0, 0] width 0 height 0
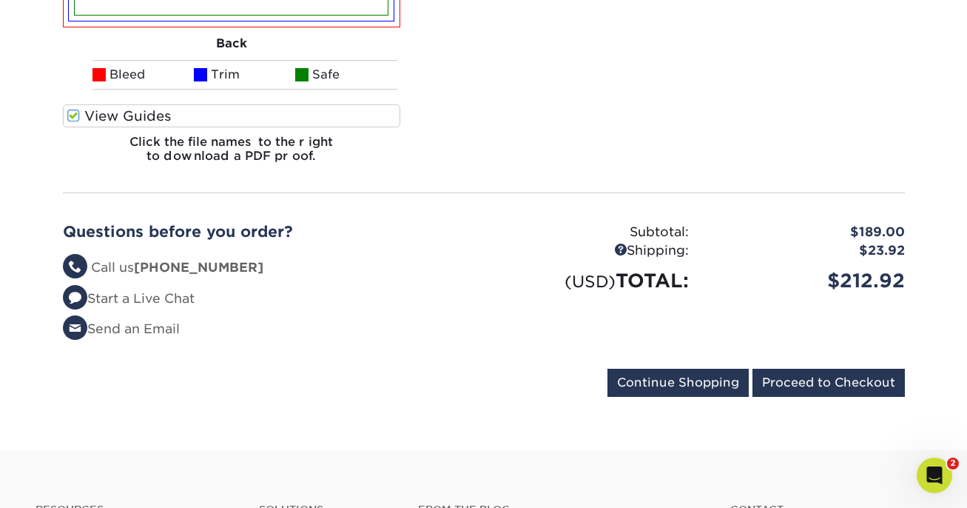
scroll to position [4646, 0]
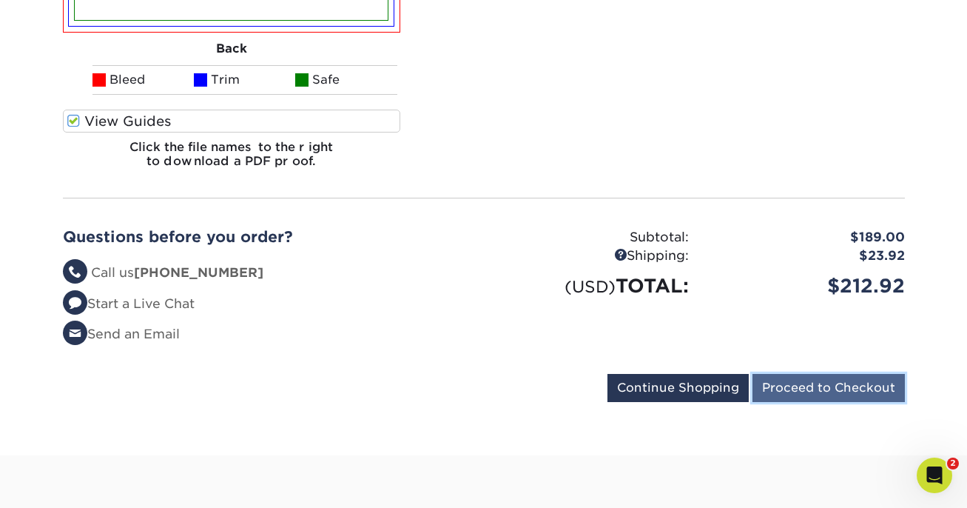
click at [806, 374] on input "Proceed to Checkout" at bounding box center [828, 388] width 152 height 28
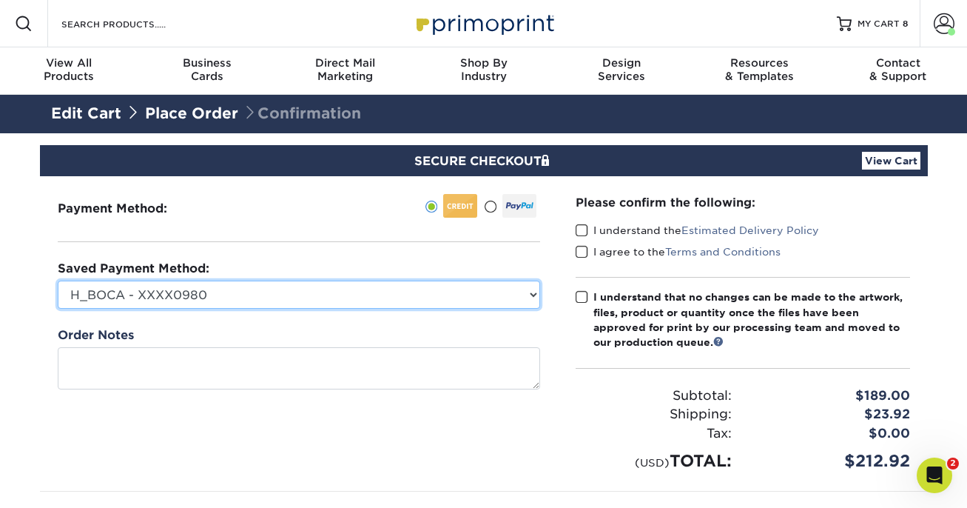
click at [58, 280] on select "H_BOCA - XXXX0980 Visa - XXXX6349 Visa - XXXX6349 Visa - XXXX6629 TITAN CARD - …" at bounding box center [299, 294] width 482 height 28
select select "58903"
click option "Visa - XXXX2275" at bounding box center [0, 0] width 0 height 0
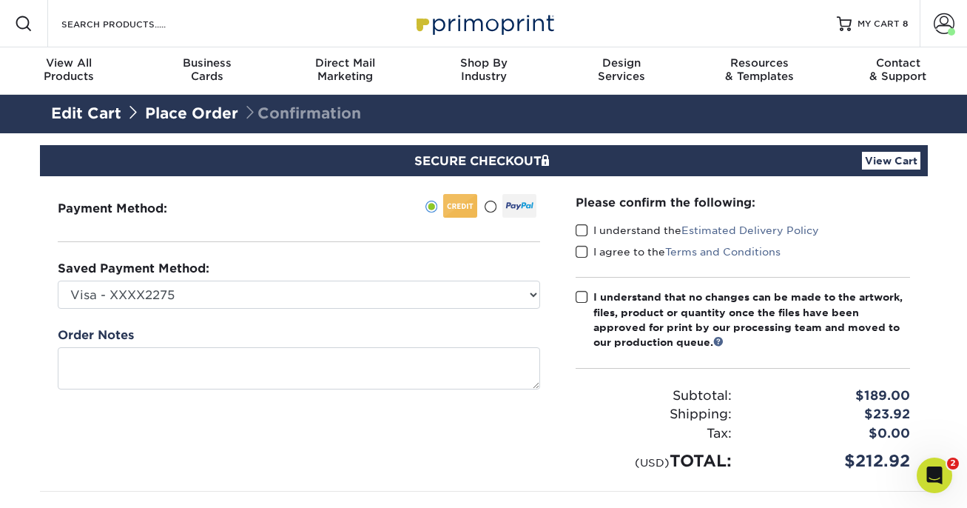
click at [872, 161] on link "View Cart" at bounding box center [891, 161] width 58 height 18
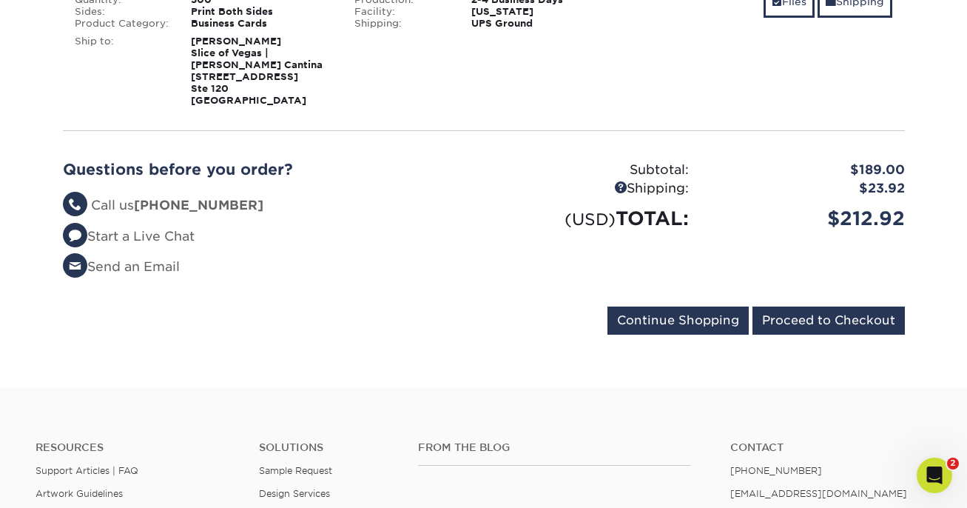
scroll to position [1288, 0]
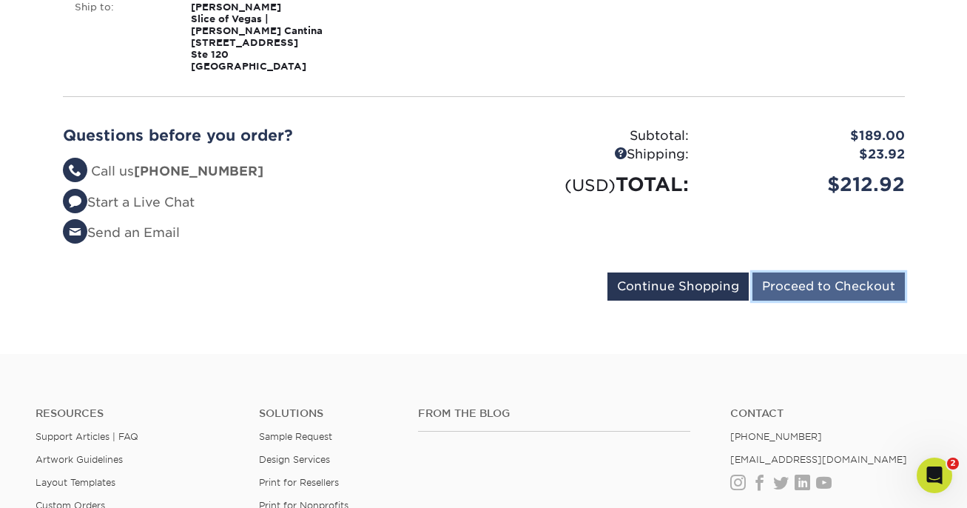
click at [842, 286] on input "Proceed to Checkout" at bounding box center [828, 286] width 152 height 28
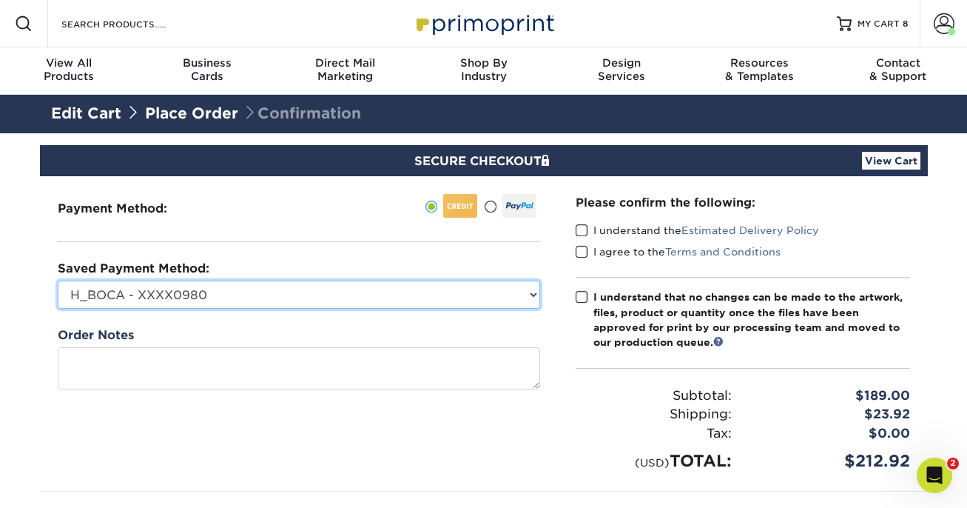
click at [58, 280] on select "H_BOCA - XXXX0980 Visa - XXXX6349 Visa - XXXX6349 Visa - XXXX6629 TITAN CARD - …" at bounding box center [299, 294] width 482 height 28
select select "58903"
click option "Visa - XXXX2275" at bounding box center [0, 0] width 0 height 0
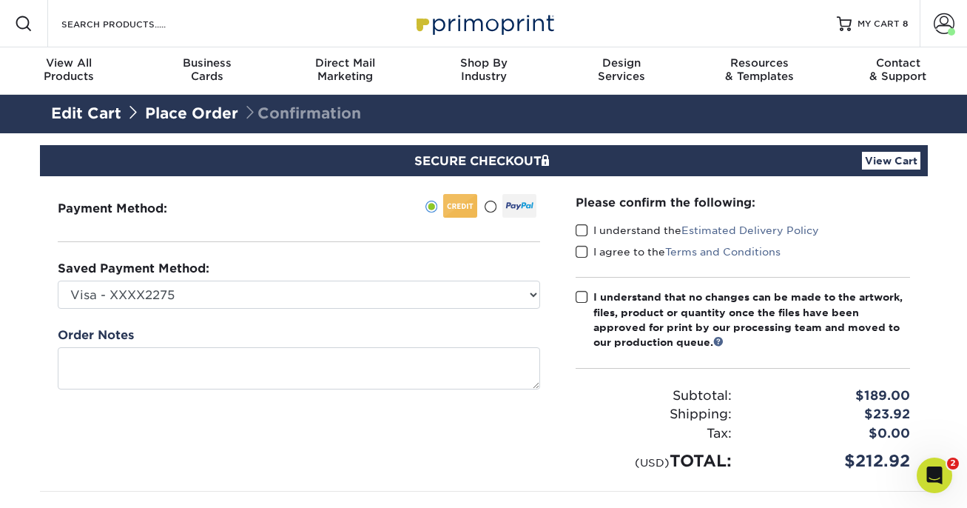
click at [581, 227] on span at bounding box center [582, 230] width 13 height 14
click at [0, 0] on input "I understand the Estimated Delivery Policy" at bounding box center [0, 0] width 0 height 0
click at [580, 257] on span at bounding box center [582, 252] width 13 height 14
click at [0, 0] on input "I agree to the Terms and Conditions" at bounding box center [0, 0] width 0 height 0
click at [580, 297] on span at bounding box center [582, 297] width 13 height 14
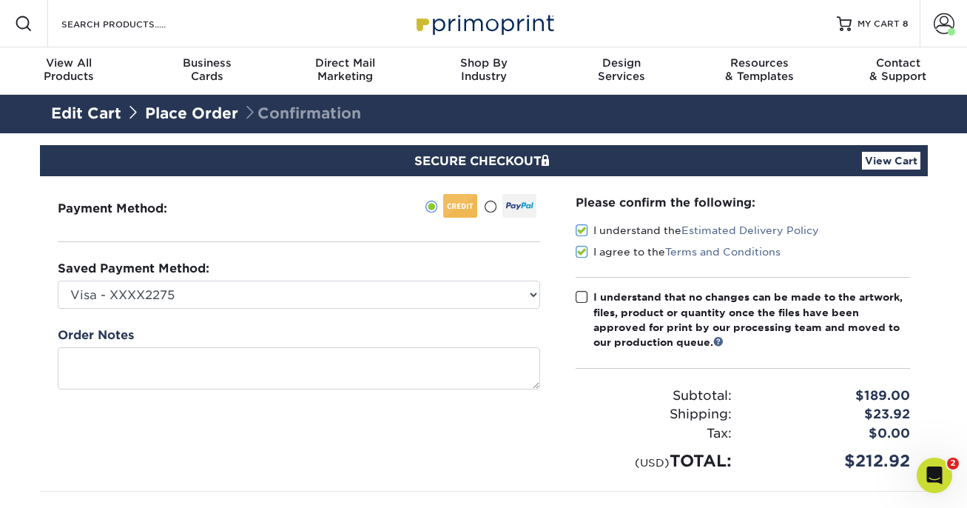
click at [0, 0] on input "I understand that no changes can be made to the artwork, files, product or quan…" at bounding box center [0, 0] width 0 height 0
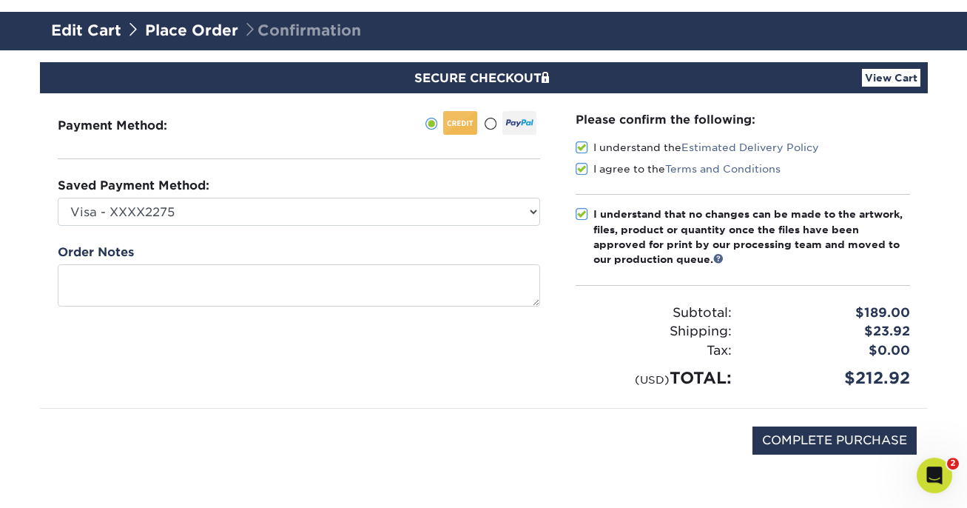
scroll to position [85, 0]
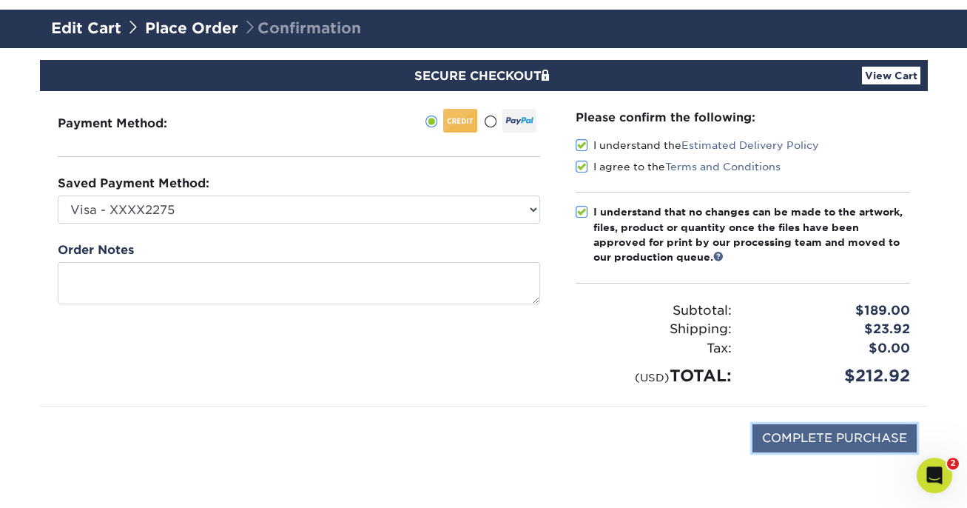
click at [797, 437] on input "COMPLETE PURCHASE" at bounding box center [834, 438] width 164 height 28
type input "PROCESSING, PLEASE WAIT..."
